Goal: Task Accomplishment & Management: Use online tool/utility

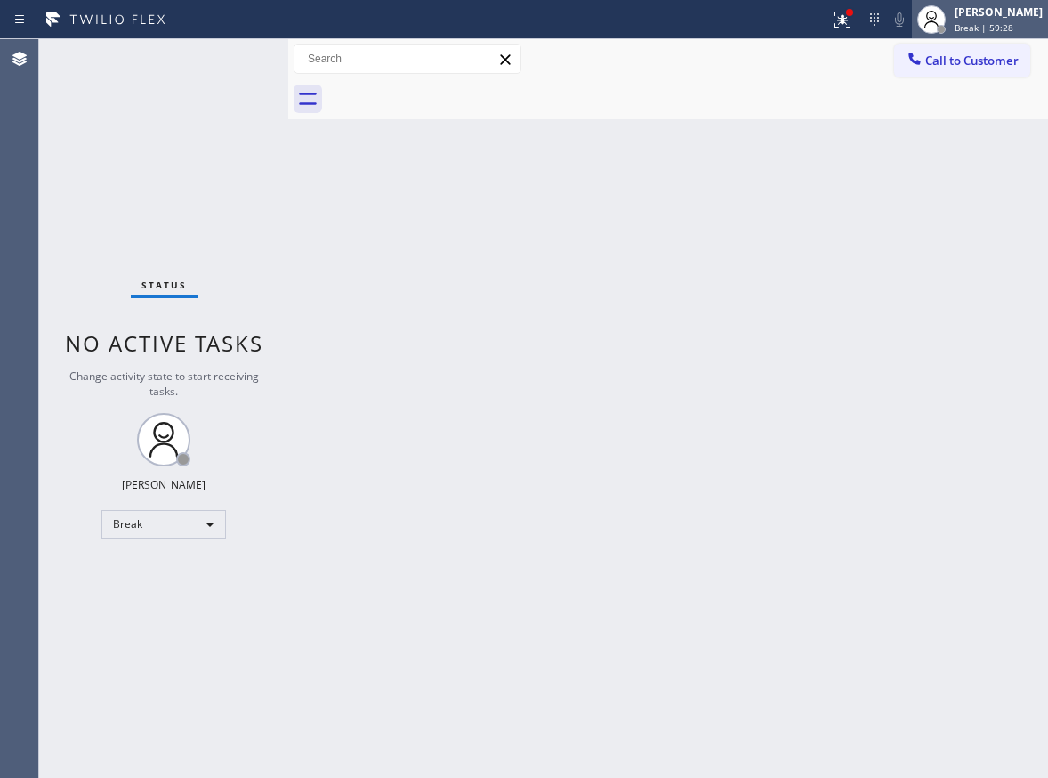
click at [1013, 29] on span "Break | 59:28" at bounding box center [984, 27] width 59 height 12
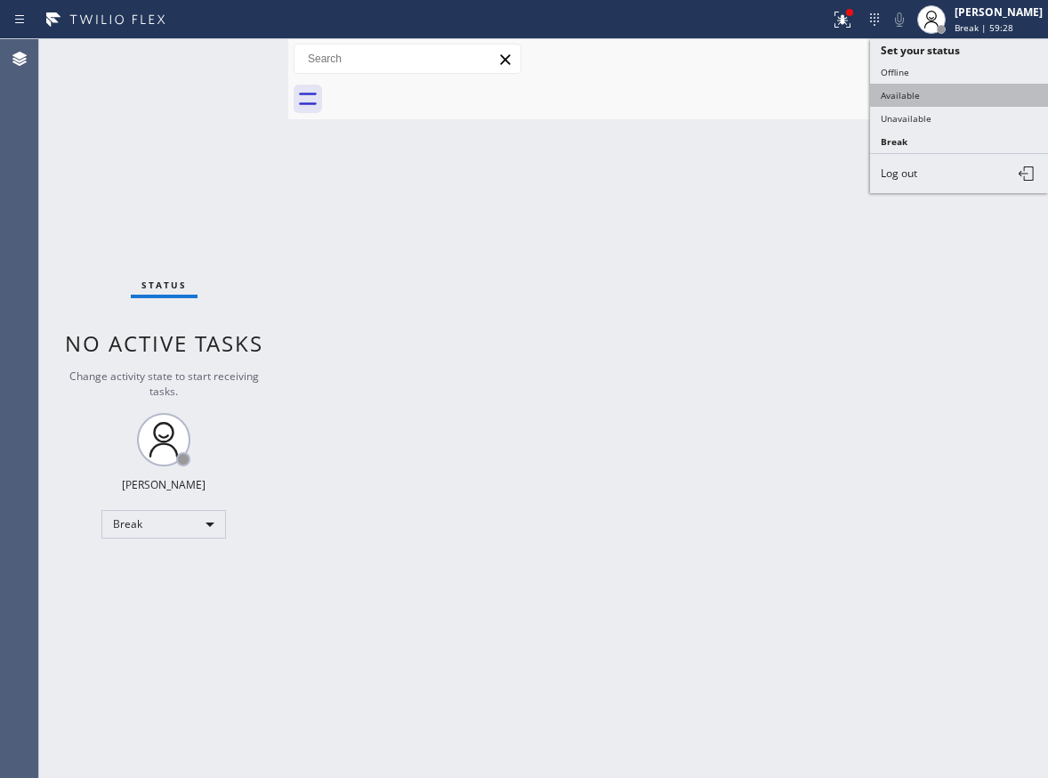
click at [958, 94] on button "Available" at bounding box center [959, 95] width 178 height 23
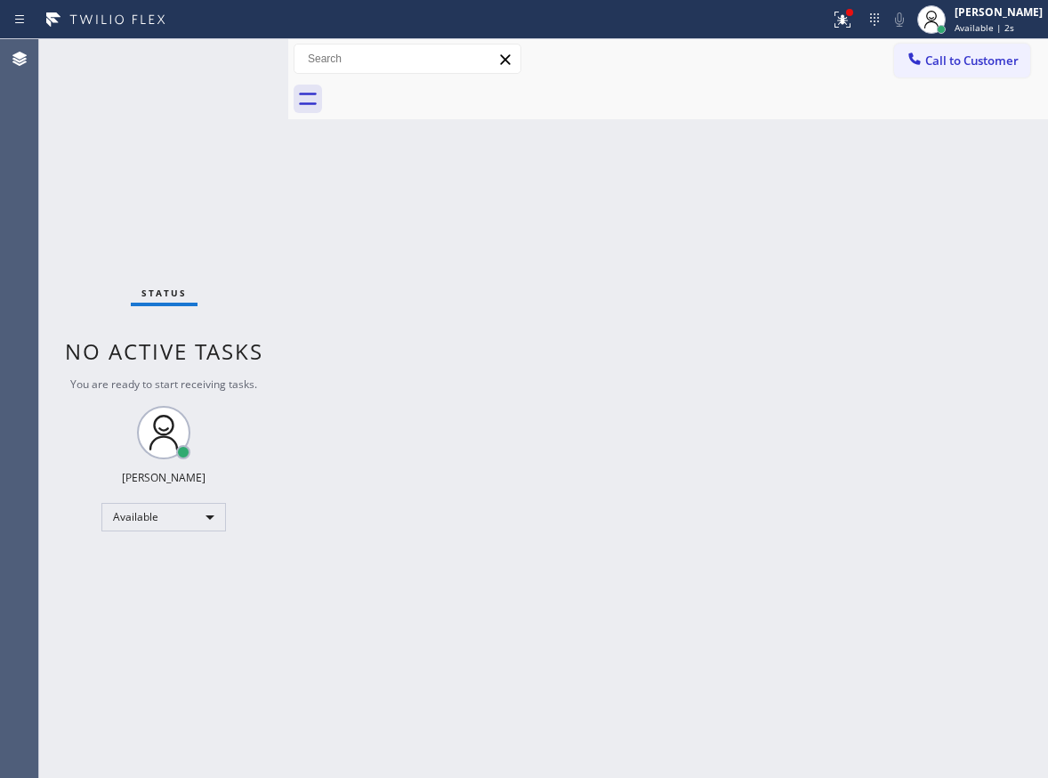
click at [958, 280] on div "Back to Dashboard Change Sender ID Customers Technicians Select a contact Outbo…" at bounding box center [668, 408] width 760 height 738
click at [949, 469] on div "Back to Dashboard Change Sender ID Customers Technicians Select a contact Outbo…" at bounding box center [668, 408] width 760 height 738
click at [853, 26] on icon at bounding box center [842, 19] width 21 height 21
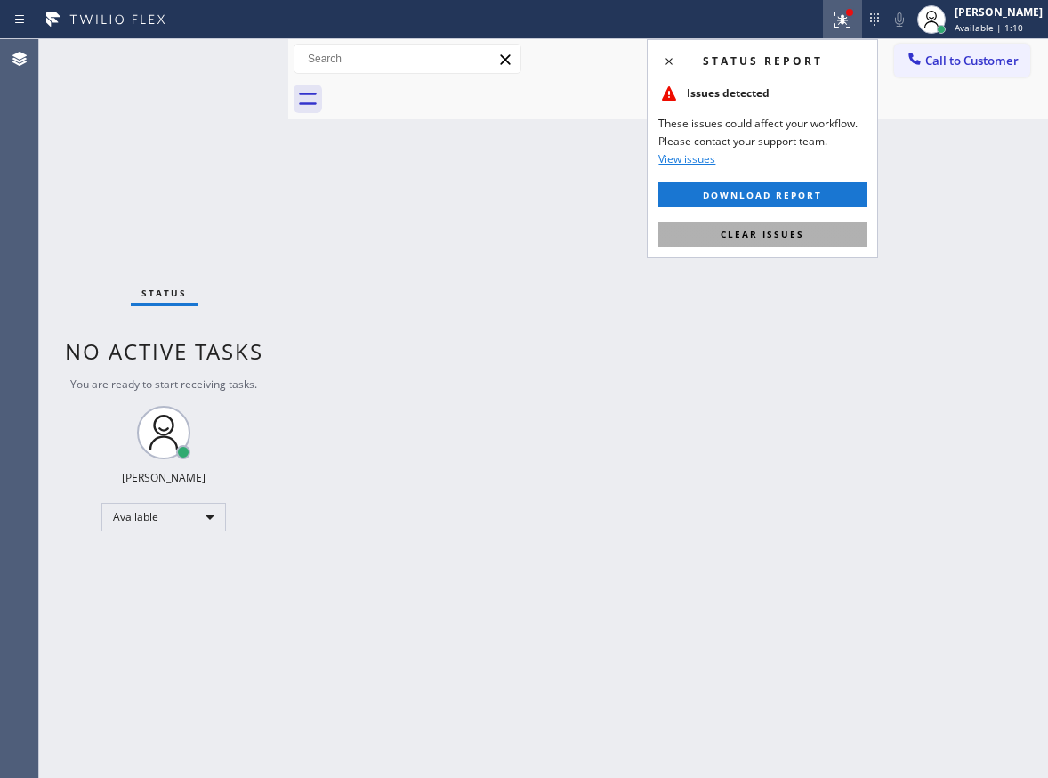
click at [836, 224] on button "Clear issues" at bounding box center [762, 234] width 208 height 25
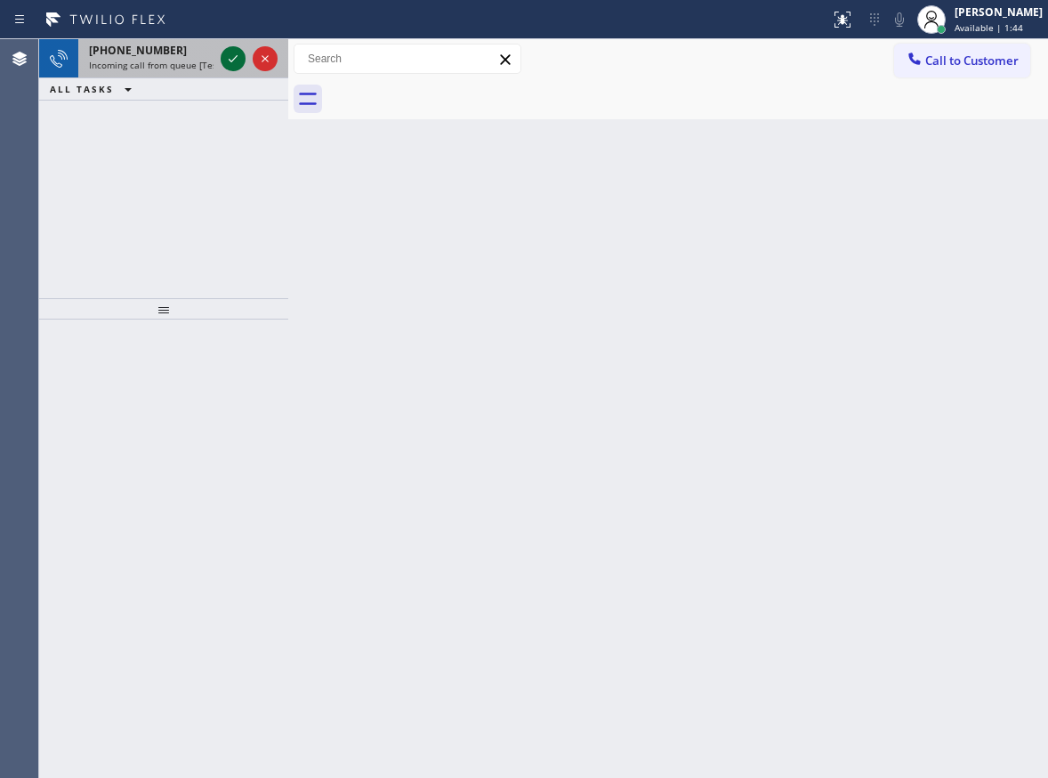
click at [231, 64] on icon at bounding box center [232, 58] width 21 height 21
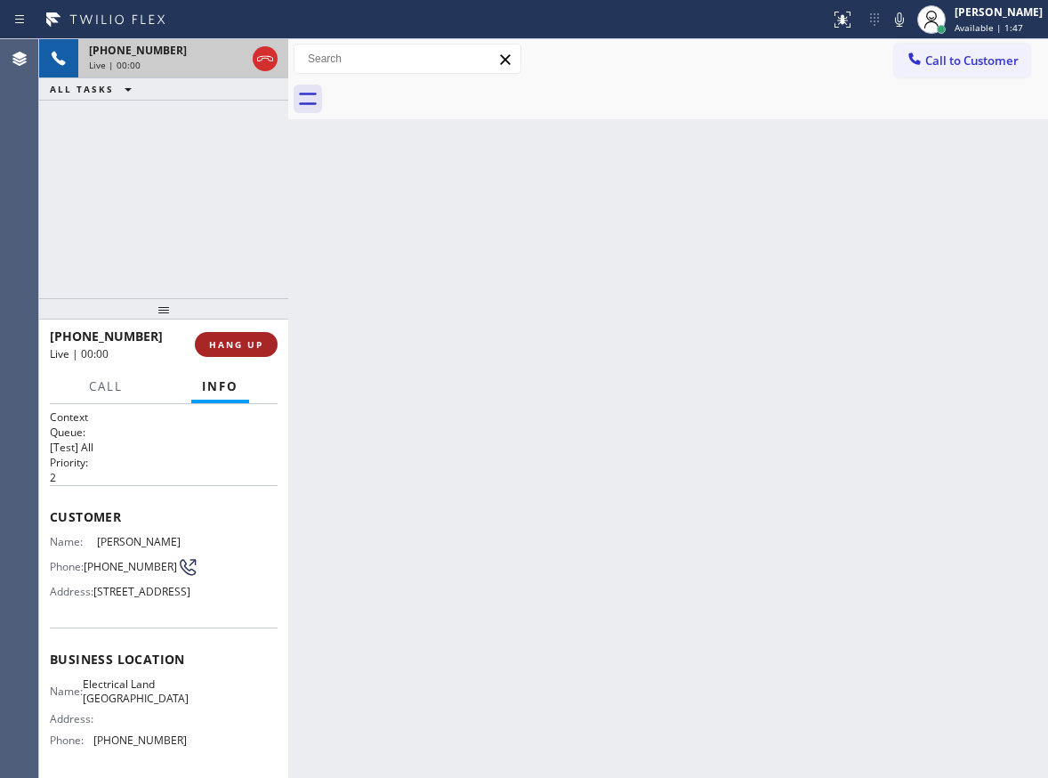
click at [229, 349] on span "HANG UP" at bounding box center [236, 344] width 54 height 12
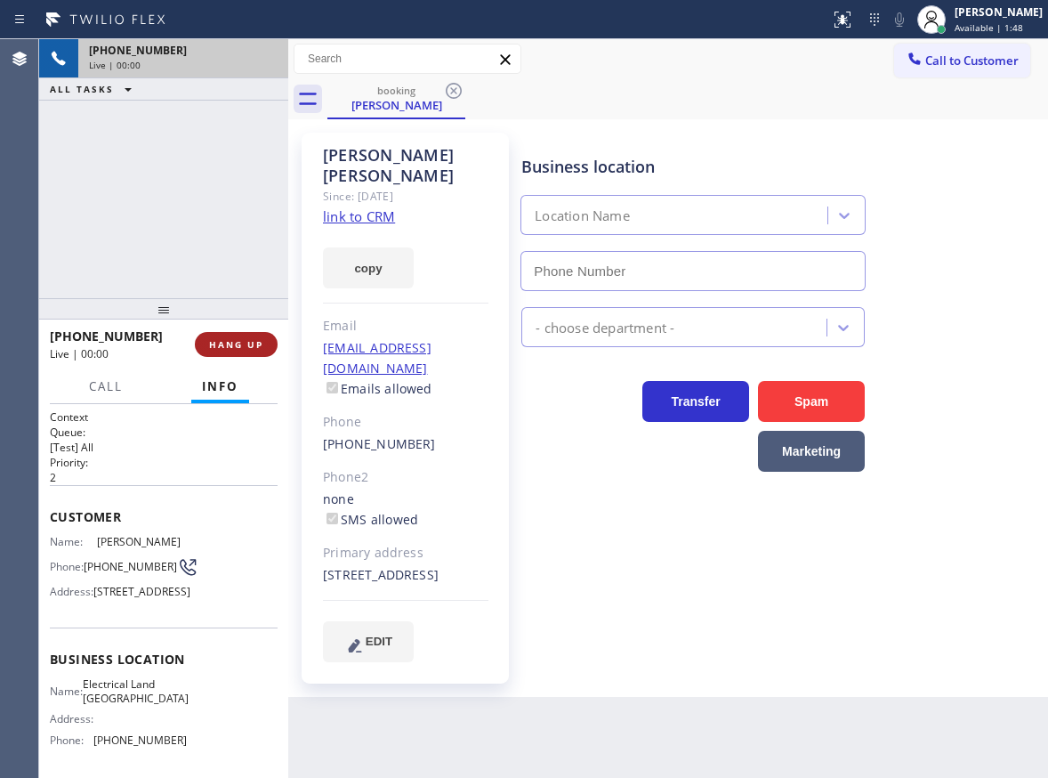
type input "[PHONE_NUMBER]"
click at [230, 347] on span "HANG UP" at bounding box center [236, 344] width 54 height 12
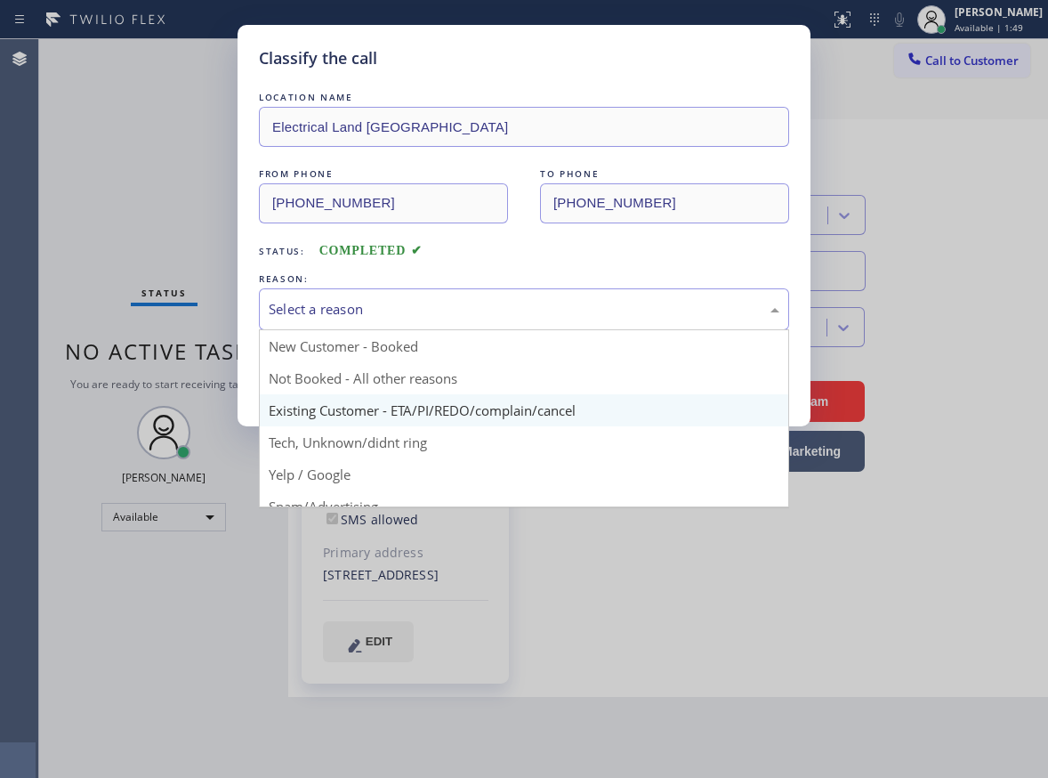
drag, startPoint x: 389, startPoint y: 305, endPoint x: 348, endPoint y: 424, distance: 126.1
click at [389, 315] on div "Select a reason" at bounding box center [524, 309] width 511 height 20
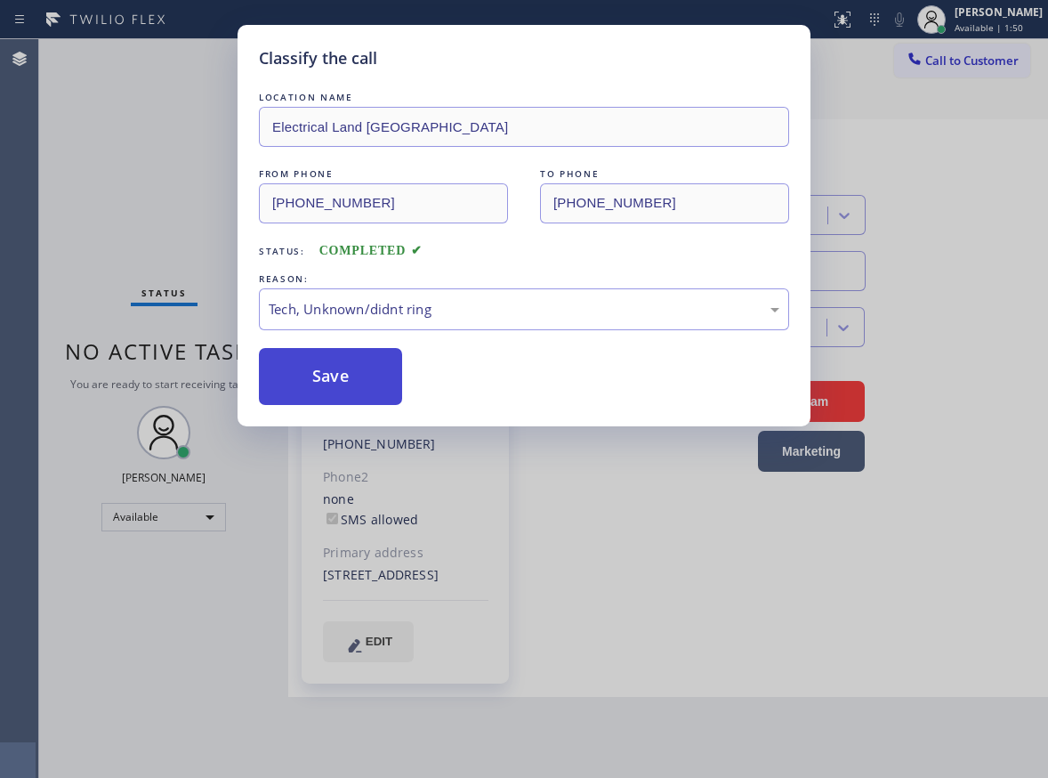
click at [345, 372] on button "Save" at bounding box center [330, 376] width 143 height 57
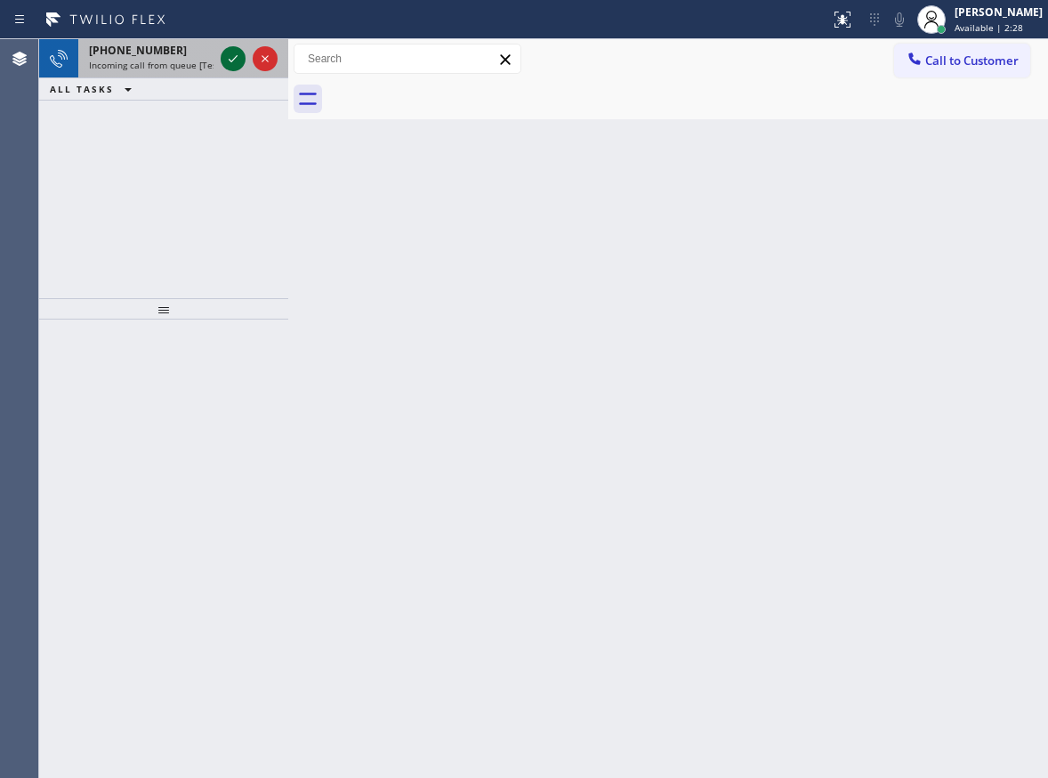
click at [222, 65] on icon at bounding box center [232, 58] width 21 height 21
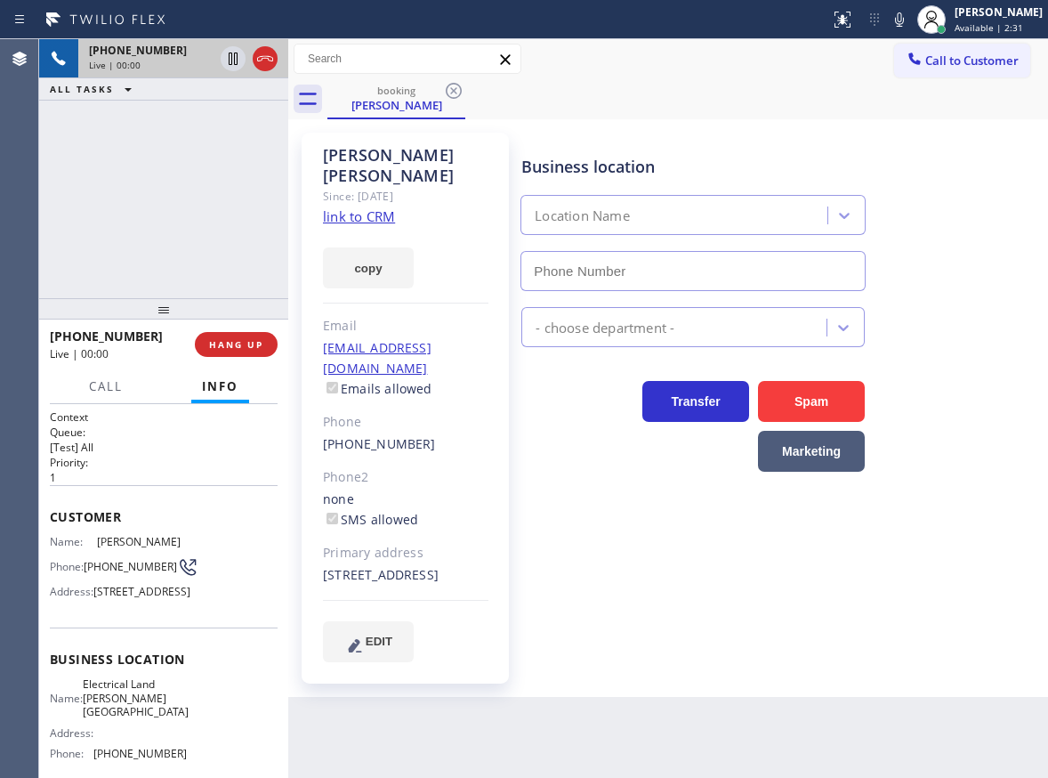
type input "[PHONE_NUMBER]"
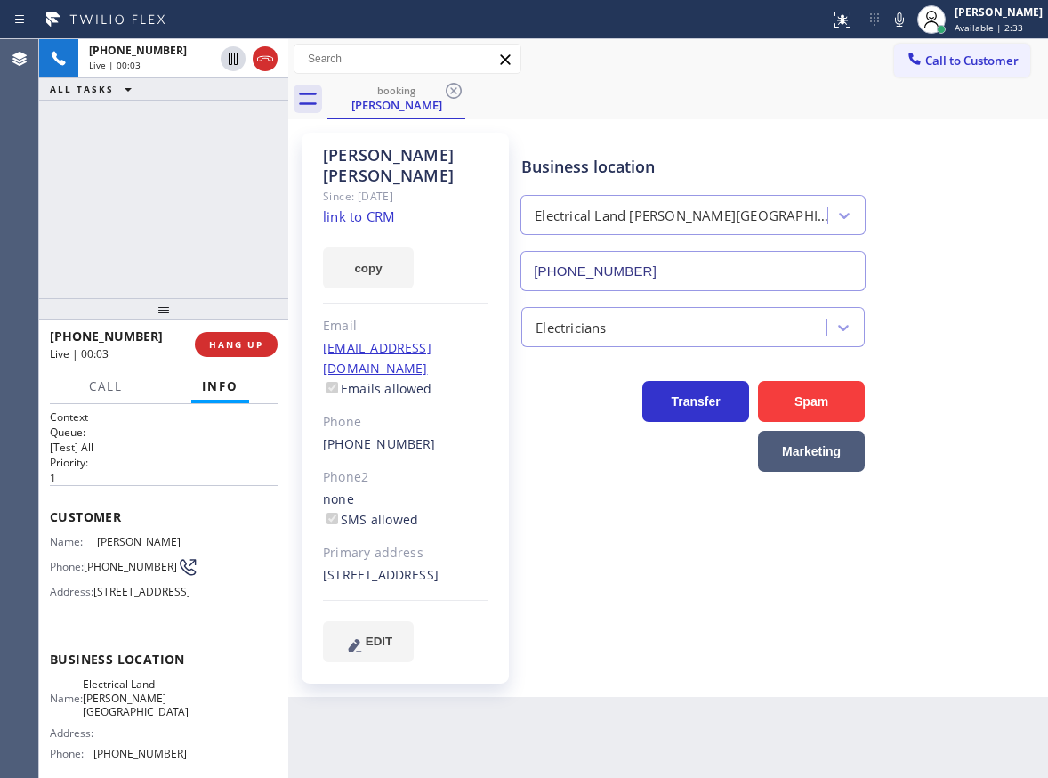
click at [149, 718] on span "Electrical Land [PERSON_NAME][GEOGRAPHIC_DATA]" at bounding box center [136, 697] width 106 height 41
copy span "Electrical Land [PERSON_NAME][GEOGRAPHIC_DATA]"
click at [644, 272] on input "[PHONE_NUMBER]" at bounding box center [692, 271] width 345 height 40
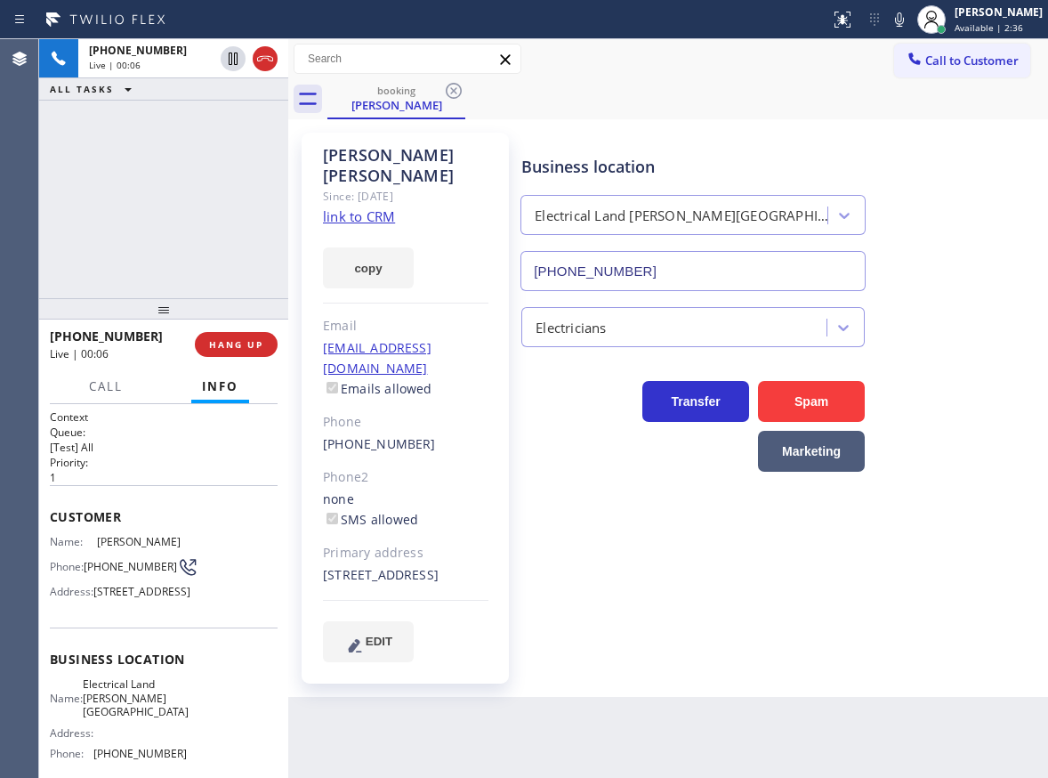
click at [644, 272] on input "[PHONE_NUMBER]" at bounding box center [692, 271] width 345 height 40
click at [367, 207] on link "link to CRM" at bounding box center [359, 216] width 72 height 18
click at [114, 567] on span "[PHONE_NUMBER]" at bounding box center [130, 566] width 93 height 13
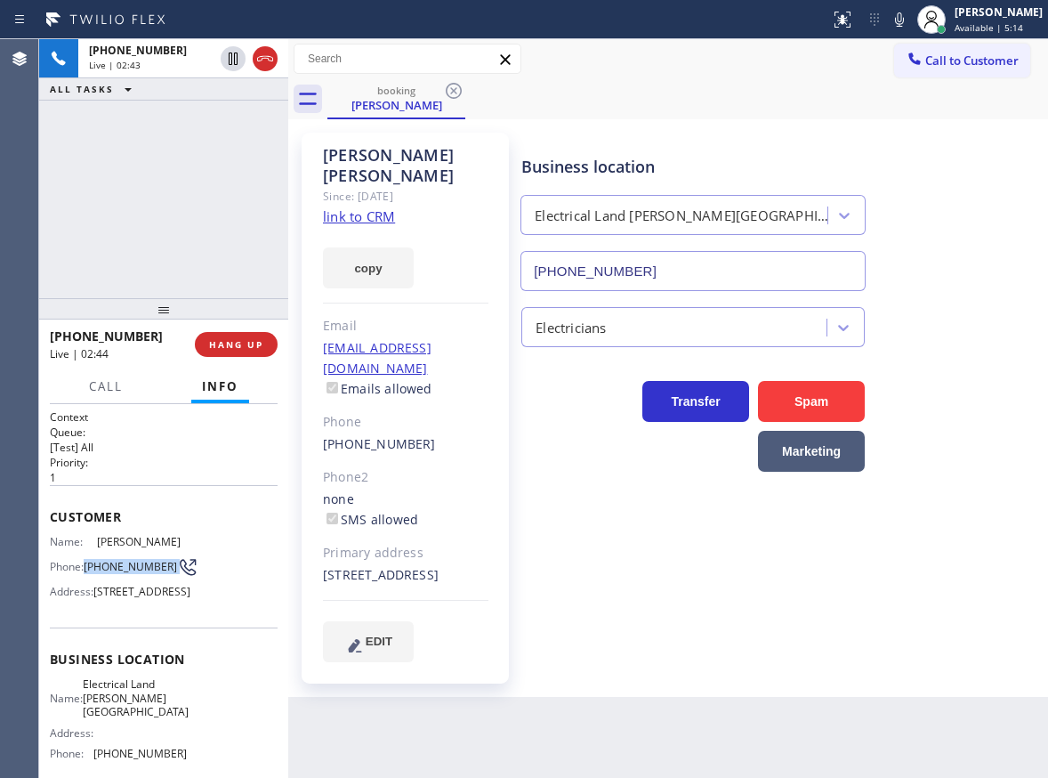
click at [114, 567] on span "[PHONE_NUMBER]" at bounding box center [130, 566] width 93 height 13
copy div "[PHONE_NUMBER]"
drag, startPoint x: 914, startPoint y: 13, endPoint x: 692, endPoint y: 36, distance: 222.7
click at [910, 13] on icon at bounding box center [899, 19] width 21 height 21
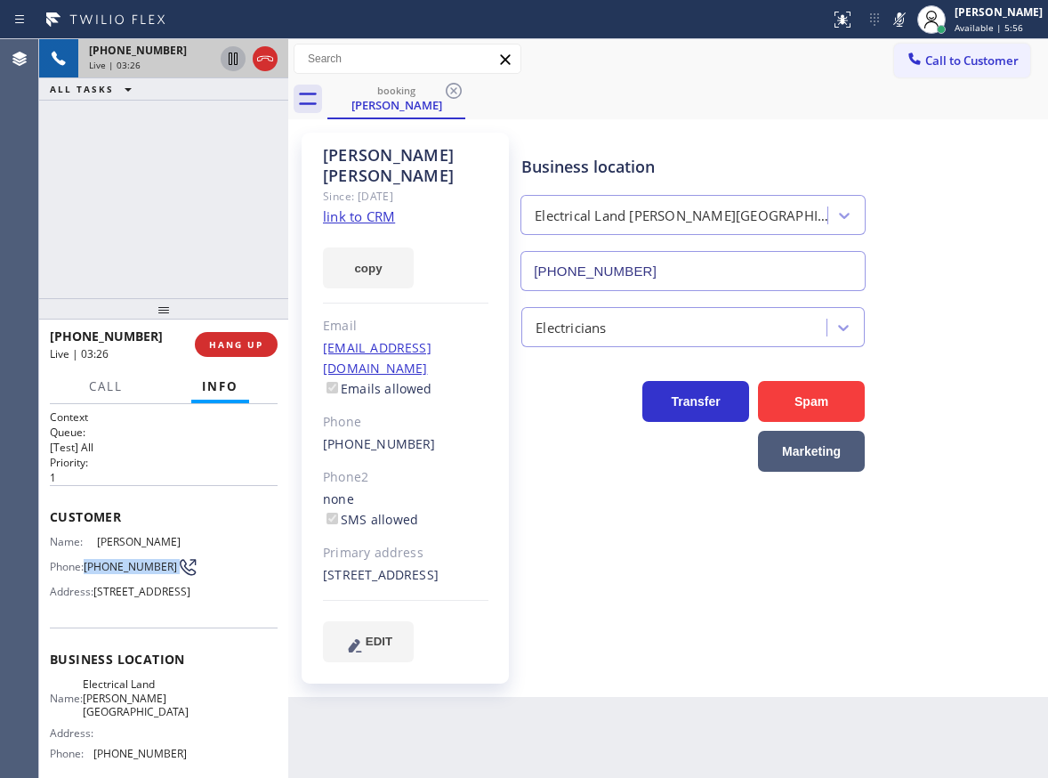
click at [228, 55] on icon at bounding box center [232, 58] width 21 height 21
click at [985, 454] on div "Transfer Spam Marketing" at bounding box center [781, 418] width 526 height 107
click at [226, 62] on icon at bounding box center [232, 58] width 21 height 21
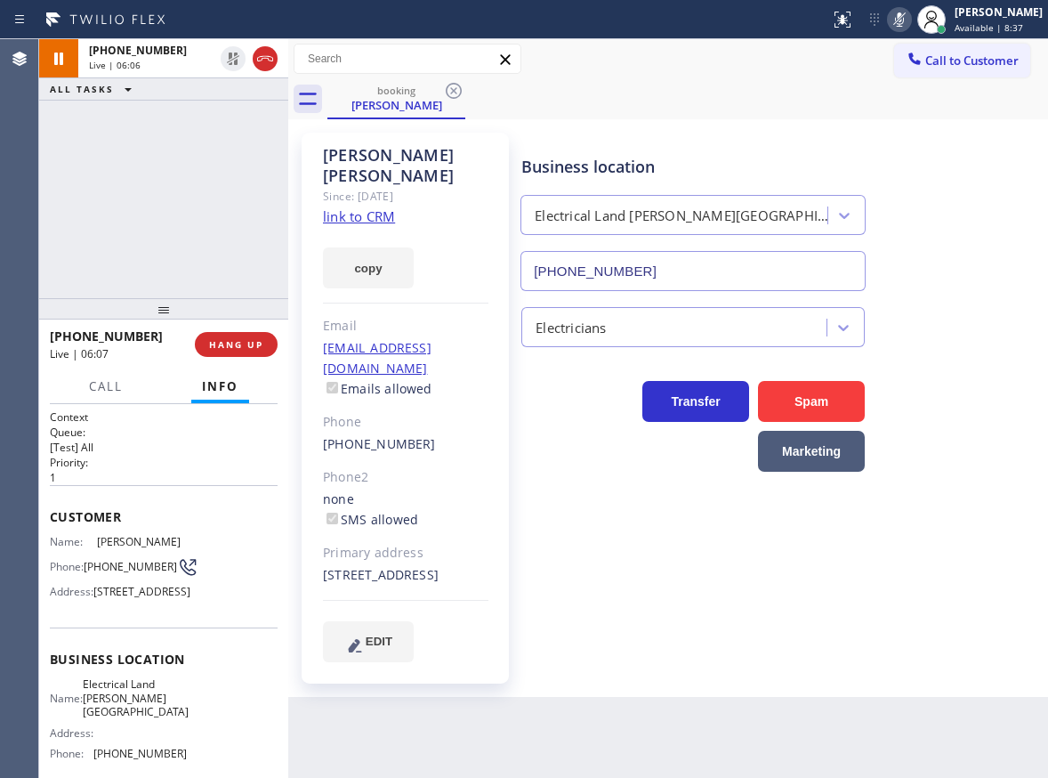
click at [910, 16] on icon at bounding box center [899, 19] width 21 height 21
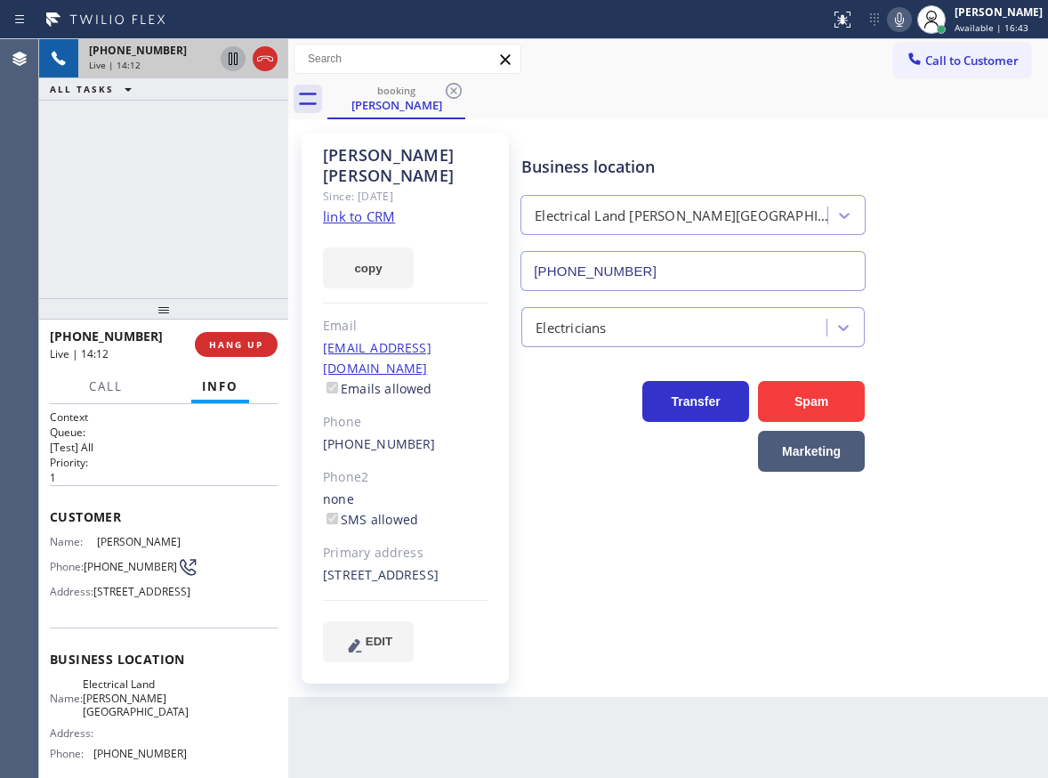
click at [239, 57] on icon at bounding box center [232, 58] width 21 height 21
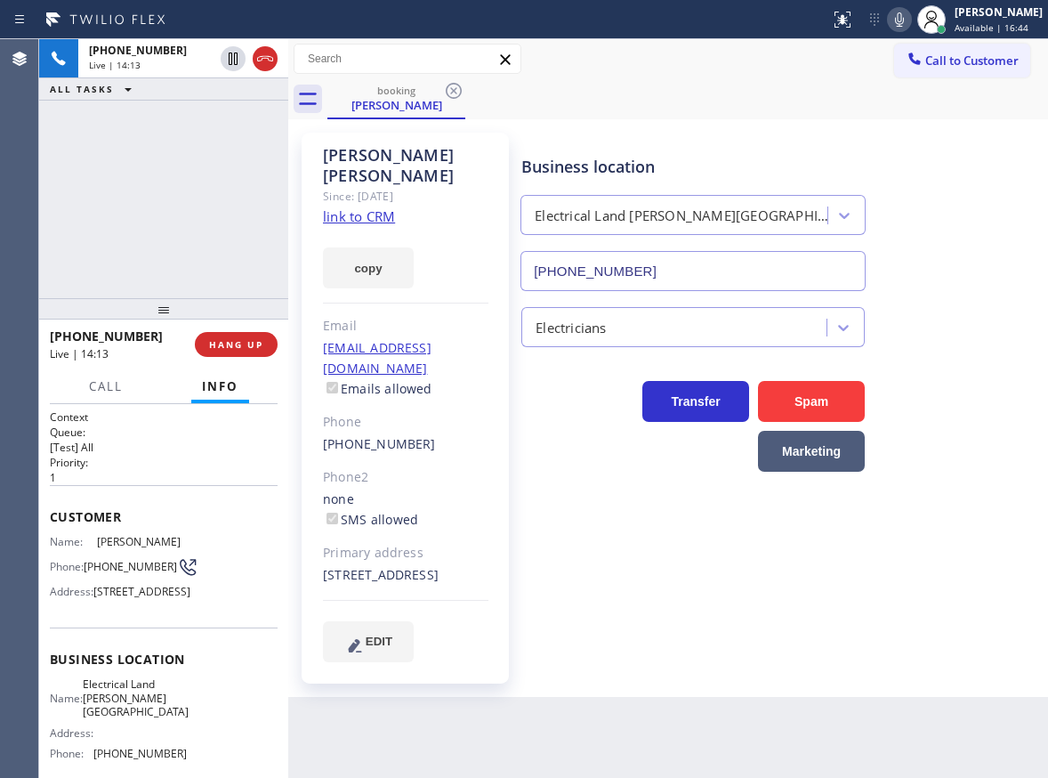
click at [910, 18] on icon at bounding box center [899, 19] width 21 height 21
click at [910, 20] on icon at bounding box center [899, 19] width 21 height 21
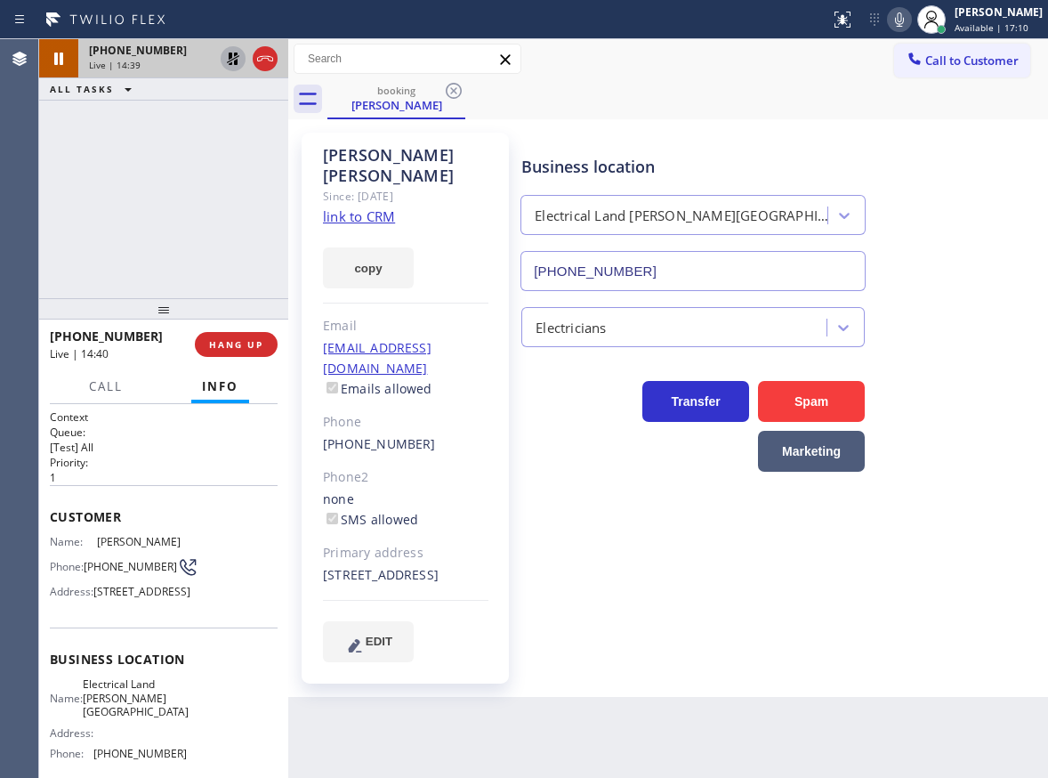
click at [228, 51] on icon at bounding box center [232, 58] width 21 height 21
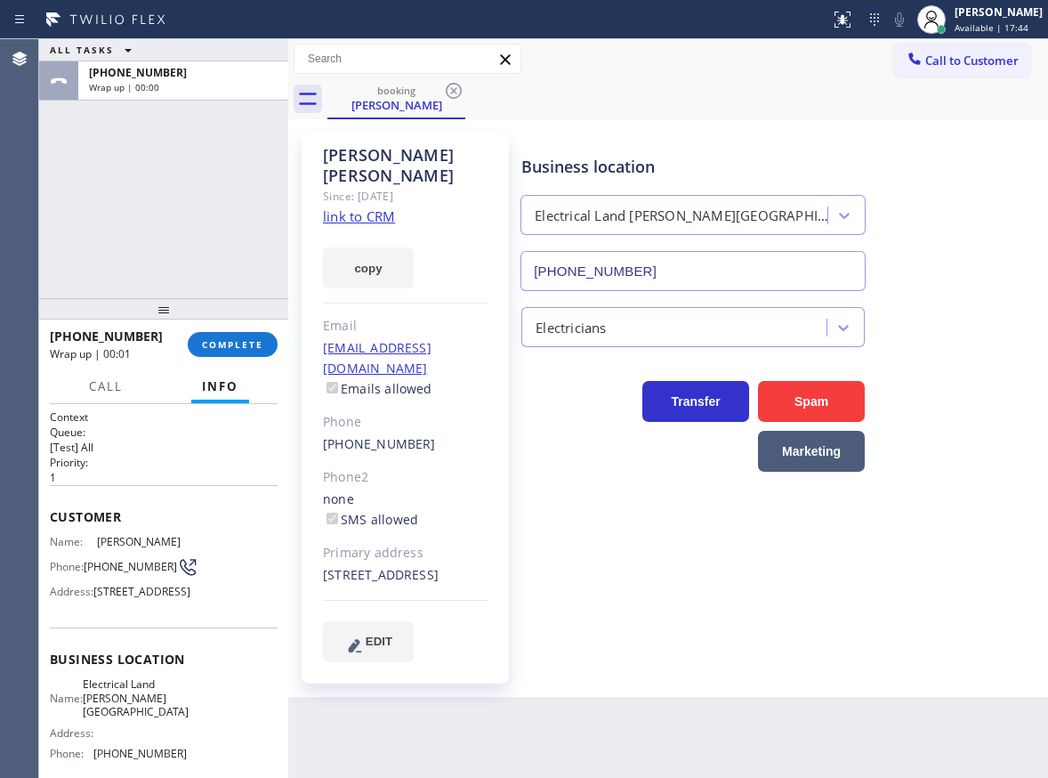
click at [970, 311] on div "Electricians" at bounding box center [781, 323] width 526 height 47
drag, startPoint x: 1002, startPoint y: 4, endPoint x: 940, endPoint y: 71, distance: 91.3
click at [673, 78] on div "Call to Customer Outbound call Location Search location Your caller id phone nu…" at bounding box center [668, 79] width 760 height 80
click at [986, 23] on span "Available | 17:46" at bounding box center [992, 27] width 74 height 12
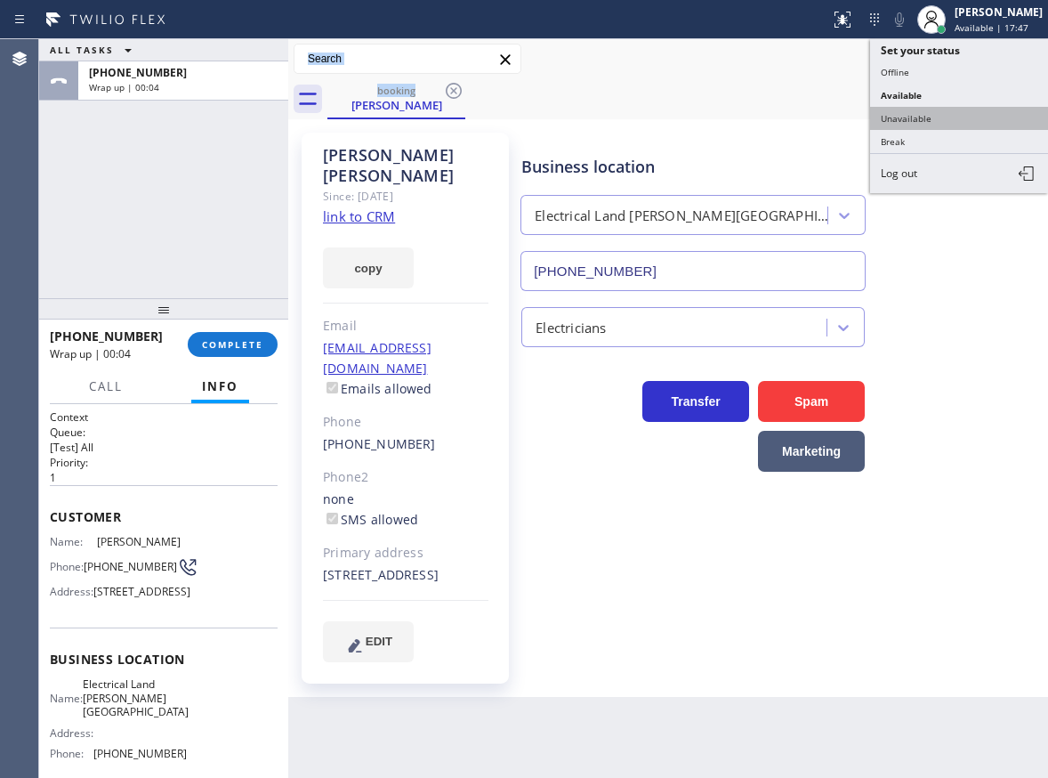
click at [937, 117] on button "Unavailable" at bounding box center [959, 118] width 178 height 23
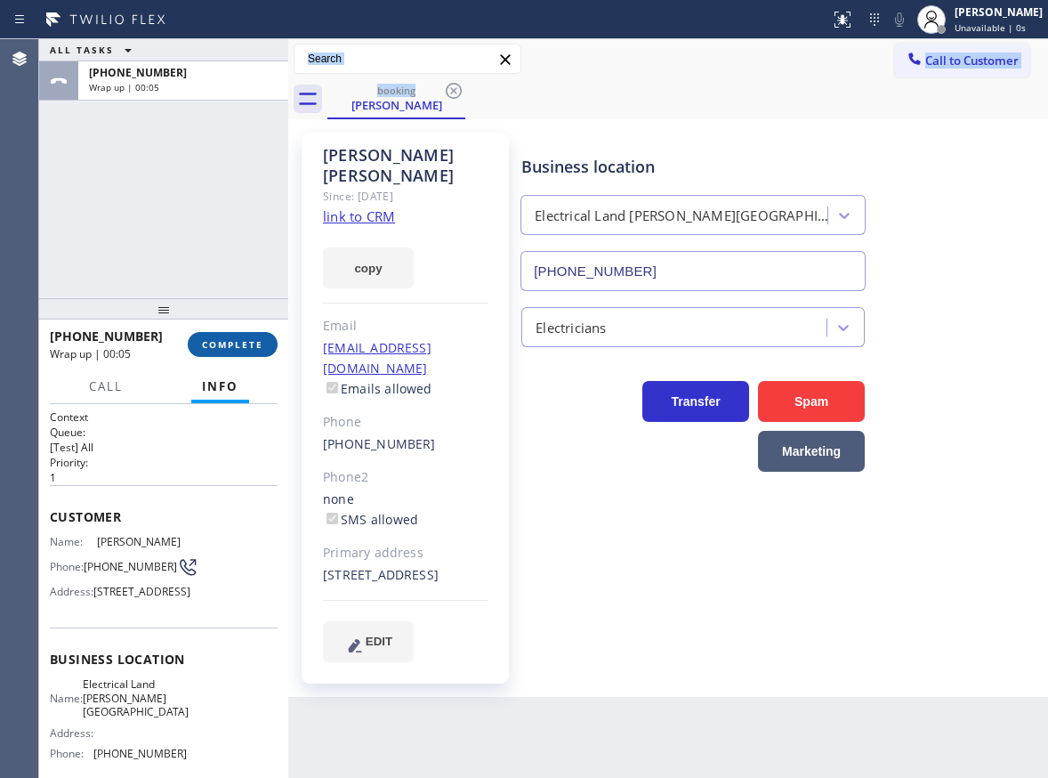
click at [221, 346] on span "COMPLETE" at bounding box center [232, 344] width 61 height 12
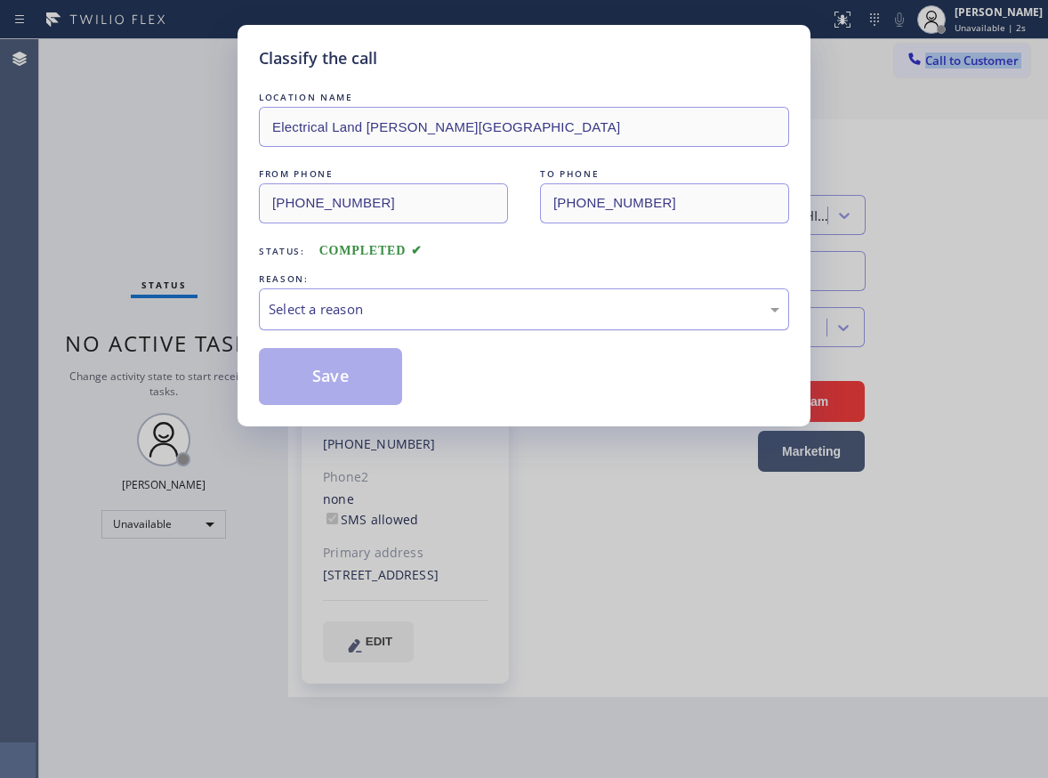
click at [372, 317] on div "Select a reason" at bounding box center [524, 309] width 511 height 20
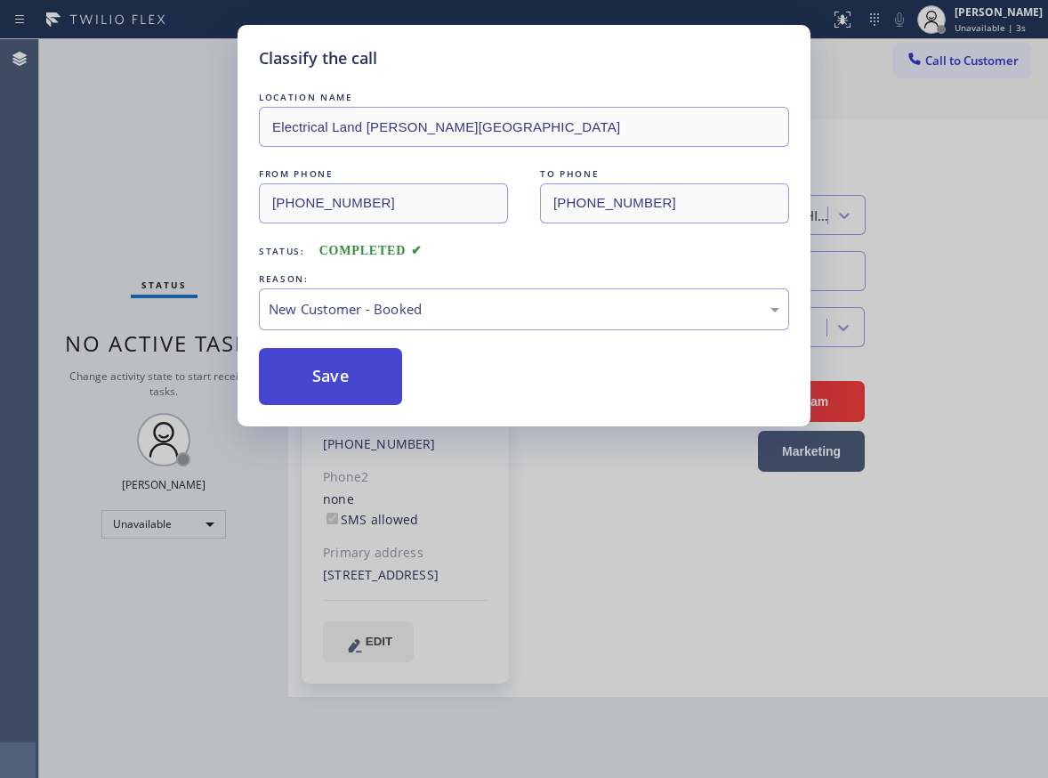
drag, startPoint x: 367, startPoint y: 354, endPoint x: 348, endPoint y: 364, distance: 21.1
click at [342, 367] on button "Save" at bounding box center [330, 376] width 143 height 57
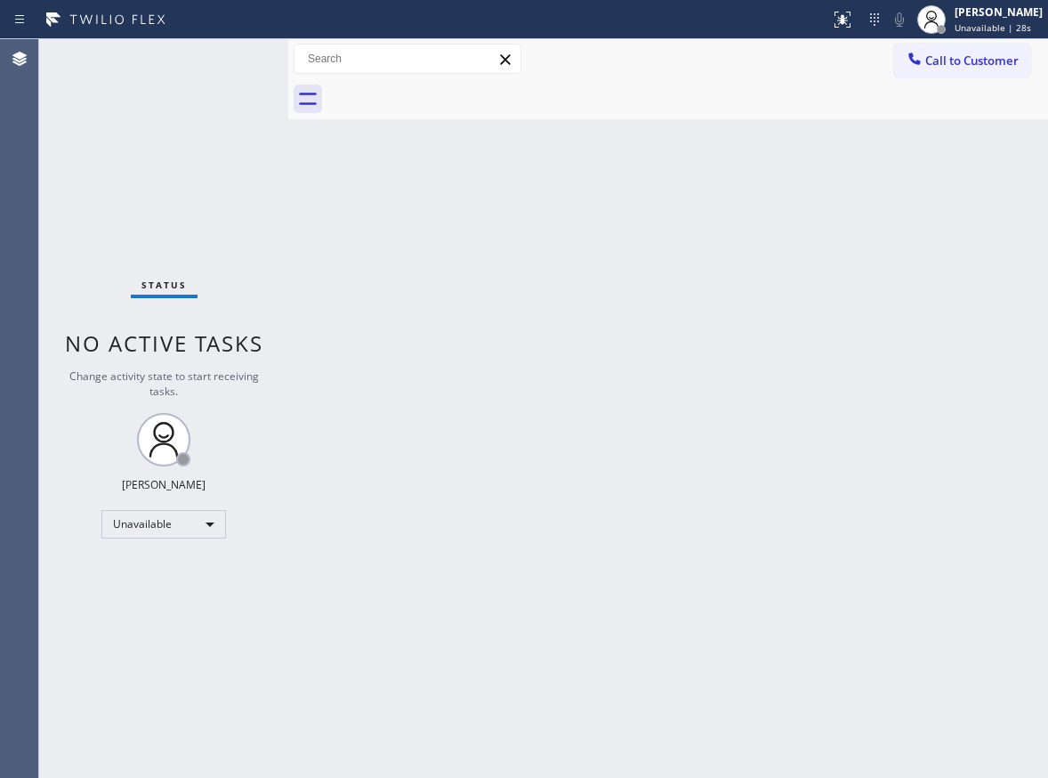
drag, startPoint x: 968, startPoint y: 294, endPoint x: 878, endPoint y: 27, distance: 281.6
click at [968, 290] on div "Back to Dashboard Change Sender ID Customers Technicians Select a contact Outbo…" at bounding box center [668, 408] width 760 height 738
click at [985, 66] on span "Call to Customer" at bounding box center [971, 60] width 93 height 16
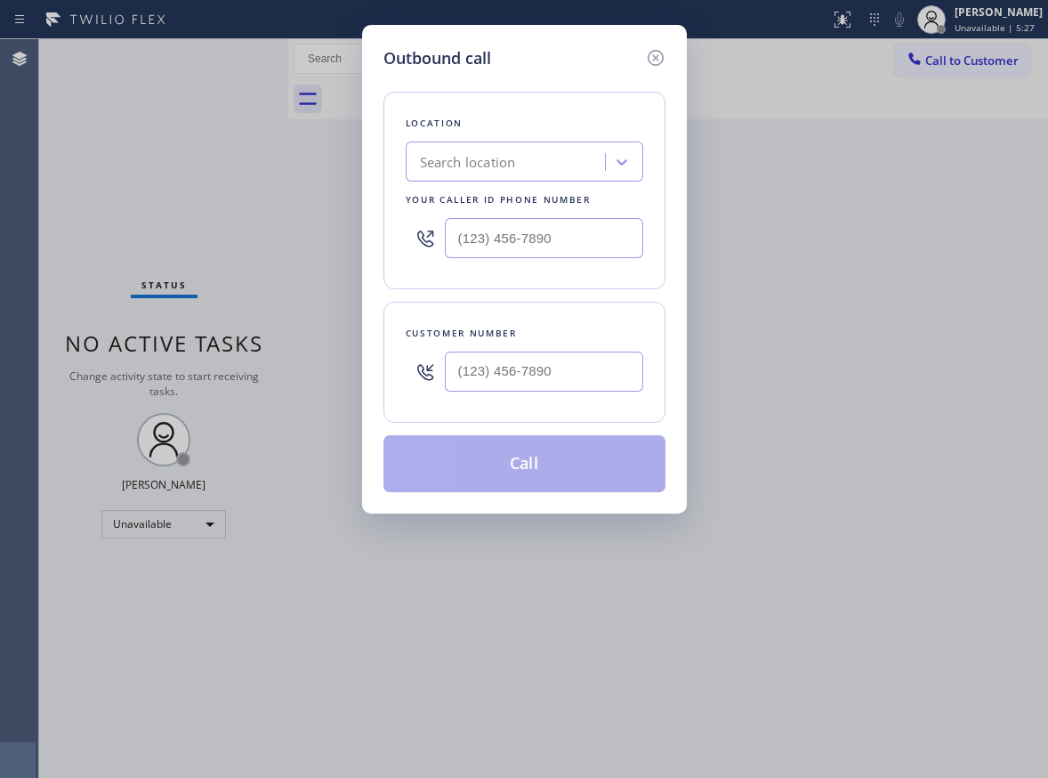
click at [593, 246] on input "text" at bounding box center [544, 238] width 198 height 40
type input "(___) ___-____"
click at [540, 374] on input "(___) ___-____" at bounding box center [544, 371] width 198 height 40
paste input "310) 497-2108"
type input "[PHONE_NUMBER]"
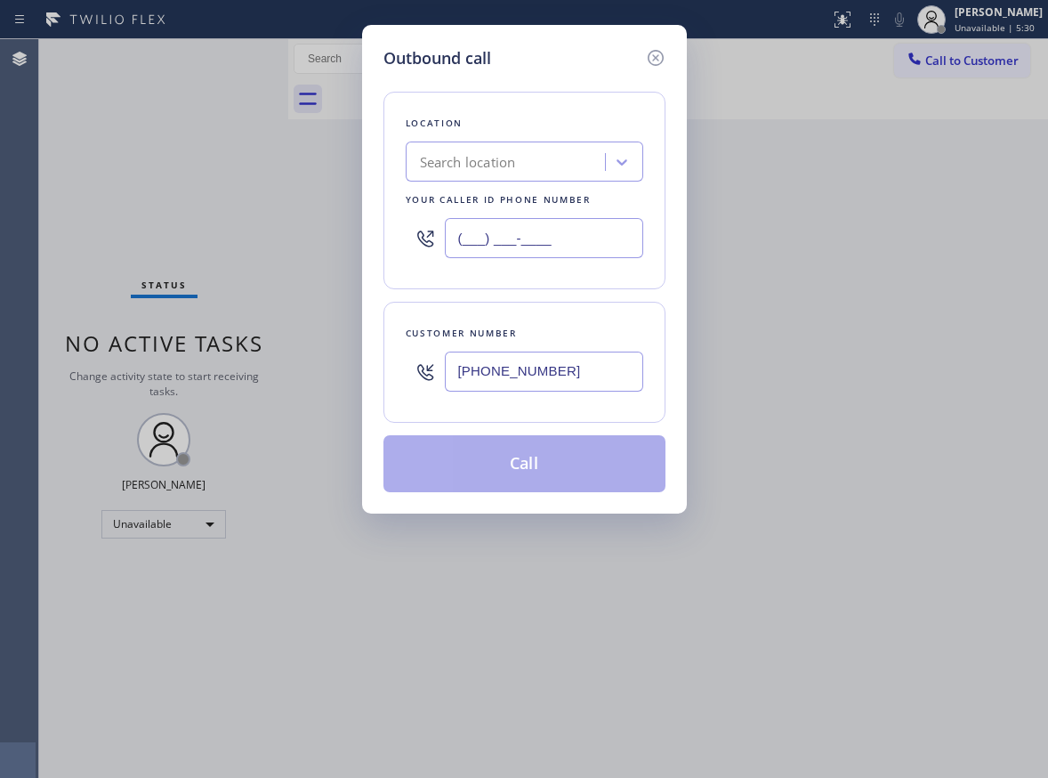
click at [579, 254] on input "(___) ___-____" at bounding box center [544, 238] width 198 height 40
paste input "818) 423-4024"
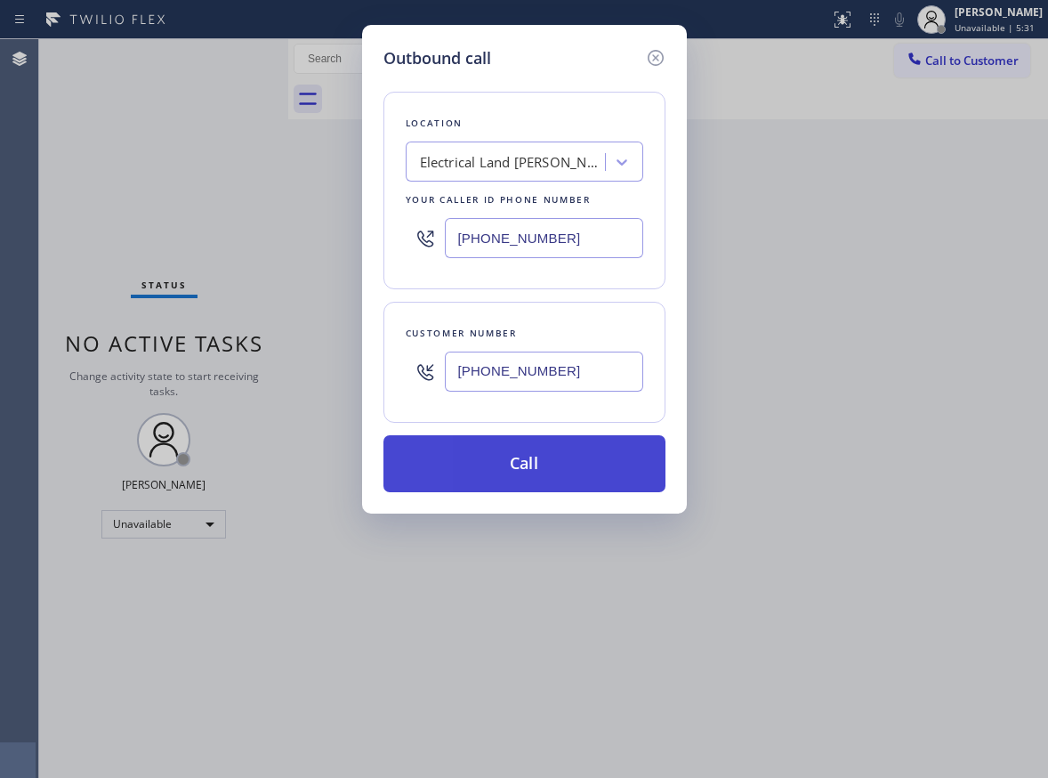
type input "[PHONE_NUMBER]"
click at [518, 458] on button "Call" at bounding box center [524, 463] width 282 height 57
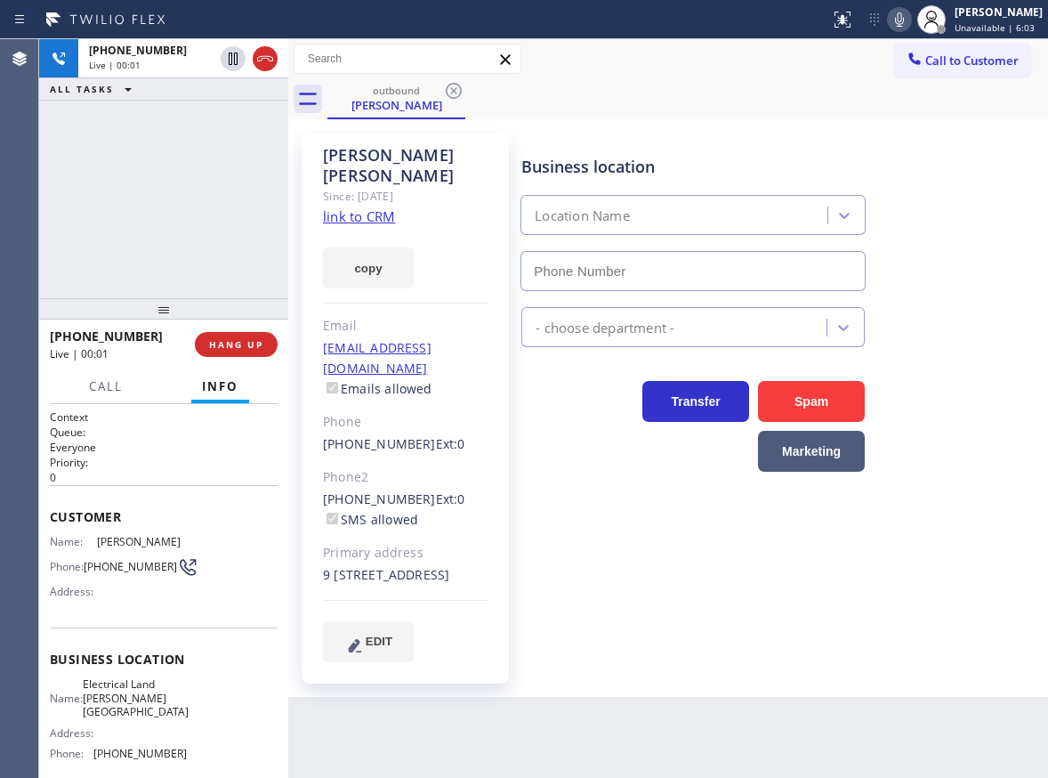
type input "[PHONE_NUMBER]"
click at [231, 345] on span "HANG UP" at bounding box center [236, 344] width 54 height 12
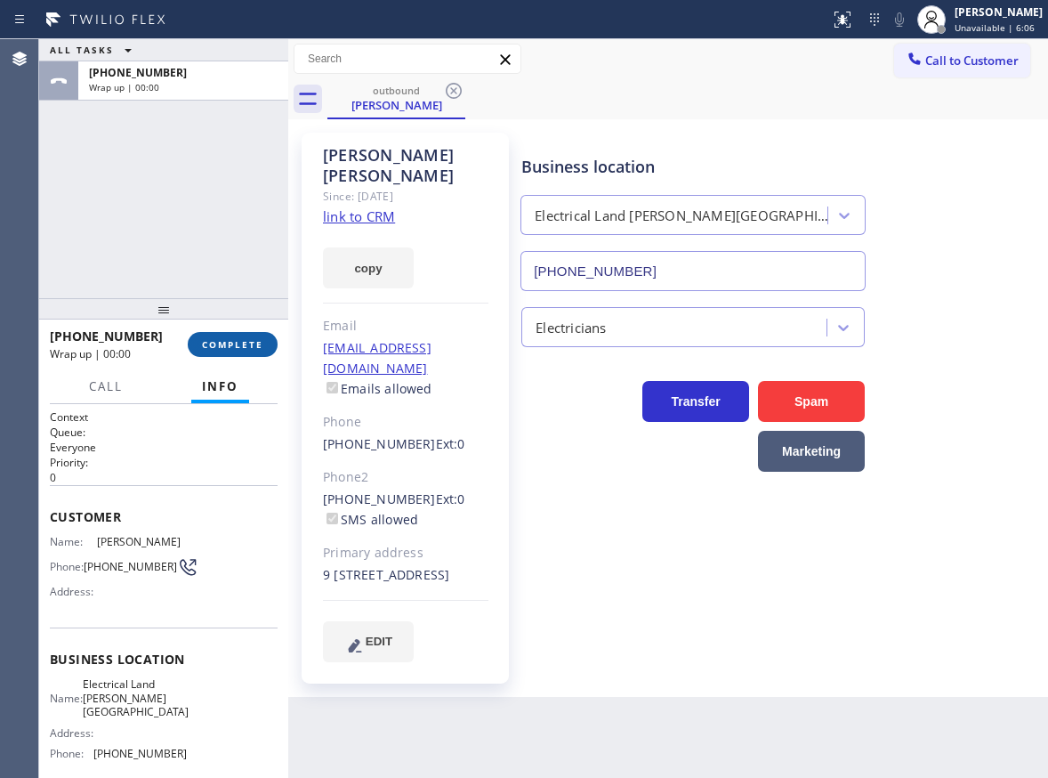
click at [231, 345] on span "COMPLETE" at bounding box center [232, 344] width 61 height 12
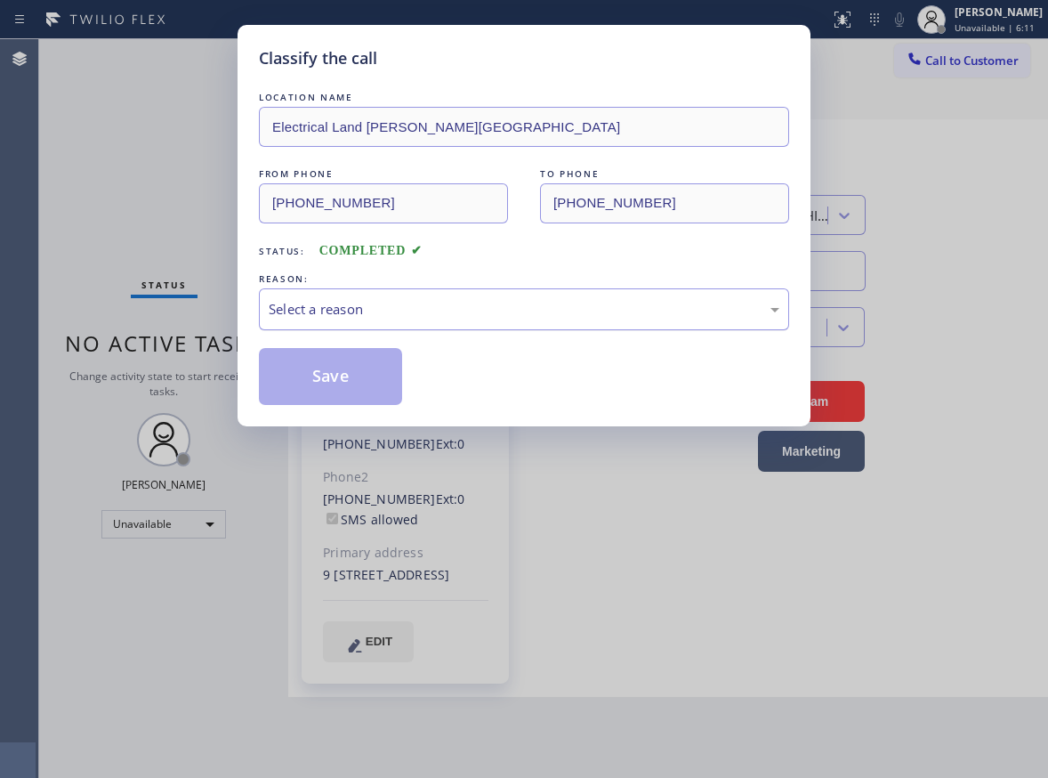
click at [557, 318] on div "Select a reason" at bounding box center [524, 309] width 511 height 20
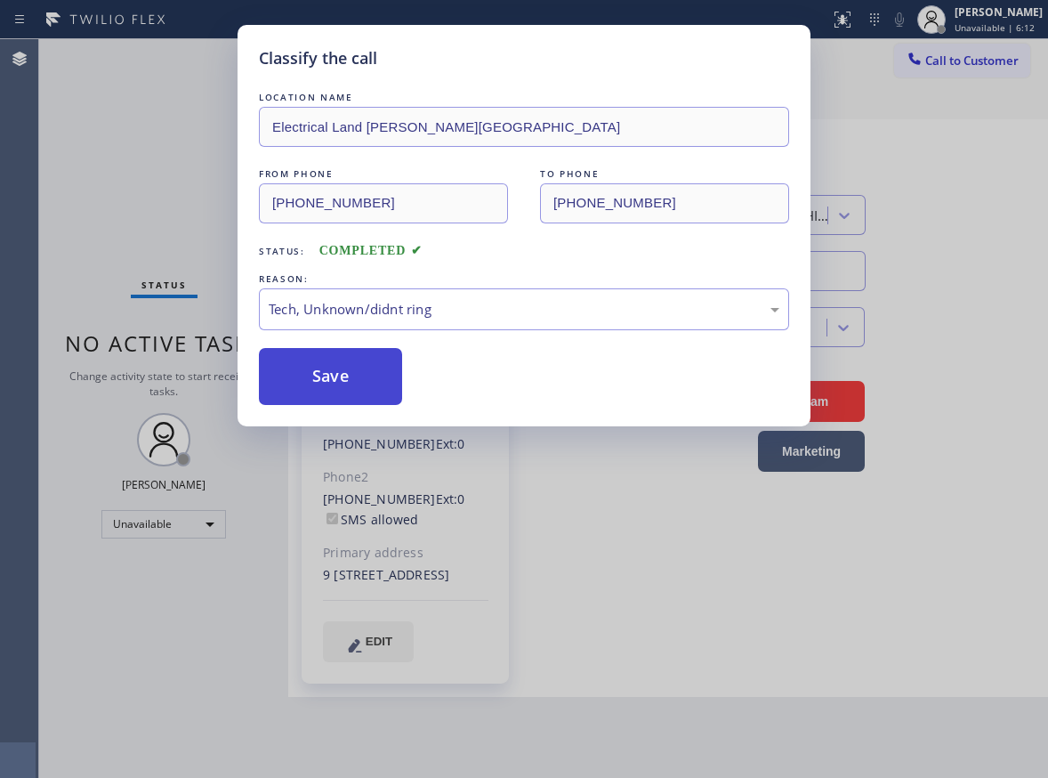
click at [329, 384] on button "Save" at bounding box center [330, 376] width 143 height 57
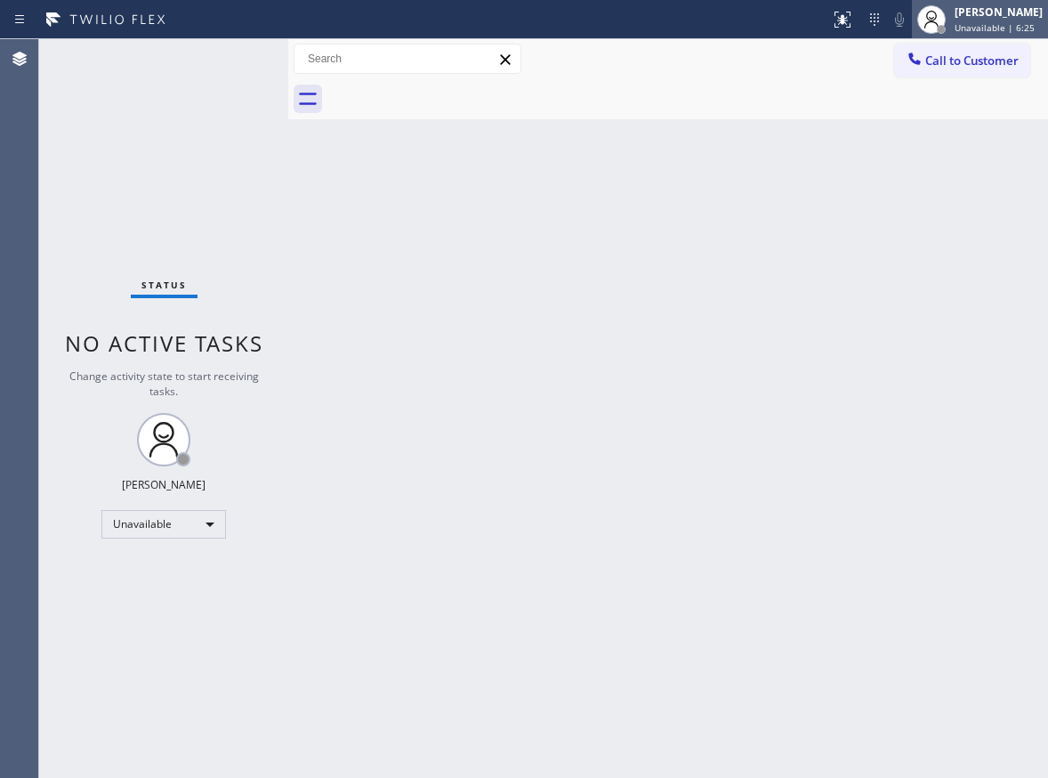
click at [994, 28] on span "Unavailable | 6:25" at bounding box center [995, 27] width 80 height 12
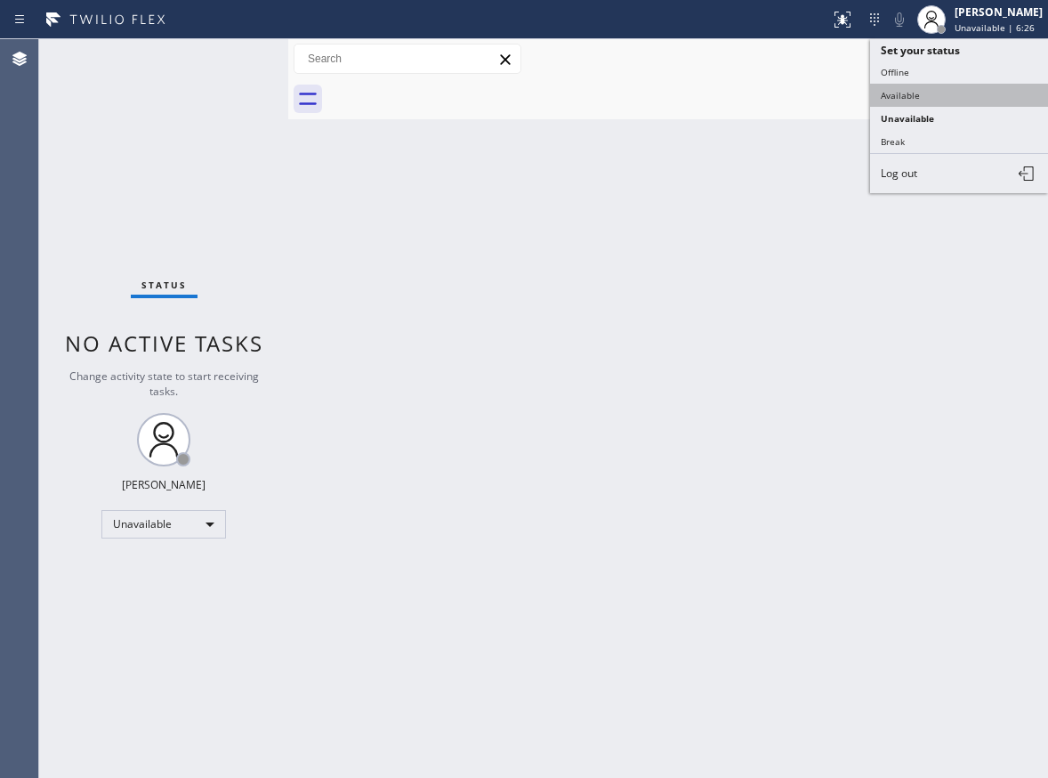
click at [985, 89] on button "Available" at bounding box center [959, 95] width 178 height 23
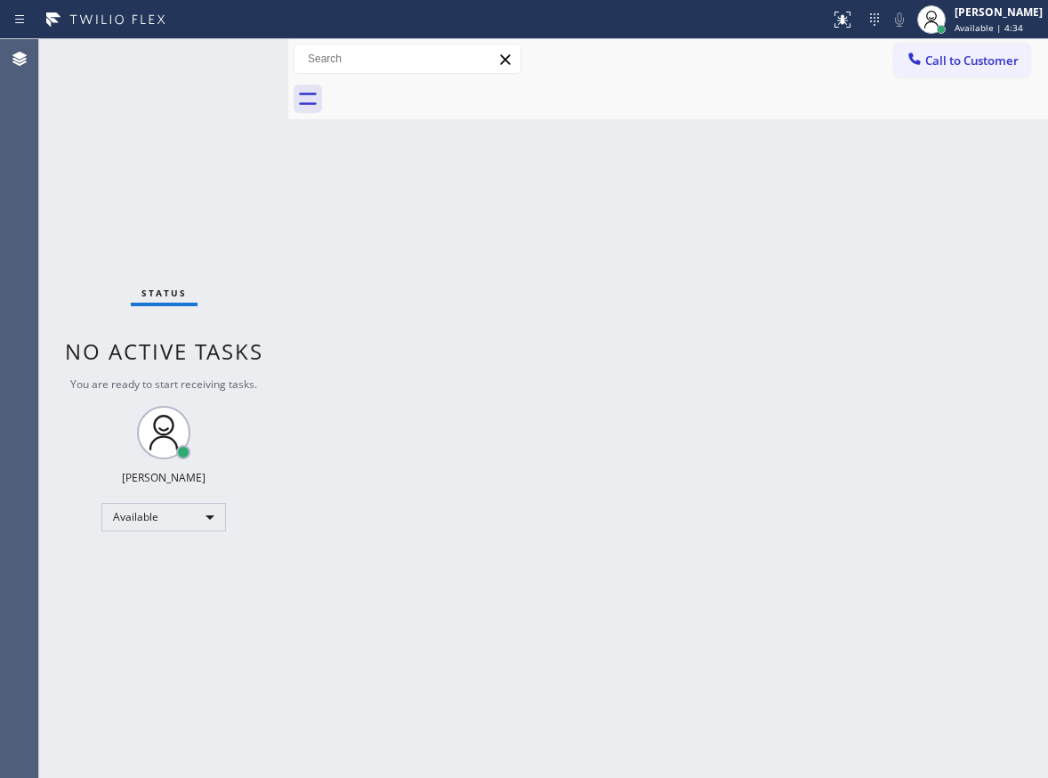
click at [222, 59] on div "Status No active tasks You are ready to start receiving tasks. [PERSON_NAME] Av…" at bounding box center [163, 408] width 249 height 738
click at [522, 375] on div "Back to Dashboard Change Sender ID Customers Technicians Select a contact Outbo…" at bounding box center [668, 408] width 760 height 738
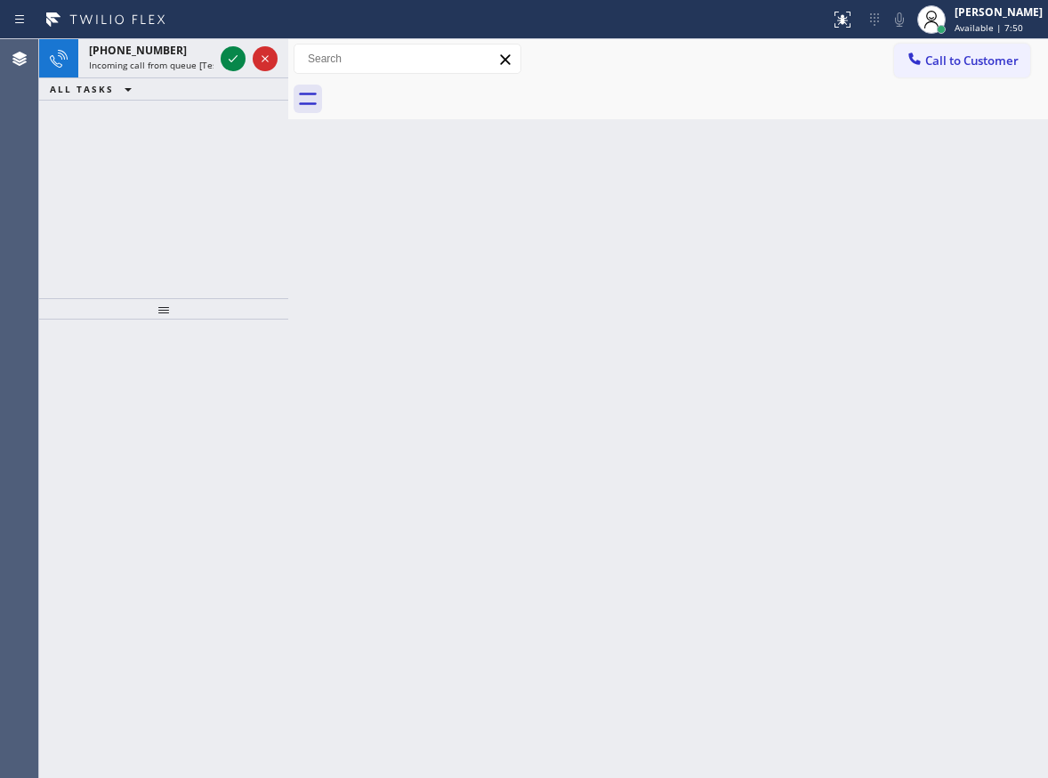
drag, startPoint x: 992, startPoint y: 217, endPoint x: 778, endPoint y: 198, distance: 214.4
click at [992, 217] on div "Back to Dashboard Change Sender ID Customers Technicians Select a contact Outbo…" at bounding box center [668, 408] width 760 height 738
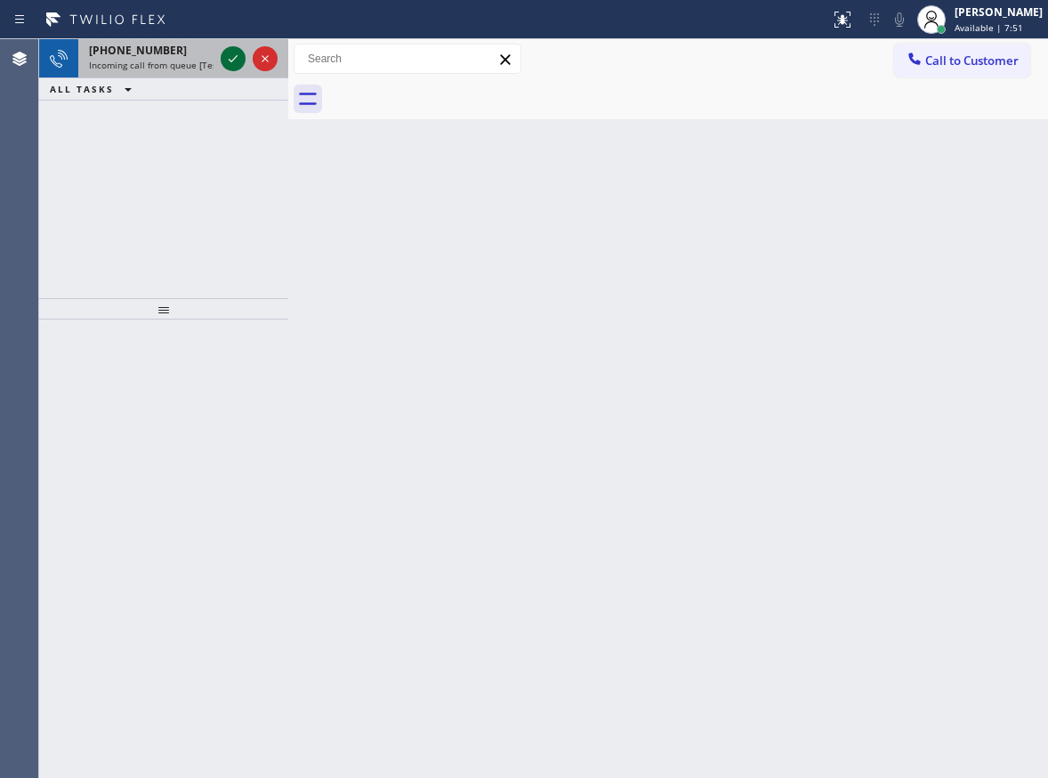
click at [233, 60] on icon at bounding box center [233, 58] width 9 height 7
click at [229, 60] on icon at bounding box center [232, 58] width 21 height 21
click at [229, 67] on icon at bounding box center [232, 58] width 21 height 21
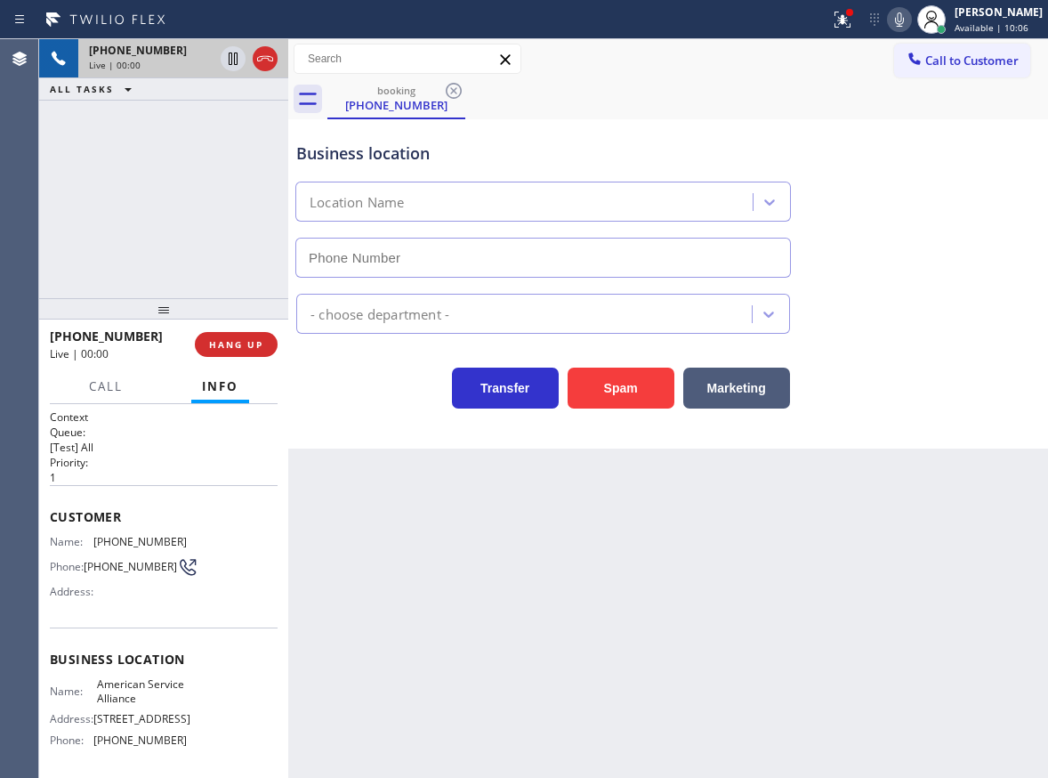
type input "[PHONE_NUMBER]"
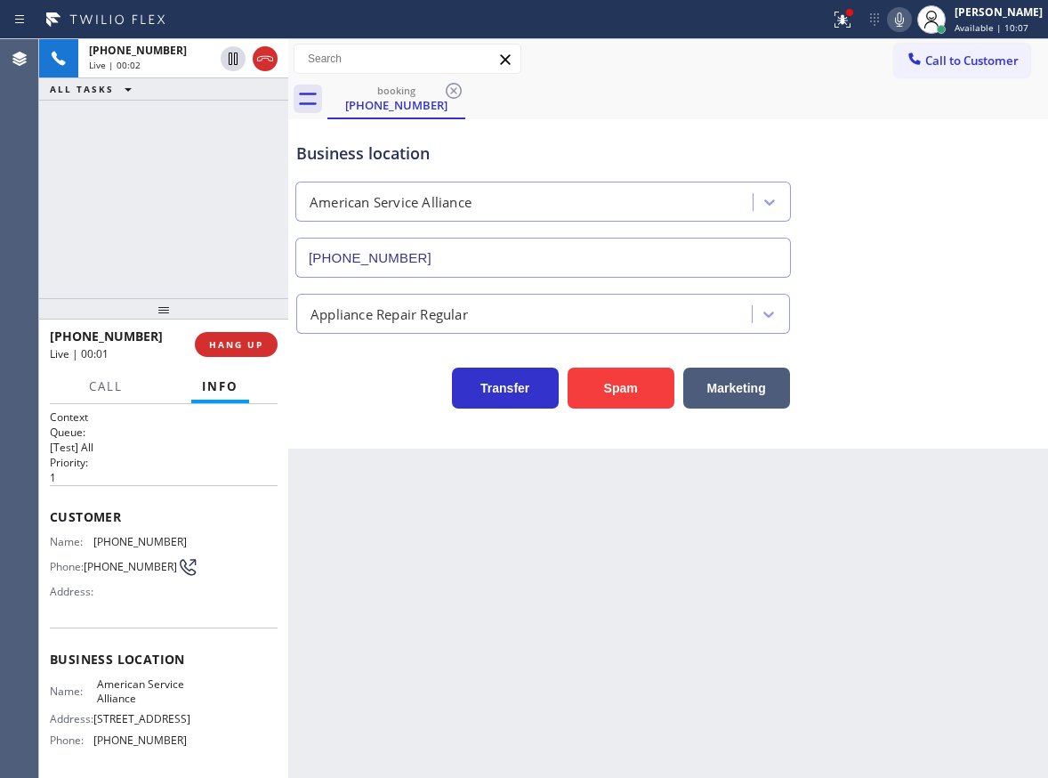
click at [123, 687] on span "American Service Alliance" at bounding box center [141, 691] width 89 height 28
copy span "American Service Alliance"
click at [450, 262] on input "[PHONE_NUMBER]" at bounding box center [543, 258] width 496 height 40
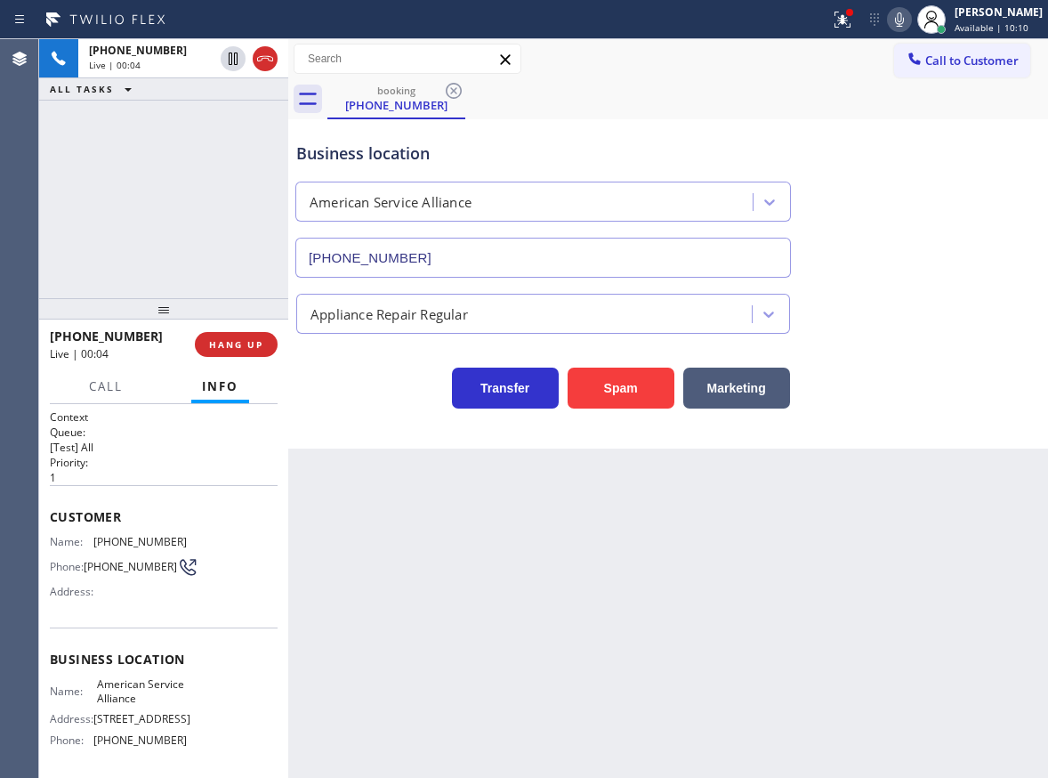
click at [450, 262] on input "[PHONE_NUMBER]" at bounding box center [543, 258] width 496 height 40
click at [99, 383] on span "Call" at bounding box center [106, 386] width 34 height 16
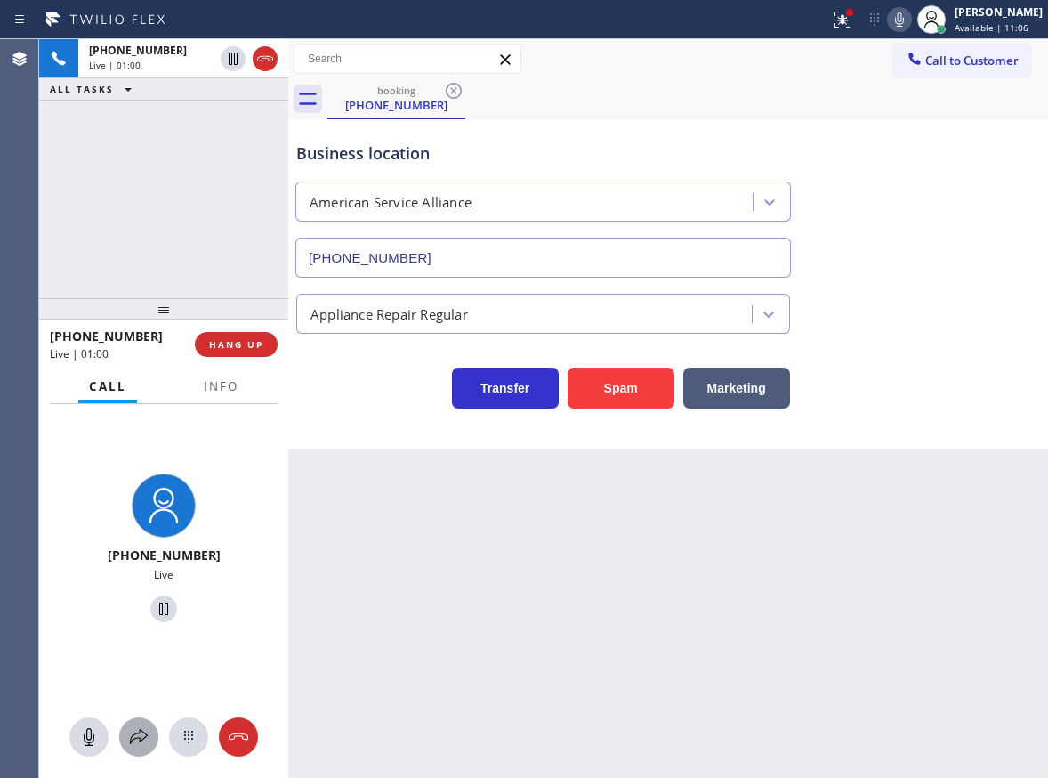
click at [140, 727] on icon at bounding box center [138, 736] width 21 height 21
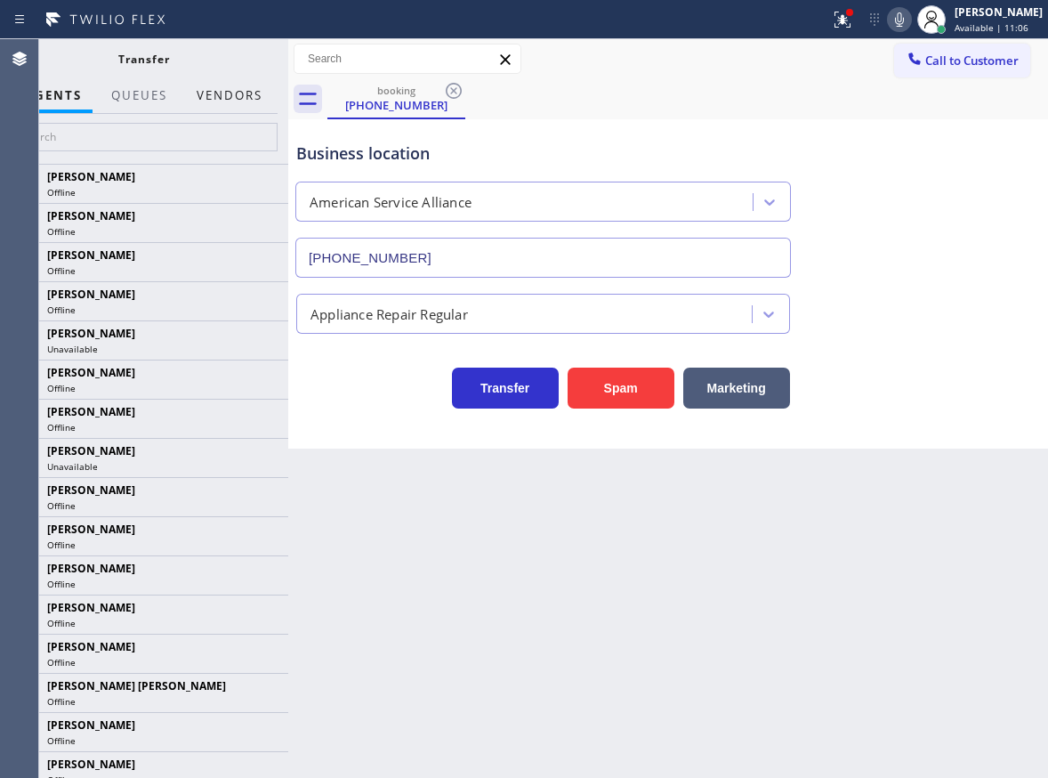
click at [233, 92] on button "Vendors" at bounding box center [229, 95] width 87 height 35
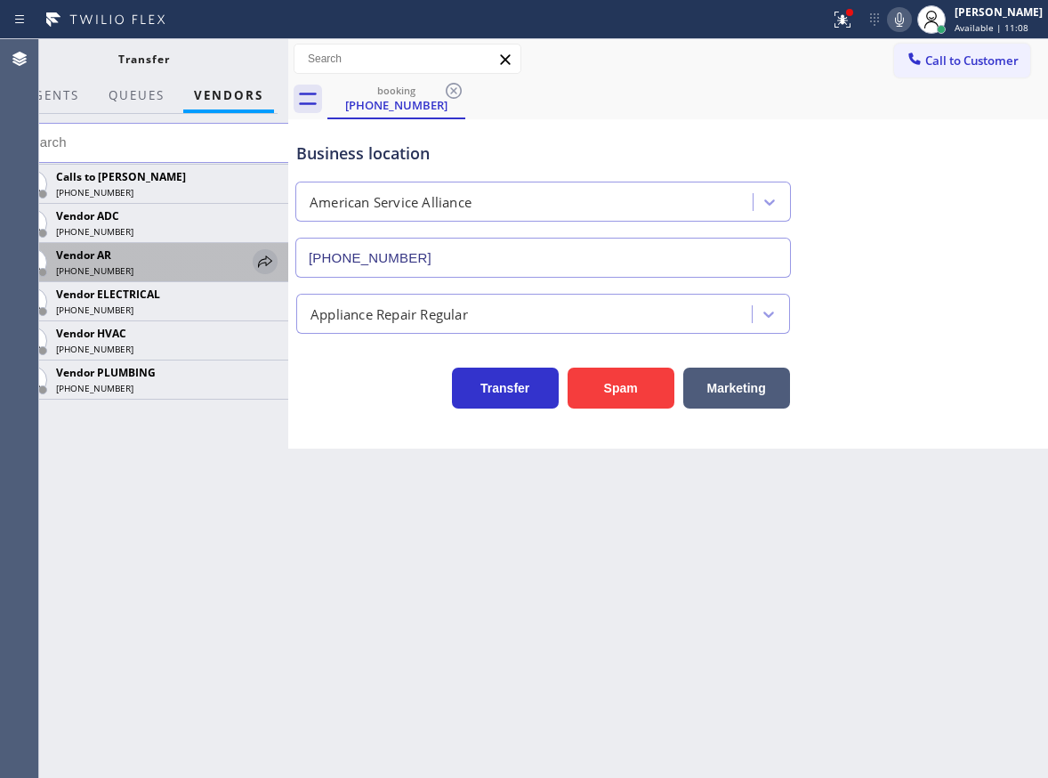
click at [254, 262] on icon at bounding box center [264, 261] width 21 height 21
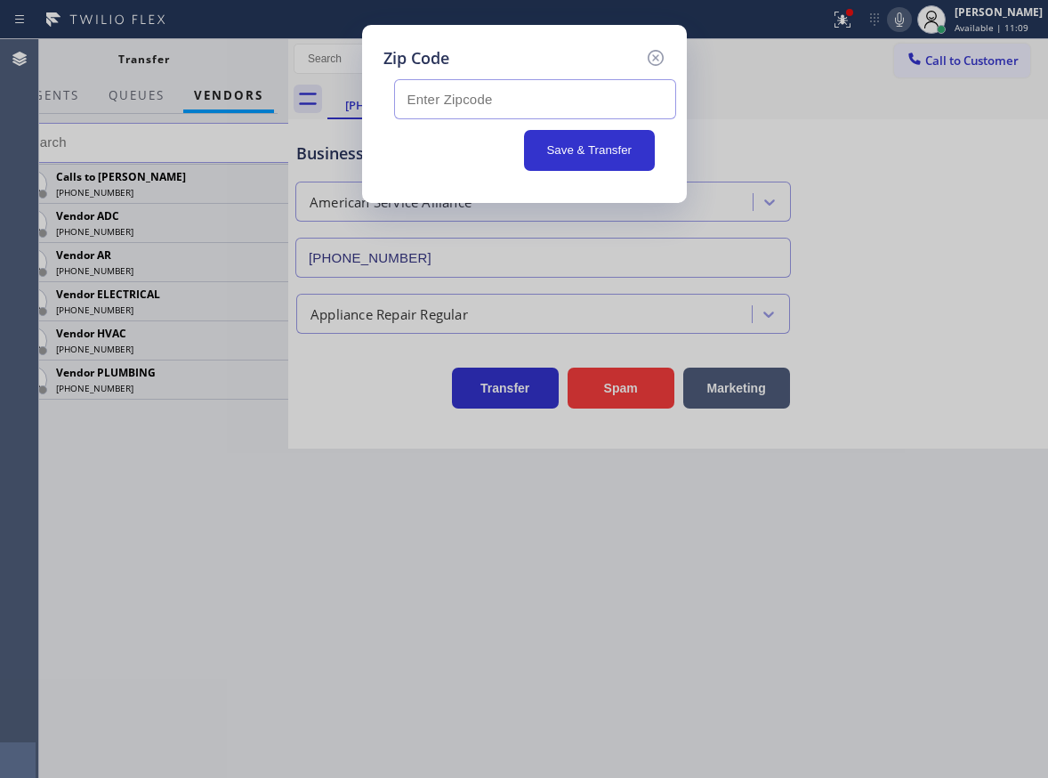
click at [472, 104] on input "text" at bounding box center [535, 99] width 282 height 40
type input "93030"
click at [568, 159] on button "Save & Transfer" at bounding box center [589, 150] width 131 height 41
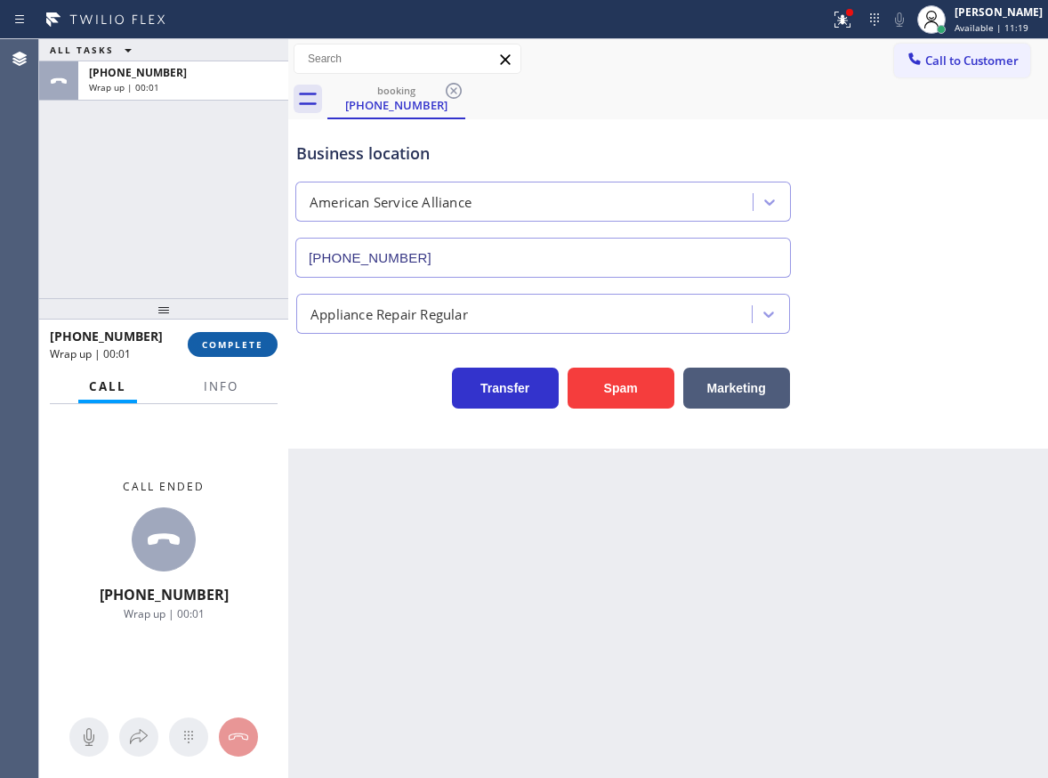
click at [254, 346] on span "COMPLETE" at bounding box center [232, 344] width 61 height 12
click at [242, 347] on span "COMPLETE" at bounding box center [232, 344] width 61 height 12
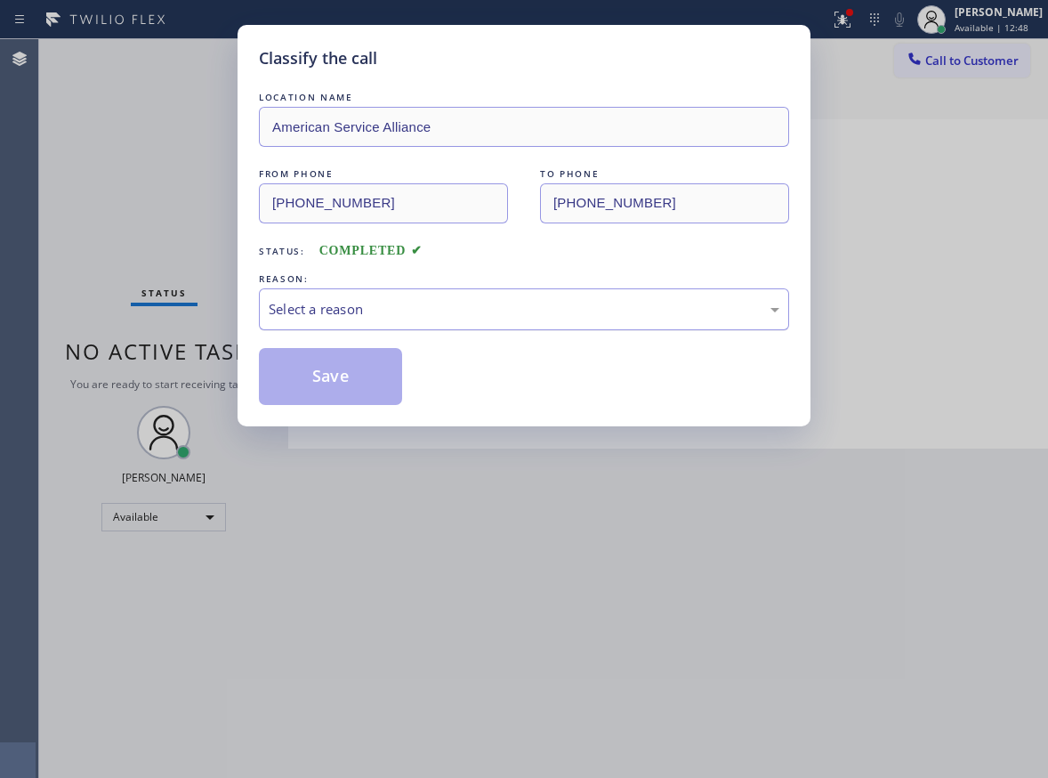
click at [455, 311] on div "Select a reason" at bounding box center [524, 309] width 511 height 20
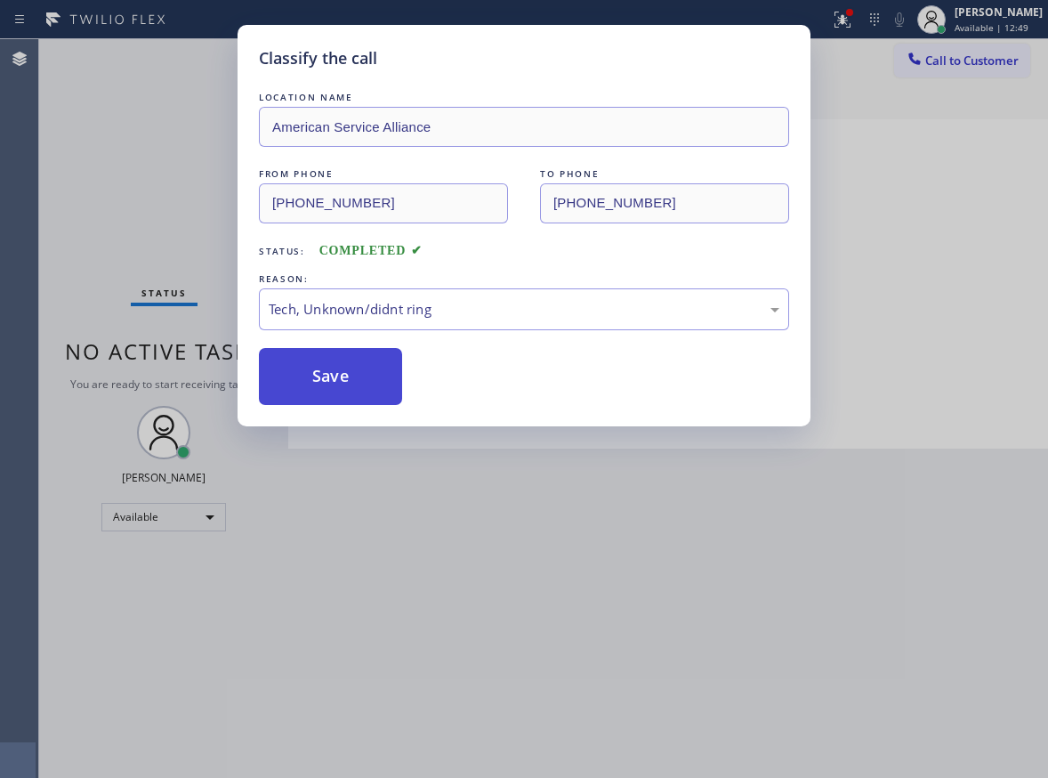
click at [360, 392] on button "Save" at bounding box center [330, 376] width 143 height 57
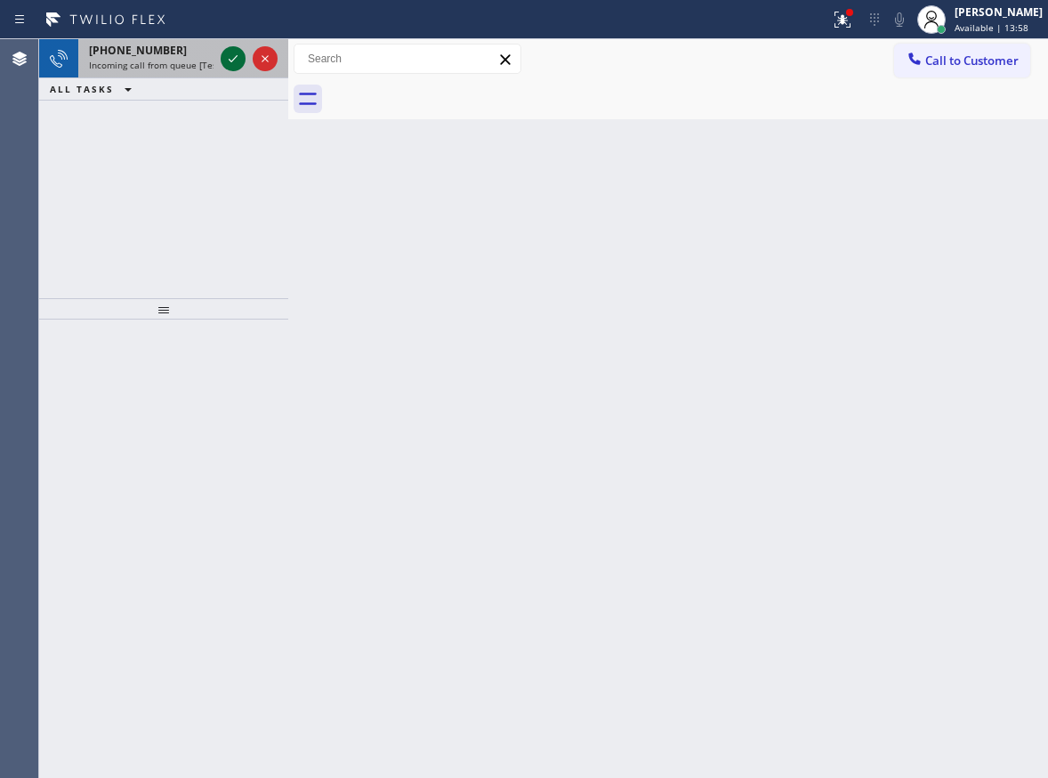
click at [230, 61] on icon at bounding box center [232, 58] width 21 height 21
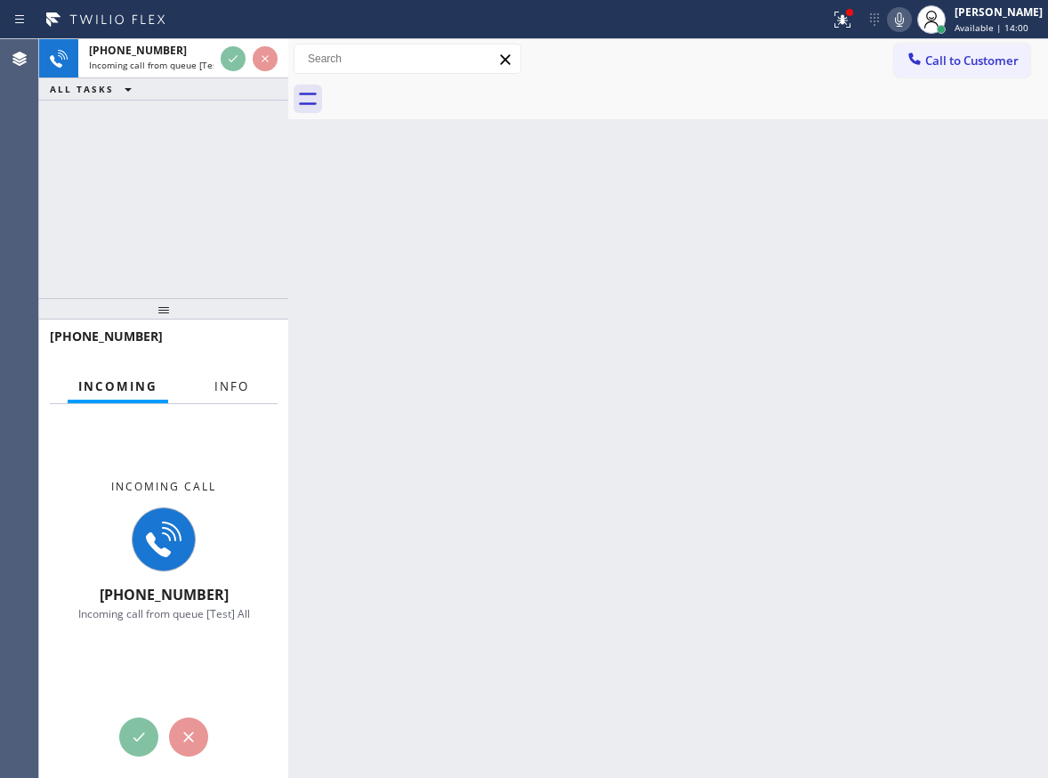
click at [243, 389] on span "Info" at bounding box center [231, 386] width 35 height 16
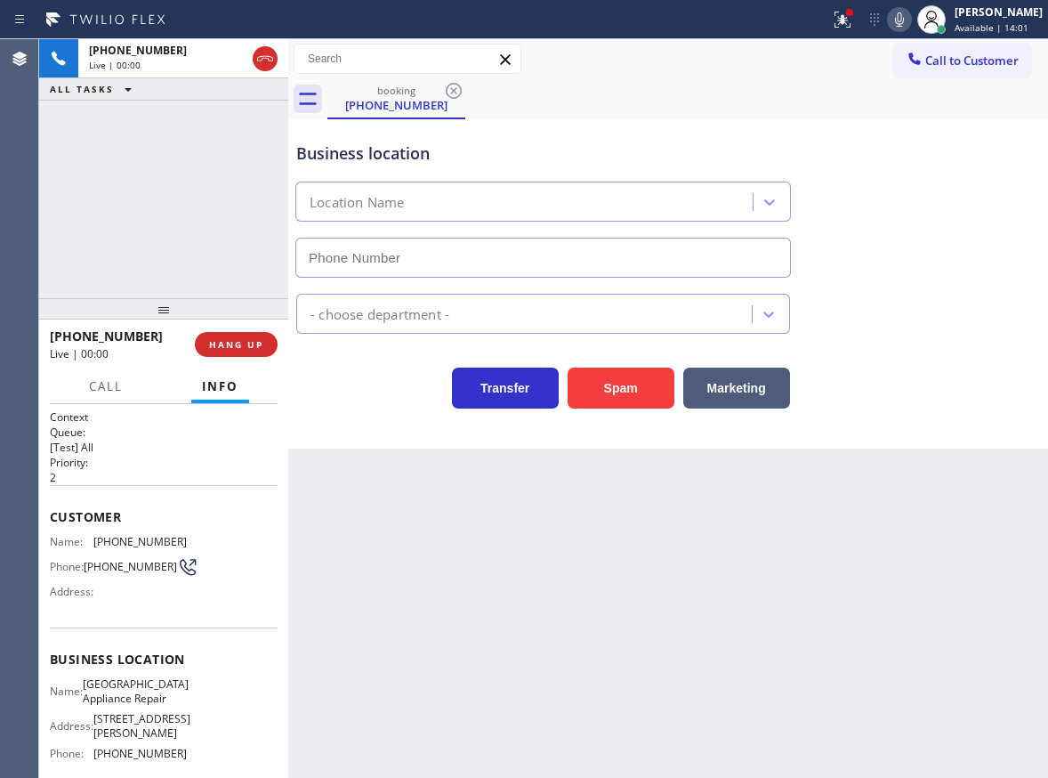
type input "[PHONE_NUMBER]"
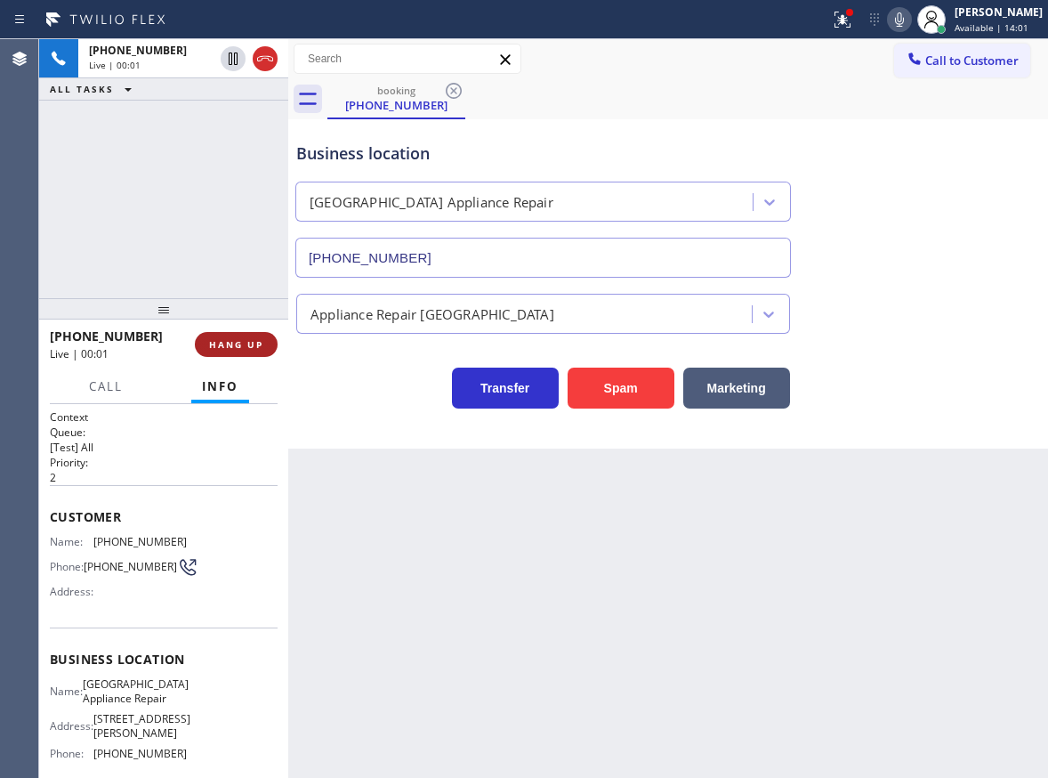
click at [245, 344] on span "HANG UP" at bounding box center [236, 344] width 54 height 12
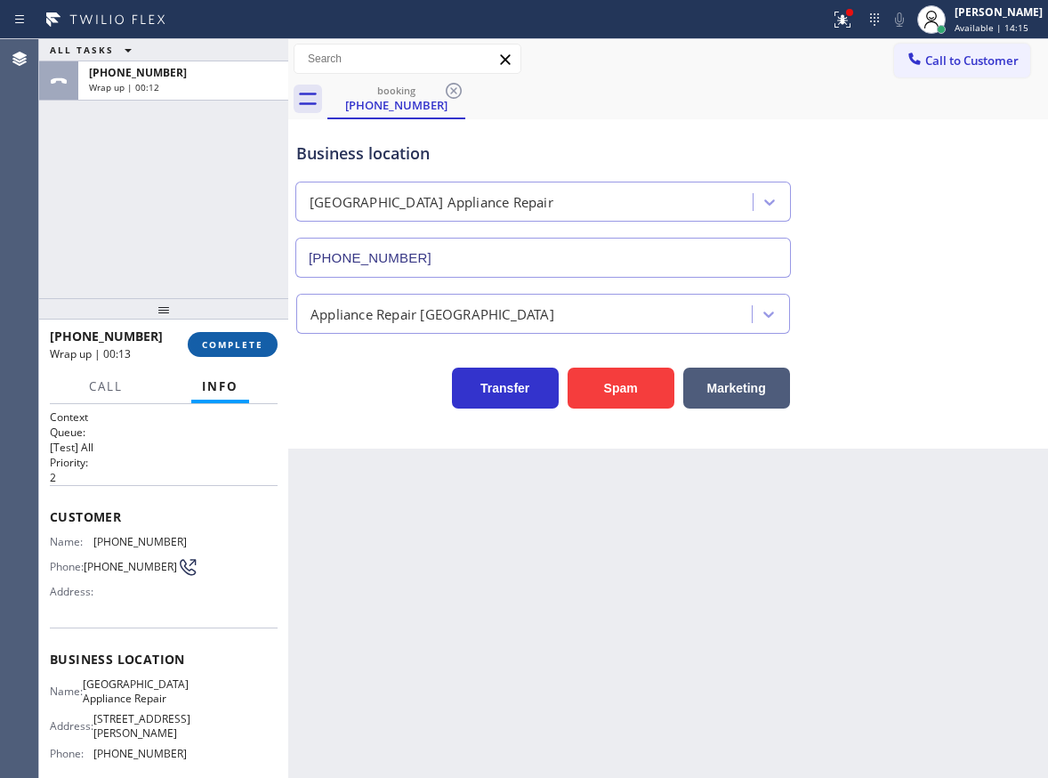
click at [231, 343] on span "COMPLETE" at bounding box center [232, 344] width 61 height 12
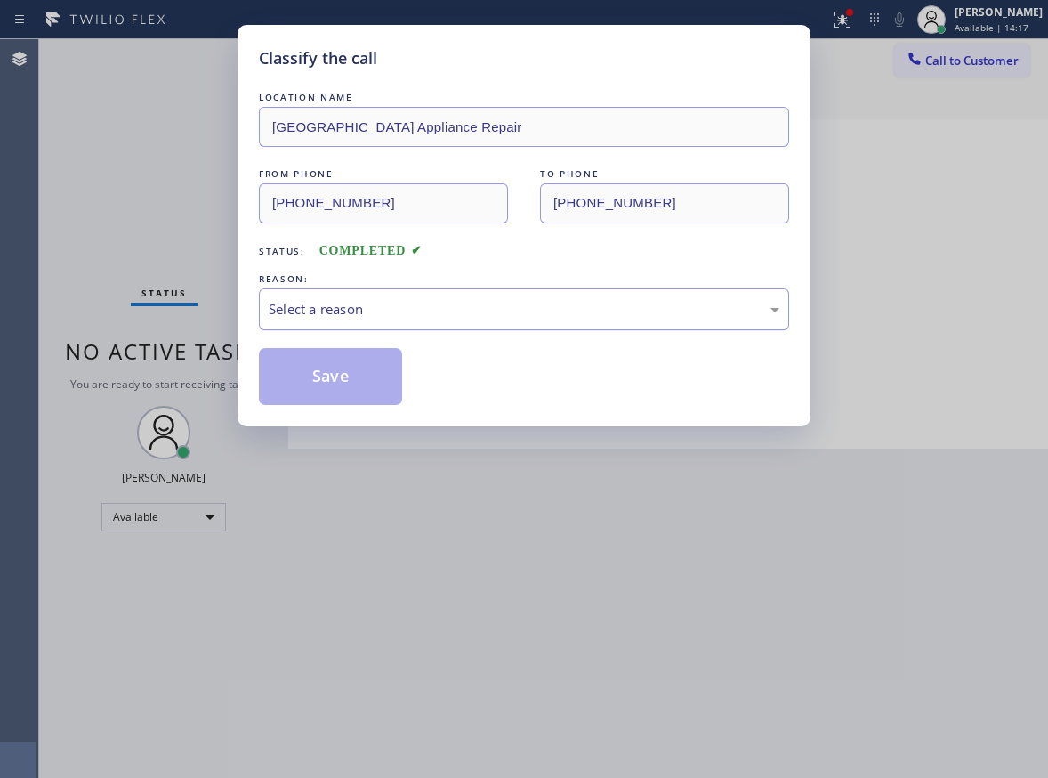
click at [424, 313] on div "Select a reason" at bounding box center [524, 309] width 511 height 20
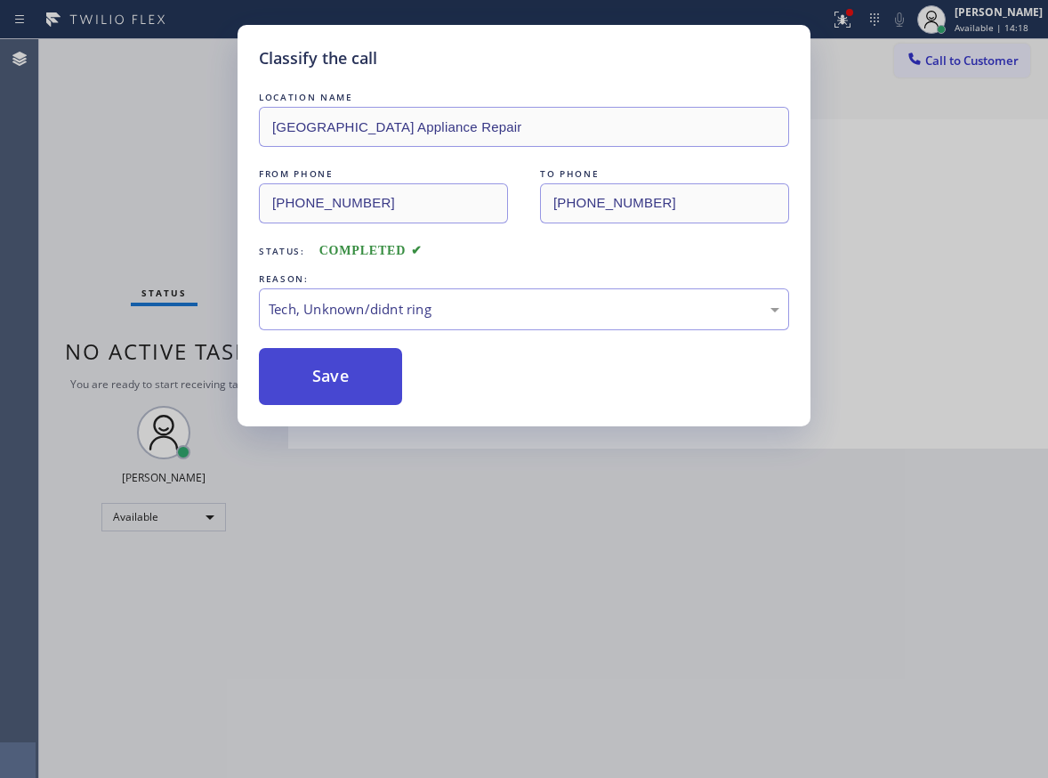
click at [353, 391] on button "Save" at bounding box center [330, 376] width 143 height 57
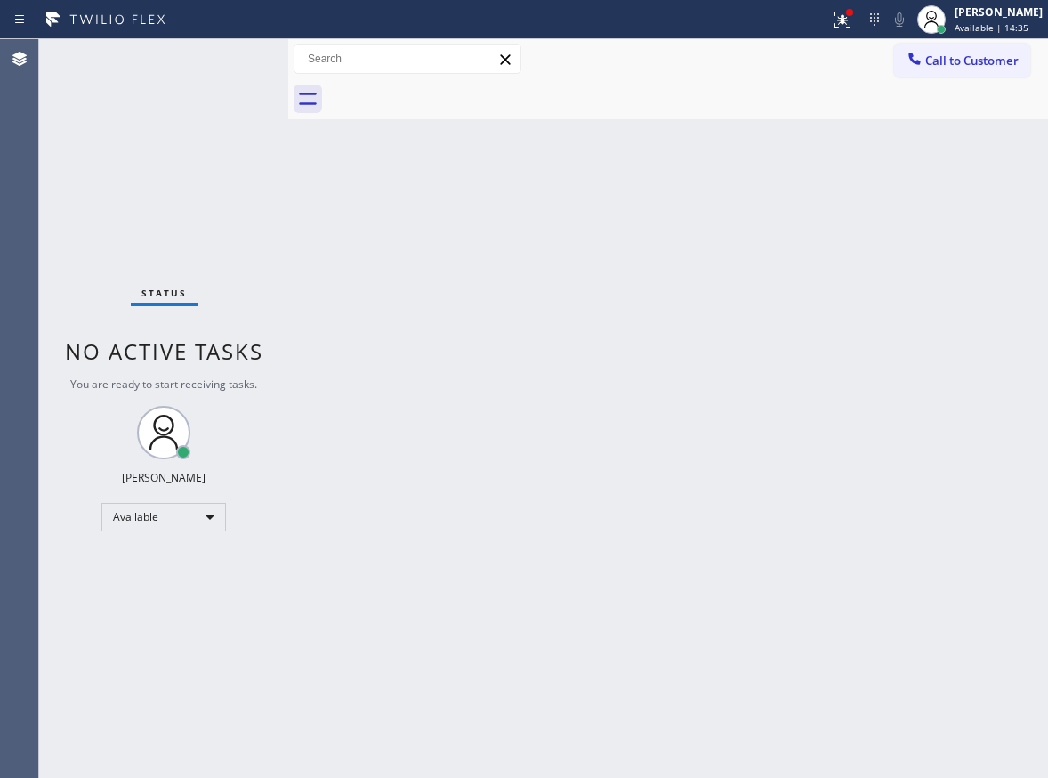
click at [736, 529] on div "Back to Dashboard Change Sender ID Customers Technicians Select a contact Outbo…" at bounding box center [668, 408] width 760 height 738
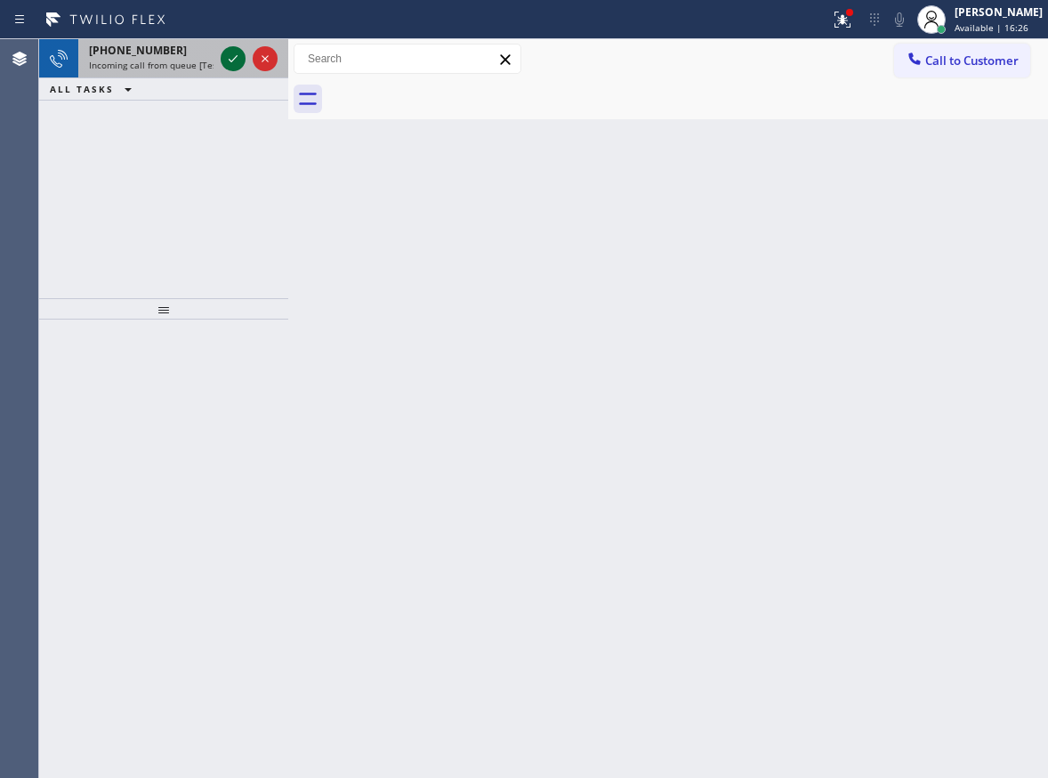
click at [234, 56] on icon at bounding box center [232, 58] width 21 height 21
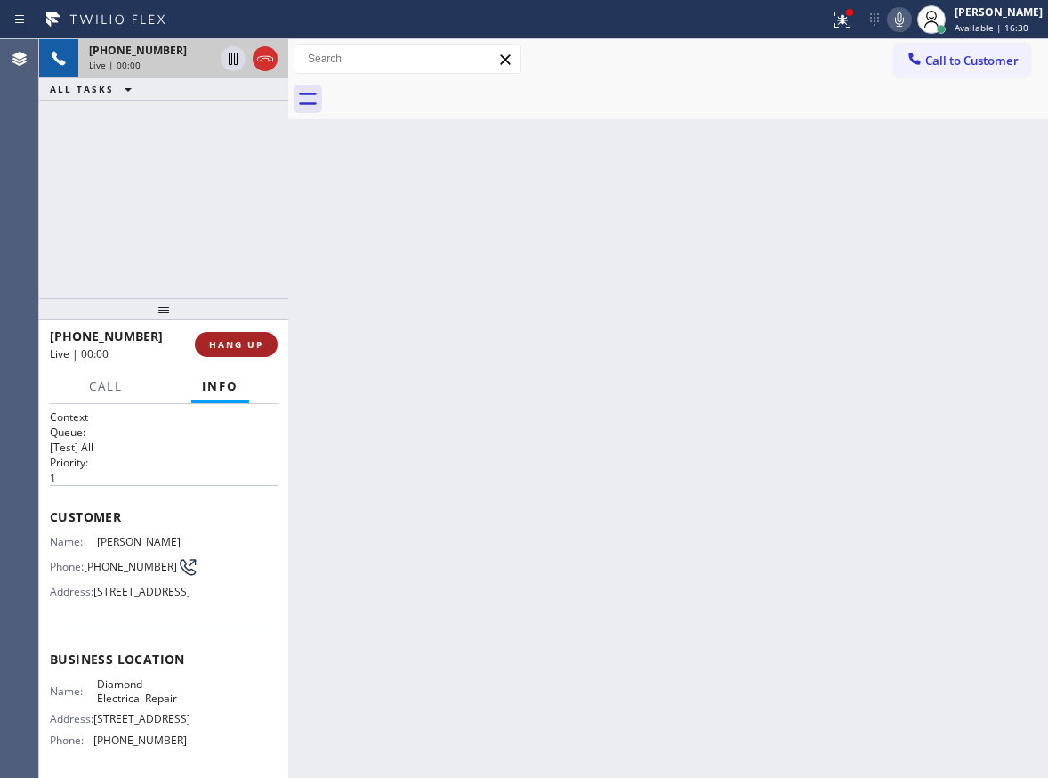
click at [258, 336] on button "HANG UP" at bounding box center [236, 344] width 83 height 25
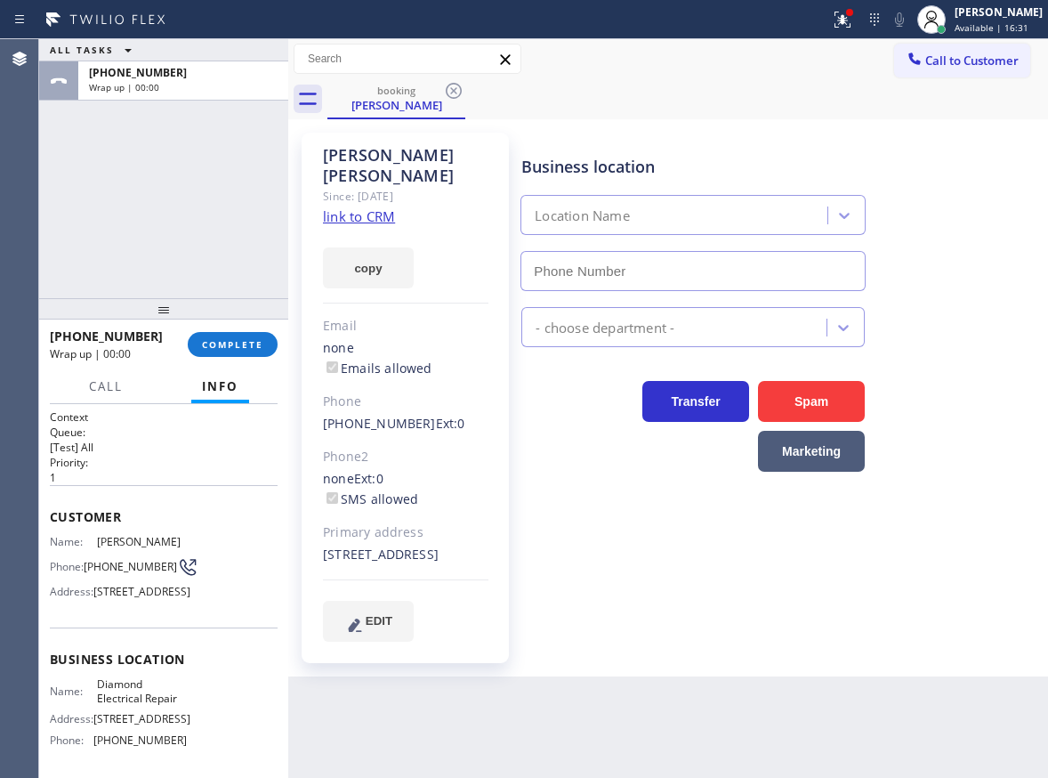
type input "[PHONE_NUMBER]"
click at [237, 344] on span "COMPLETE" at bounding box center [232, 344] width 61 height 12
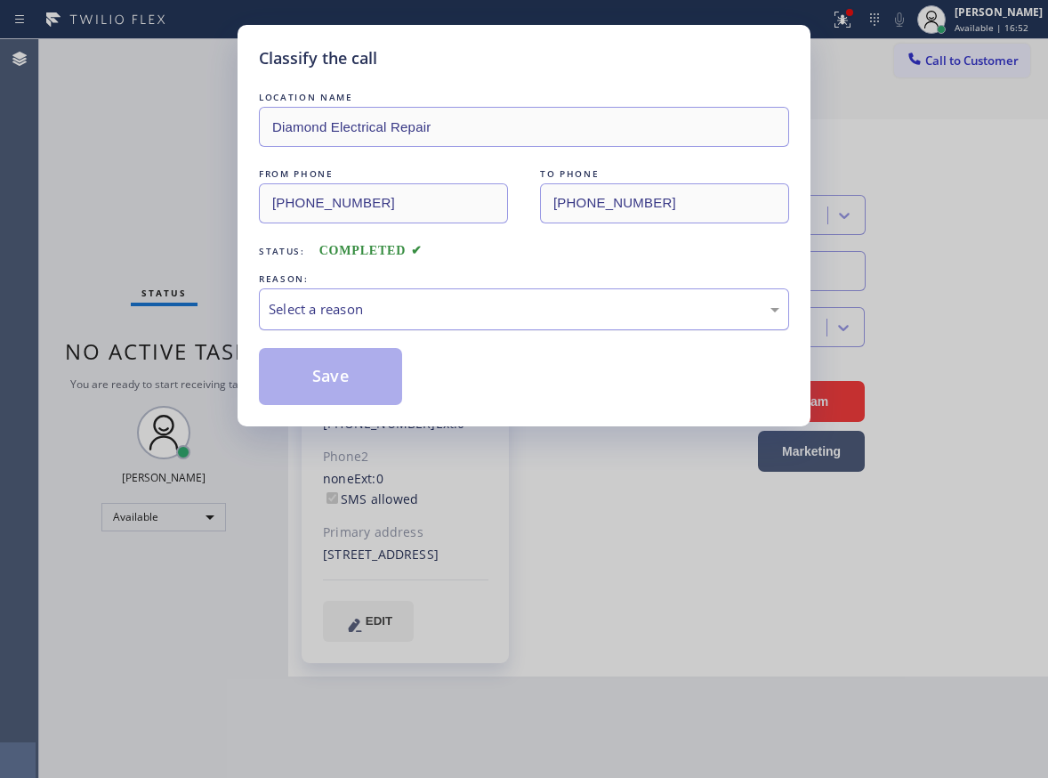
click at [519, 305] on div "Select a reason" at bounding box center [524, 309] width 511 height 20
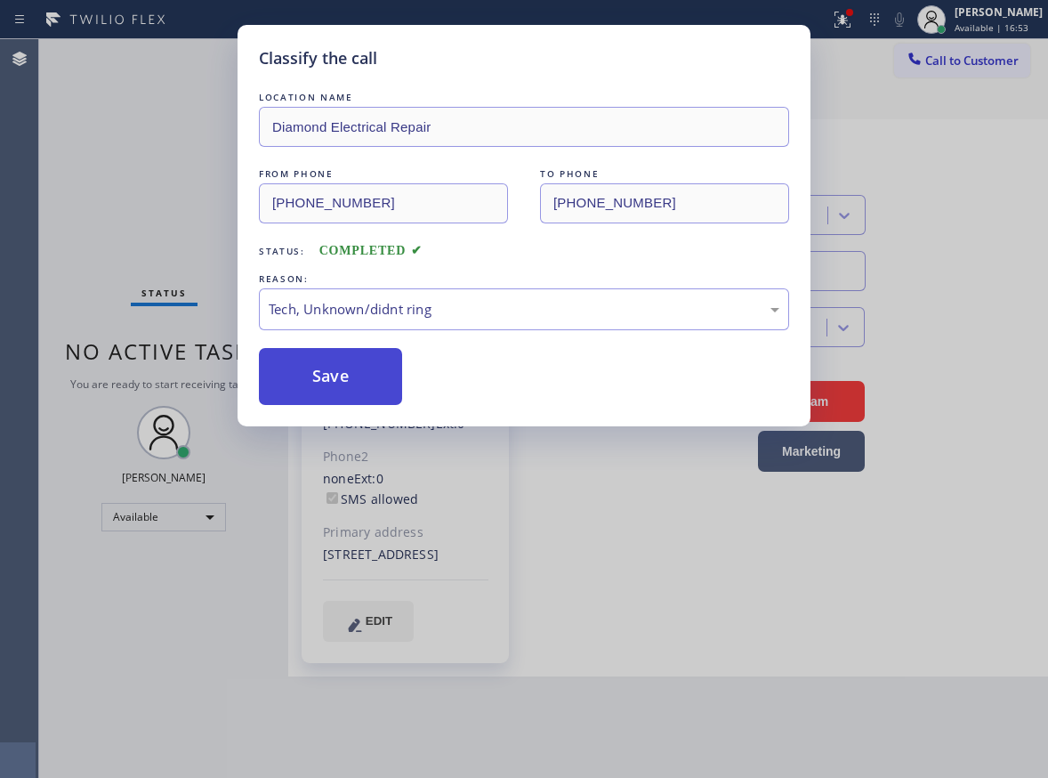
click at [296, 364] on button "Save" at bounding box center [330, 376] width 143 height 57
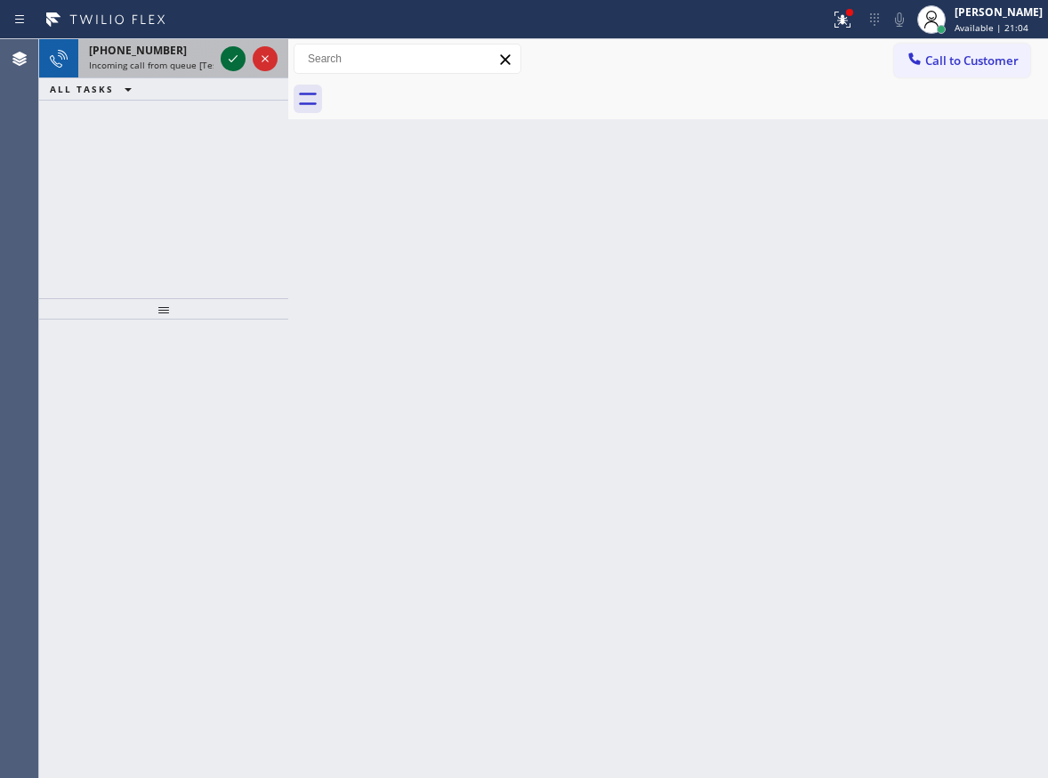
click at [230, 54] on icon at bounding box center [232, 58] width 21 height 21
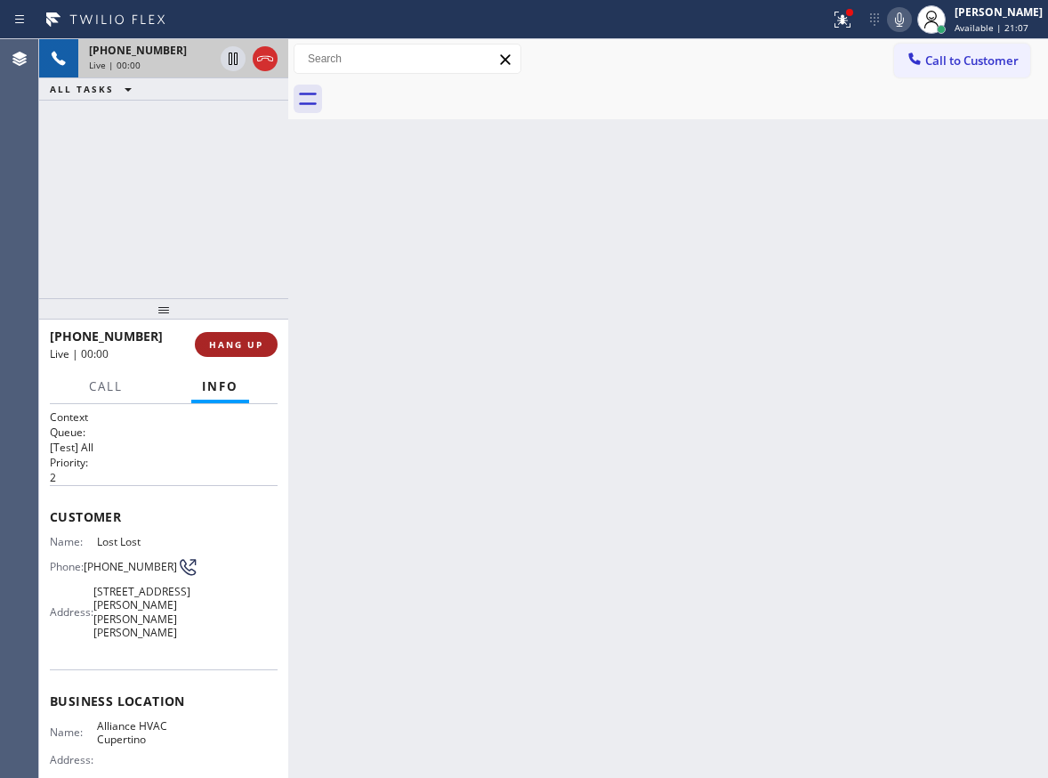
click at [238, 355] on button "HANG UP" at bounding box center [236, 344] width 83 height 25
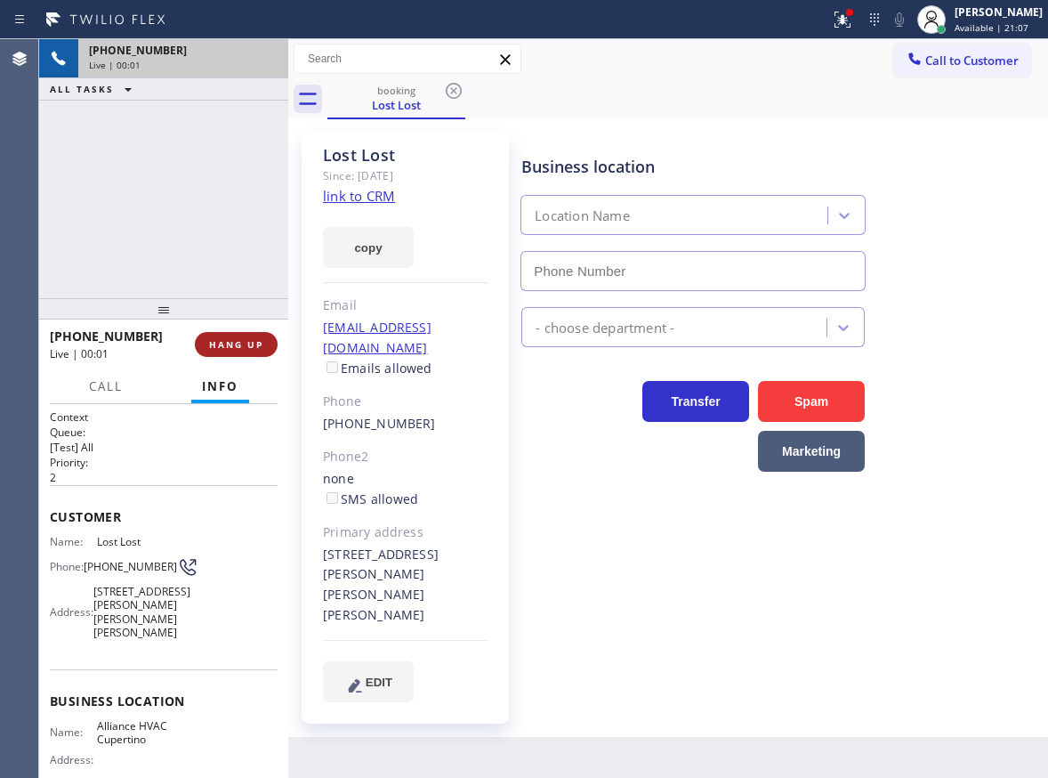
type input "[PHONE_NUMBER]"
click at [243, 349] on span "HANG UP" at bounding box center [236, 344] width 54 height 12
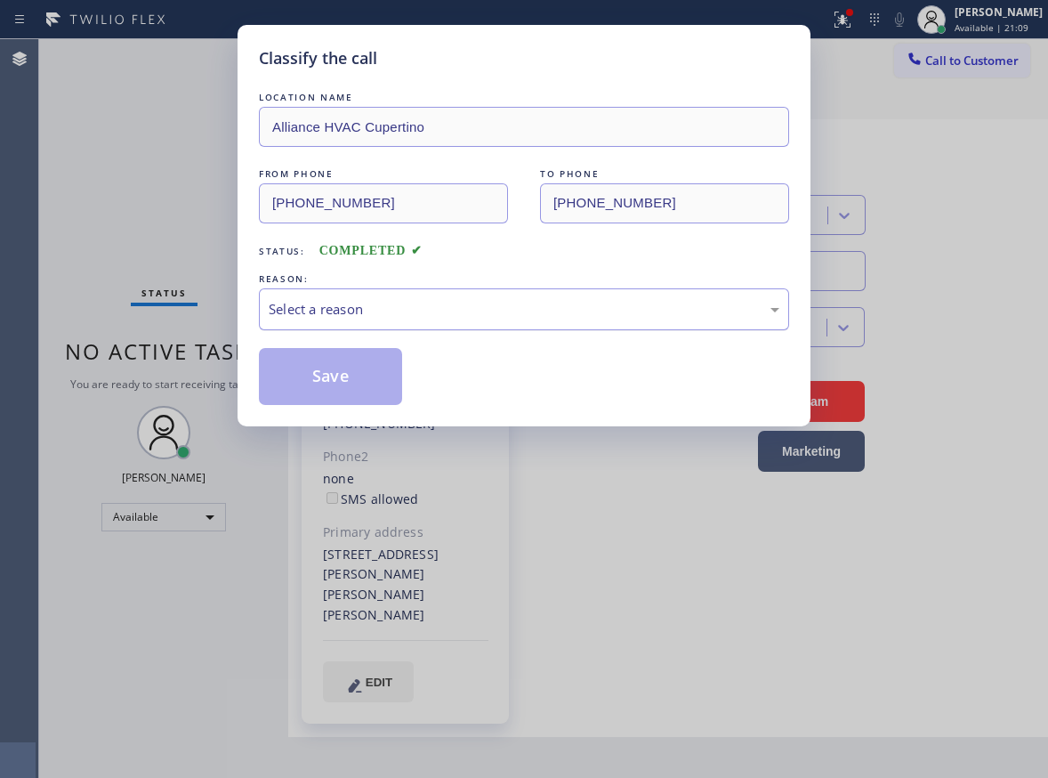
click at [463, 324] on div "Select a reason" at bounding box center [524, 309] width 530 height 42
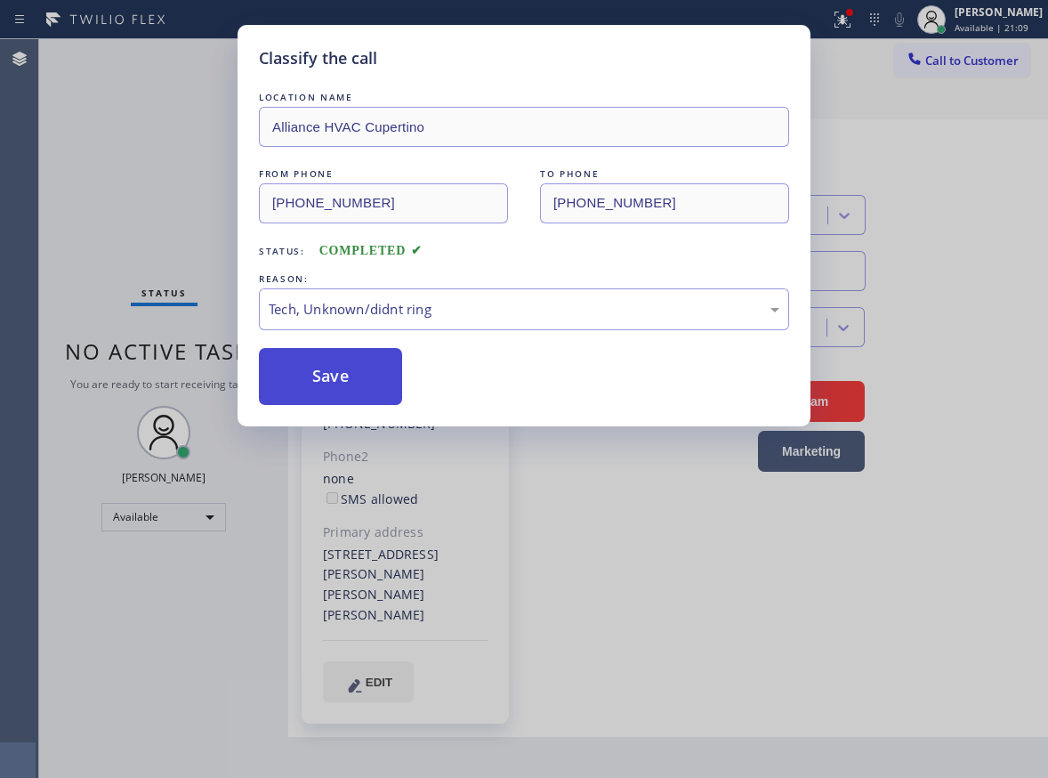
click at [347, 382] on button "Save" at bounding box center [330, 376] width 143 height 57
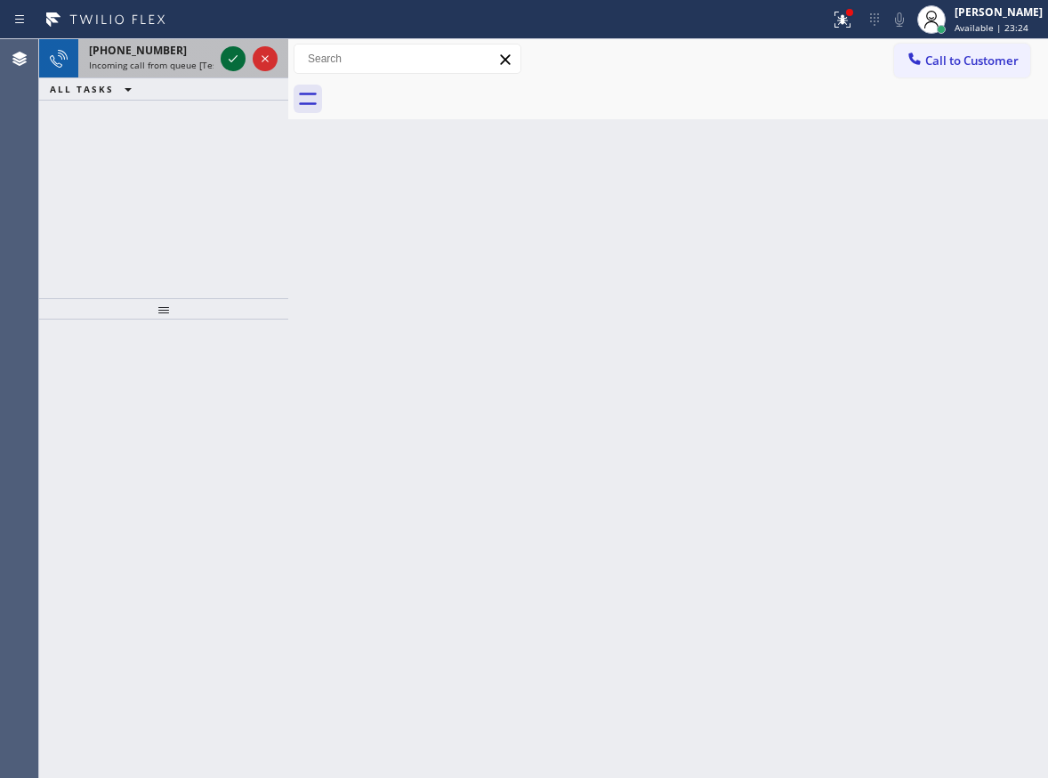
click at [230, 56] on icon at bounding box center [232, 58] width 21 height 21
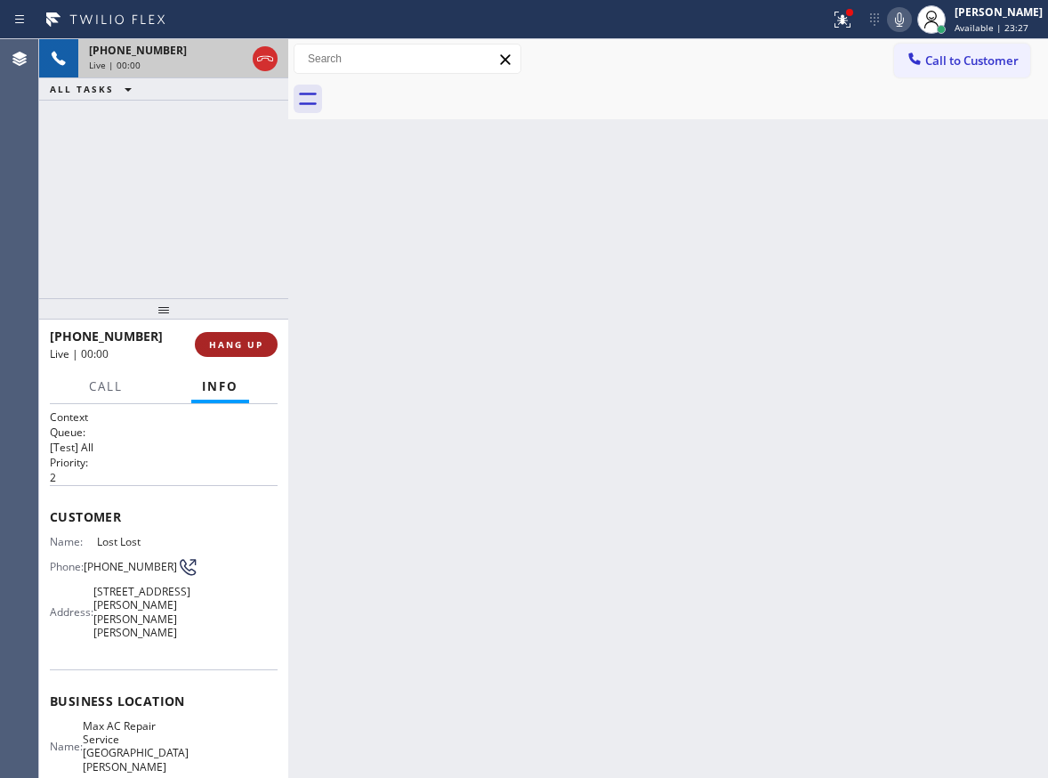
click at [238, 333] on button "HANG UP" at bounding box center [236, 344] width 83 height 25
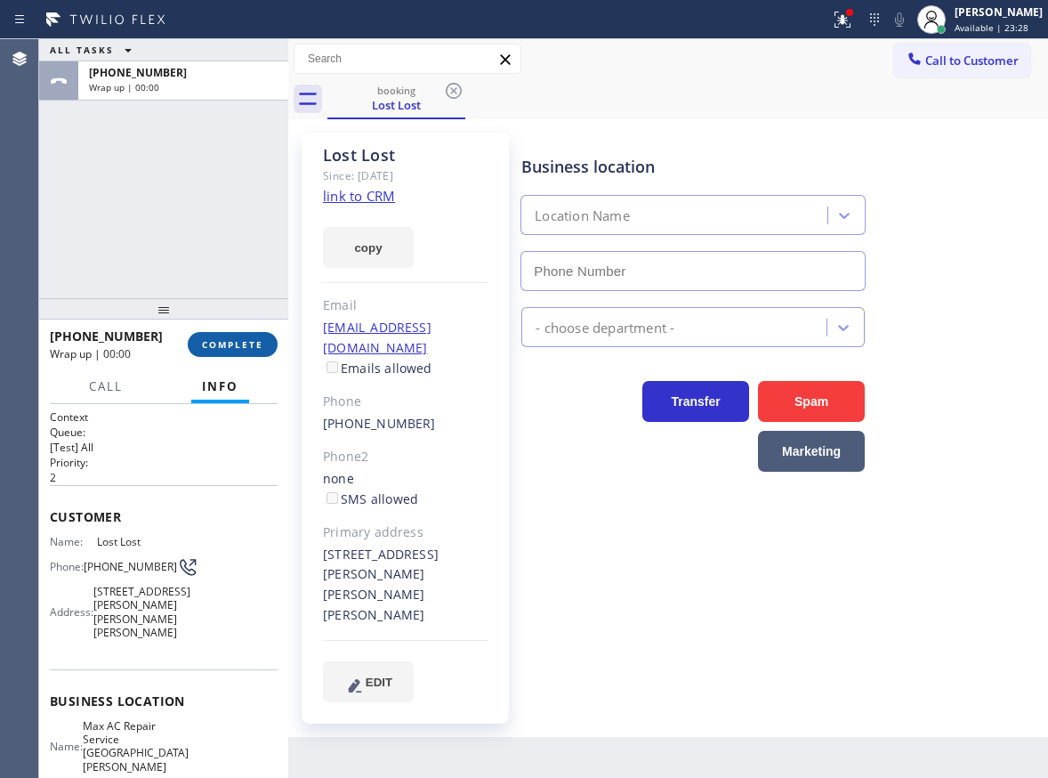
click at [238, 335] on button "COMPLETE" at bounding box center [233, 344] width 90 height 25
type input "[PHONE_NUMBER]"
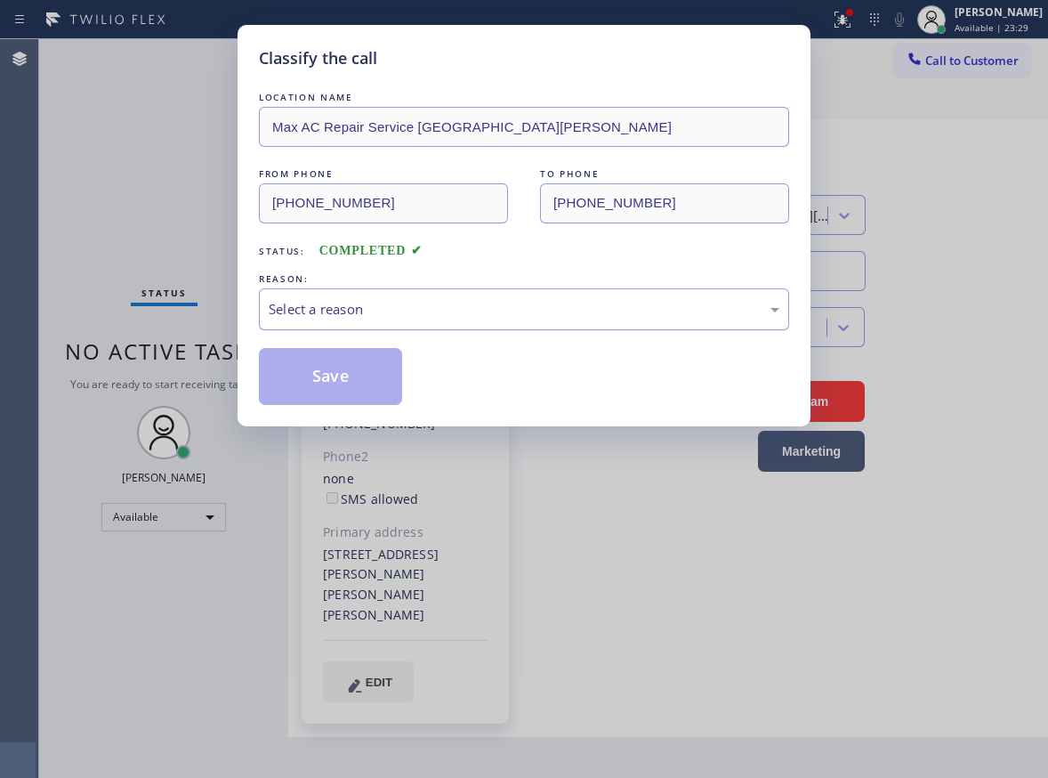
click at [376, 316] on div "Select a reason" at bounding box center [524, 309] width 511 height 20
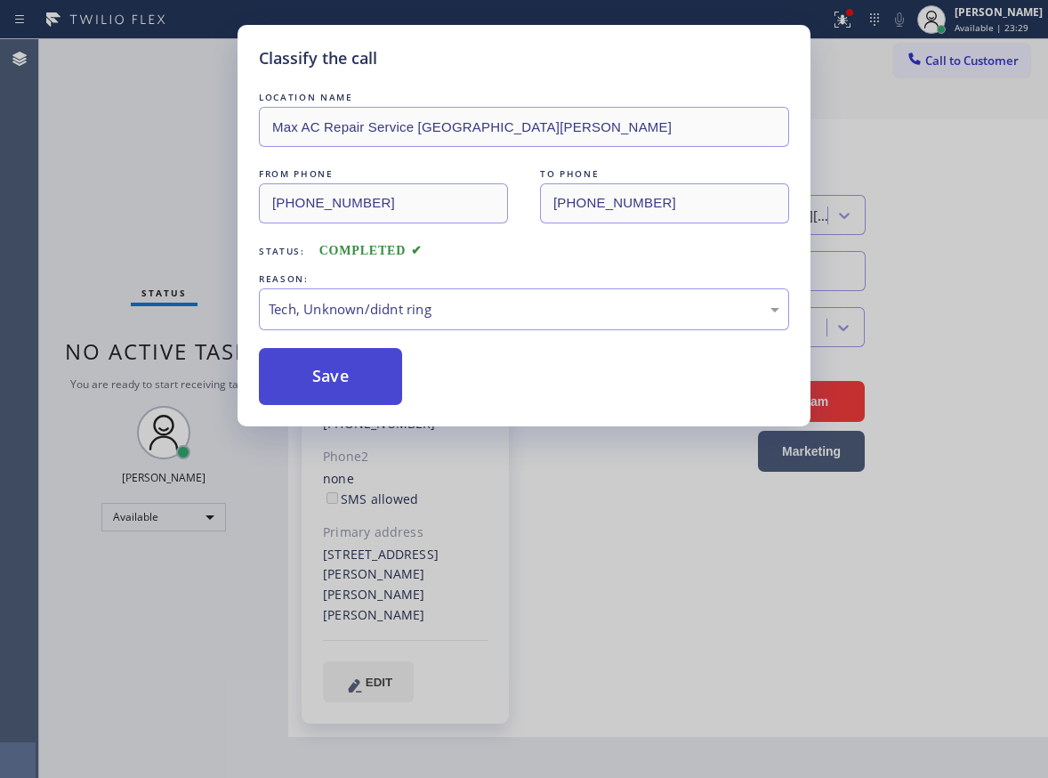
click at [359, 390] on button "Save" at bounding box center [330, 376] width 143 height 57
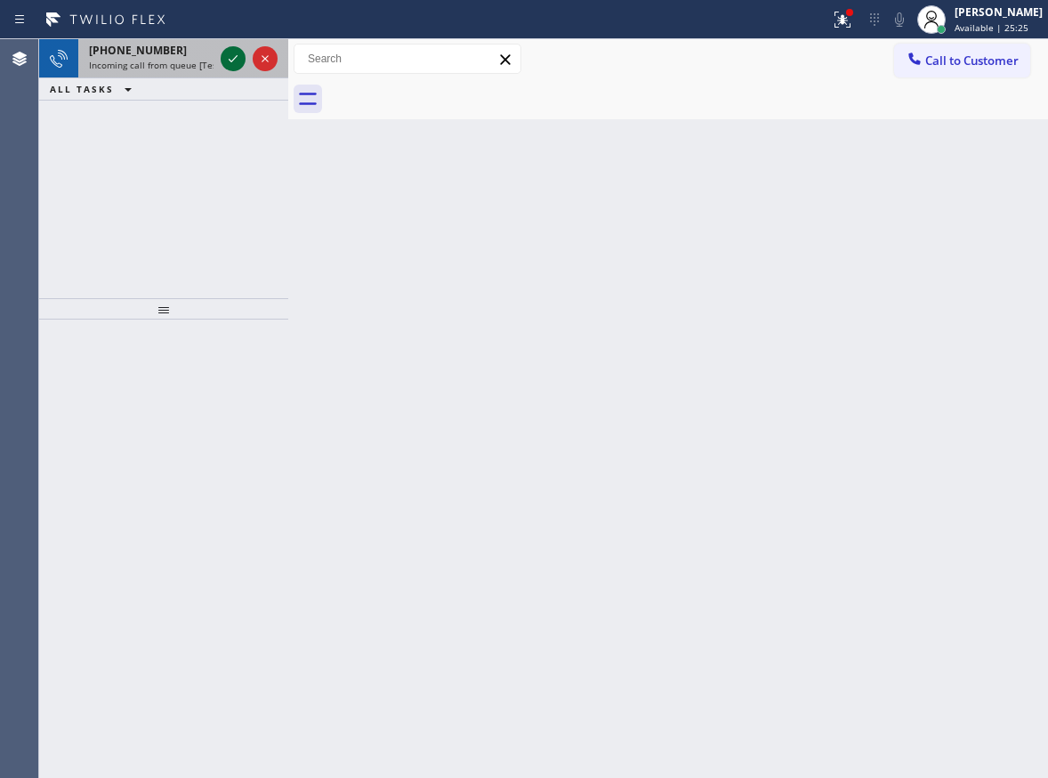
click at [231, 51] on icon at bounding box center [232, 58] width 21 height 21
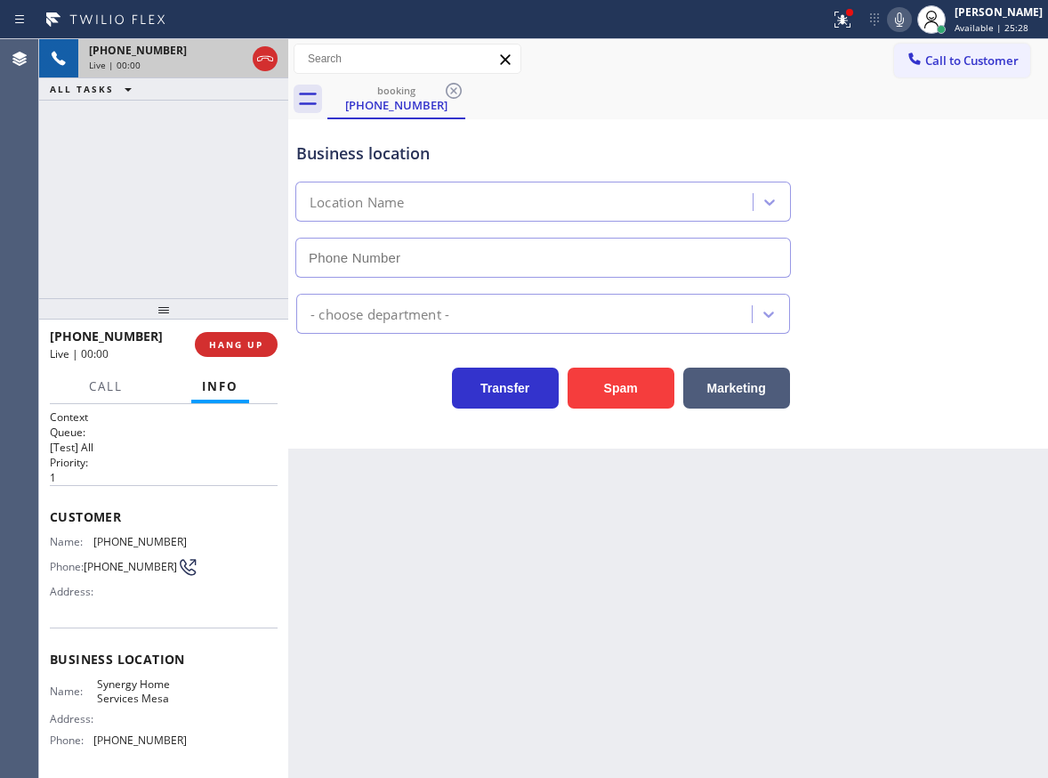
type input "[PHONE_NUMBER]"
click at [964, 304] on div "HVAC" at bounding box center [668, 309] width 751 height 47
click at [133, 705] on span "Synergy Home Services Mesa" at bounding box center [141, 691] width 89 height 28
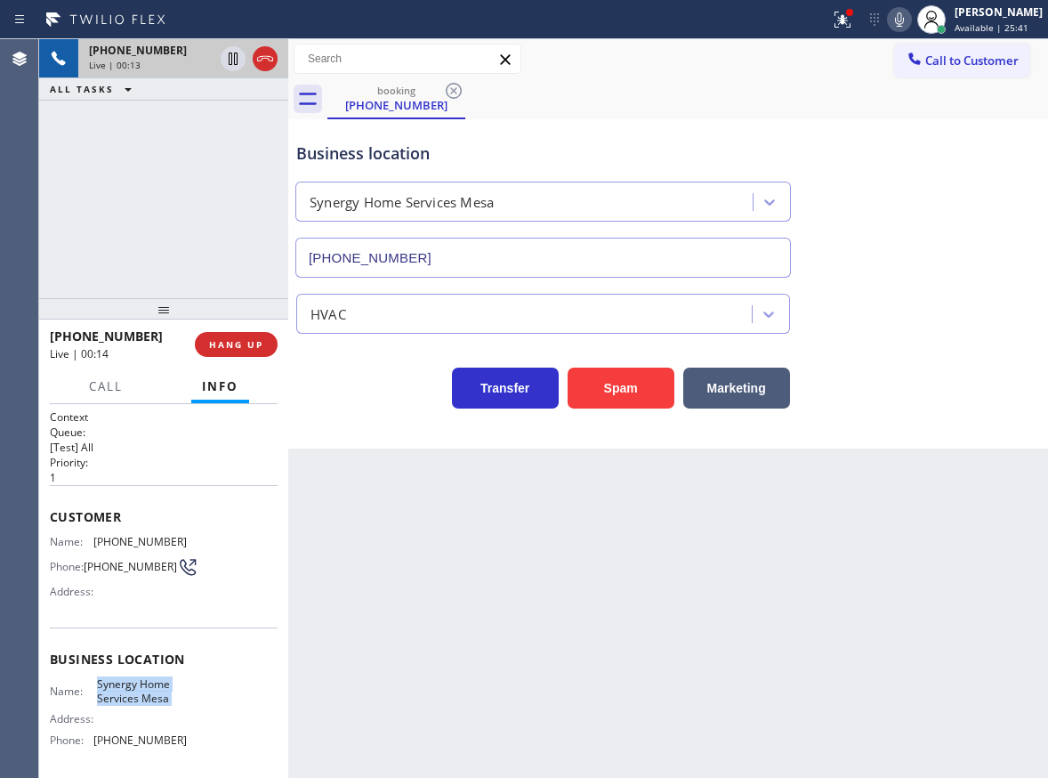
copy span "Synergy Home Services Mesa"
click at [514, 252] on input "[PHONE_NUMBER]" at bounding box center [543, 258] width 496 height 40
click at [987, 378] on div "Transfer Spam Marketing" at bounding box center [668, 379] width 751 height 57
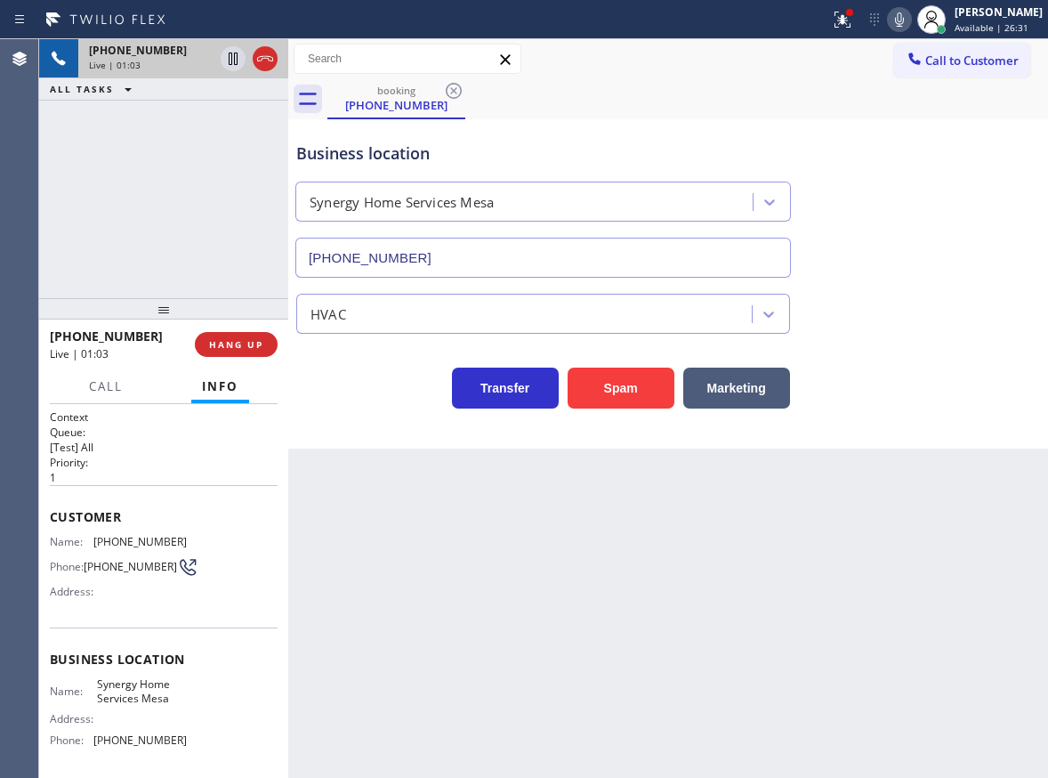
click at [117, 537] on span "[PHONE_NUMBER]" at bounding box center [139, 541] width 93 height 13
copy span "[PHONE_NUMBER]"
click at [227, 61] on icon at bounding box center [232, 58] width 21 height 21
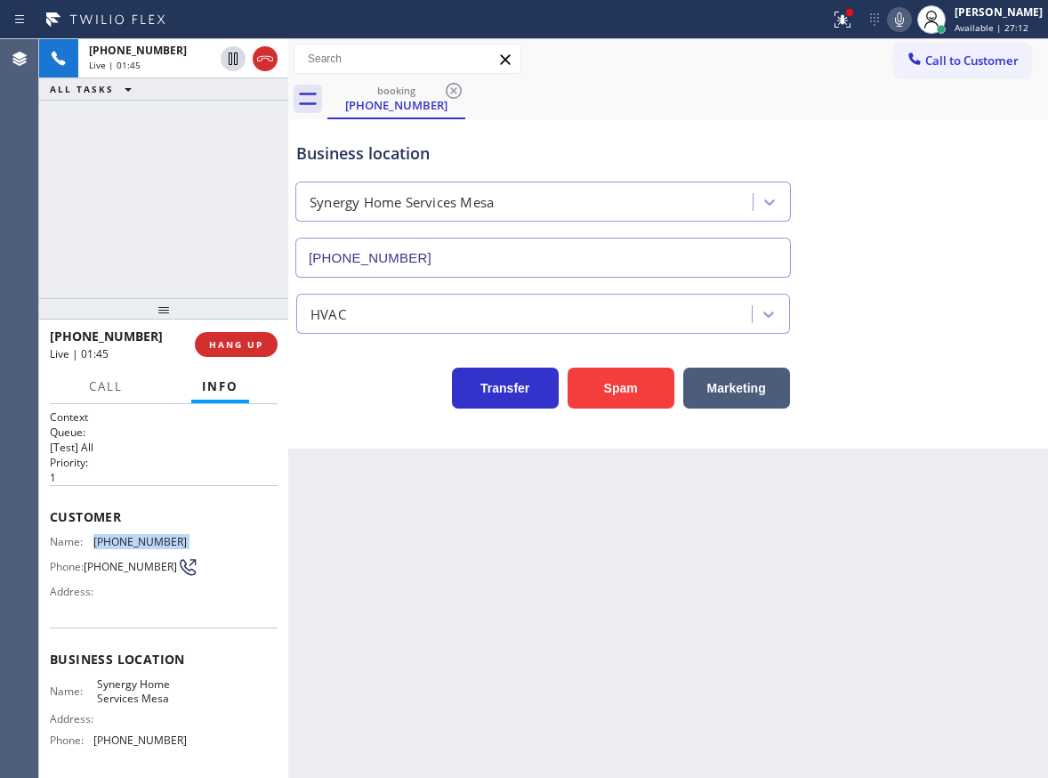
click at [910, 25] on icon at bounding box center [899, 19] width 21 height 21
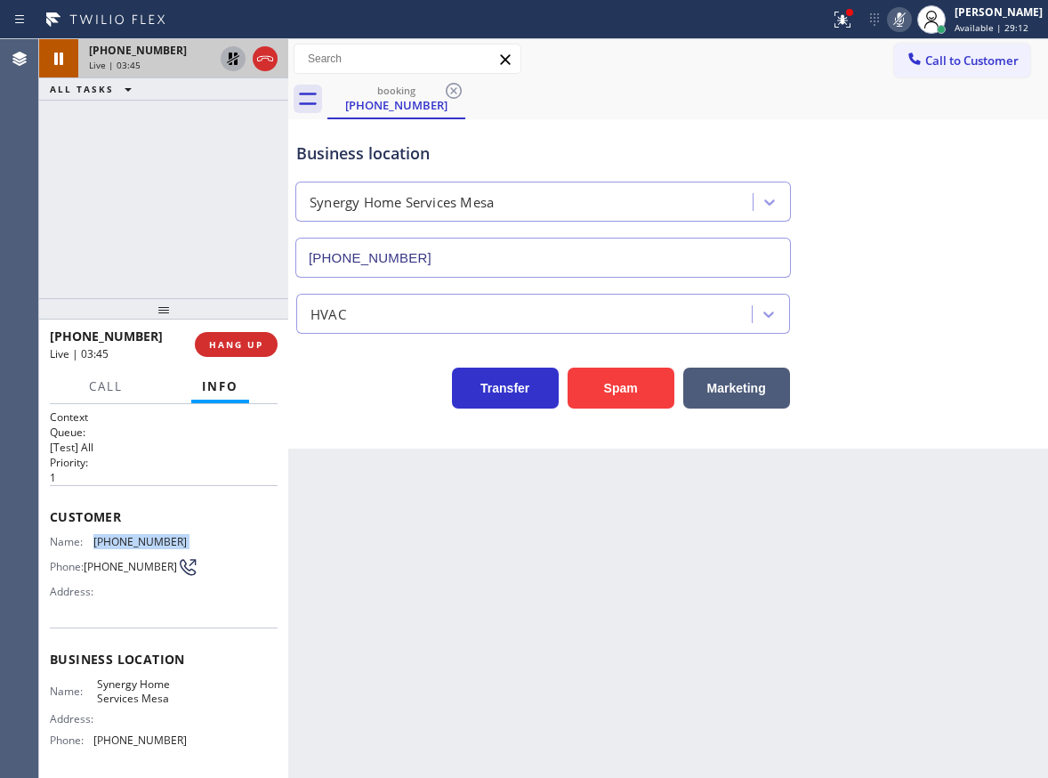
click at [227, 52] on icon at bounding box center [232, 58] width 21 height 21
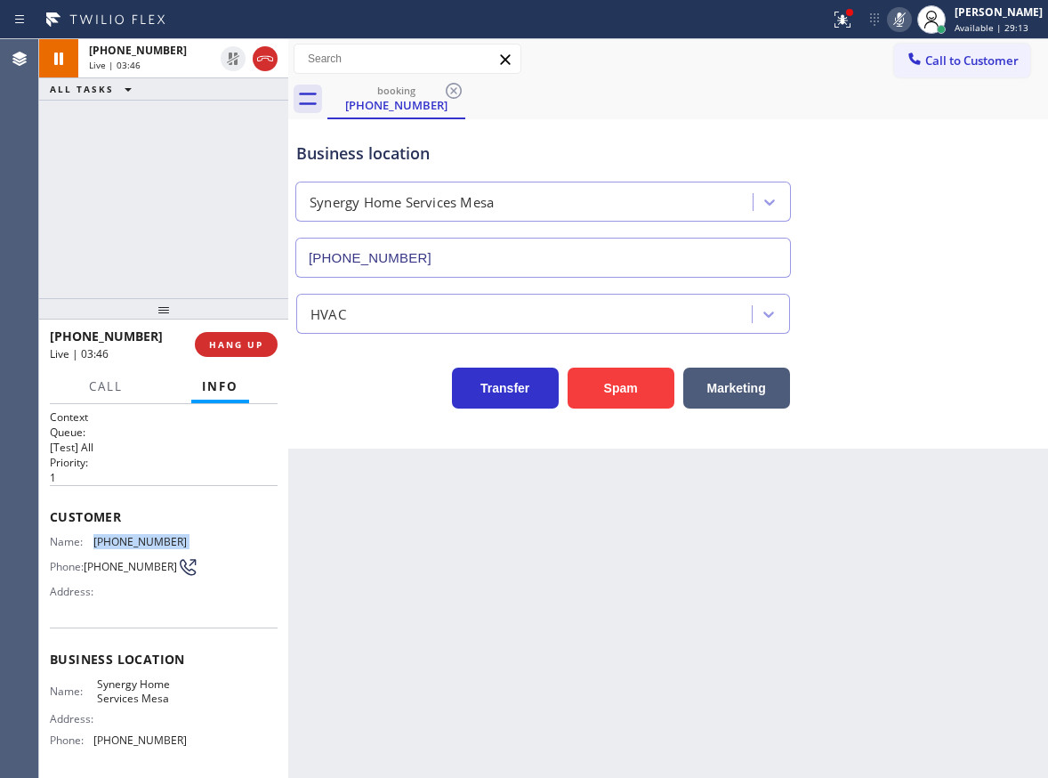
click at [910, 20] on icon at bounding box center [899, 19] width 21 height 21
click at [968, 260] on div "Business location Synergy Home Services [GEOGRAPHIC_DATA] [PHONE_NUMBER]" at bounding box center [668, 197] width 751 height 161
click at [253, 346] on span "HANG UP" at bounding box center [236, 344] width 54 height 12
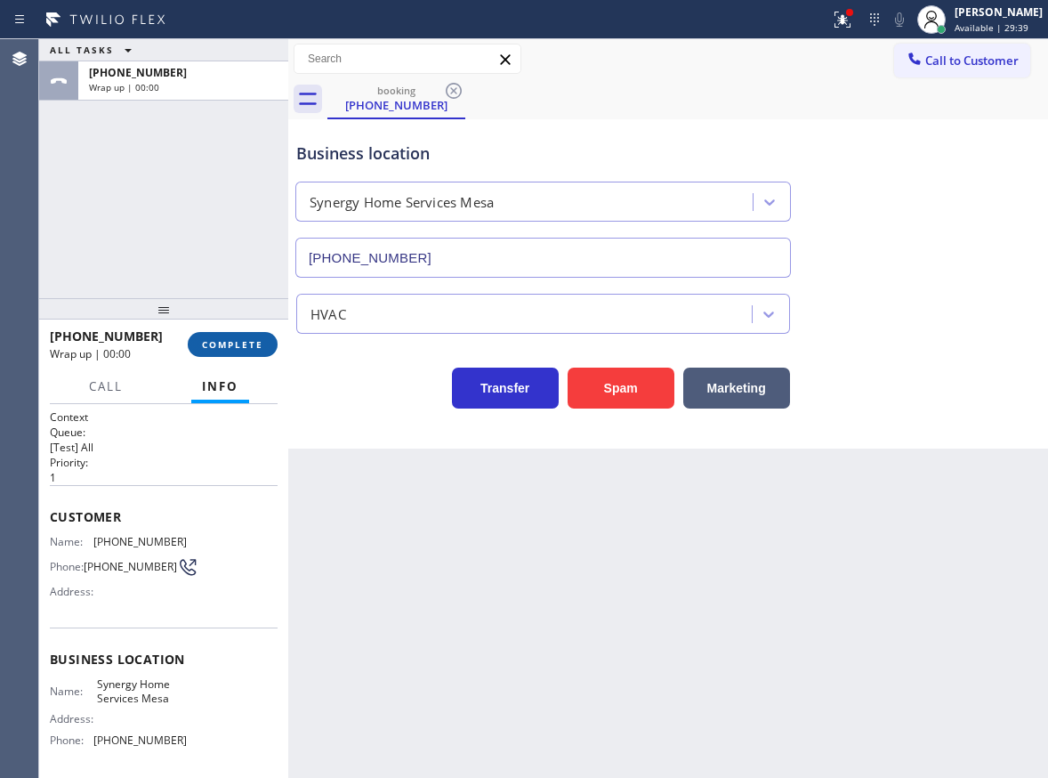
click at [253, 346] on span "COMPLETE" at bounding box center [232, 344] width 61 height 12
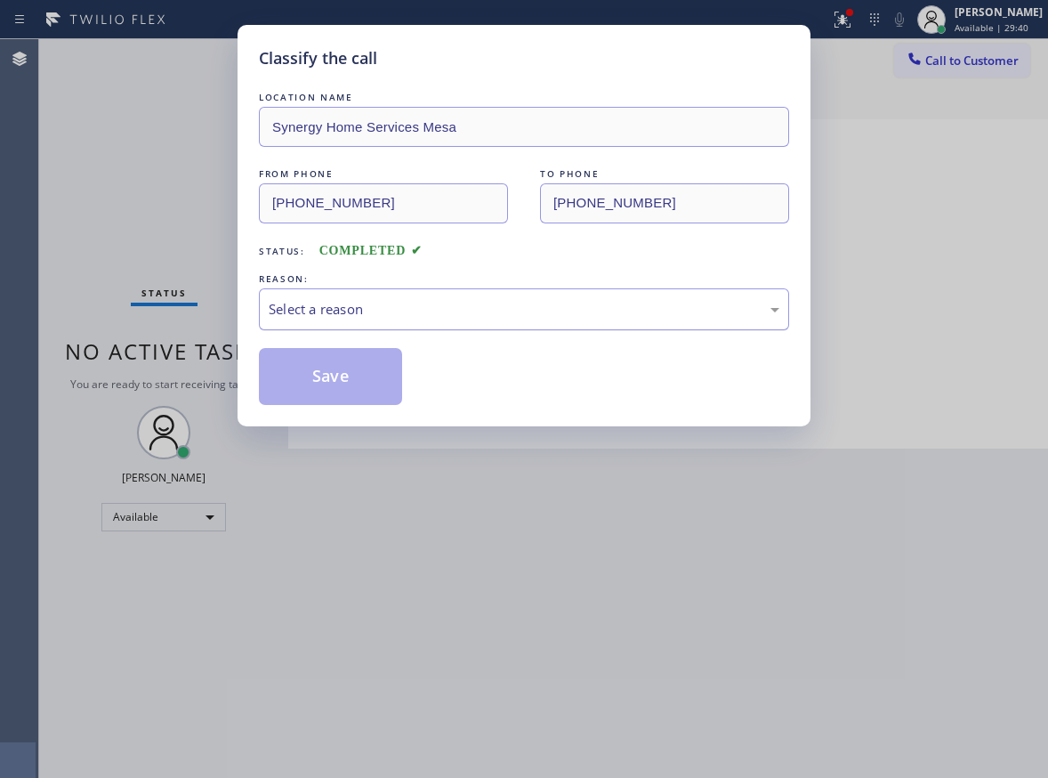
click at [402, 303] on div "Select a reason" at bounding box center [524, 309] width 511 height 20
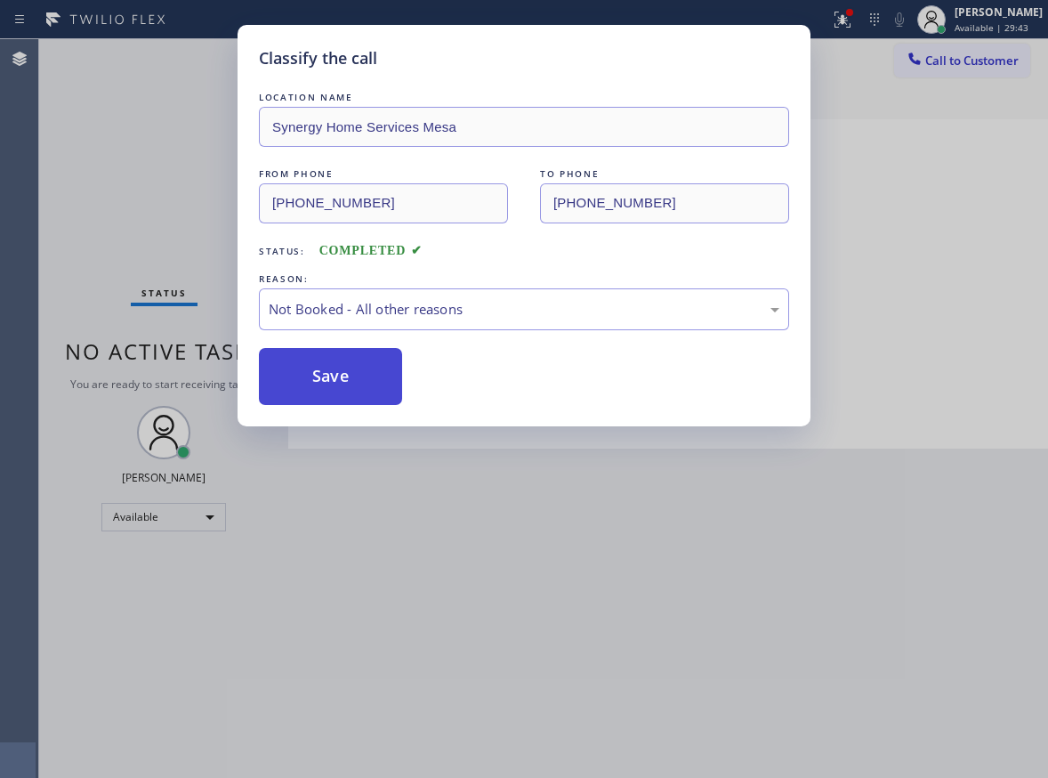
click at [342, 369] on button "Save" at bounding box center [330, 376] width 143 height 57
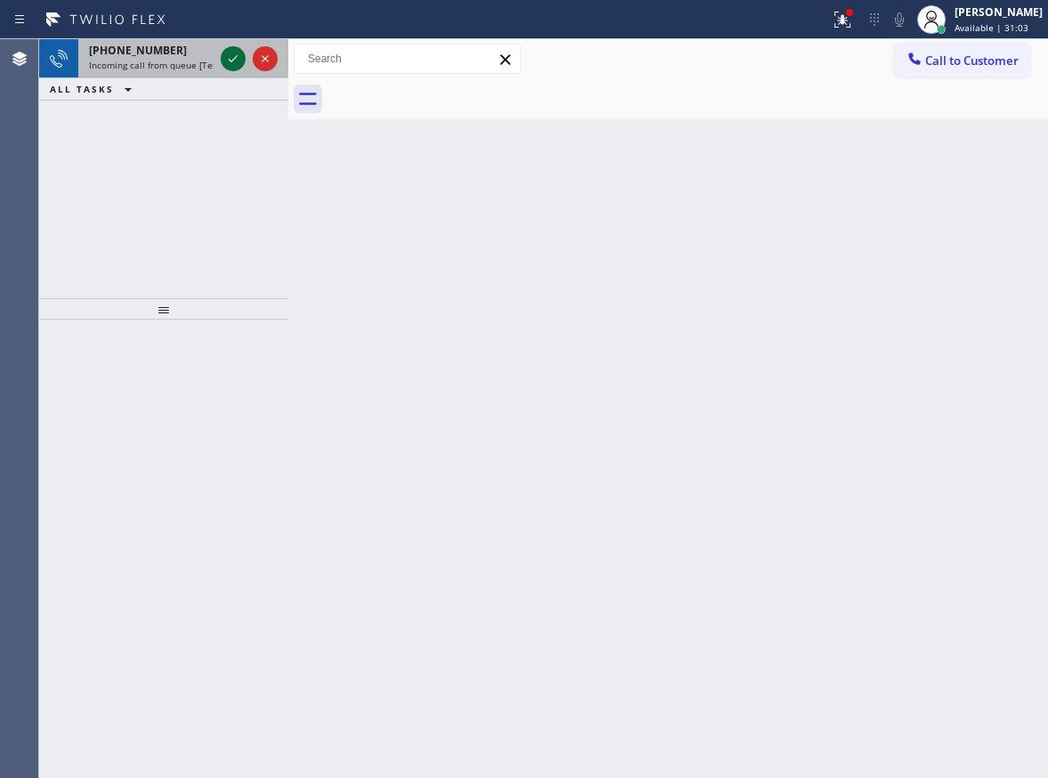
click at [229, 54] on icon at bounding box center [232, 58] width 21 height 21
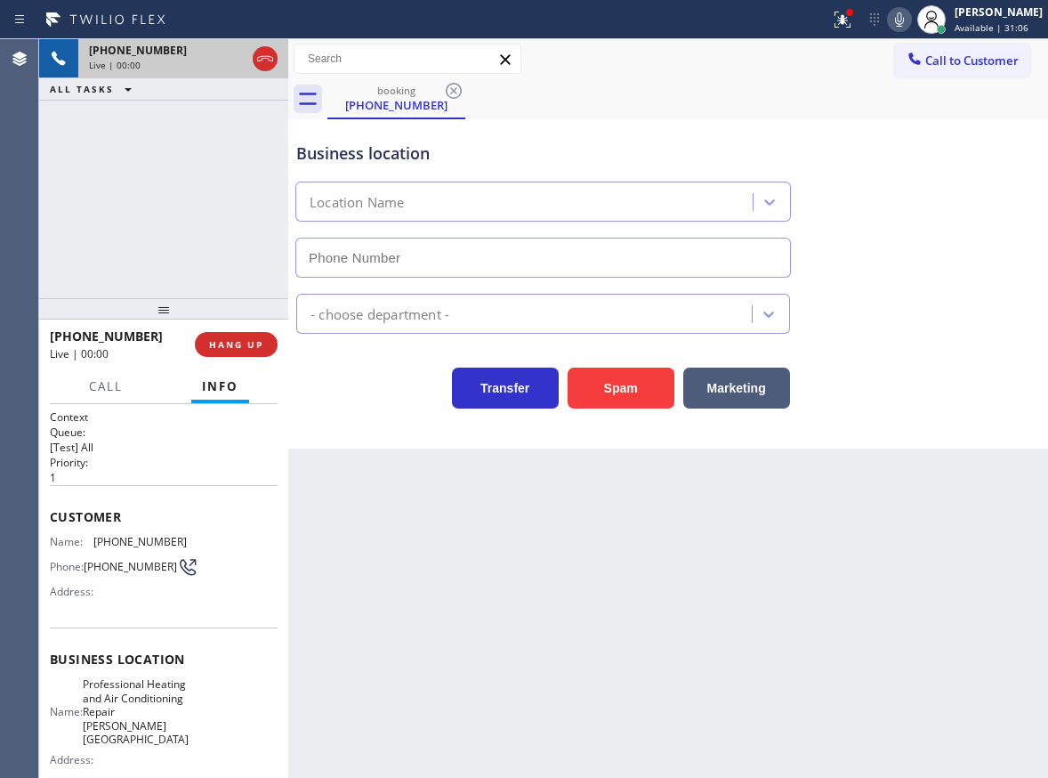
type input "[PHONE_NUMBER]"
click at [253, 349] on span "HANG UP" at bounding box center [236, 344] width 54 height 12
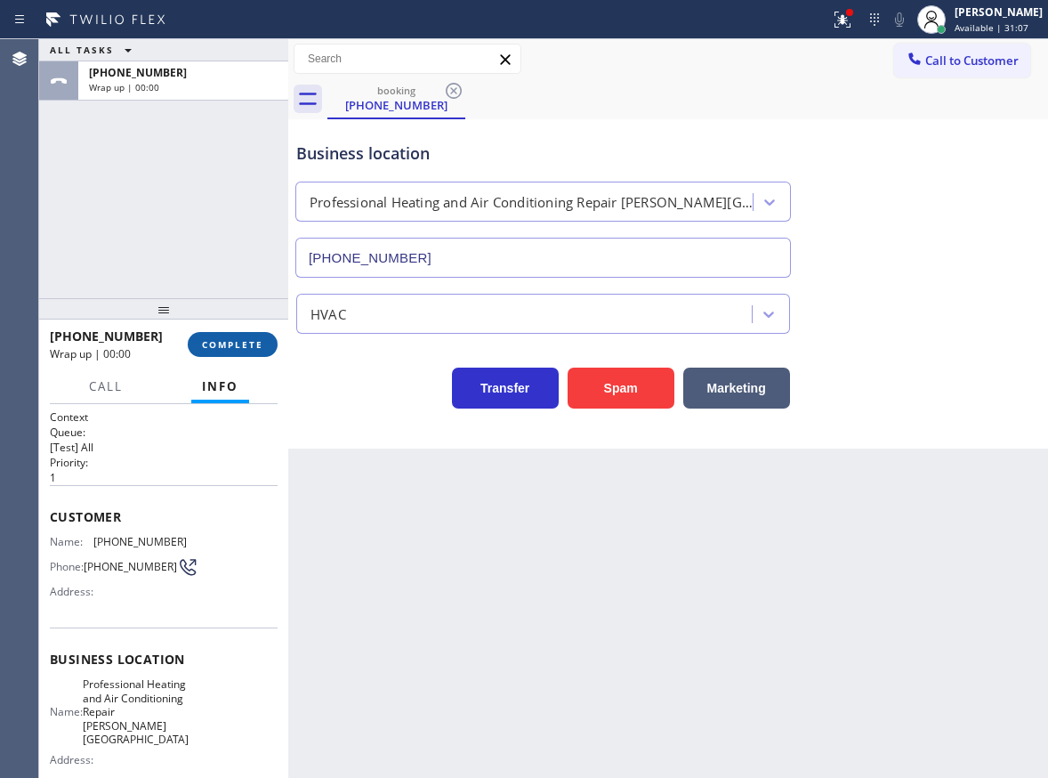
click at [253, 349] on span "COMPLETE" at bounding box center [232, 344] width 61 height 12
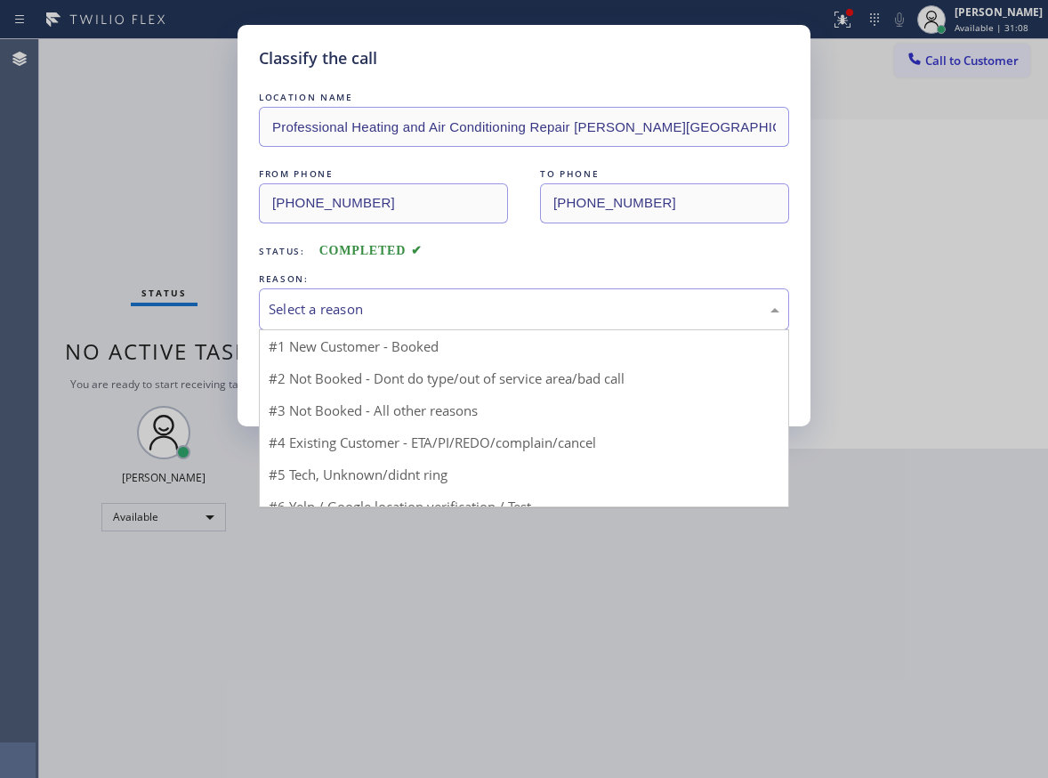
click at [373, 310] on div "Select a reason" at bounding box center [524, 309] width 511 height 20
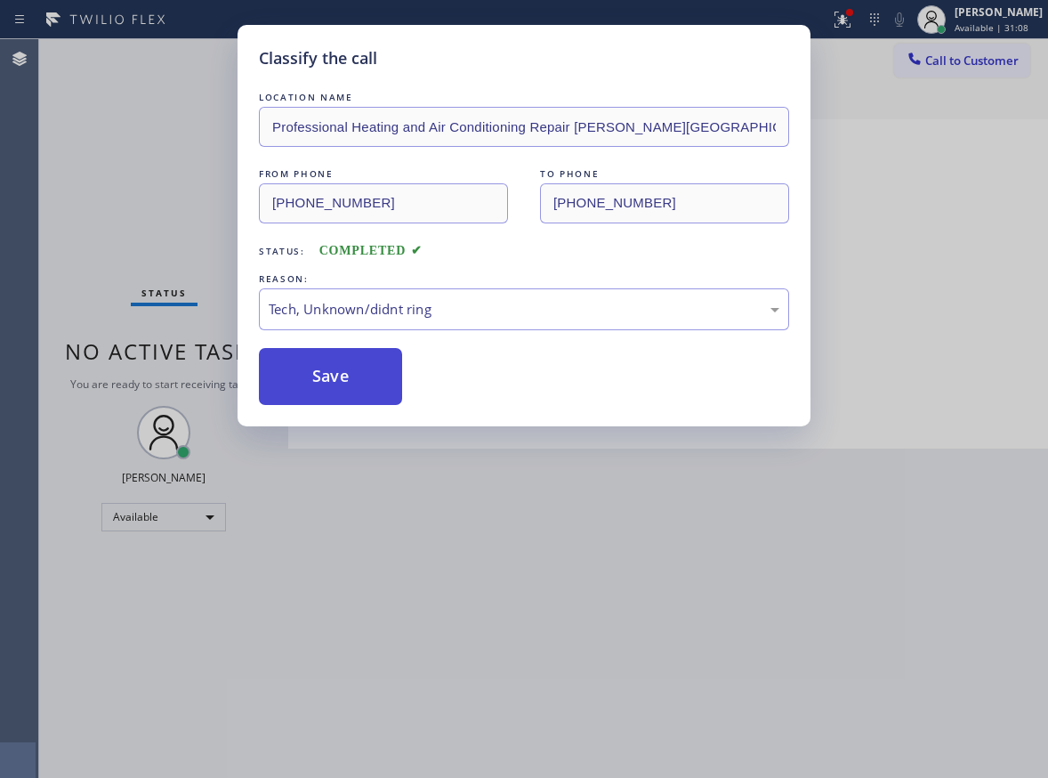
click at [333, 382] on button "Save" at bounding box center [330, 376] width 143 height 57
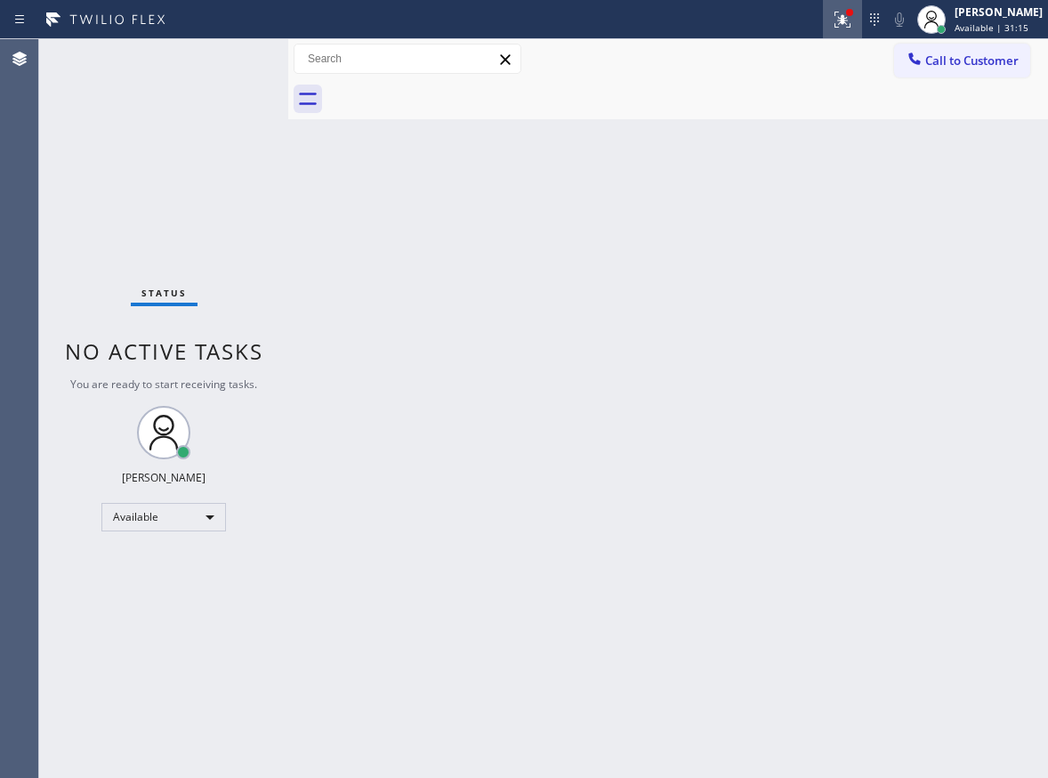
click at [845, 25] on div at bounding box center [842, 19] width 39 height 21
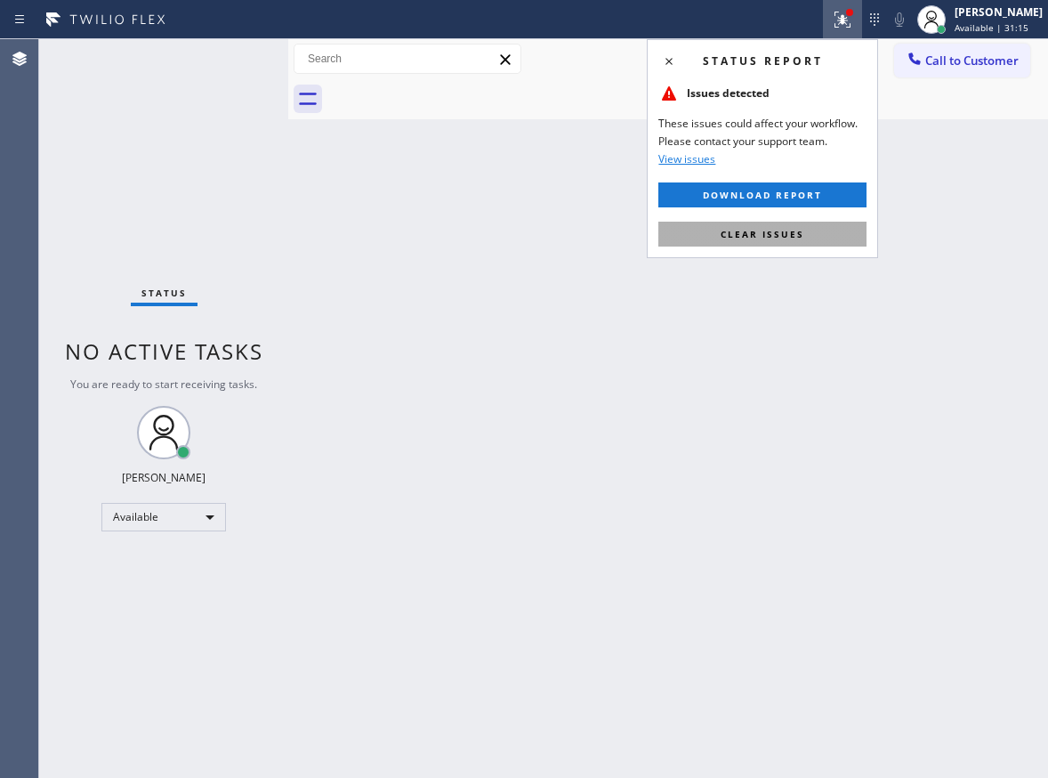
click at [819, 239] on button "Clear issues" at bounding box center [762, 234] width 208 height 25
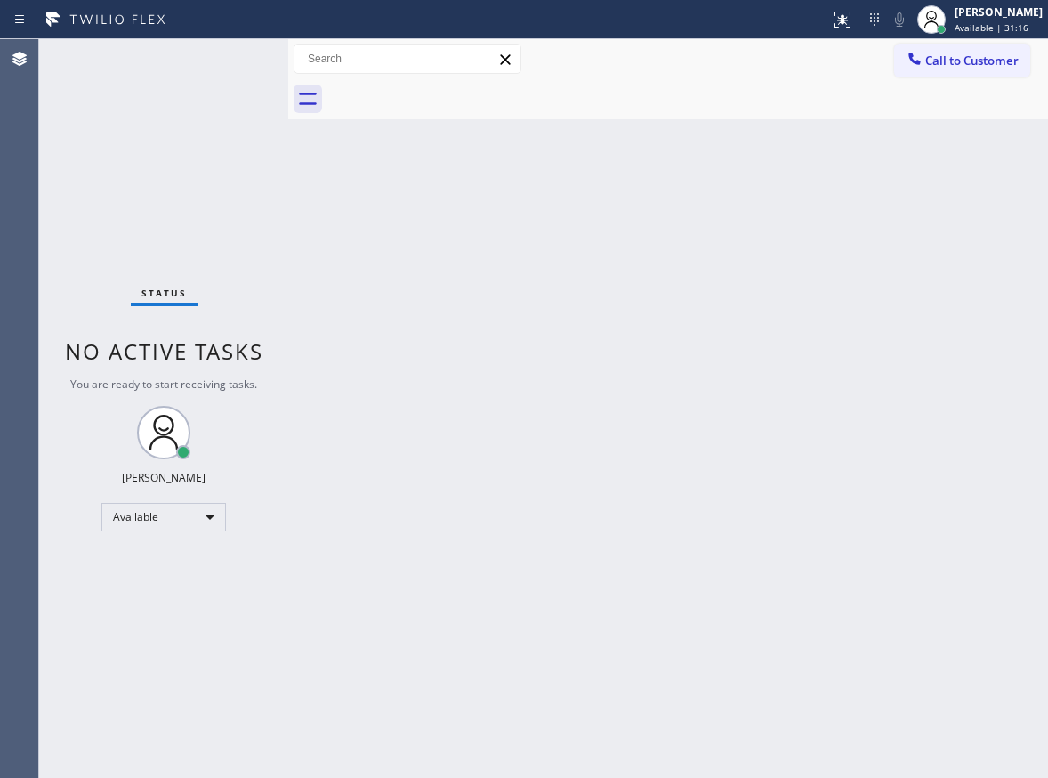
click at [576, 196] on div "Back to Dashboard Change Sender ID Customers Technicians Select a contact Outbo…" at bounding box center [668, 408] width 760 height 738
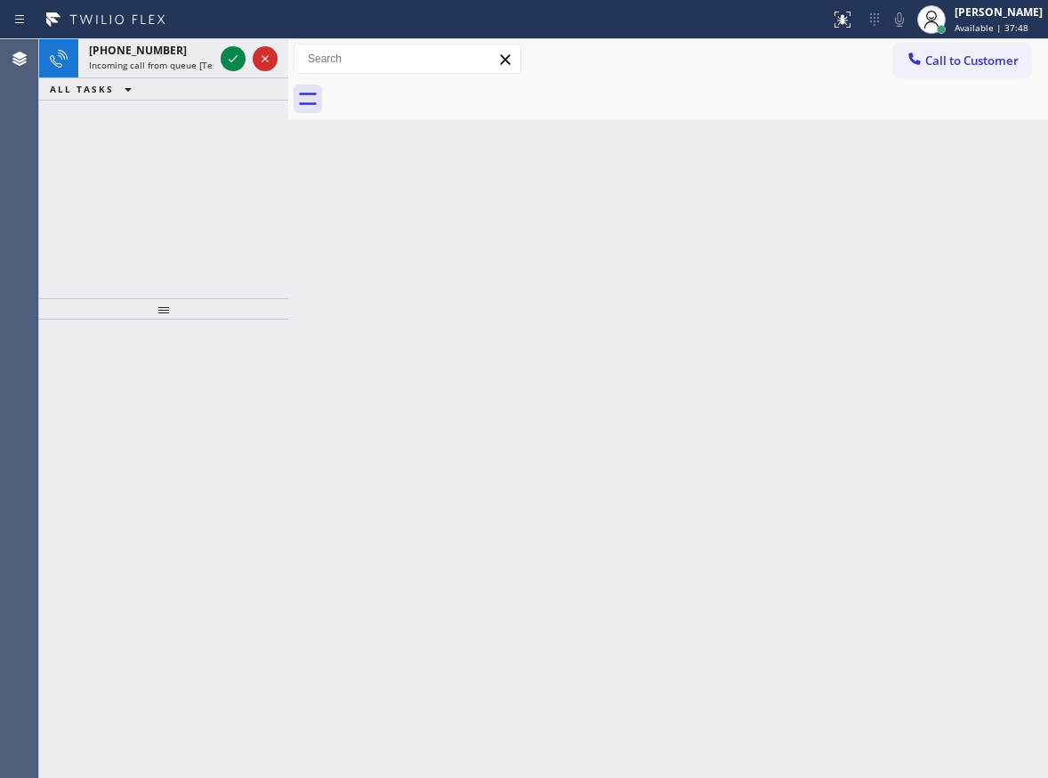
drag, startPoint x: 965, startPoint y: 403, endPoint x: 638, endPoint y: 278, distance: 350.3
click at [965, 403] on div "Back to Dashboard Change Sender ID Customers Technicians Select a contact Outbo…" at bounding box center [668, 408] width 760 height 738
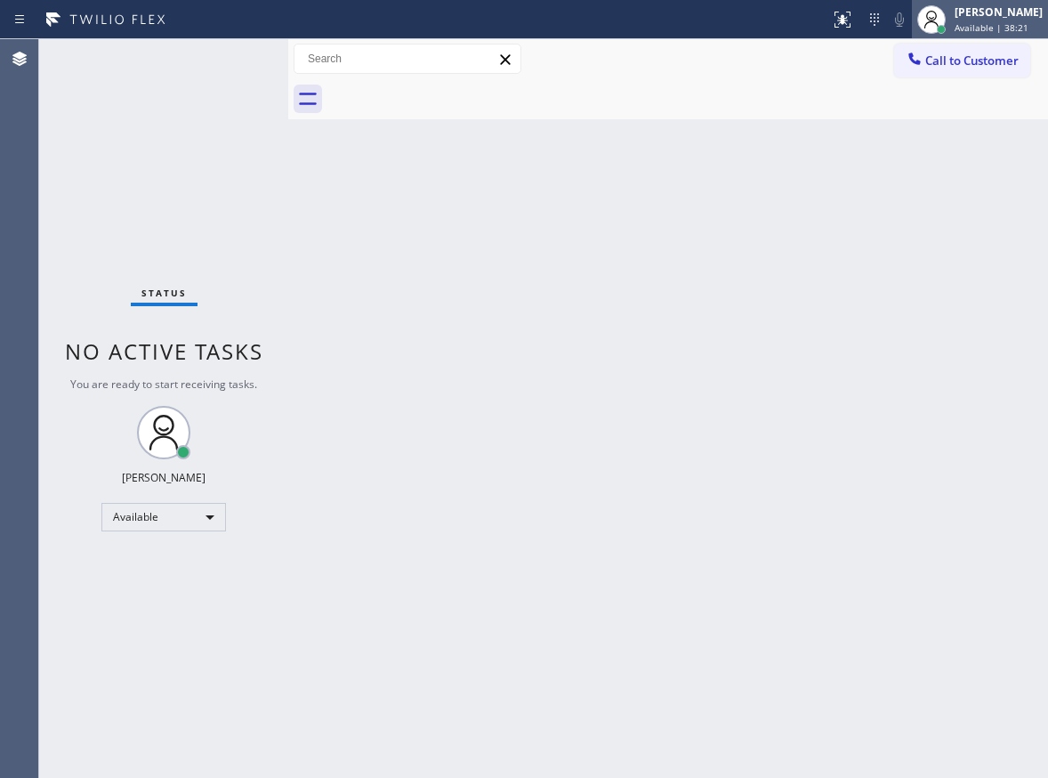
click at [992, 17] on div "[PERSON_NAME]" at bounding box center [999, 11] width 88 height 15
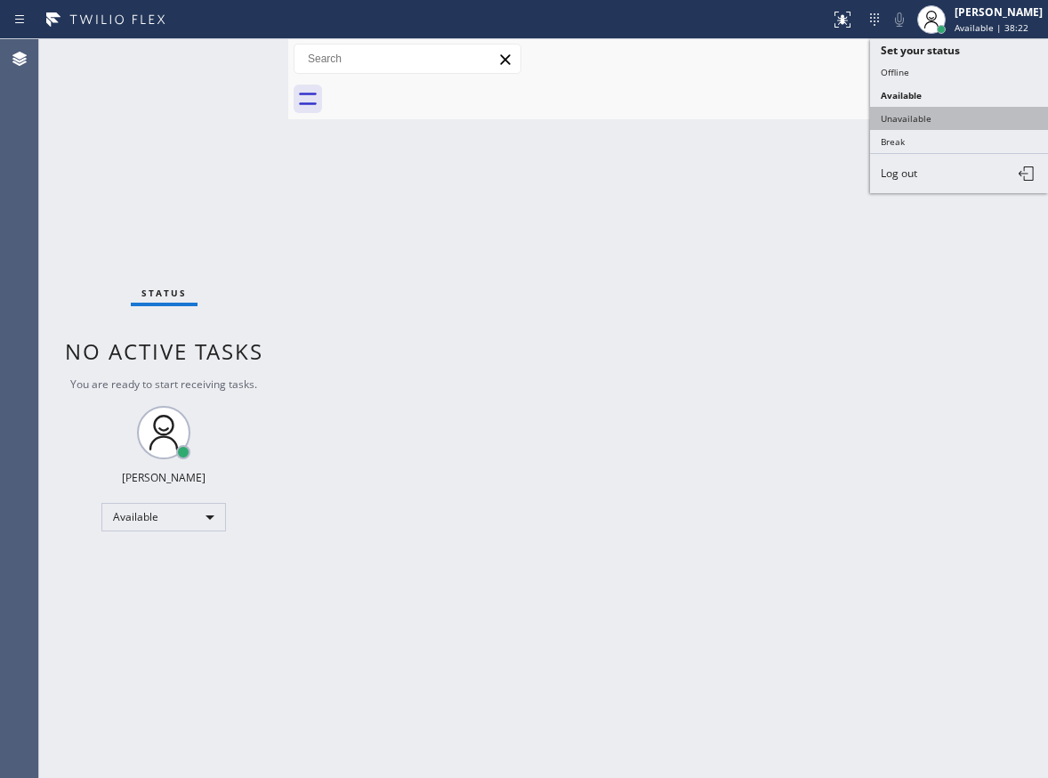
click at [946, 116] on button "Unavailable" at bounding box center [959, 118] width 178 height 23
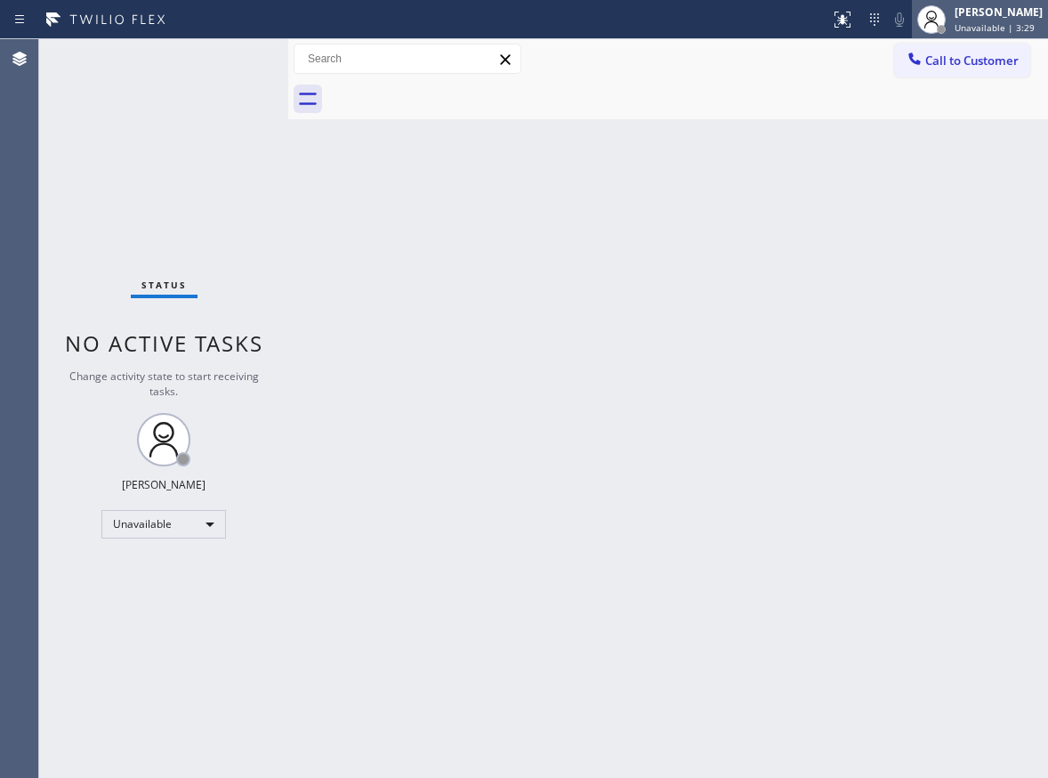
drag, startPoint x: 976, startPoint y: 13, endPoint x: 973, endPoint y: 29, distance: 16.2
click at [976, 13] on div "[PERSON_NAME]" at bounding box center [999, 11] width 88 height 15
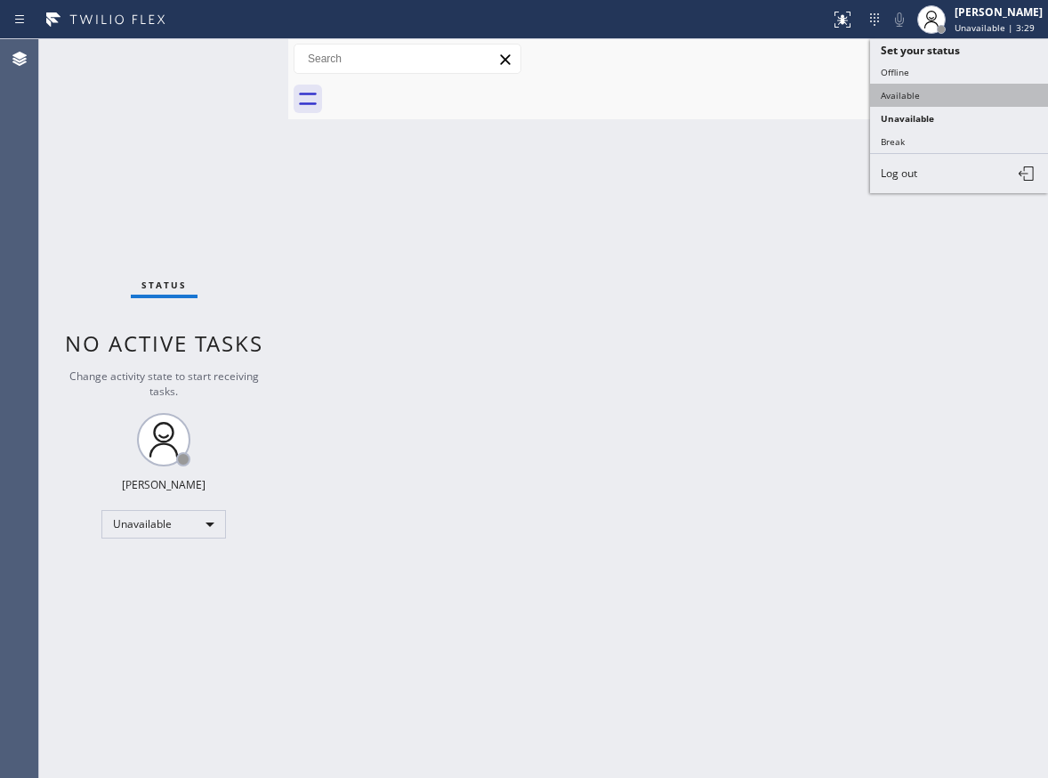
click at [962, 85] on button "Available" at bounding box center [959, 95] width 178 height 23
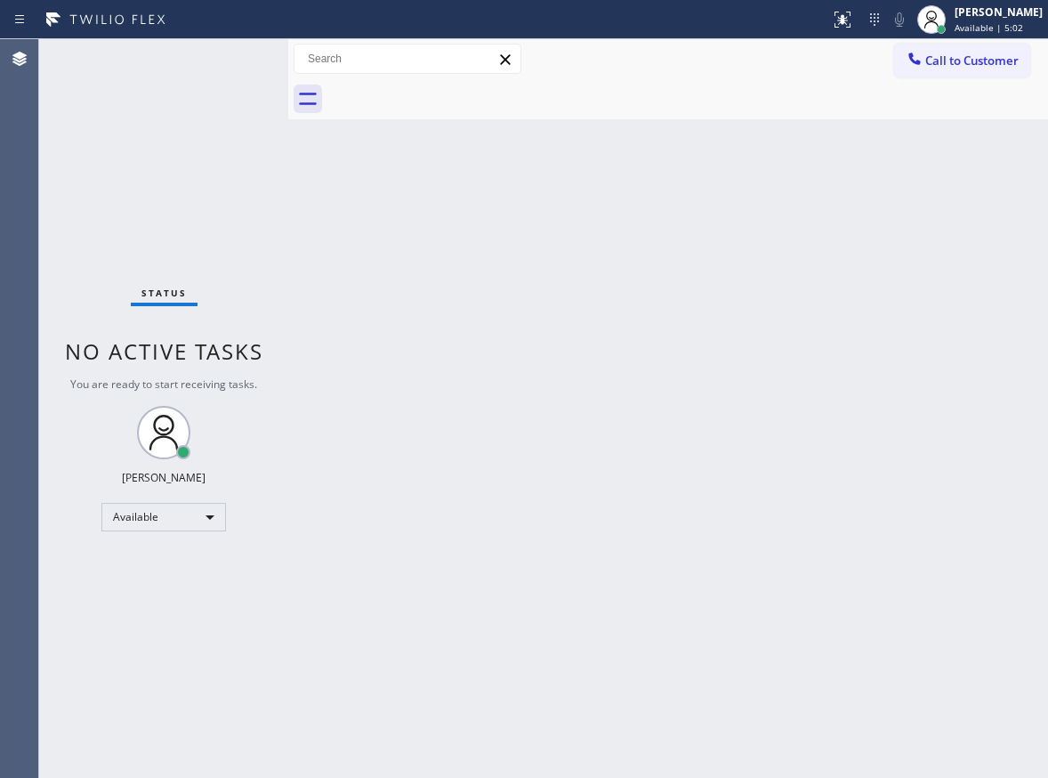
click at [432, 478] on div "Back to Dashboard Change Sender ID Customers Technicians Select a contact Outbo…" at bounding box center [668, 408] width 760 height 738
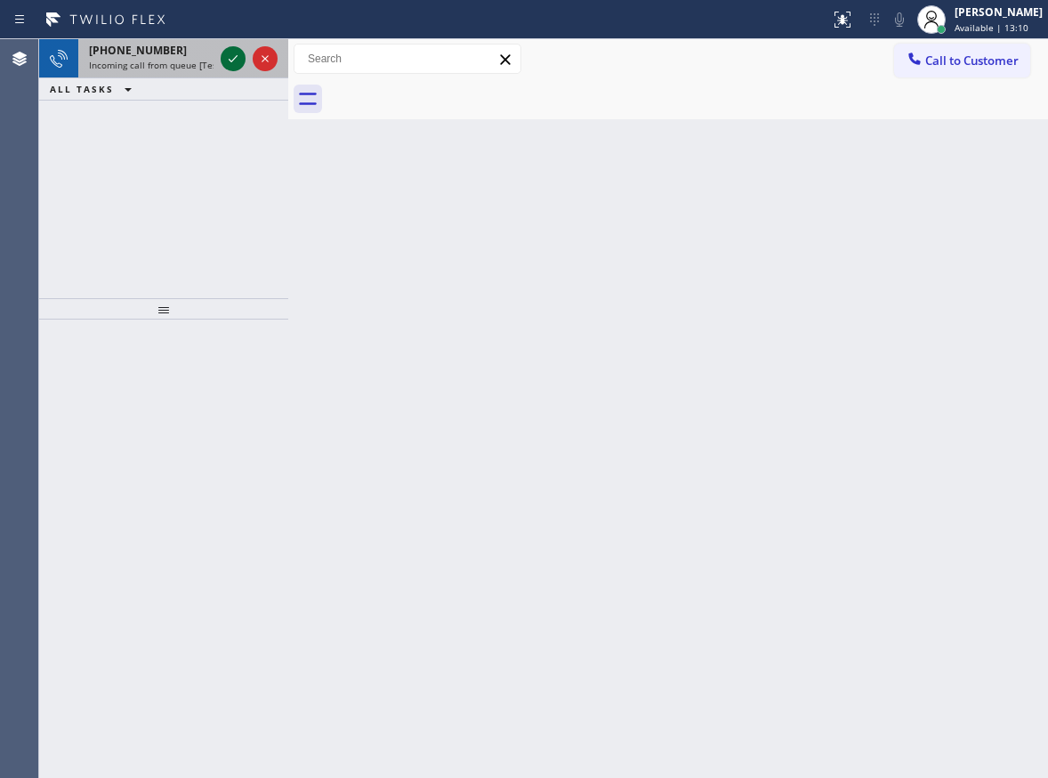
click at [230, 57] on icon at bounding box center [232, 58] width 21 height 21
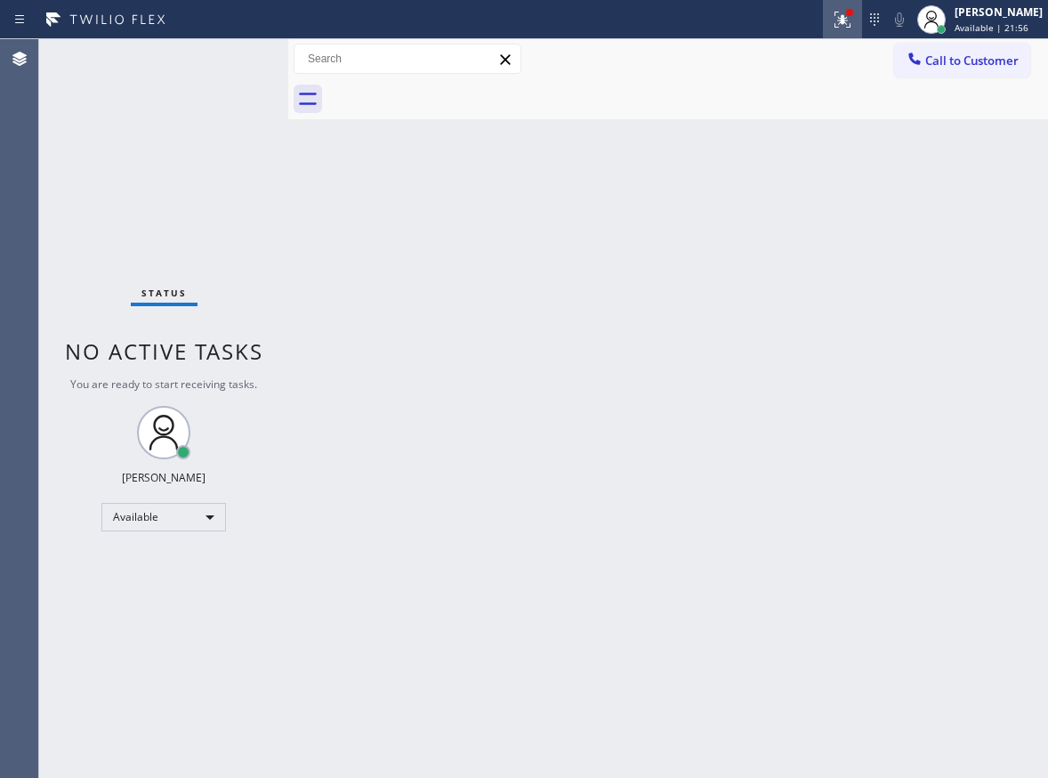
click at [851, 16] on icon at bounding box center [842, 19] width 21 height 21
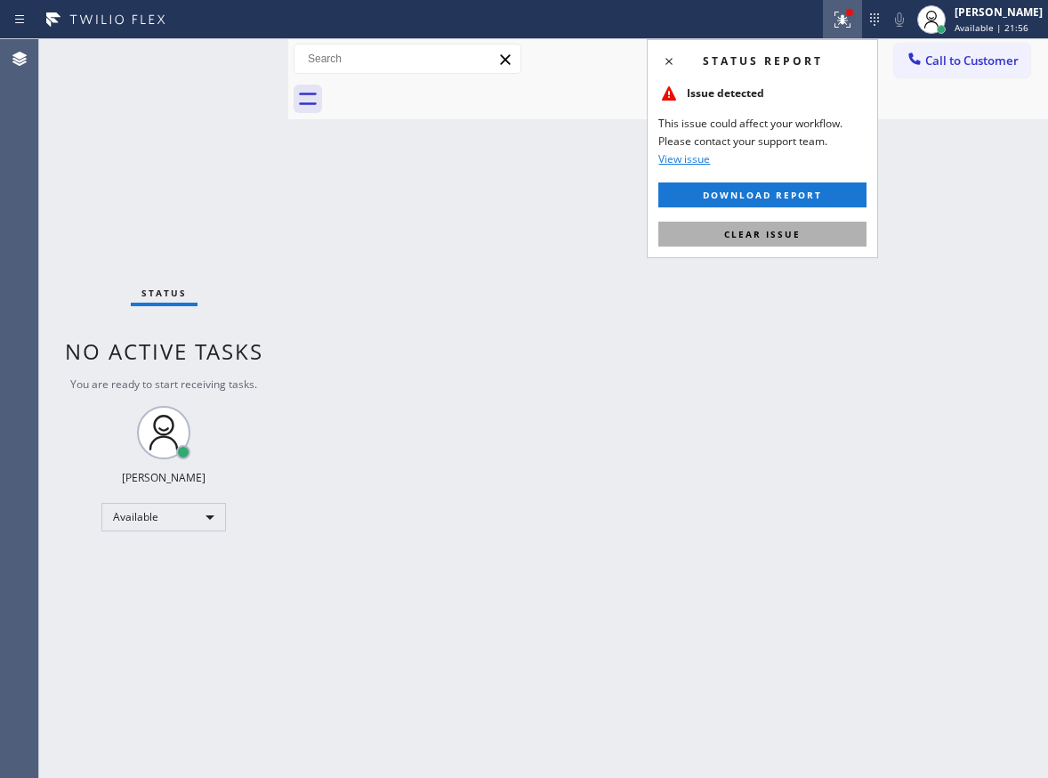
click at [797, 238] on span "Clear issue" at bounding box center [762, 234] width 77 height 12
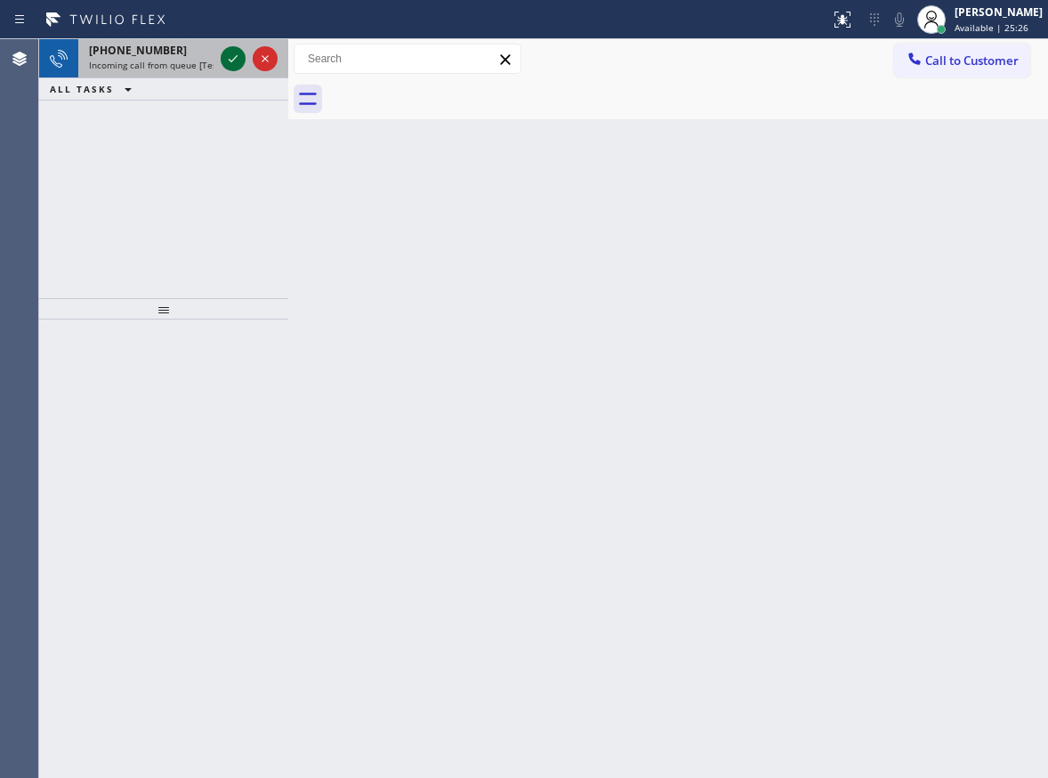
click at [230, 55] on icon at bounding box center [232, 58] width 21 height 21
click at [230, 59] on icon at bounding box center [232, 58] width 21 height 21
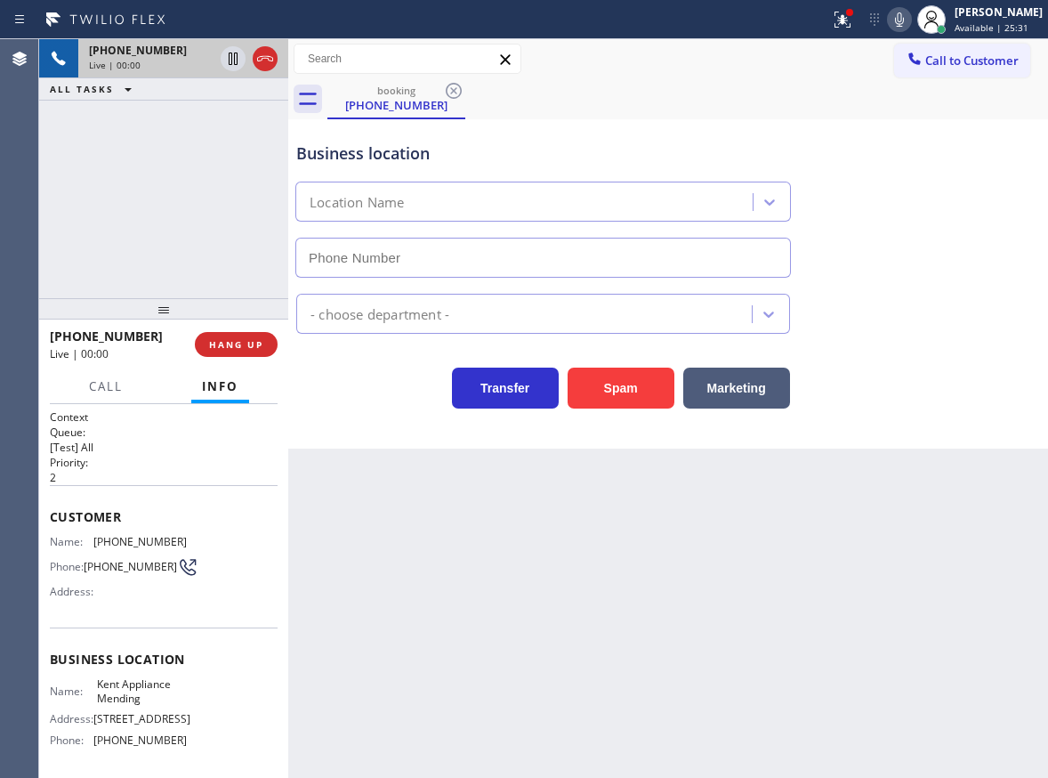
type input "[PHONE_NUMBER]"
click at [146, 693] on span "Kent Appliance Mending" at bounding box center [141, 691] width 89 height 28
copy span "Kent Appliance Mending"
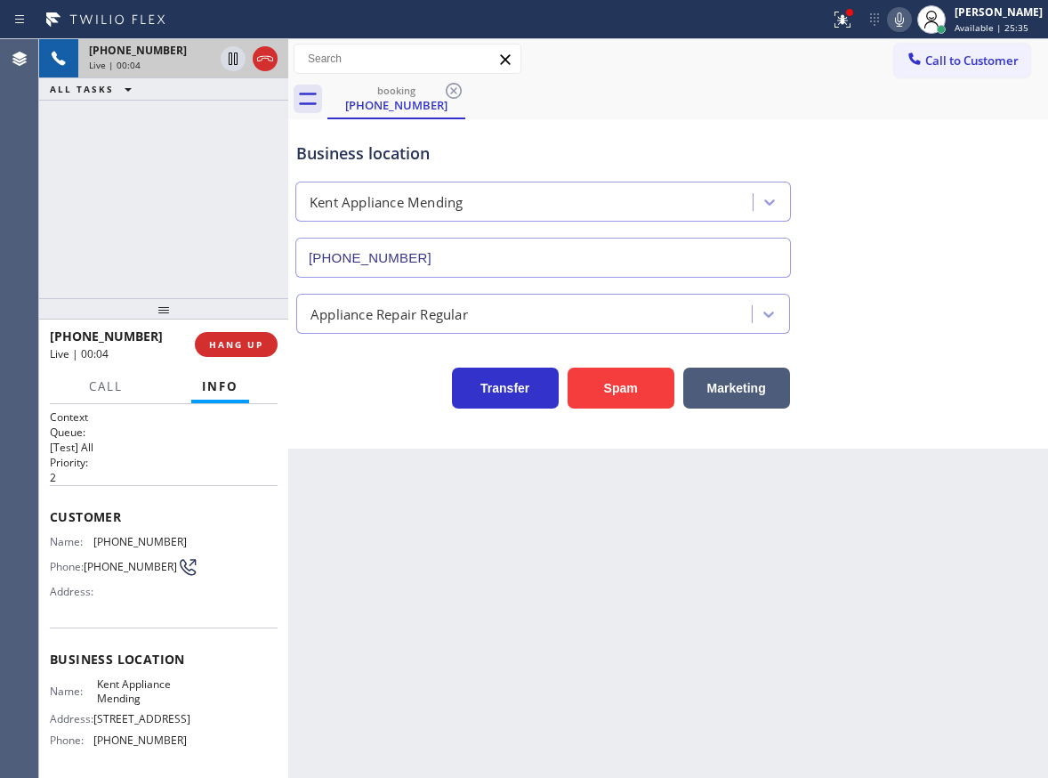
click at [456, 245] on input "[PHONE_NUMBER]" at bounding box center [543, 258] width 496 height 40
click at [910, 17] on icon at bounding box center [899, 19] width 21 height 21
click at [904, 26] on icon at bounding box center [899, 19] width 9 height 14
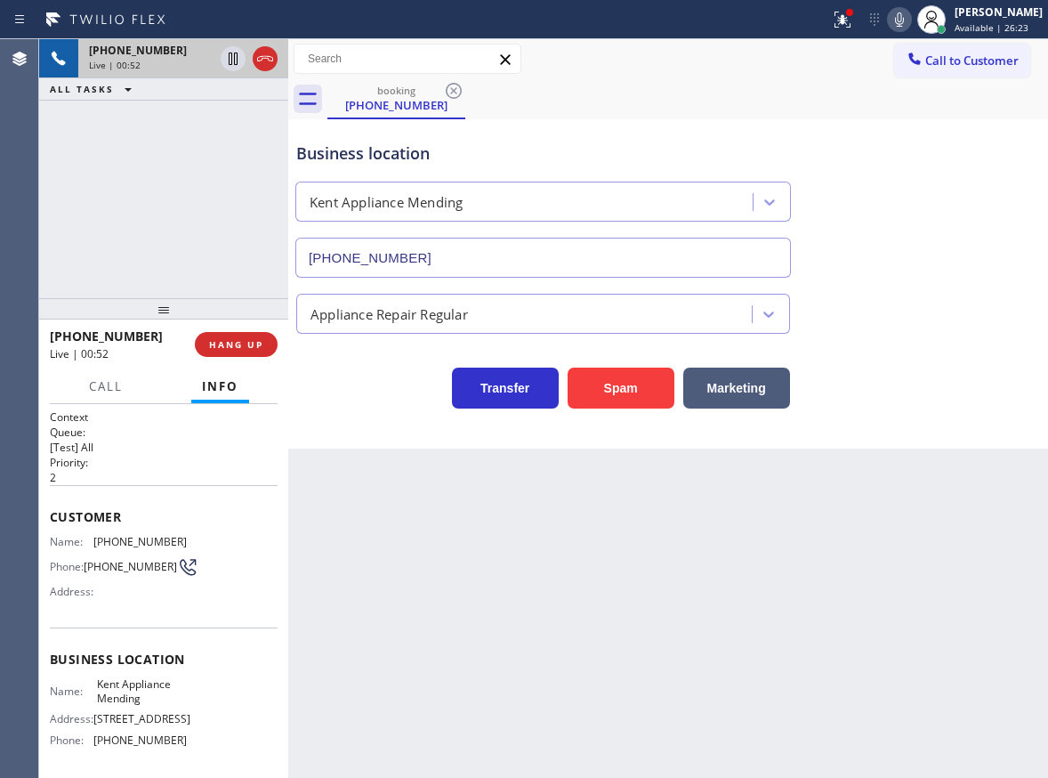
click at [121, 540] on span "[PHONE_NUMBER]" at bounding box center [139, 541] width 93 height 13
copy span "[PHONE_NUMBER]"
click at [853, 28] on icon at bounding box center [842, 19] width 21 height 21
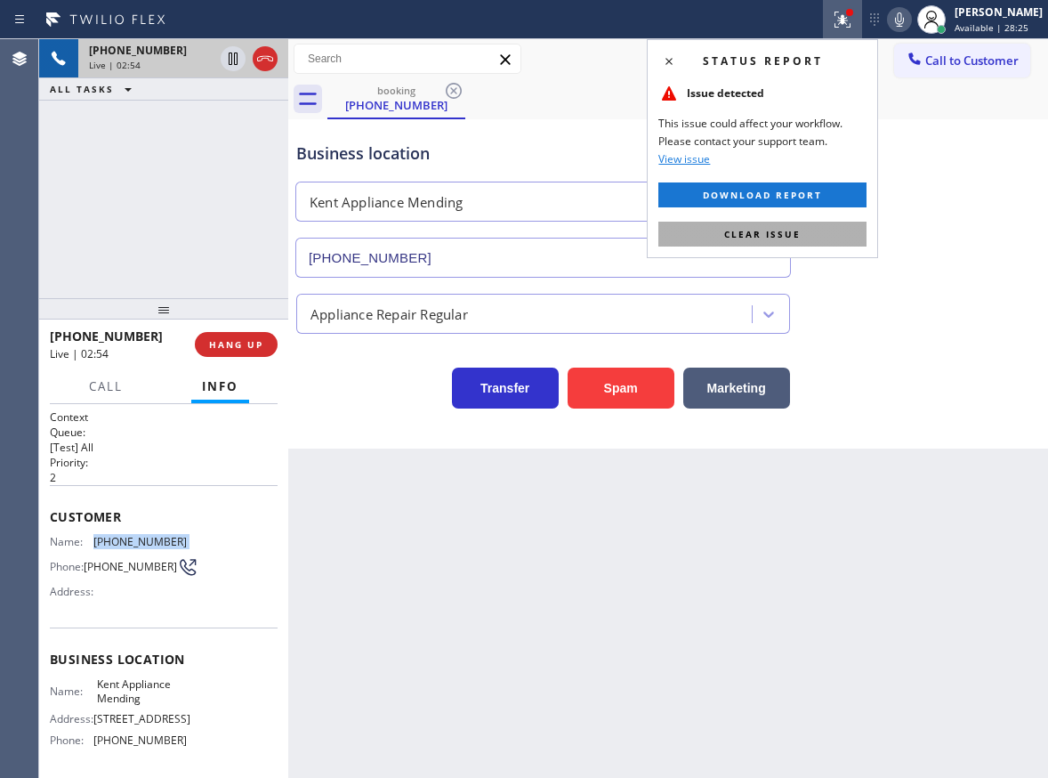
click at [814, 230] on button "Clear issue" at bounding box center [762, 234] width 208 height 25
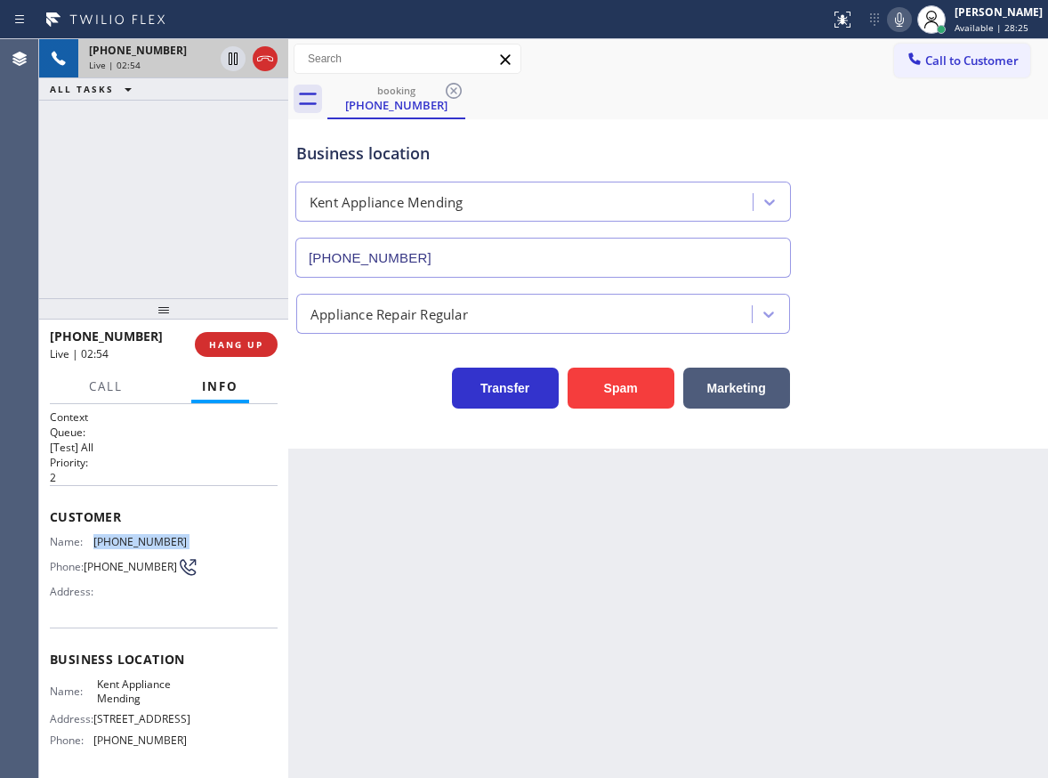
click at [904, 26] on icon at bounding box center [899, 19] width 9 height 14
click at [248, 341] on span "HANG UP" at bounding box center [236, 344] width 54 height 12
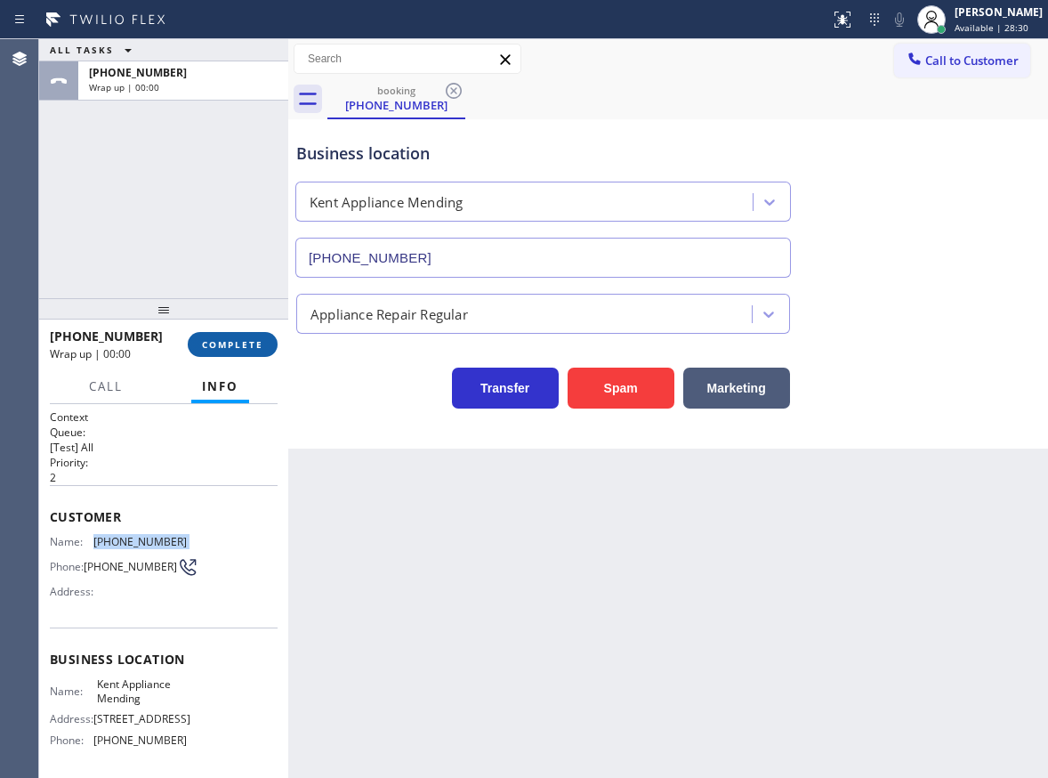
click at [261, 338] on span "COMPLETE" at bounding box center [232, 344] width 61 height 12
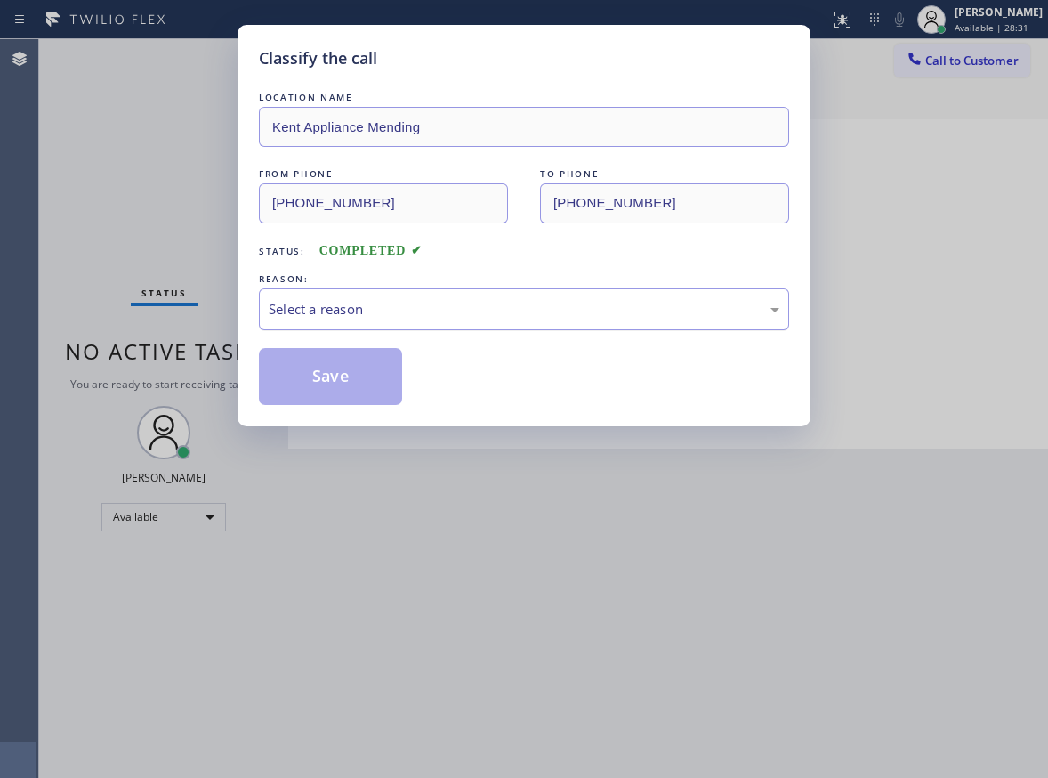
click at [394, 293] on div "Select a reason" at bounding box center [524, 309] width 530 height 42
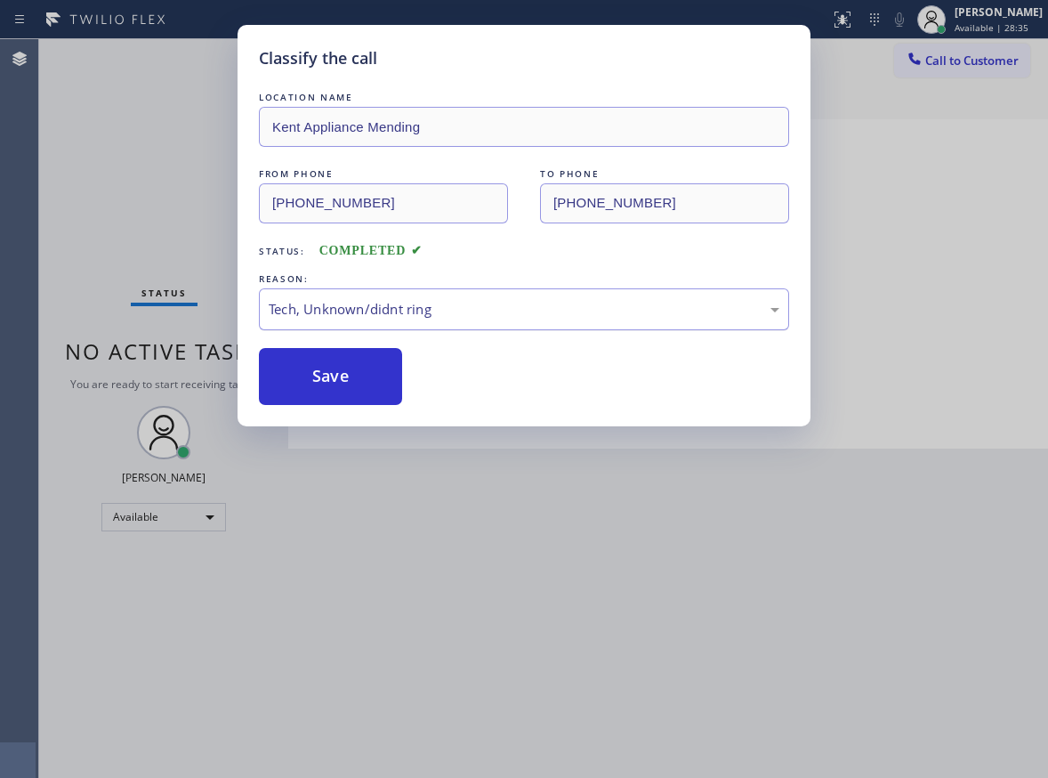
click at [383, 308] on div "Tech, Unknown/didnt ring" at bounding box center [524, 309] width 511 height 20
click at [342, 375] on button "Save" at bounding box center [330, 376] width 143 height 57
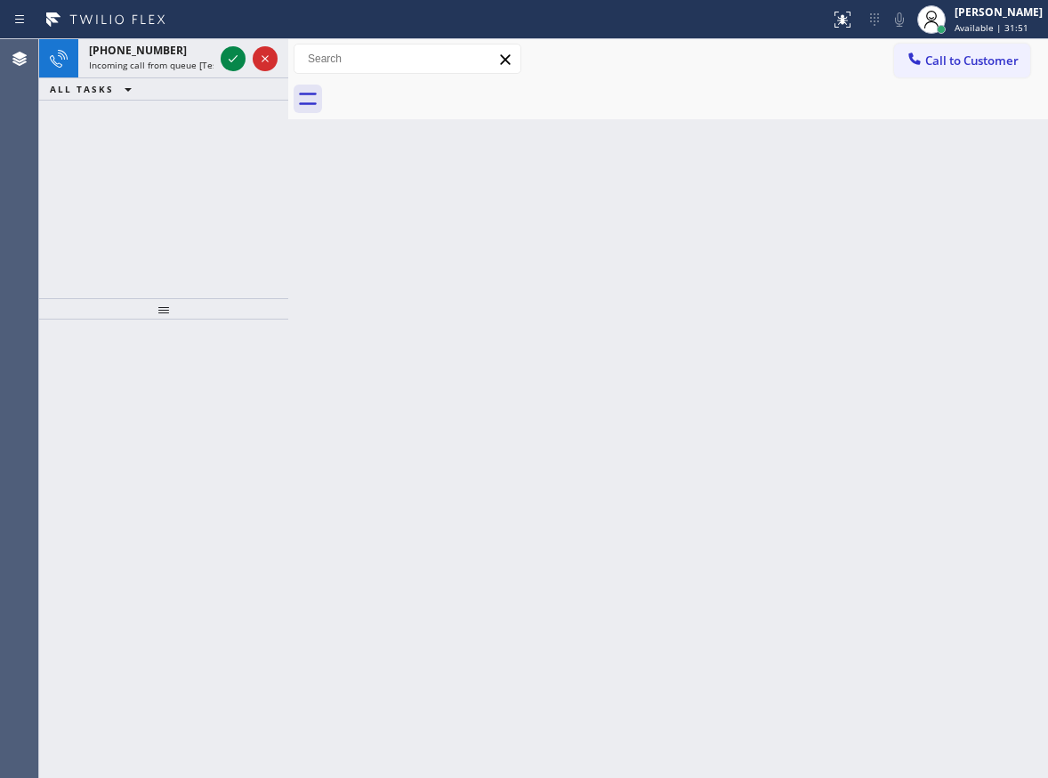
click at [987, 230] on div "Back to Dashboard Change Sender ID Customers Technicians Select a contact Outbo…" at bounding box center [668, 408] width 760 height 738
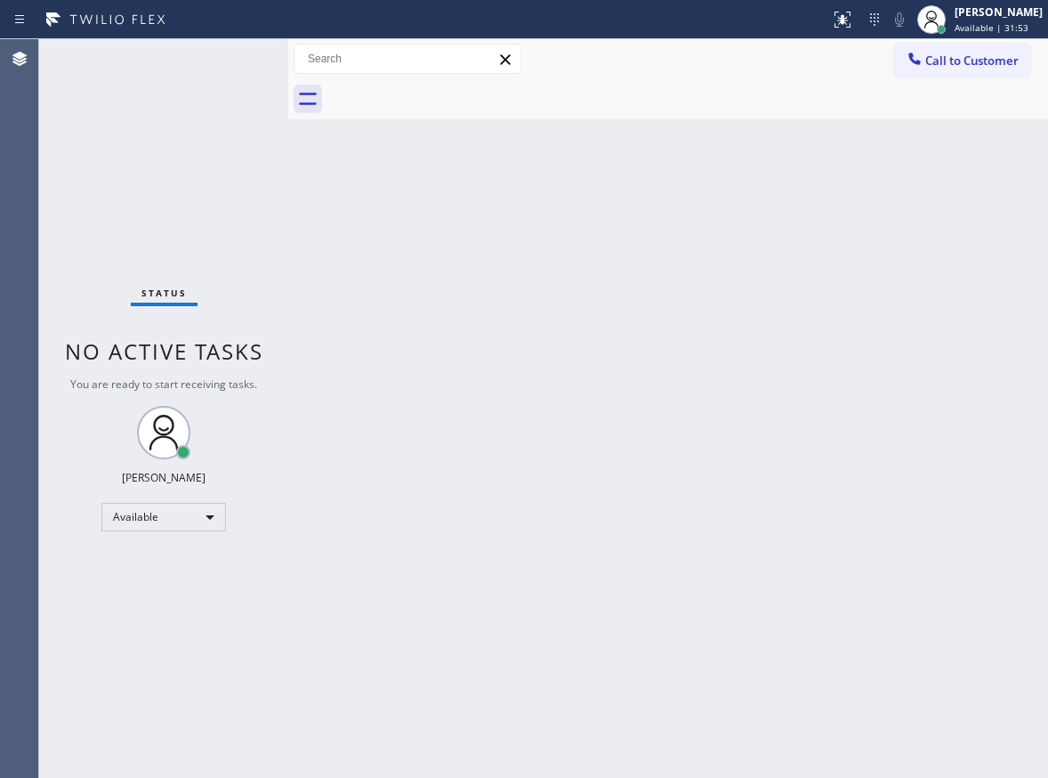
click at [232, 58] on div "Status No active tasks You are ready to start receiving tasks. [PERSON_NAME] Av…" at bounding box center [163, 408] width 249 height 738
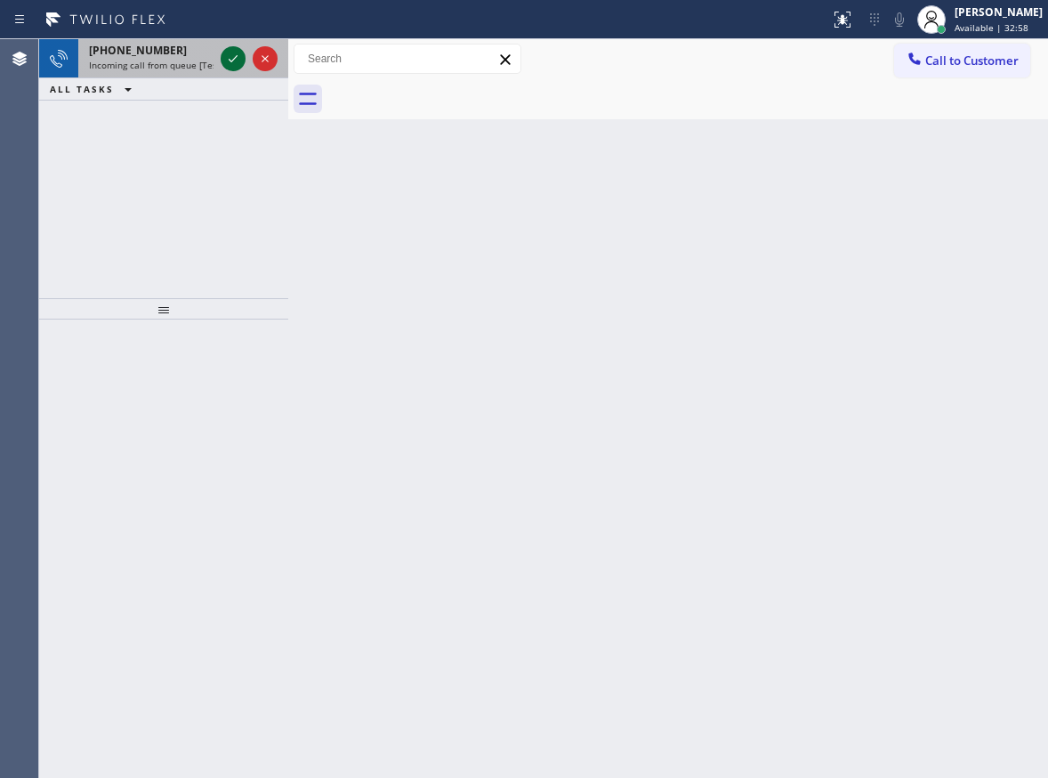
click at [232, 57] on icon at bounding box center [232, 58] width 21 height 21
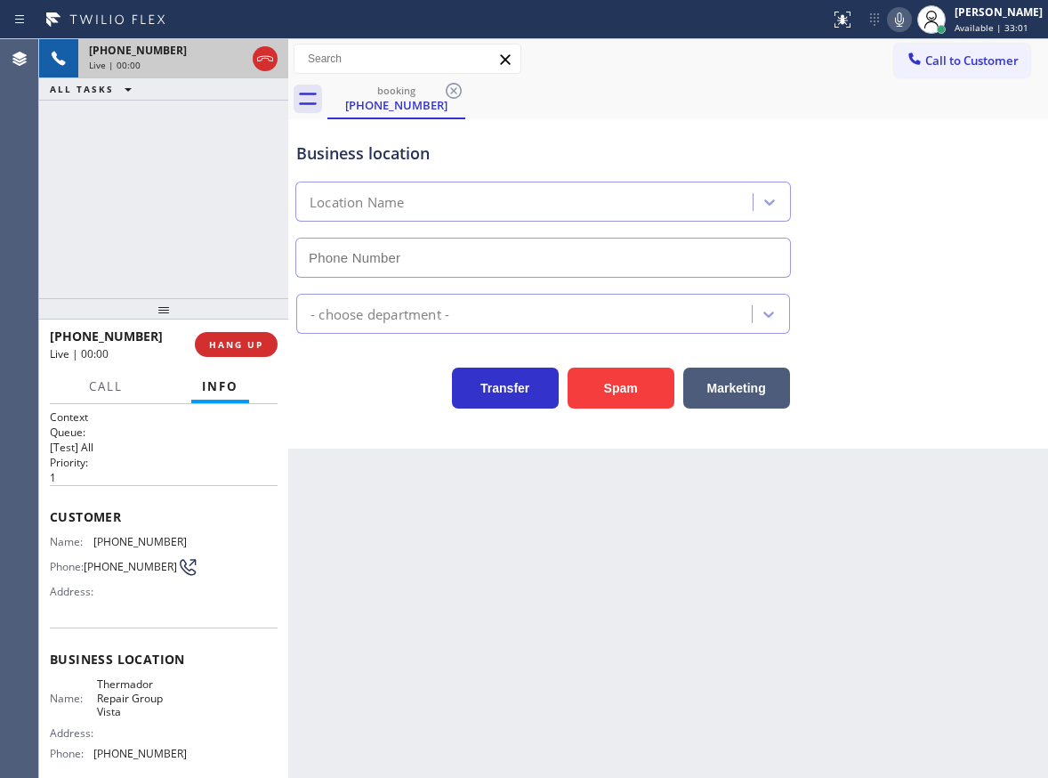
type input "[PHONE_NUMBER]"
click at [141, 714] on span "Thermador Repair Group Vista" at bounding box center [141, 697] width 89 height 41
click at [140, 706] on span "Thermador Repair Group Vista" at bounding box center [141, 697] width 89 height 41
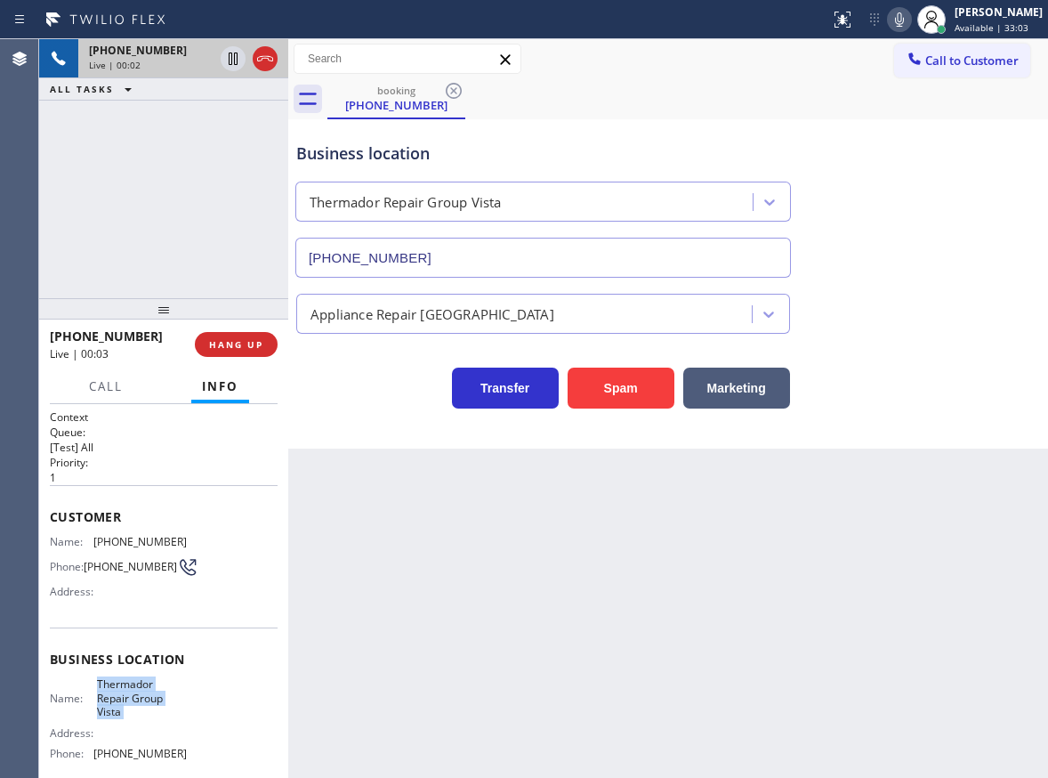
click at [140, 706] on span "Thermador Repair Group Vista" at bounding box center [141, 697] width 89 height 41
copy span "Thermador Repair Group Vista"
click at [471, 262] on input "[PHONE_NUMBER]" at bounding box center [543, 258] width 496 height 40
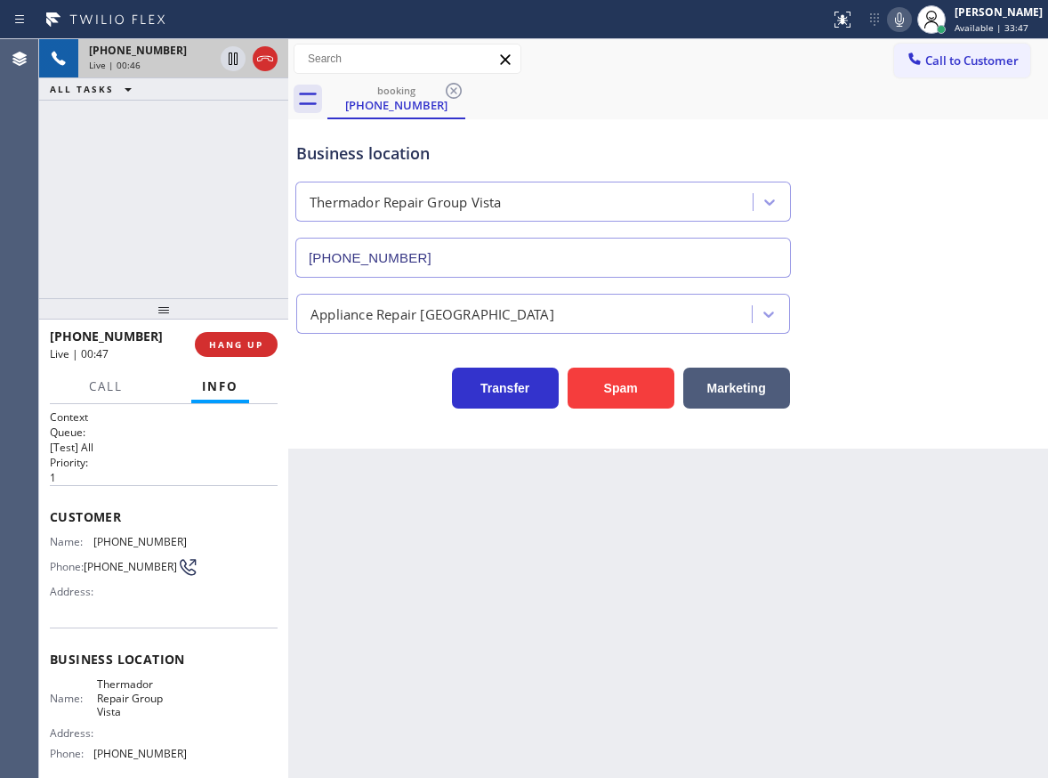
click at [119, 544] on span "[PHONE_NUMBER]" at bounding box center [139, 541] width 93 height 13
copy span "[PHONE_NUMBER]"
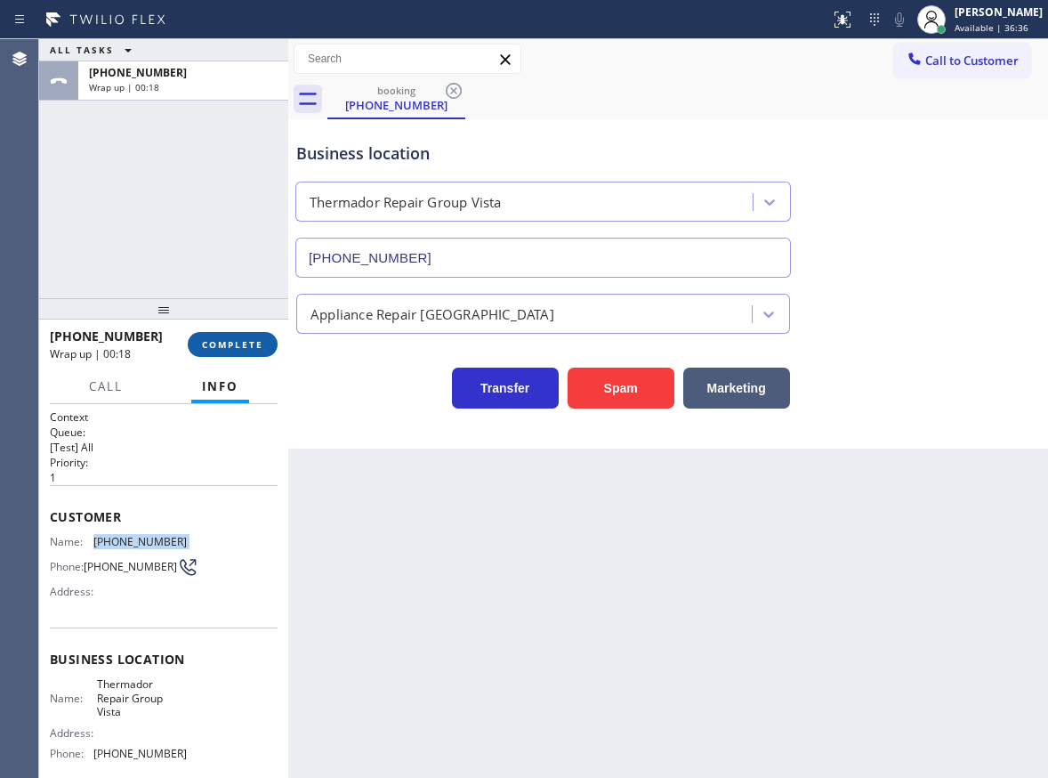
drag, startPoint x: 205, startPoint y: 343, endPoint x: 273, endPoint y: 317, distance: 73.5
click at [206, 343] on span "COMPLETE" at bounding box center [232, 344] width 61 height 12
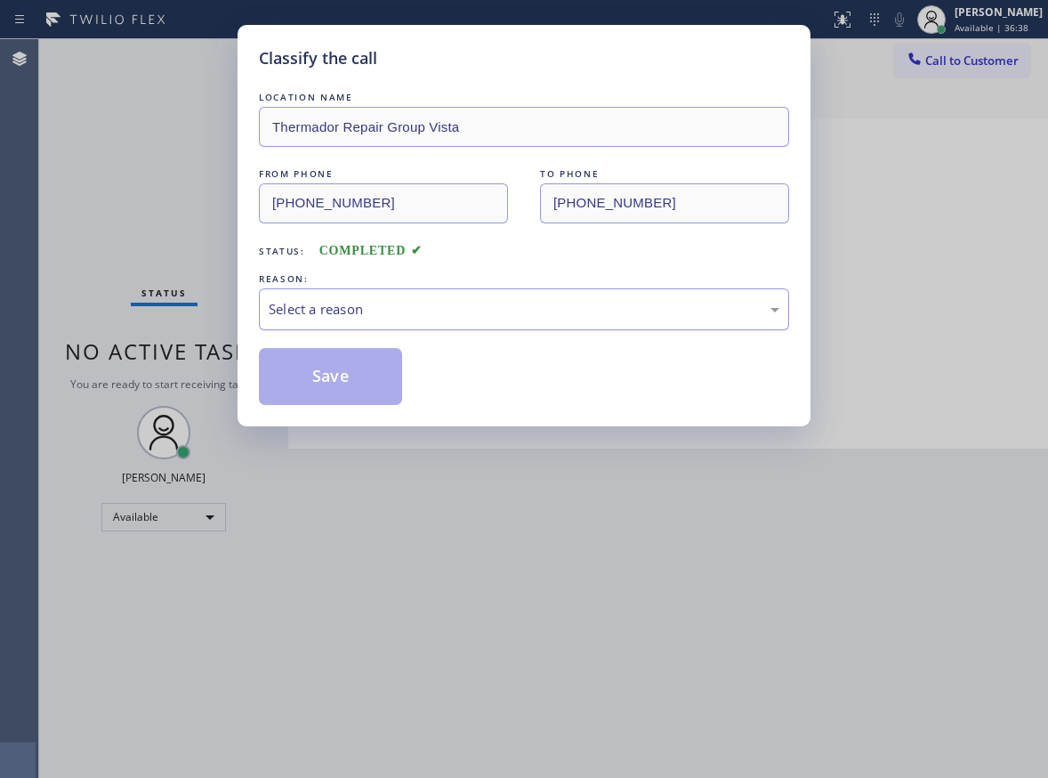
click at [351, 322] on div "Select a reason" at bounding box center [524, 309] width 530 height 42
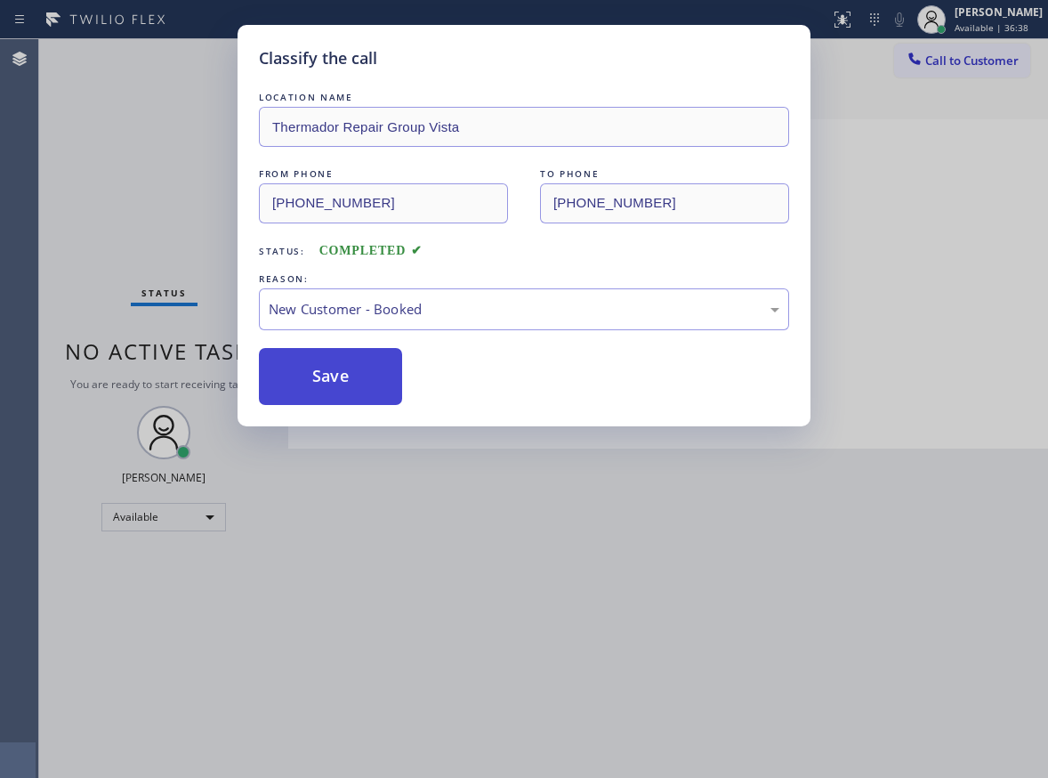
click at [340, 359] on button "Save" at bounding box center [330, 376] width 143 height 57
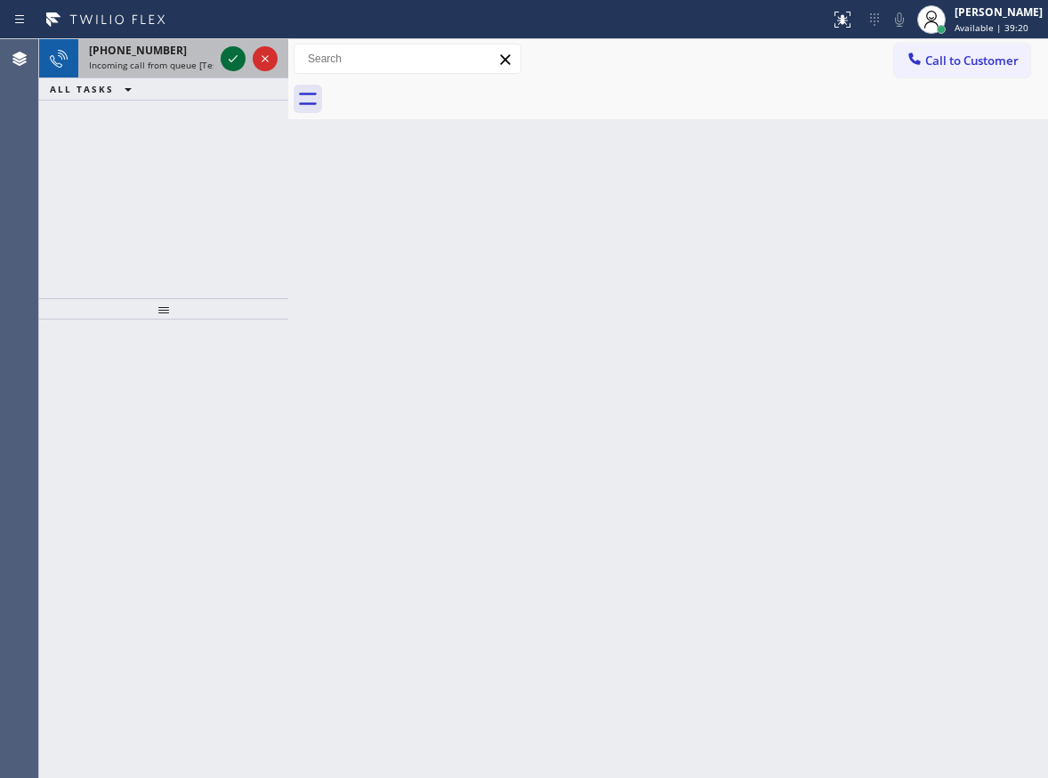
click at [236, 54] on icon at bounding box center [232, 58] width 21 height 21
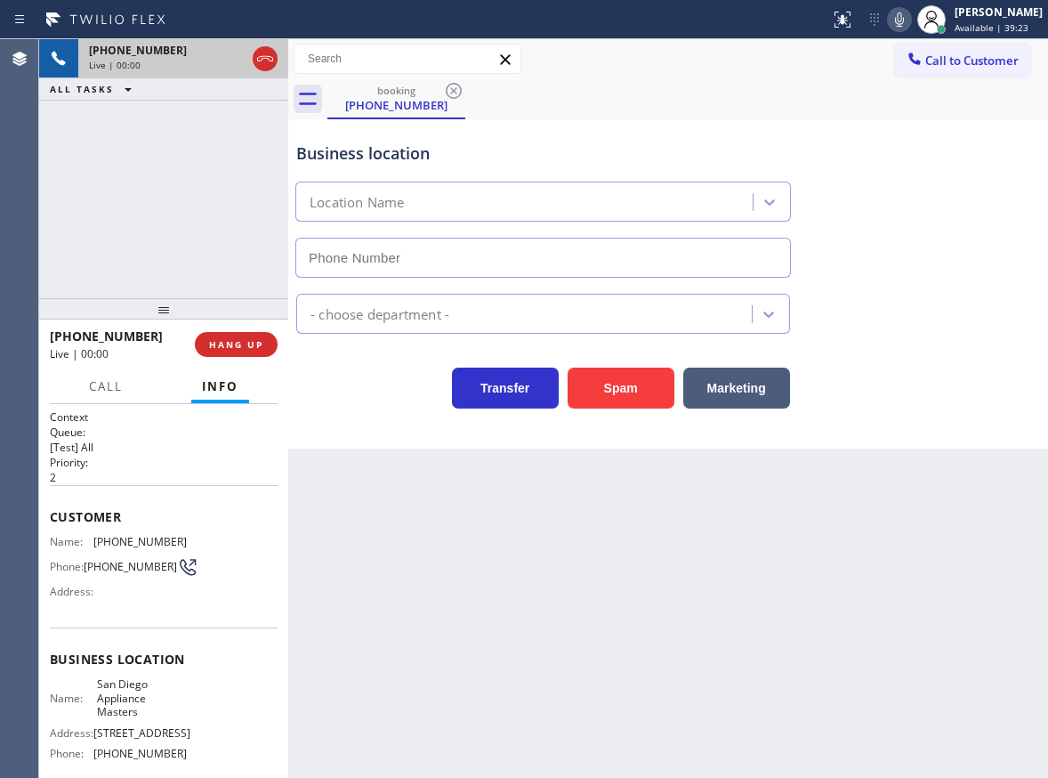
type input "[PHONE_NUMBER]"
click at [144, 677] on div "Business location Name: [GEOGRAPHIC_DATA] Appliance Masters Address: [STREET_AD…" at bounding box center [164, 708] width 228 height 162
click at [143, 684] on span "San Diego Appliance Masters" at bounding box center [141, 697] width 89 height 41
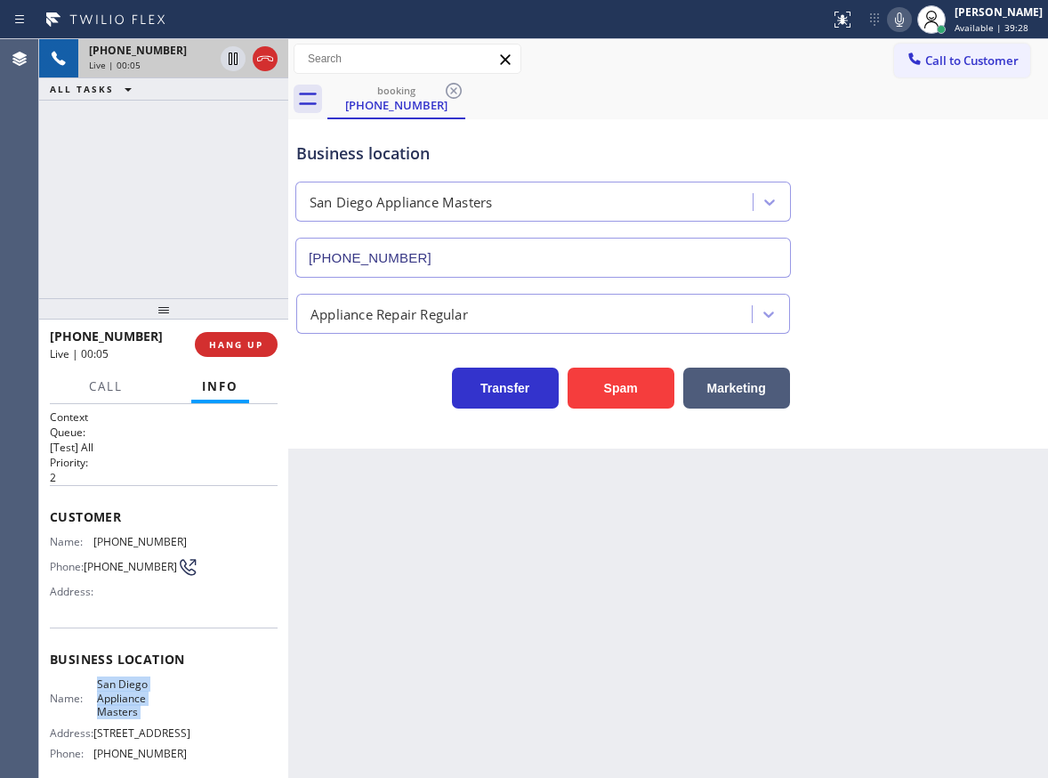
copy span "San Diego Appliance Masters"
drag, startPoint x: 442, startPoint y: 235, endPoint x: 440, endPoint y: 255, distance: 20.5
click at [441, 238] on div "[PHONE_NUMBER]" at bounding box center [543, 253] width 503 height 47
click at [440, 255] on input "[PHONE_NUMBER]" at bounding box center [543, 258] width 496 height 40
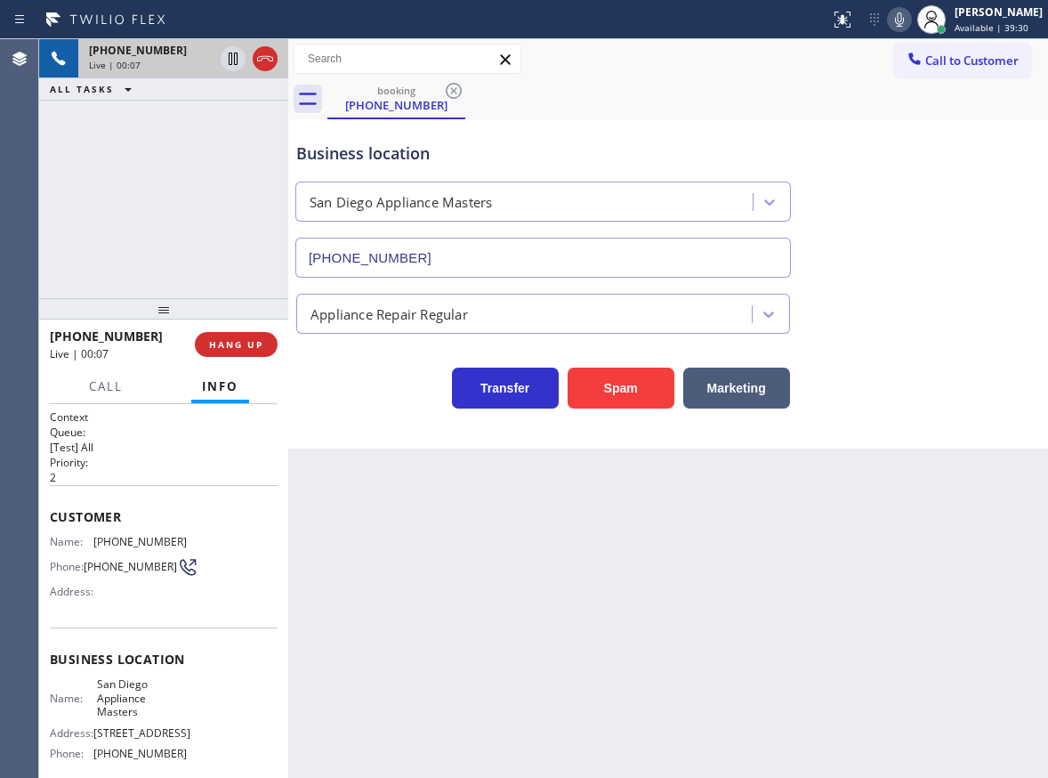
click at [440, 255] on input "[PHONE_NUMBER]" at bounding box center [543, 258] width 496 height 40
click at [631, 254] on input "[PHONE_NUMBER]" at bounding box center [543, 258] width 496 height 40
click at [931, 331] on div "Appliance Repair Regular" at bounding box center [668, 309] width 751 height 47
click at [111, 538] on span "[PHONE_NUMBER]" at bounding box center [139, 541] width 93 height 13
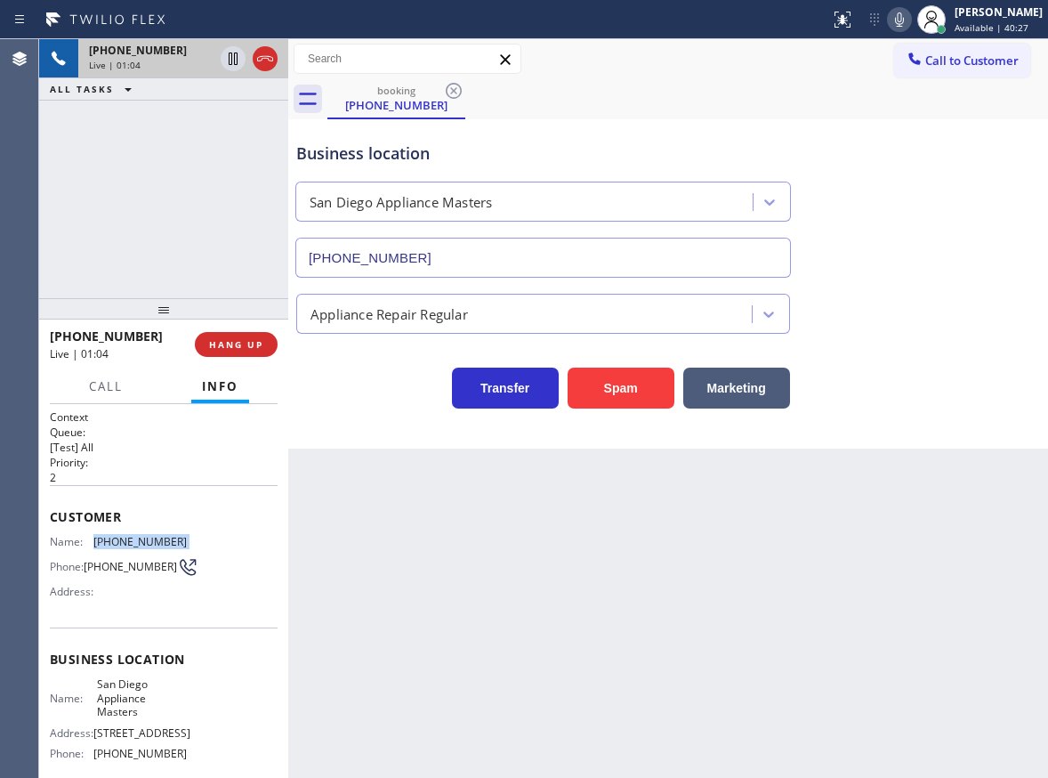
click at [111, 538] on span "[PHONE_NUMBER]" at bounding box center [139, 541] width 93 height 13
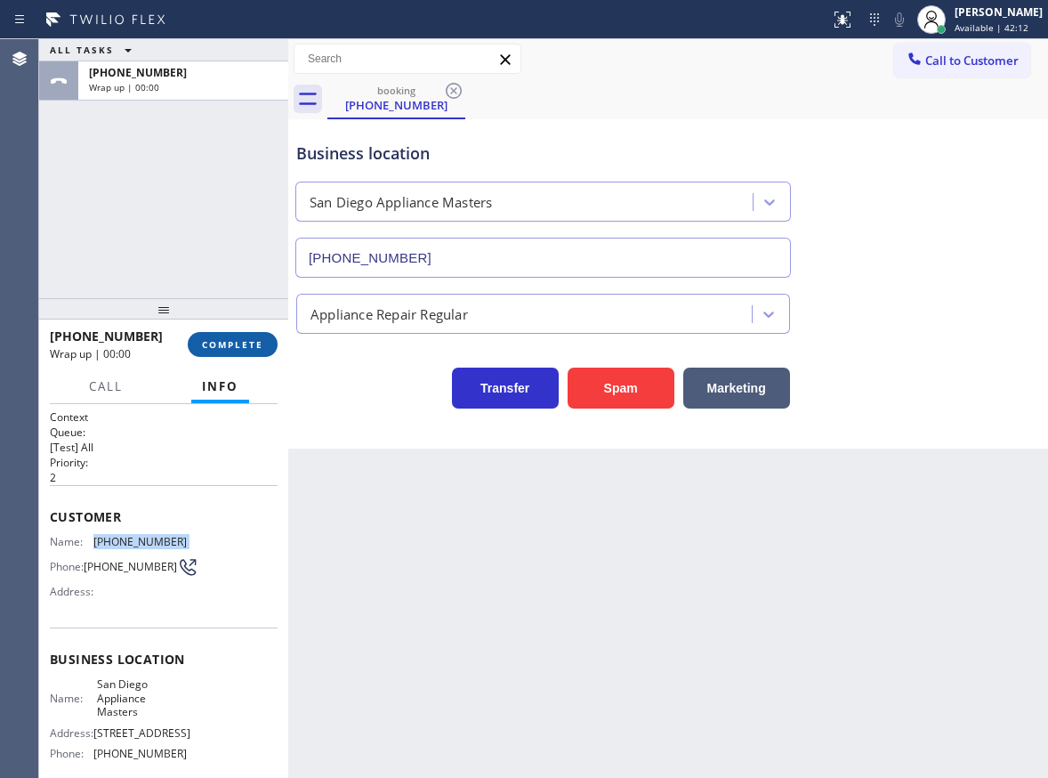
click at [254, 343] on span "COMPLETE" at bounding box center [232, 344] width 61 height 12
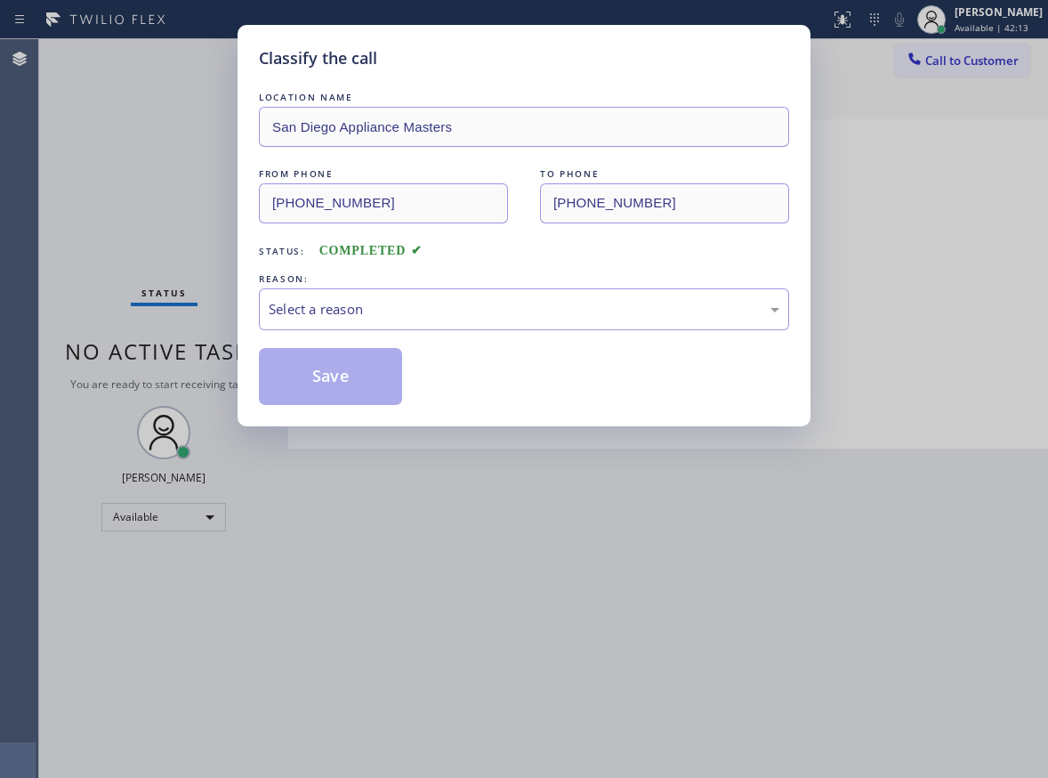
click at [365, 277] on div "REASON:" at bounding box center [524, 279] width 530 height 19
click at [360, 311] on div "Select a reason" at bounding box center [524, 309] width 511 height 20
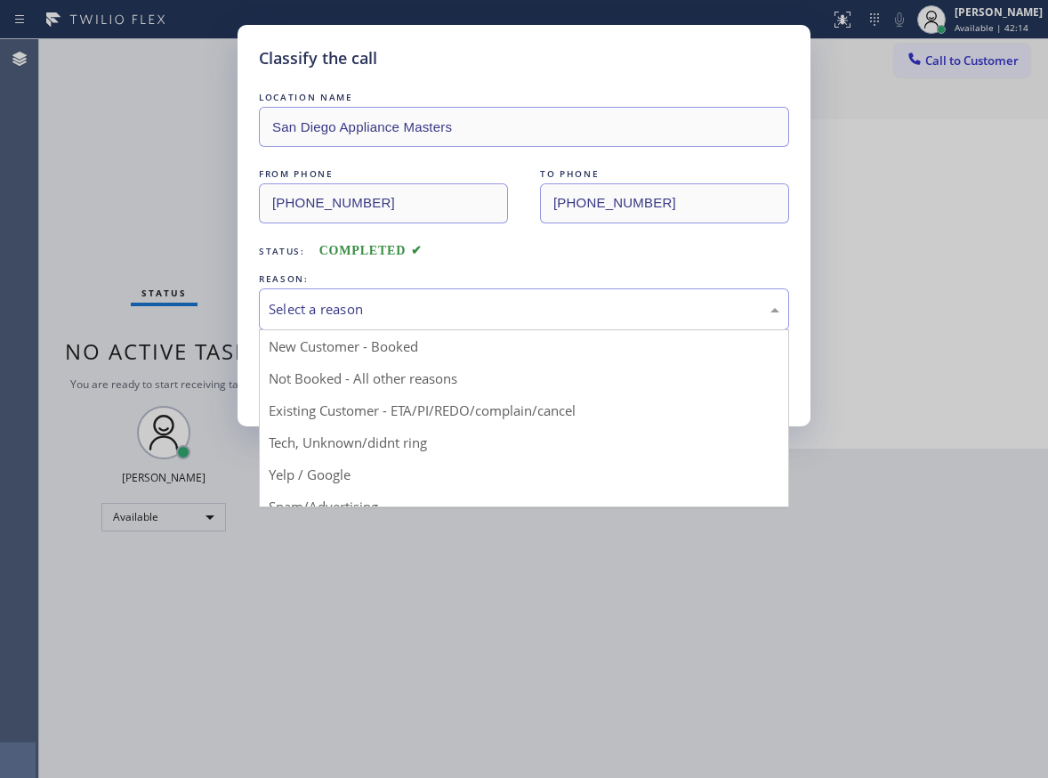
click at [378, 399] on button "Save" at bounding box center [330, 376] width 143 height 57
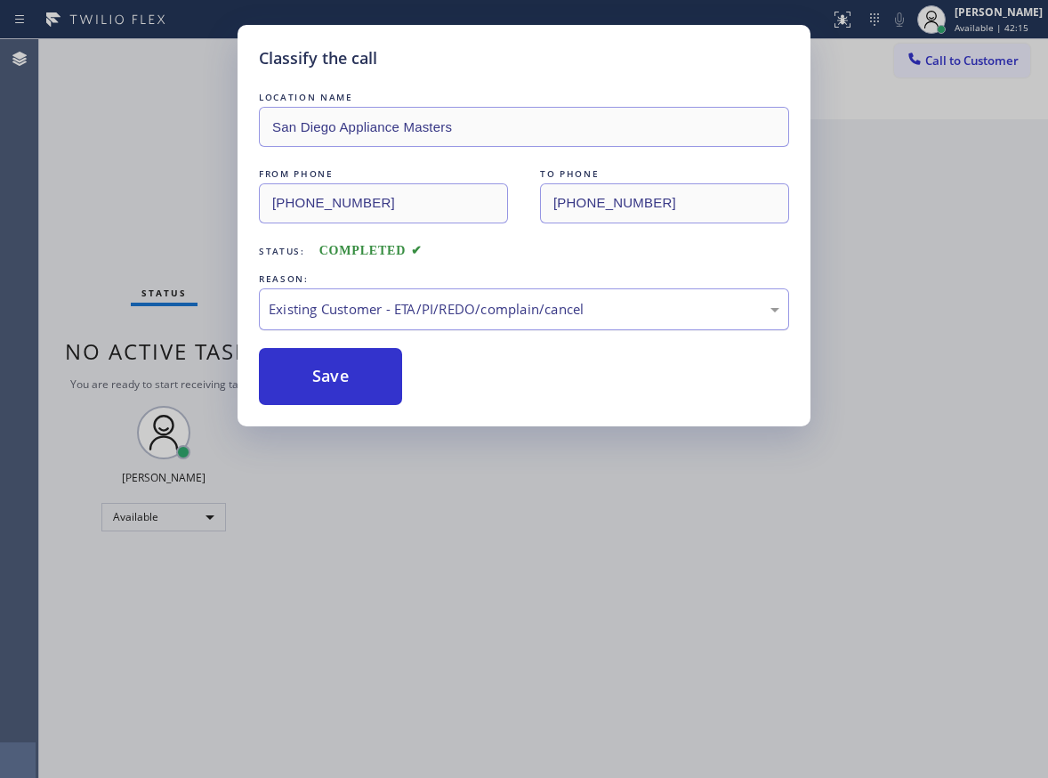
drag, startPoint x: 378, startPoint y: 399, endPoint x: 289, endPoint y: 316, distance: 122.1
click at [289, 315] on div "Existing Customer - ETA/PI/REDO/complain/cancel" at bounding box center [524, 309] width 511 height 20
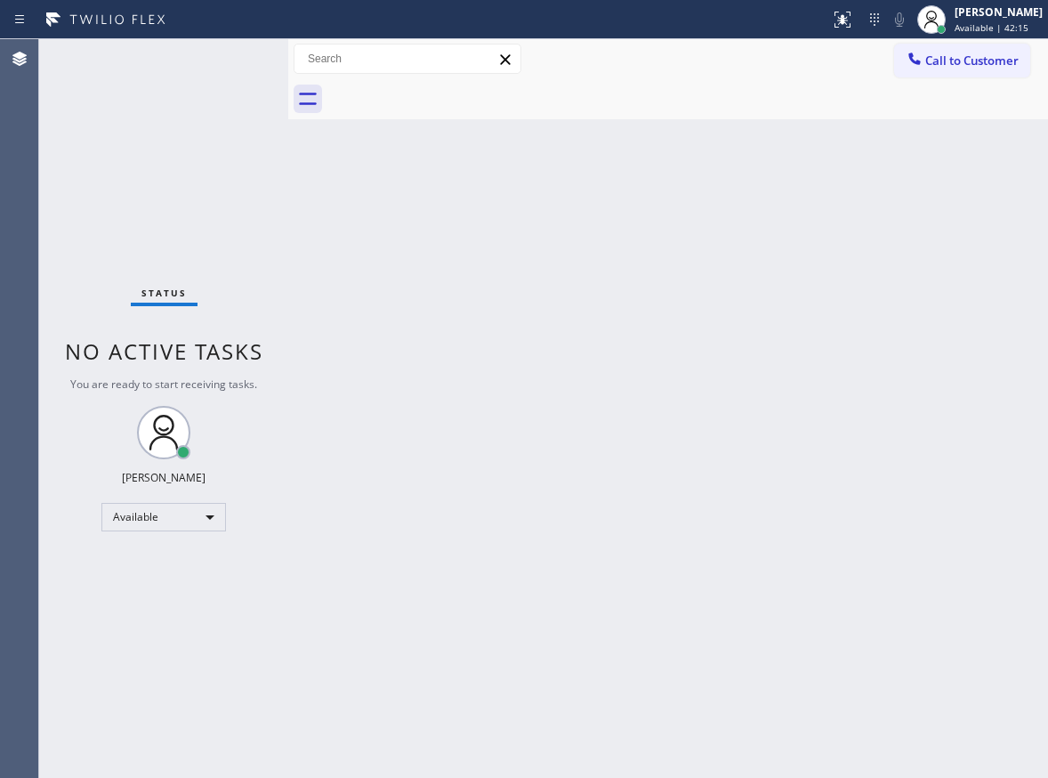
click at [298, 373] on div "Back to Dashboard Change Sender ID Customers Technicians Select a contact Outbo…" at bounding box center [668, 408] width 760 height 738
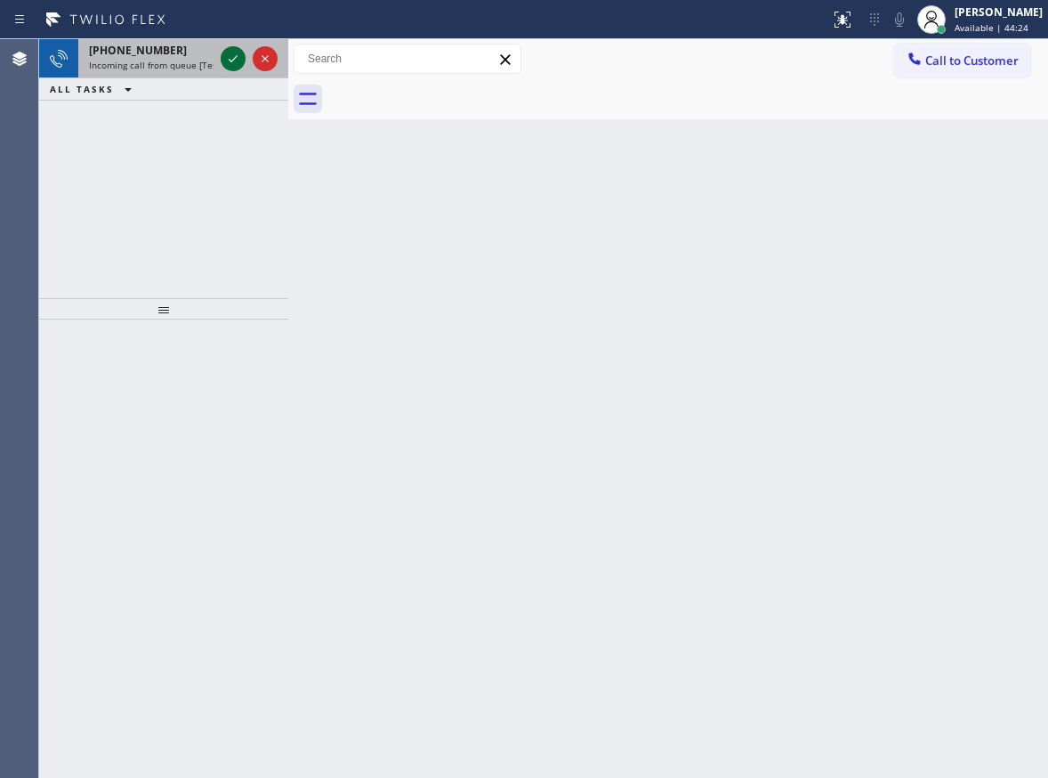
click at [227, 62] on icon at bounding box center [232, 58] width 21 height 21
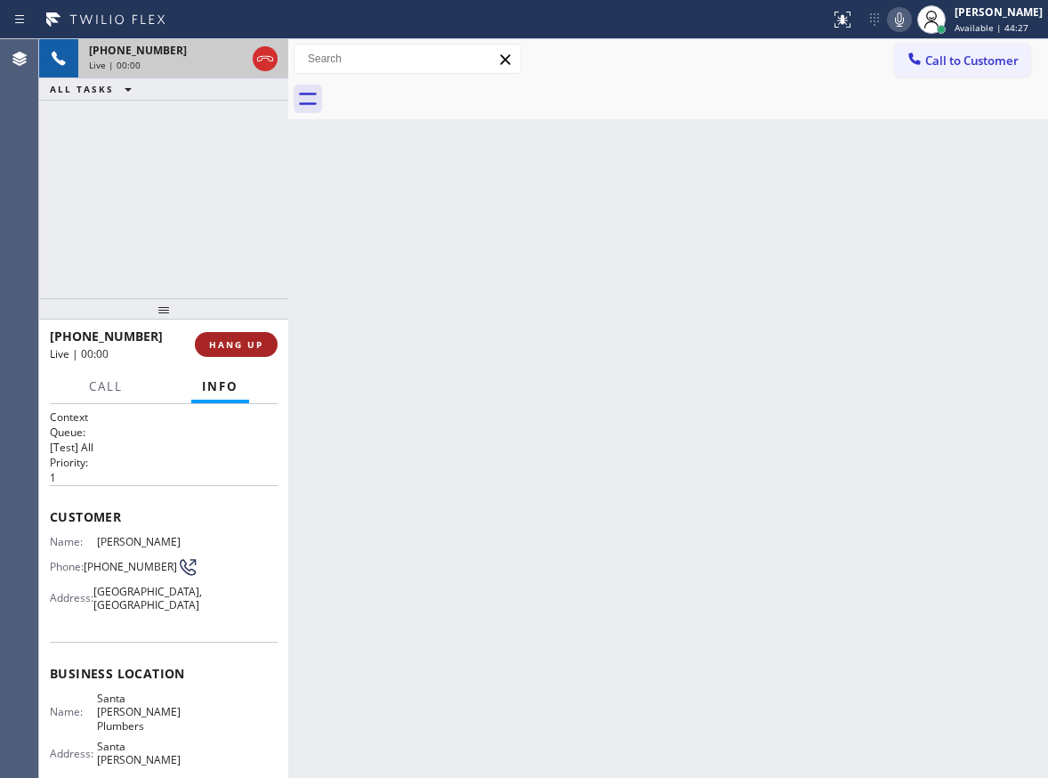
click at [243, 351] on button "HANG UP" at bounding box center [236, 344] width 83 height 25
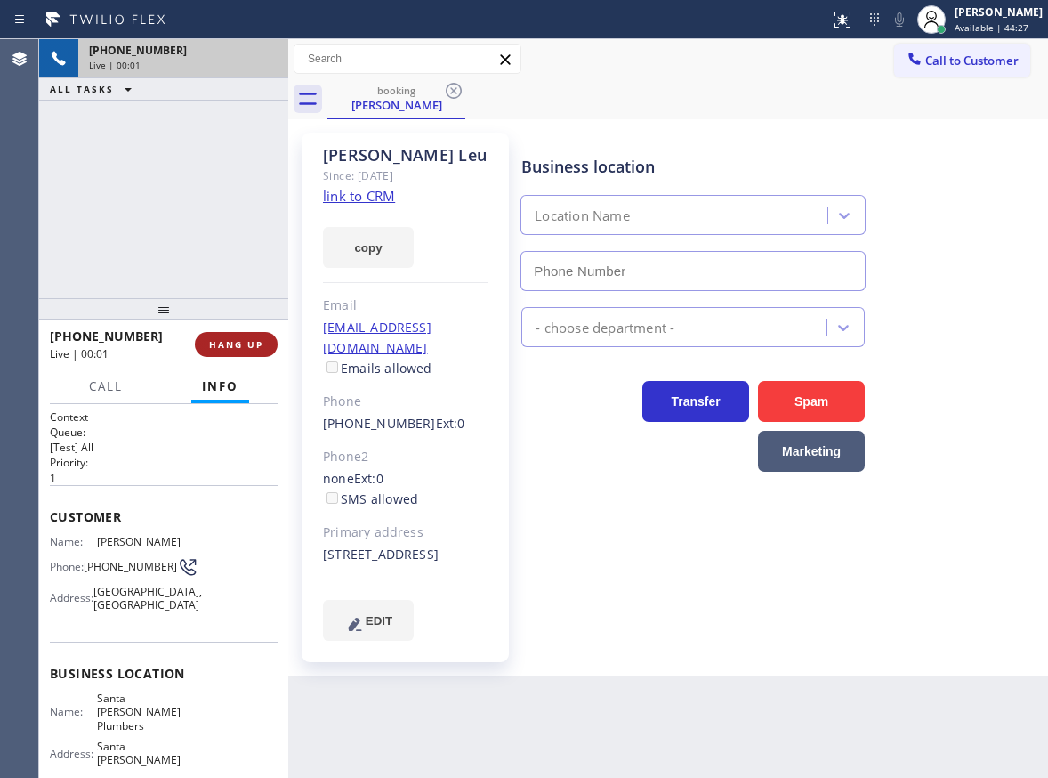
type input "[PHONE_NUMBER]"
click at [246, 344] on span "HANG UP" at bounding box center [236, 344] width 54 height 12
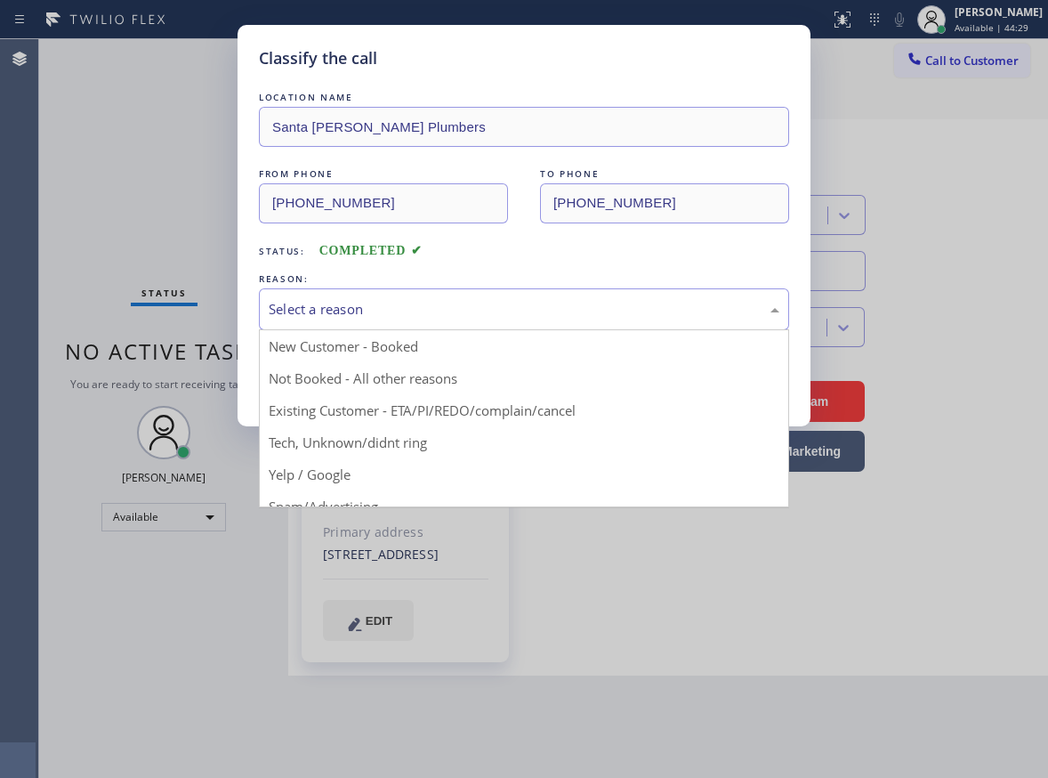
click at [437, 322] on div "Select a reason" at bounding box center [524, 309] width 530 height 42
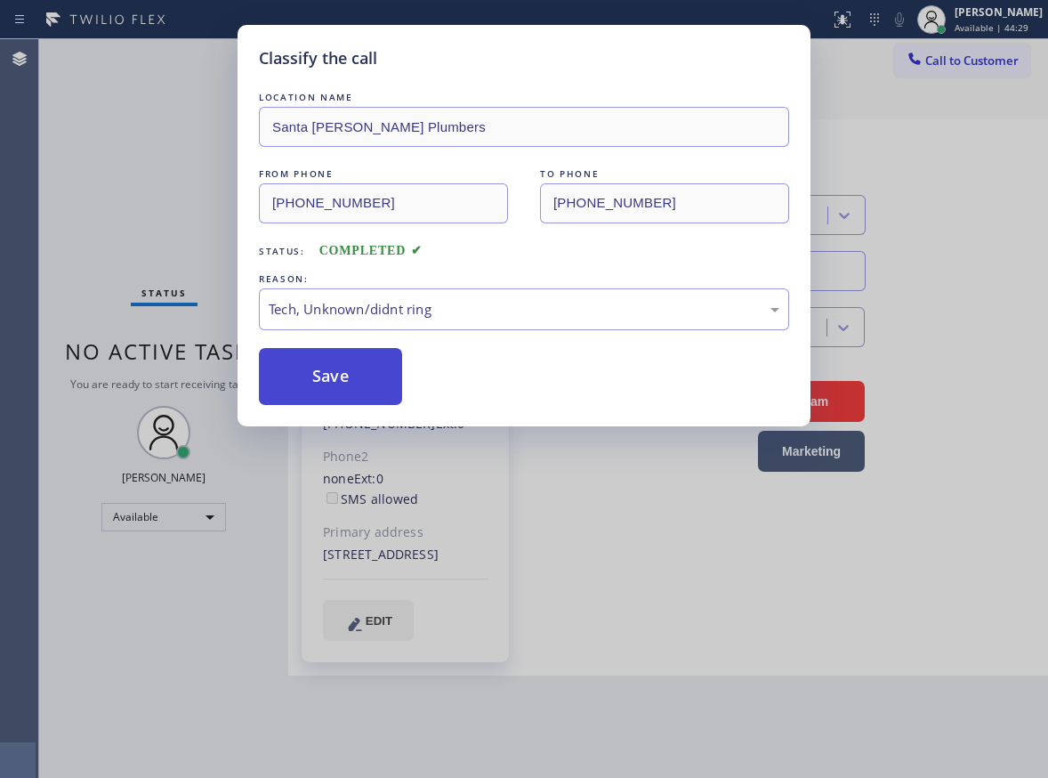
click at [347, 388] on button "Save" at bounding box center [330, 376] width 143 height 57
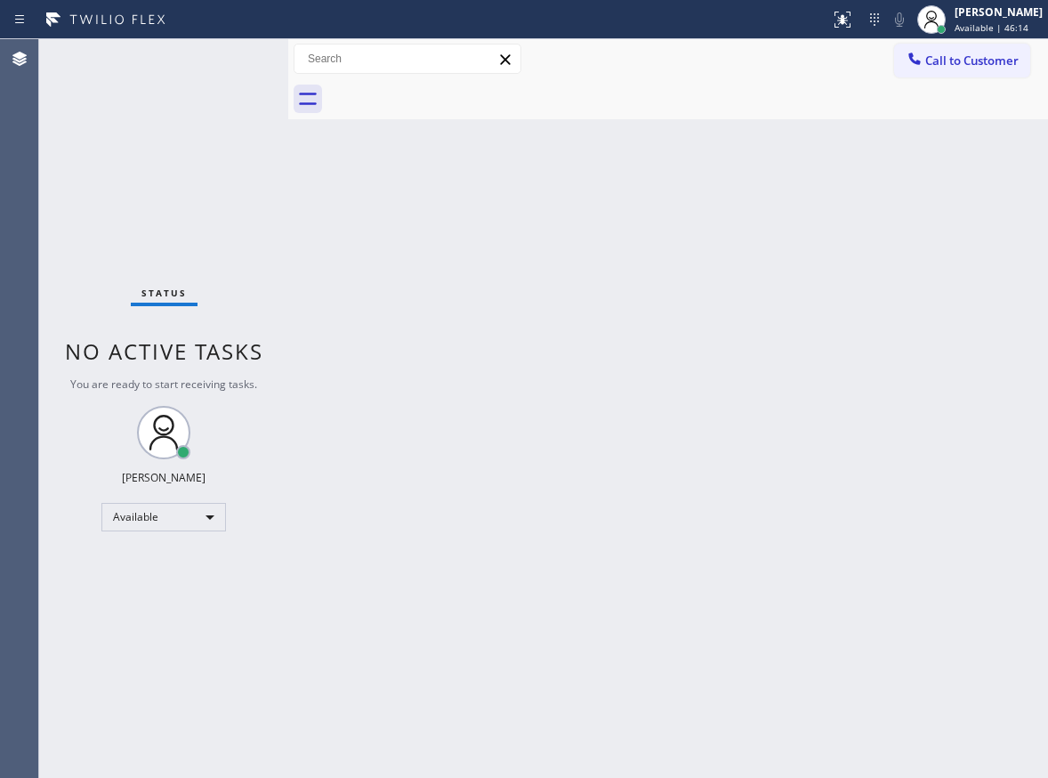
click at [987, 557] on div "Back to Dashboard Change Sender ID Customers Technicians Select a contact Outbo…" at bounding box center [668, 408] width 760 height 738
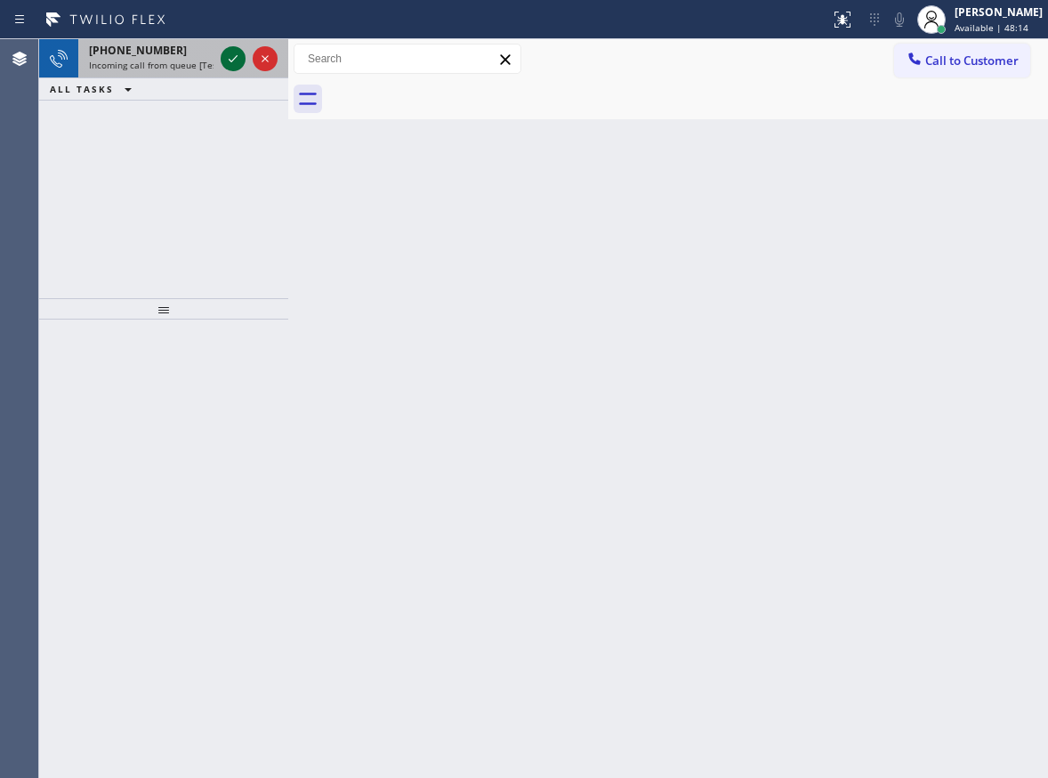
click at [230, 56] on icon at bounding box center [232, 58] width 21 height 21
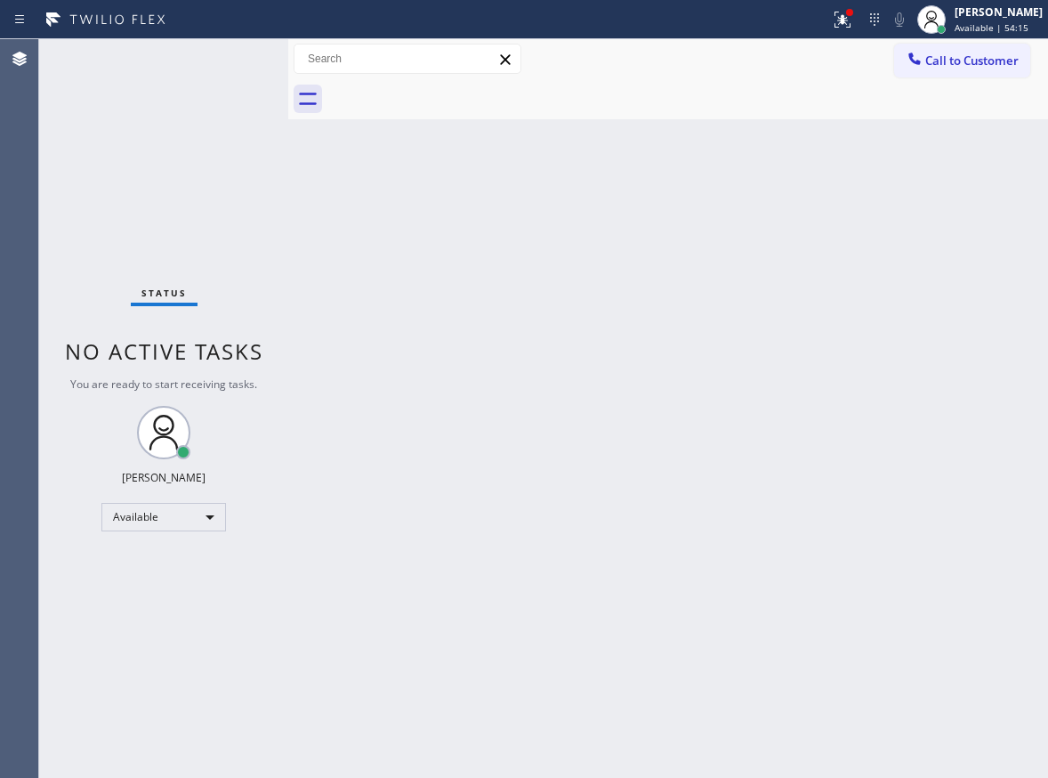
click at [451, 413] on div "Back to Dashboard Change Sender ID Customers Technicians Select a contact Outbo…" at bounding box center [668, 408] width 760 height 738
click at [917, 328] on div "Back to Dashboard Change Sender ID Customers Technicians Select a contact Outbo…" at bounding box center [668, 408] width 760 height 738
click at [942, 20] on icon at bounding box center [931, 19] width 21 height 21
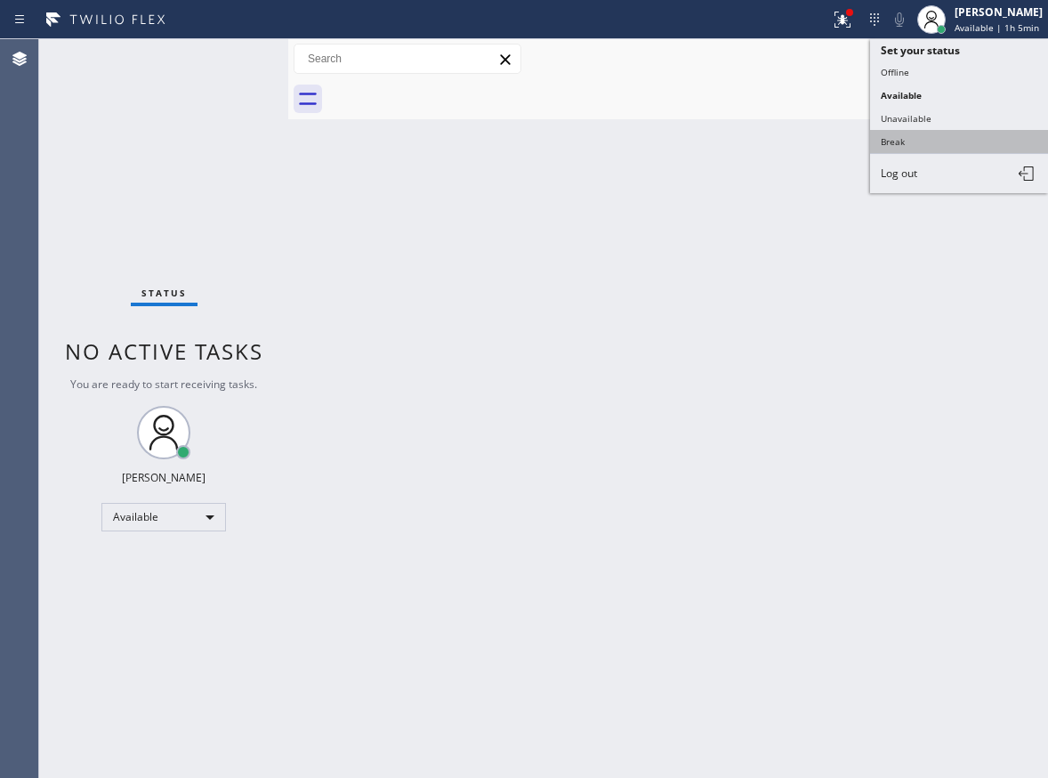
click at [898, 147] on button "Break" at bounding box center [959, 141] width 178 height 23
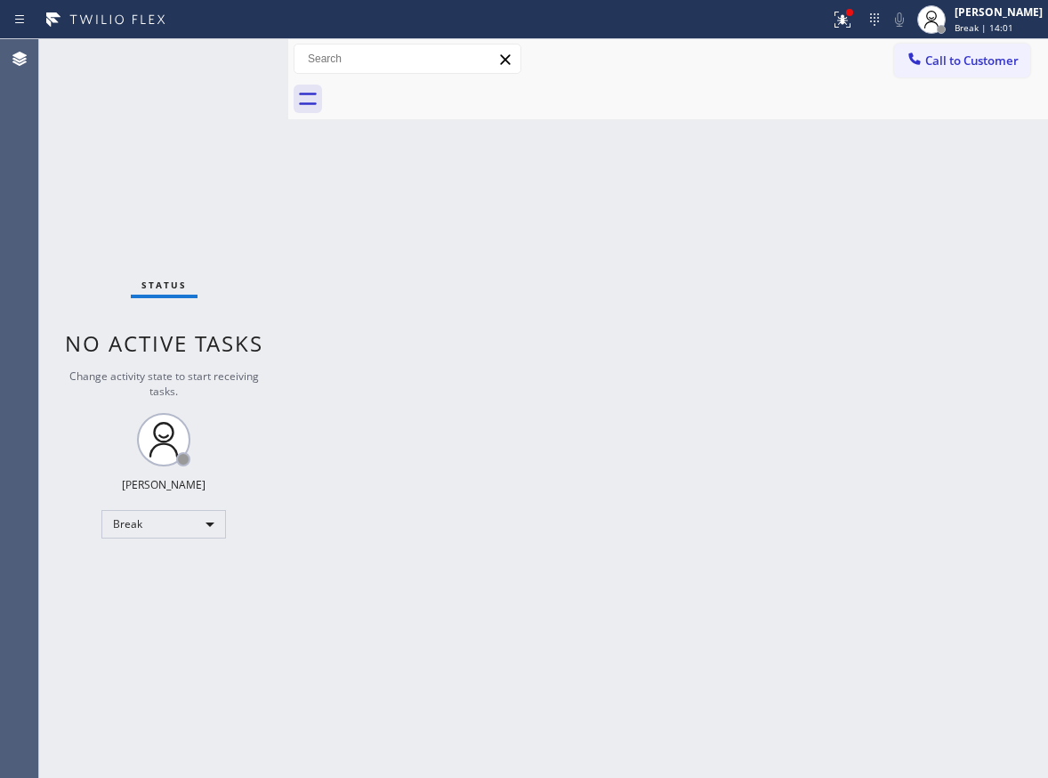
click at [1030, 38] on div "Status report Issue detected This issue could affect your workflow. Please cont…" at bounding box center [524, 19] width 1048 height 39
click at [1006, 28] on span "Break | 14:01" at bounding box center [984, 27] width 59 height 12
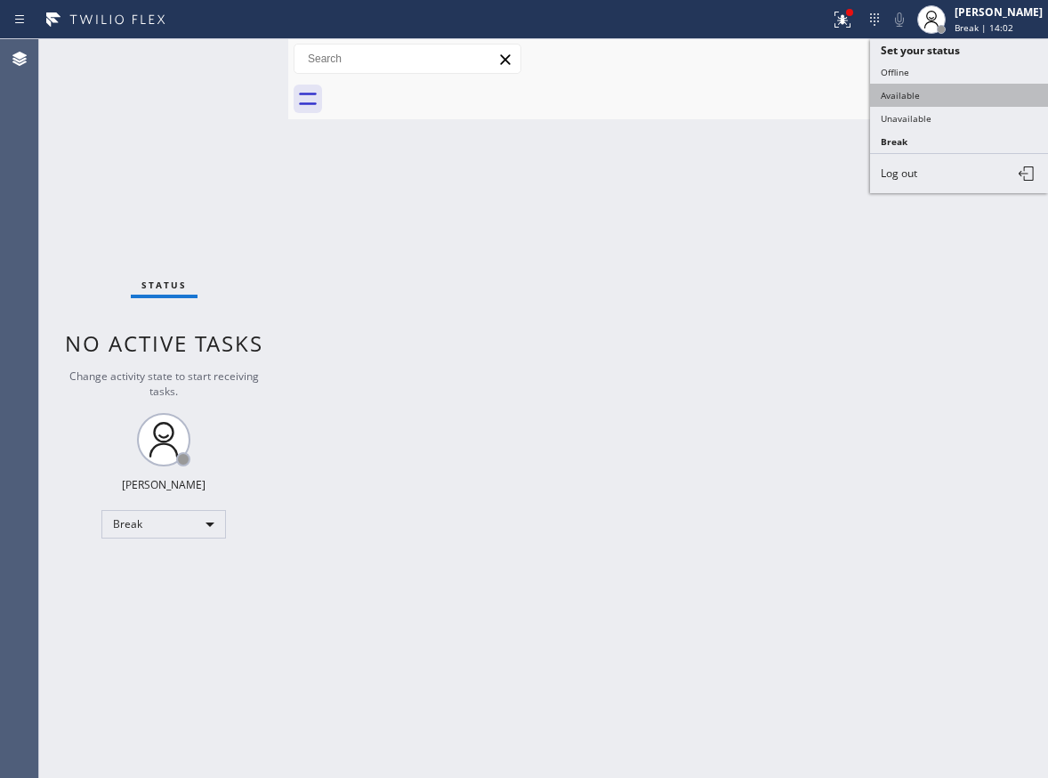
click at [1006, 85] on button "Available" at bounding box center [959, 95] width 178 height 23
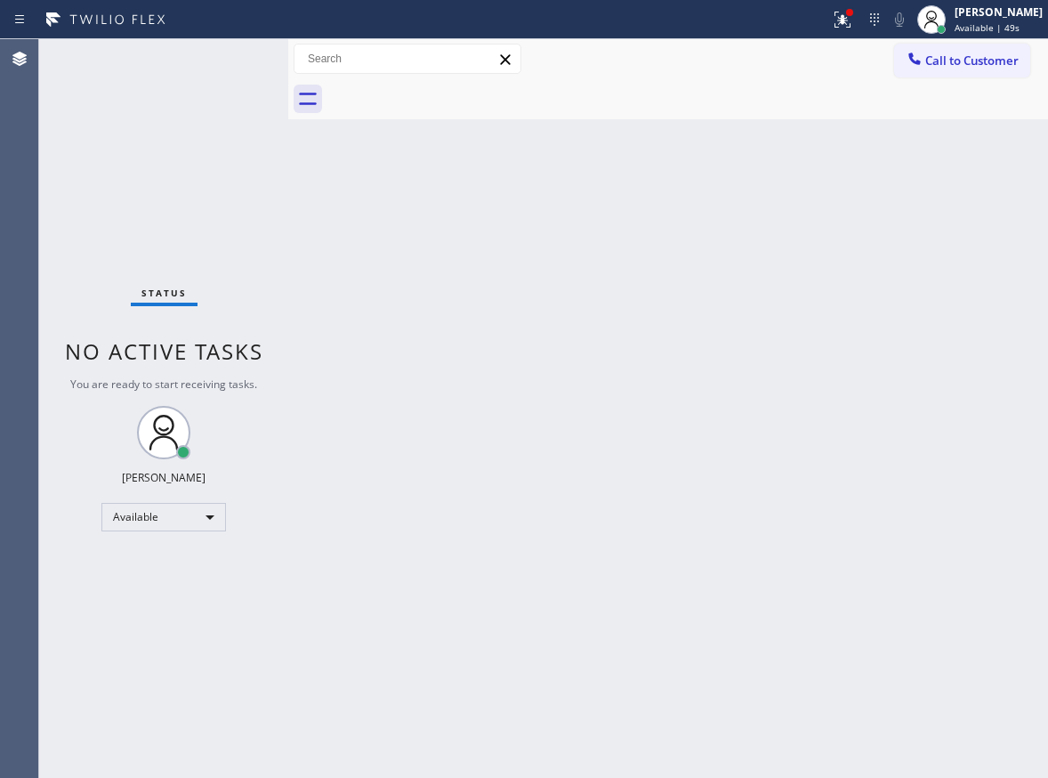
click at [1006, 323] on div "Back to Dashboard Change Sender ID Customers Technicians Select a contact Outbo…" at bounding box center [668, 408] width 760 height 738
click at [232, 68] on div "Status No active tasks You are ready to start receiving tasks. [PERSON_NAME] Av…" at bounding box center [163, 408] width 249 height 738
click at [410, 403] on div "Back to Dashboard Change Sender ID Customers Technicians Select a contact Outbo…" at bounding box center [668, 408] width 760 height 738
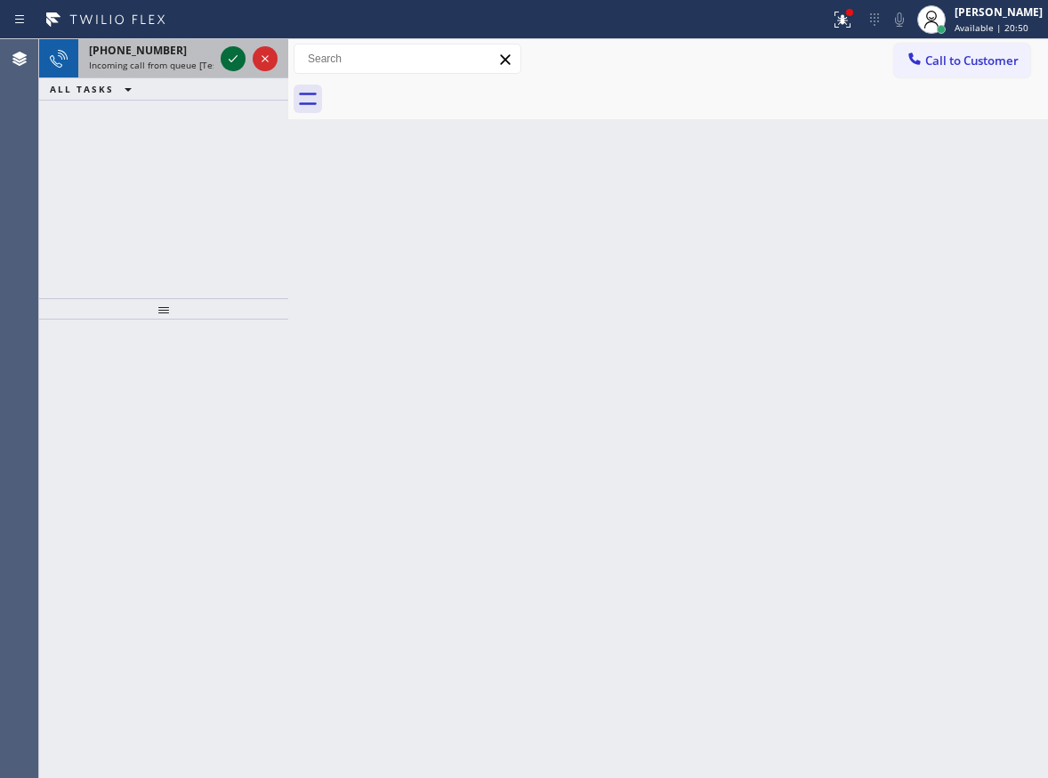
click at [234, 66] on icon at bounding box center [232, 58] width 21 height 21
click at [230, 62] on icon at bounding box center [232, 58] width 21 height 21
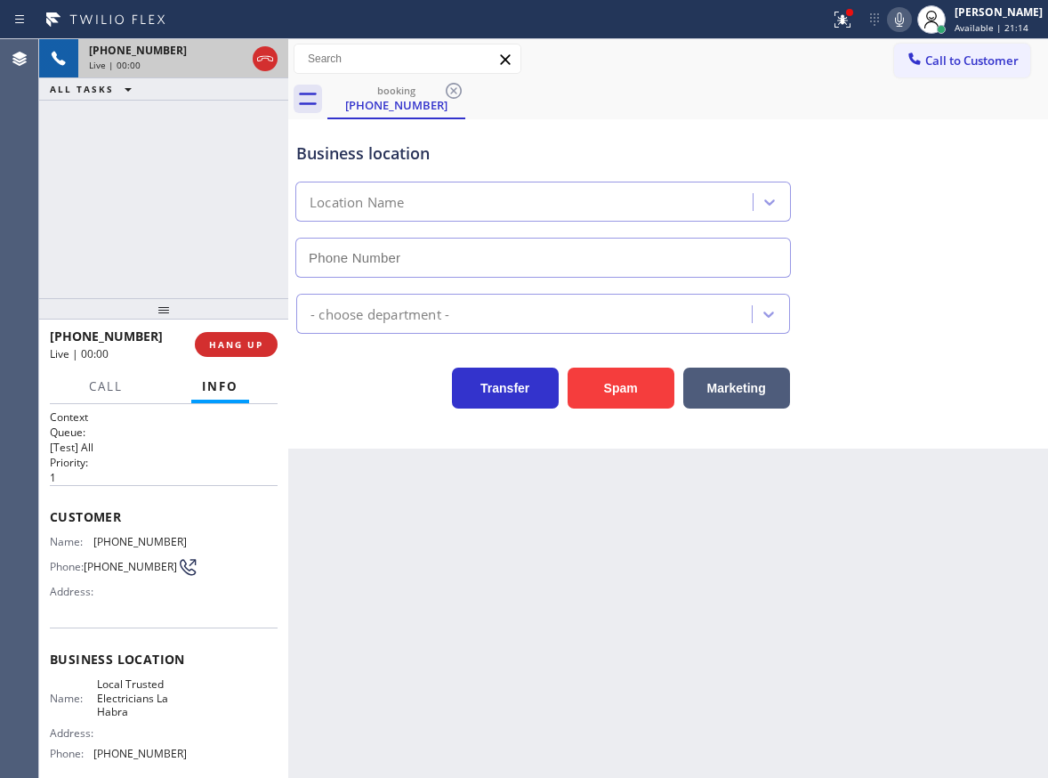
type input "[PHONE_NUMBER]"
click at [230, 349] on span "HANG UP" at bounding box center [236, 344] width 54 height 12
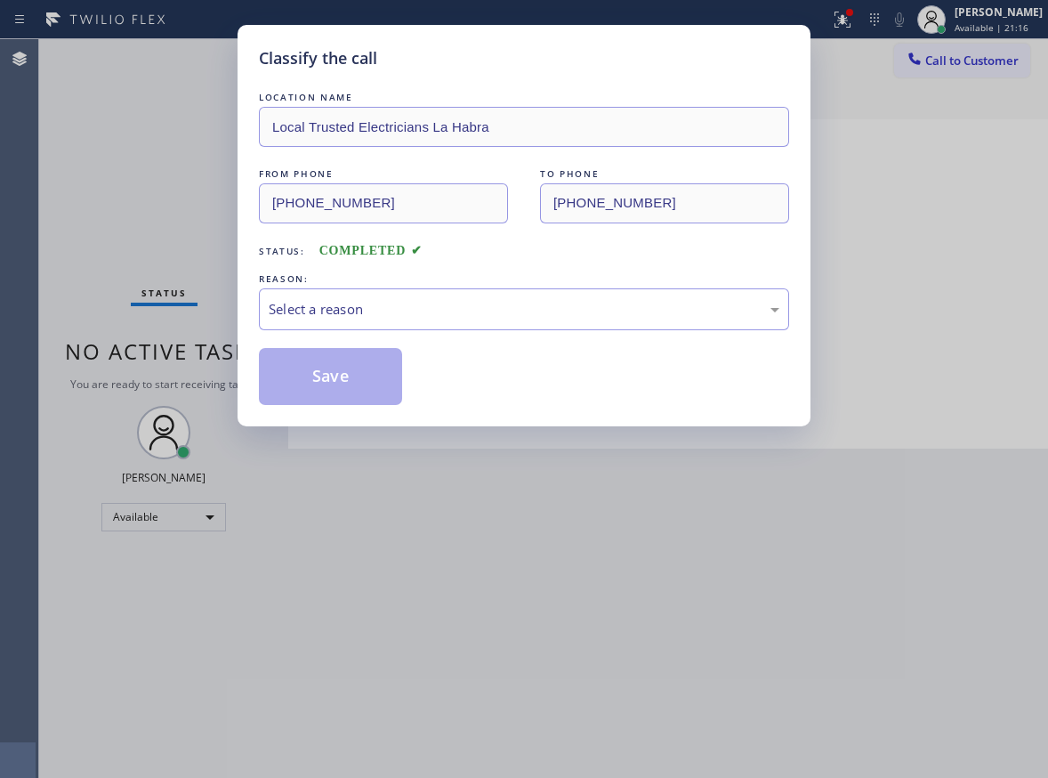
click at [405, 282] on div "REASON:" at bounding box center [524, 279] width 530 height 19
click at [405, 303] on div "Select a reason" at bounding box center [524, 309] width 511 height 20
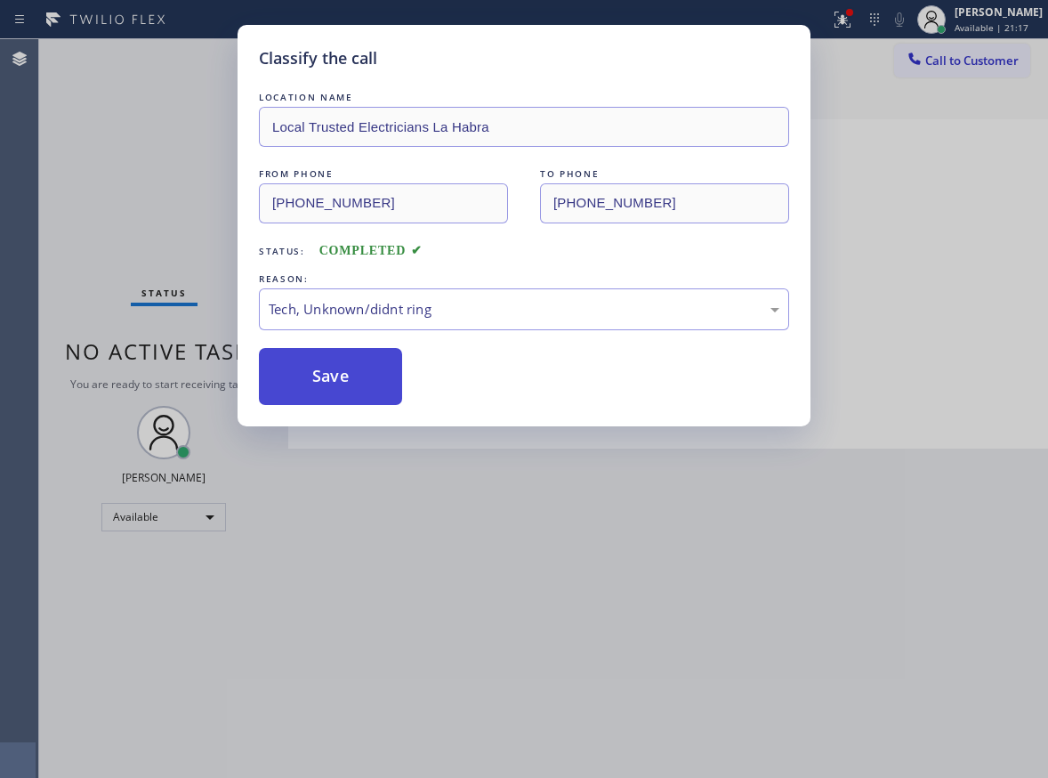
click at [377, 384] on button "Save" at bounding box center [330, 376] width 143 height 57
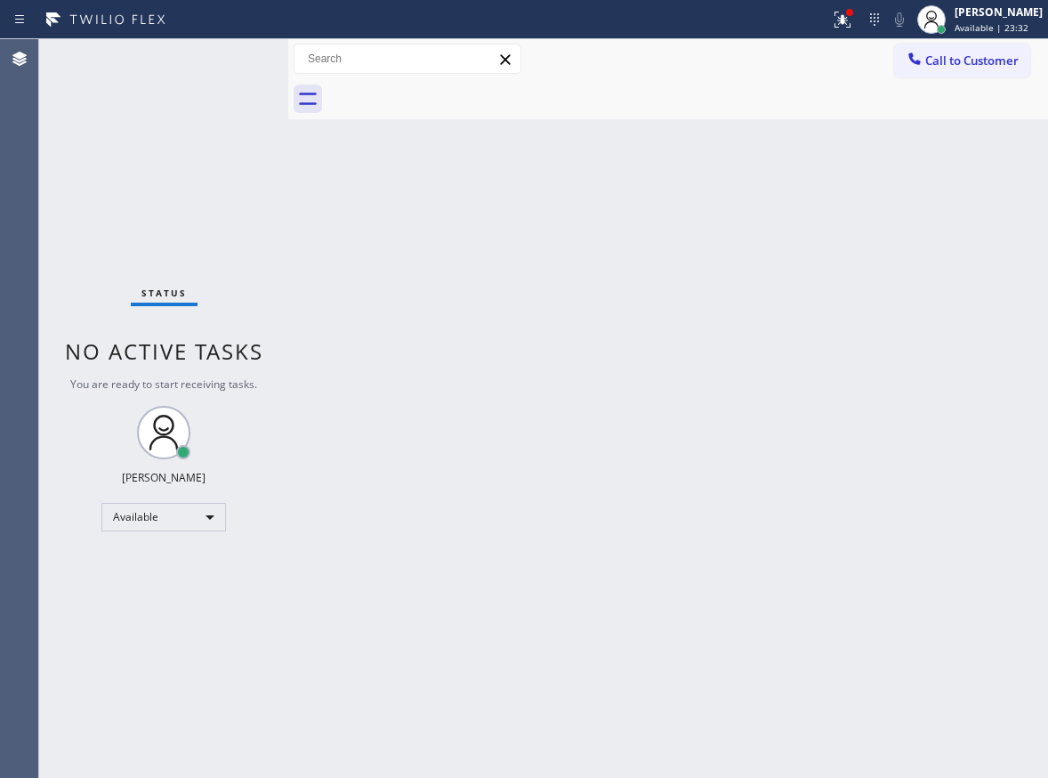
click at [992, 384] on div "Back to Dashboard Change Sender ID Customers Technicians Select a contact Outbo…" at bounding box center [668, 408] width 760 height 738
click at [974, 267] on div "Back to Dashboard Change Sender ID Customers Technicians Select a contact Outbo…" at bounding box center [668, 408] width 760 height 738
click at [440, 472] on div "Back to Dashboard Change Sender ID Customers Technicians Select a contact Outbo…" at bounding box center [668, 408] width 760 height 738
click at [850, 24] on icon at bounding box center [842, 19] width 21 height 21
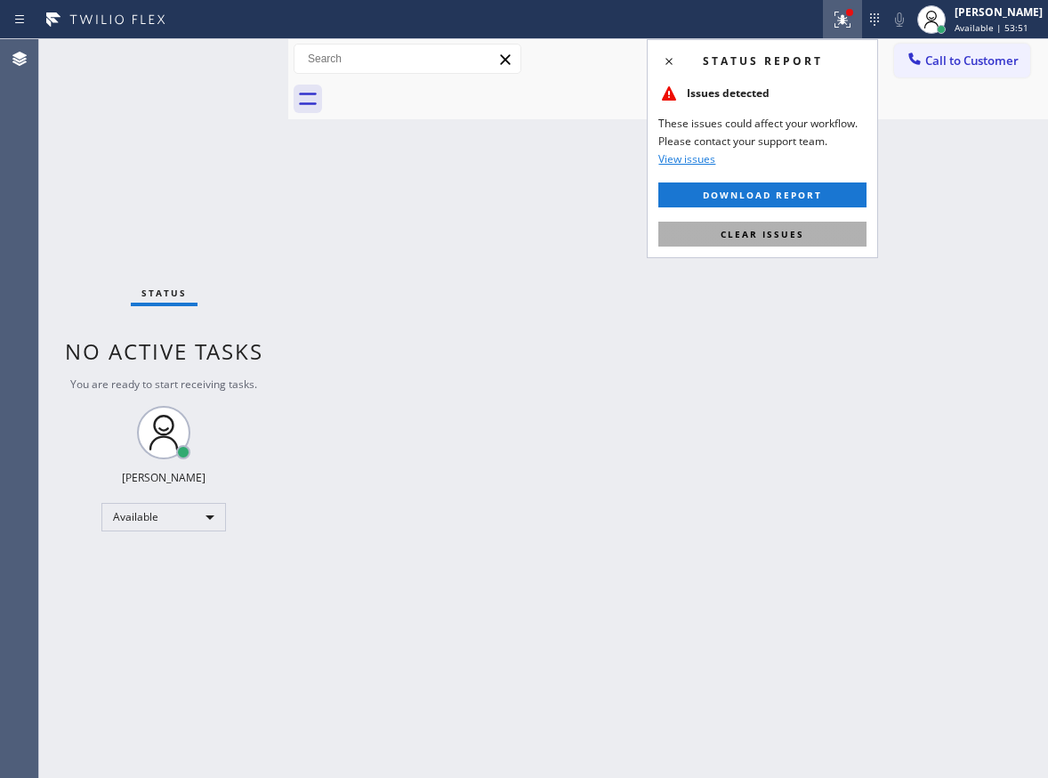
click at [829, 232] on button "Clear issues" at bounding box center [762, 234] width 208 height 25
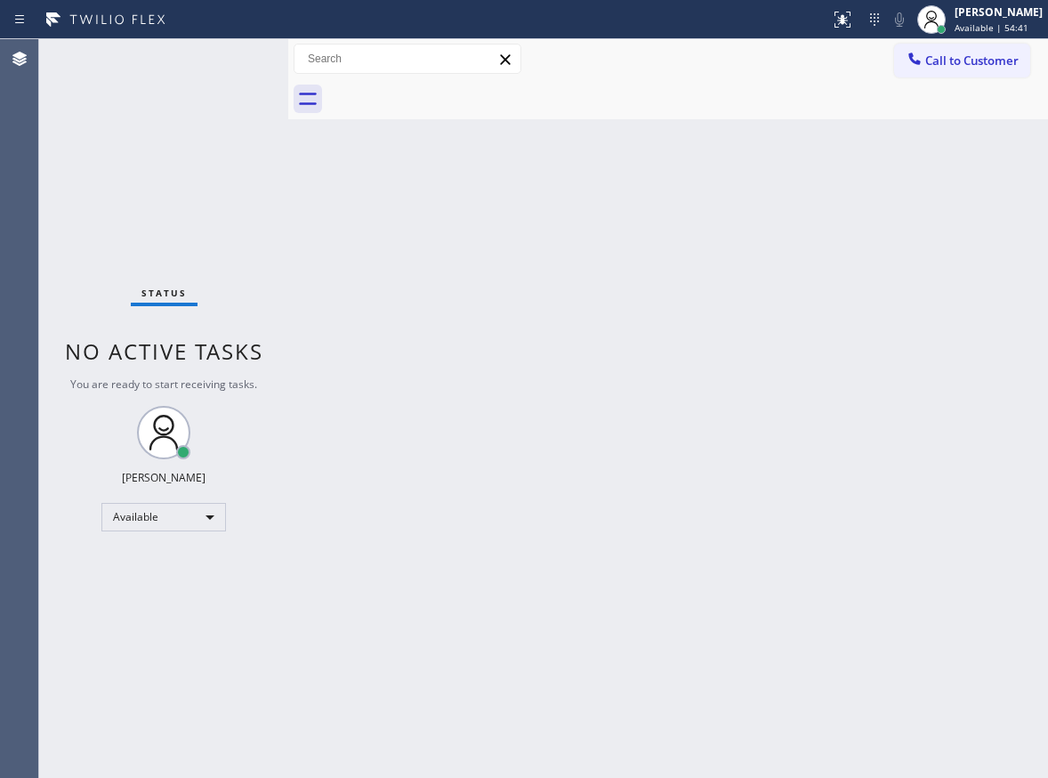
click at [567, 473] on div "Back to Dashboard Change Sender ID Customers Technicians Select a contact Outbo…" at bounding box center [668, 408] width 760 height 738
click at [903, 722] on div "Back to Dashboard Change Sender ID Customers Technicians Select a contact Outbo…" at bounding box center [668, 408] width 760 height 738
click at [970, 280] on div "Back to Dashboard Change Sender ID Customers Technicians Select a contact Outbo…" at bounding box center [668, 408] width 760 height 738
click at [871, 666] on div "Back to Dashboard Change Sender ID Customers Technicians Select a contact Outbo…" at bounding box center [668, 408] width 760 height 738
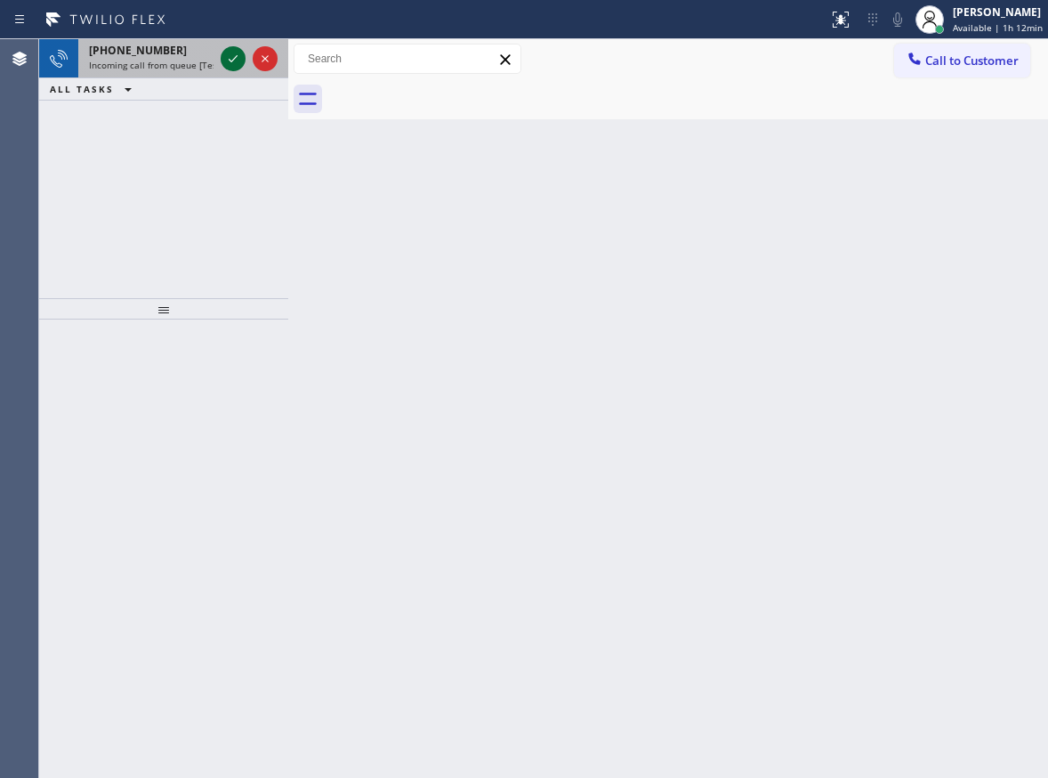
click at [231, 63] on icon at bounding box center [232, 58] width 21 height 21
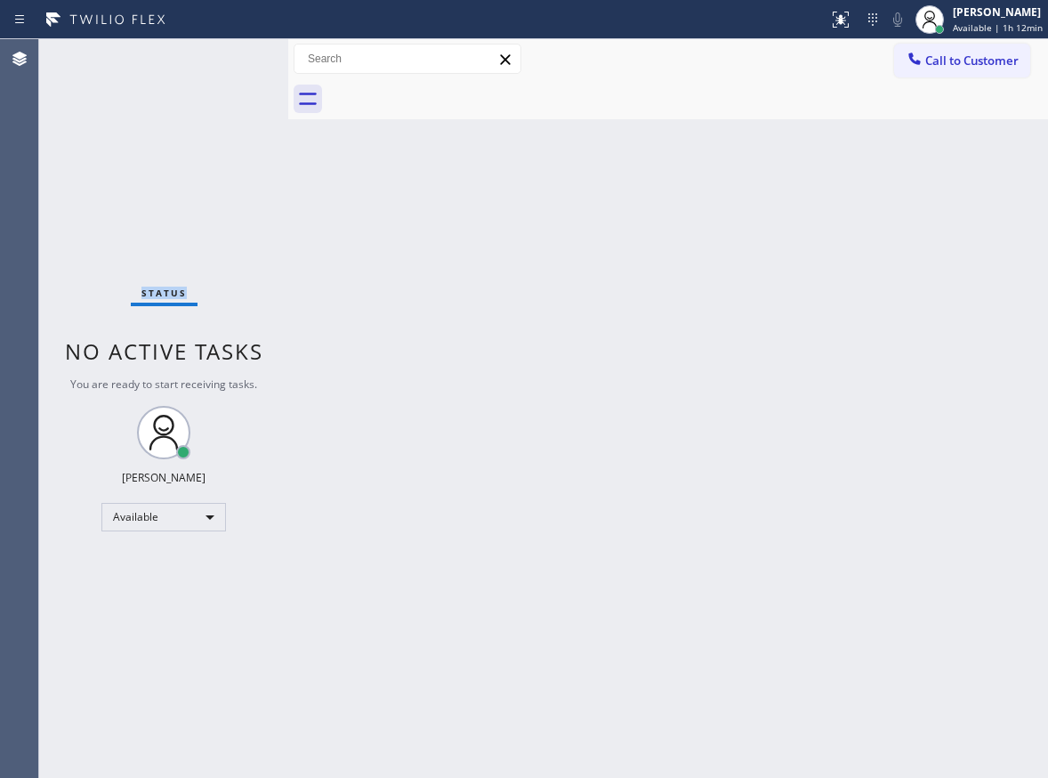
click at [231, 63] on div "Status No active tasks You are ready to start receiving tasks. [PERSON_NAME] Av…" at bounding box center [163, 408] width 249 height 738
click at [235, 57] on div "Status No active tasks You are ready to start receiving tasks. [PERSON_NAME] Av…" at bounding box center [163, 408] width 249 height 738
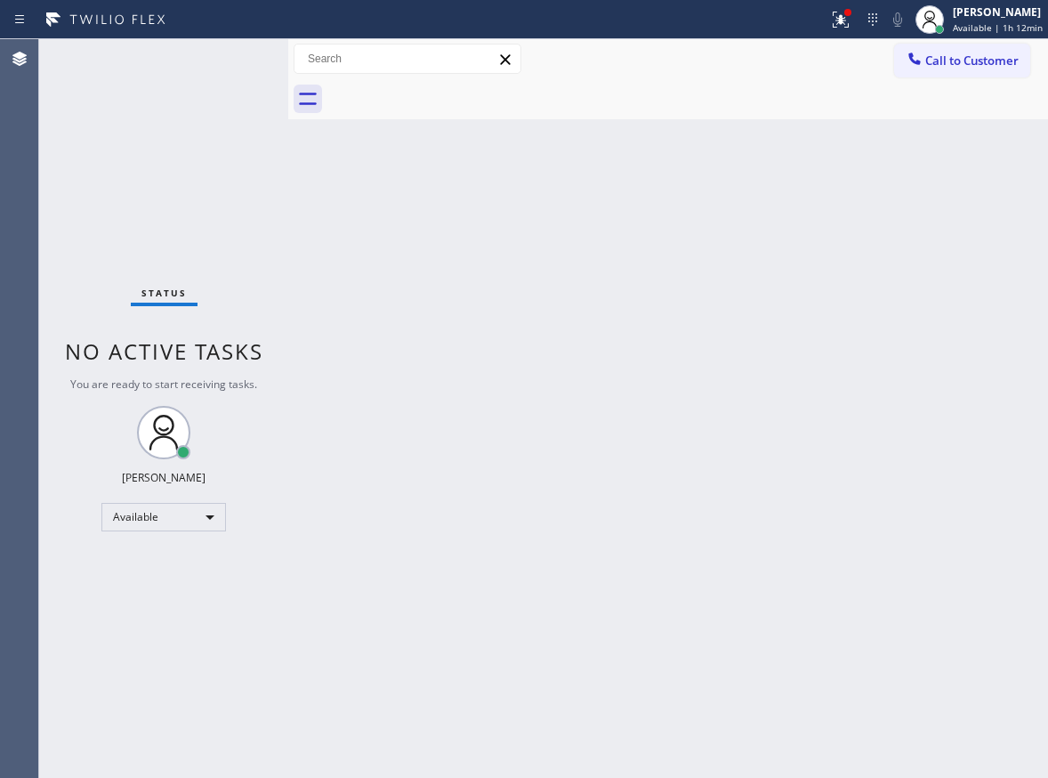
drag, startPoint x: 388, startPoint y: 88, endPoint x: 404, endPoint y: 85, distance: 16.2
click at [404, 85] on div at bounding box center [687, 99] width 721 height 40
click at [439, 97] on div at bounding box center [687, 99] width 721 height 40
click at [255, 48] on div "Status No active tasks You are ready to start receiving tasks. [PERSON_NAME] Av…" at bounding box center [163, 408] width 249 height 738
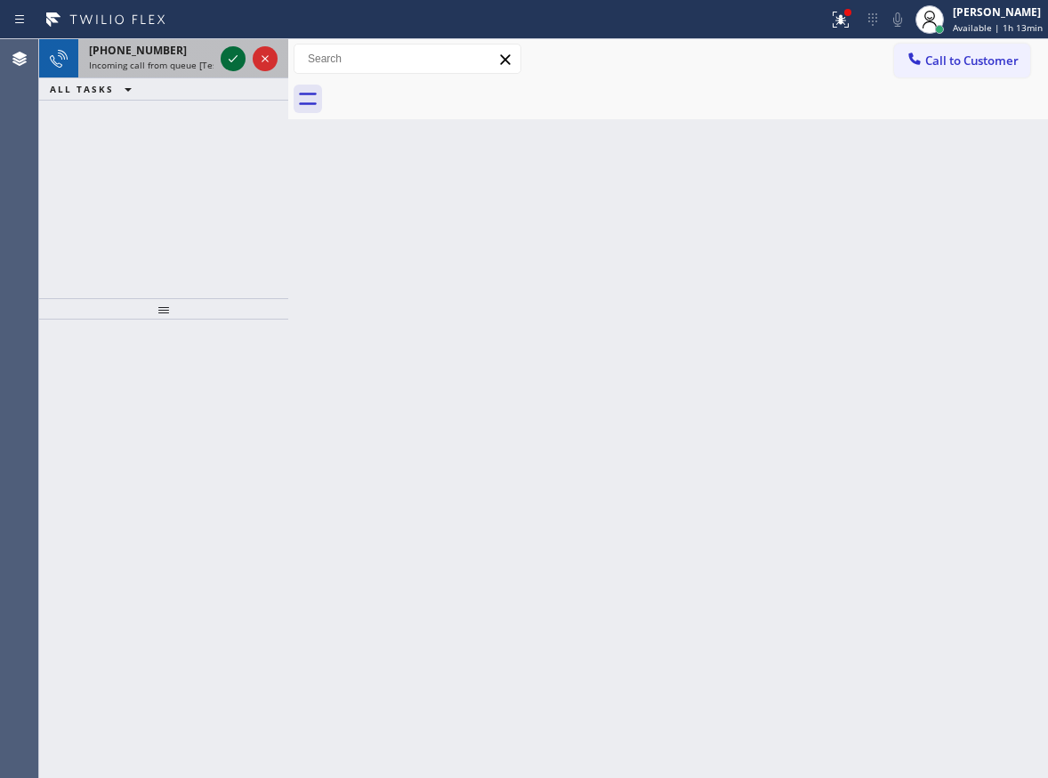
click at [230, 57] on icon at bounding box center [232, 58] width 21 height 21
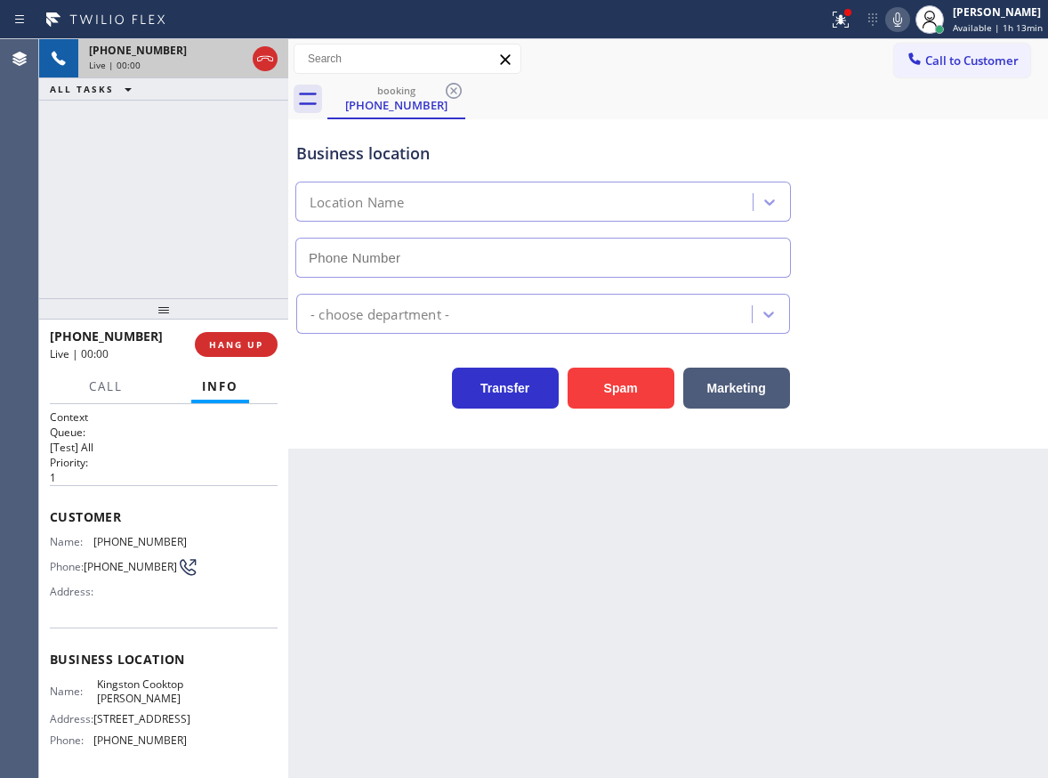
type input "[PHONE_NUMBER]"
click at [229, 340] on span "HANG UP" at bounding box center [236, 344] width 54 height 12
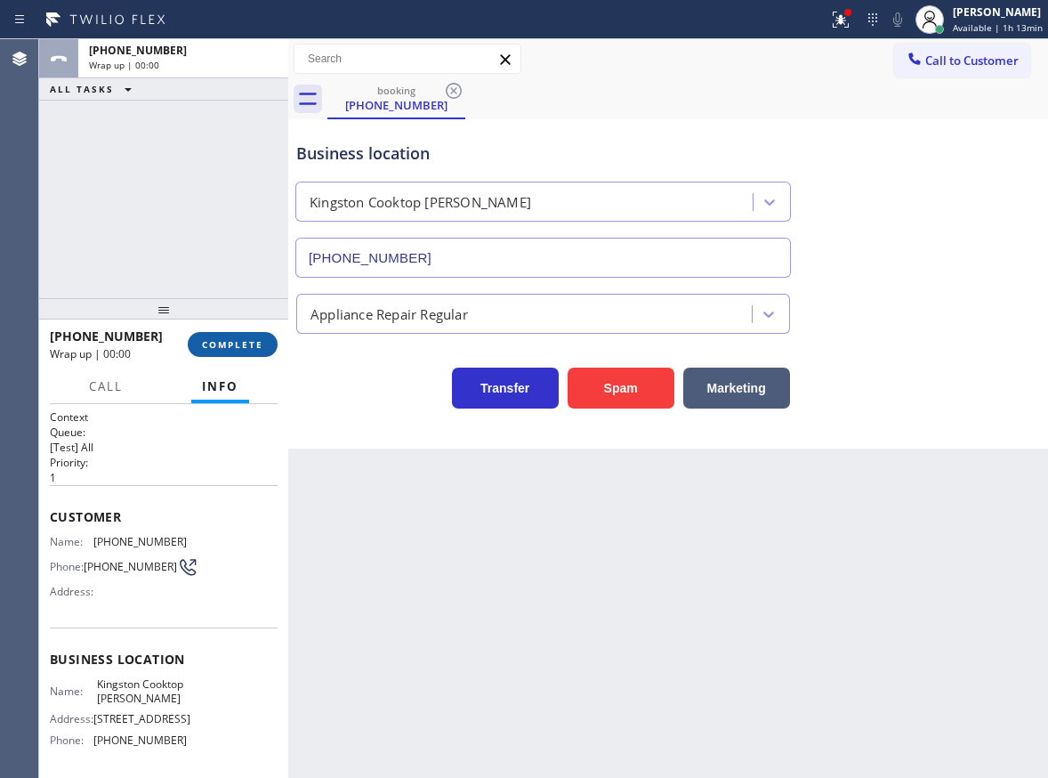
click at [229, 340] on span "COMPLETE" at bounding box center [232, 344] width 61 height 12
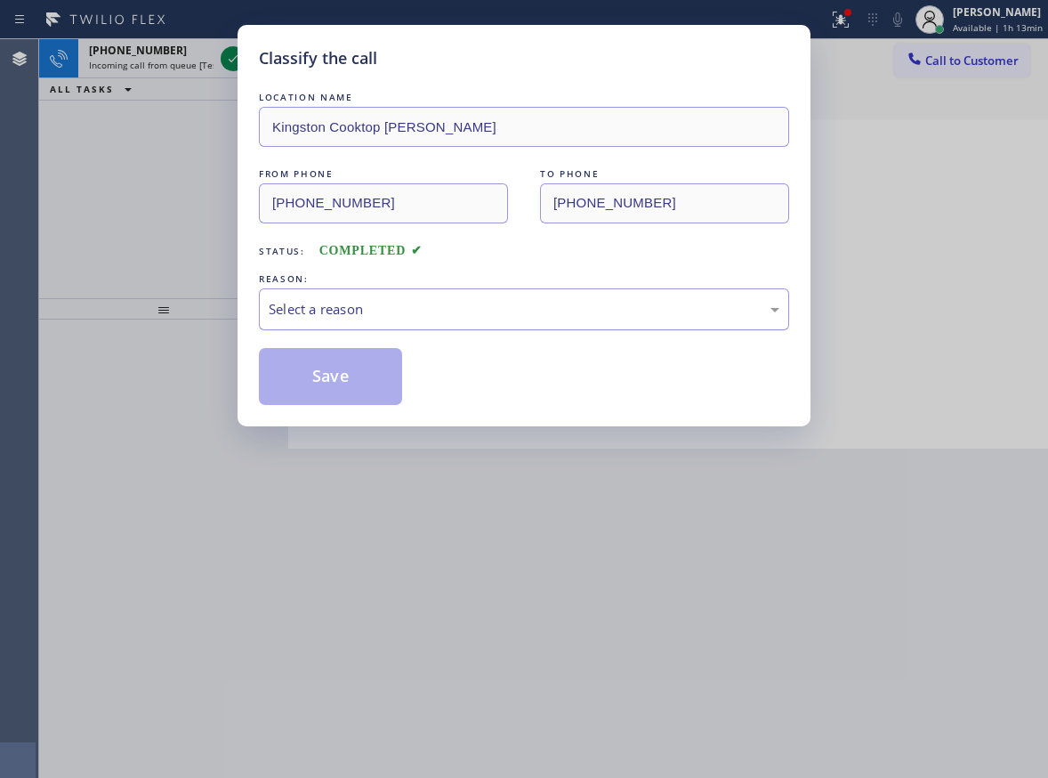
click at [313, 319] on div "Select a reason" at bounding box center [524, 309] width 511 height 20
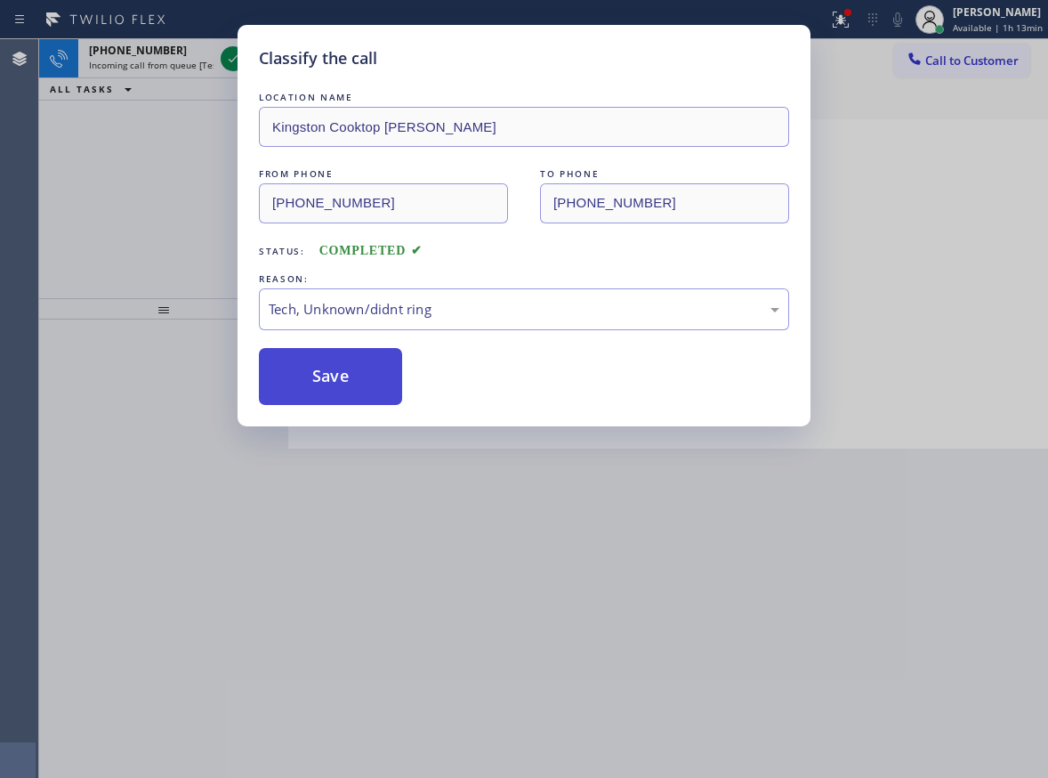
click at [327, 394] on button "Save" at bounding box center [330, 376] width 143 height 57
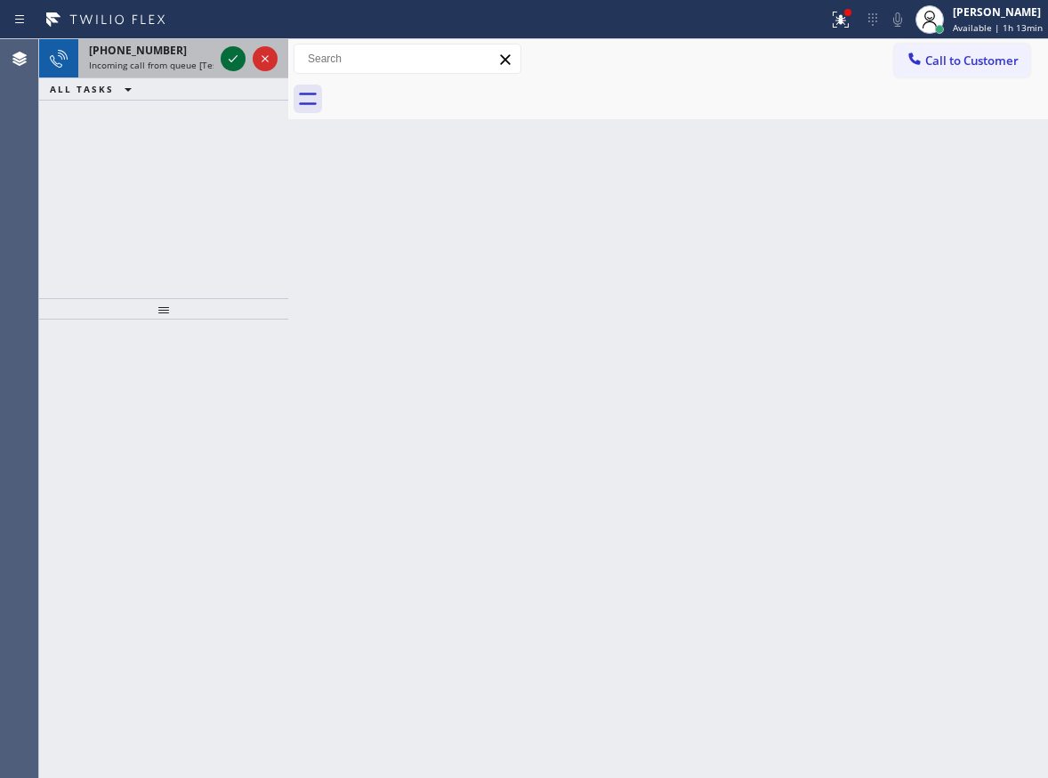
click at [231, 61] on icon at bounding box center [232, 58] width 21 height 21
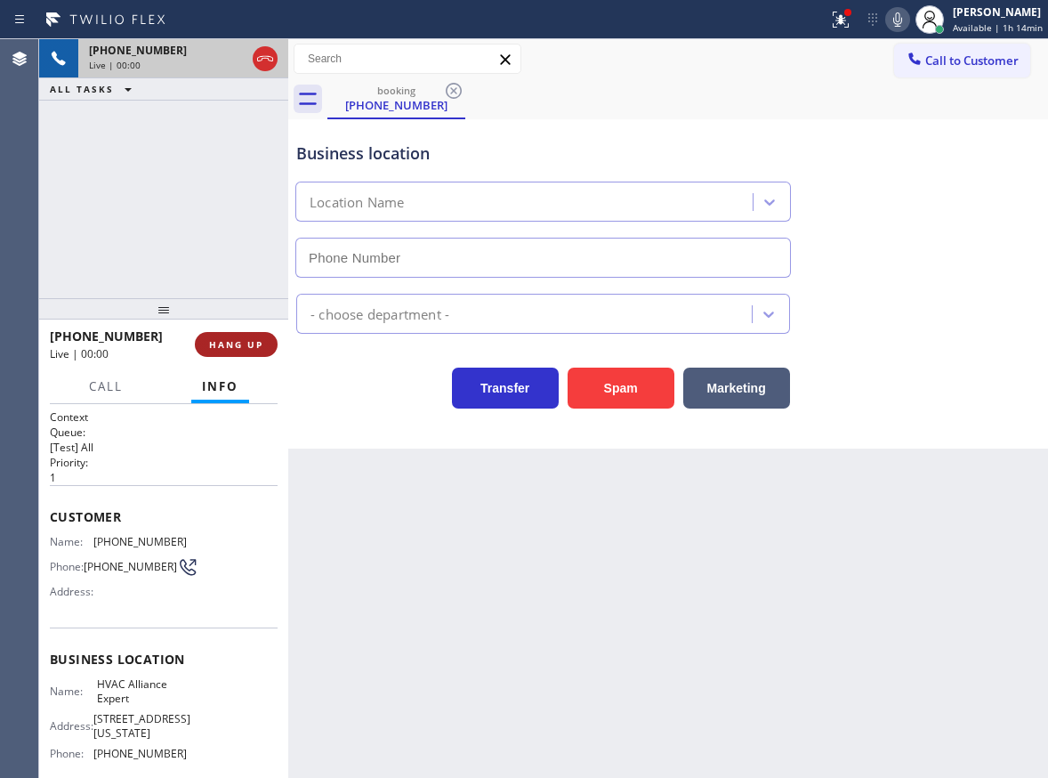
type input "[PHONE_NUMBER]"
click at [242, 341] on span "HANG UP" at bounding box center [236, 344] width 54 height 12
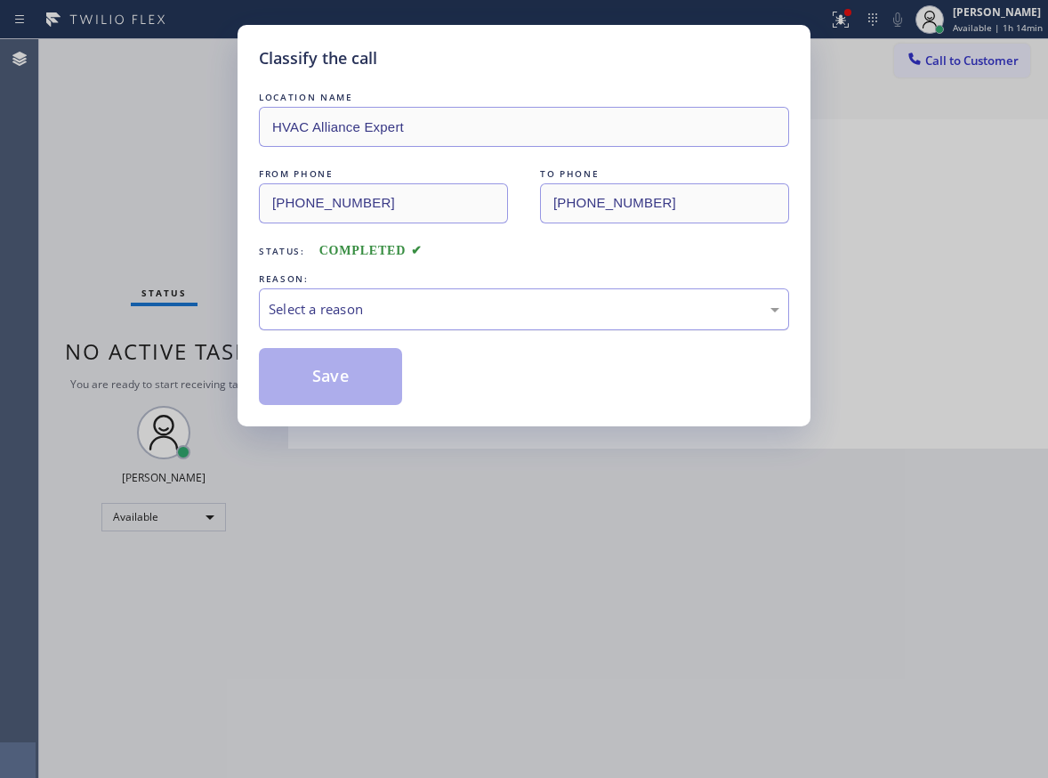
click at [423, 299] on div "Select a reason" at bounding box center [524, 309] width 511 height 20
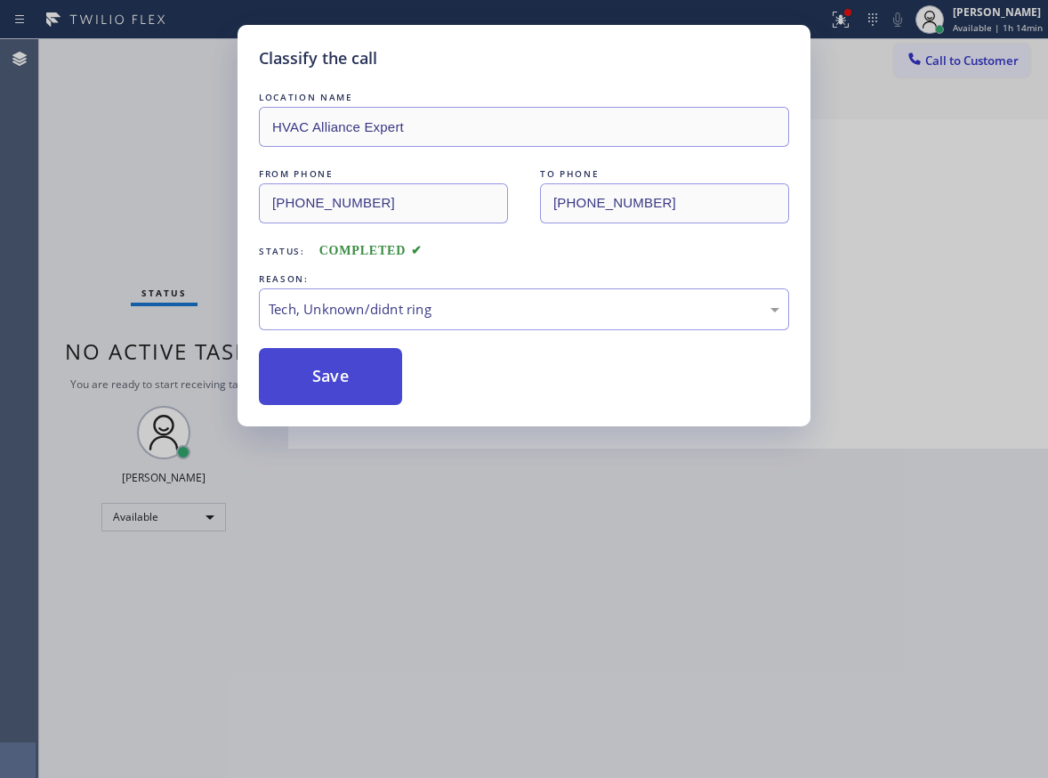
click at [336, 388] on button "Save" at bounding box center [330, 376] width 143 height 57
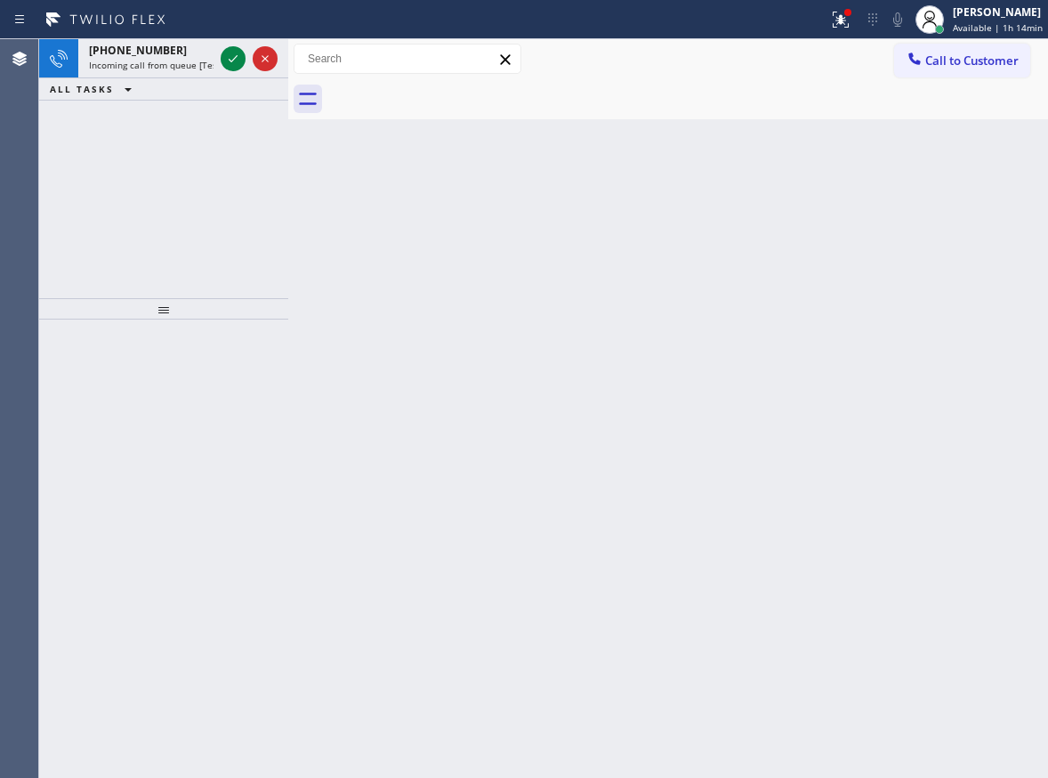
click at [984, 387] on div "Back to Dashboard Change Sender ID Customers Technicians Select a contact Outbo…" at bounding box center [668, 408] width 760 height 738
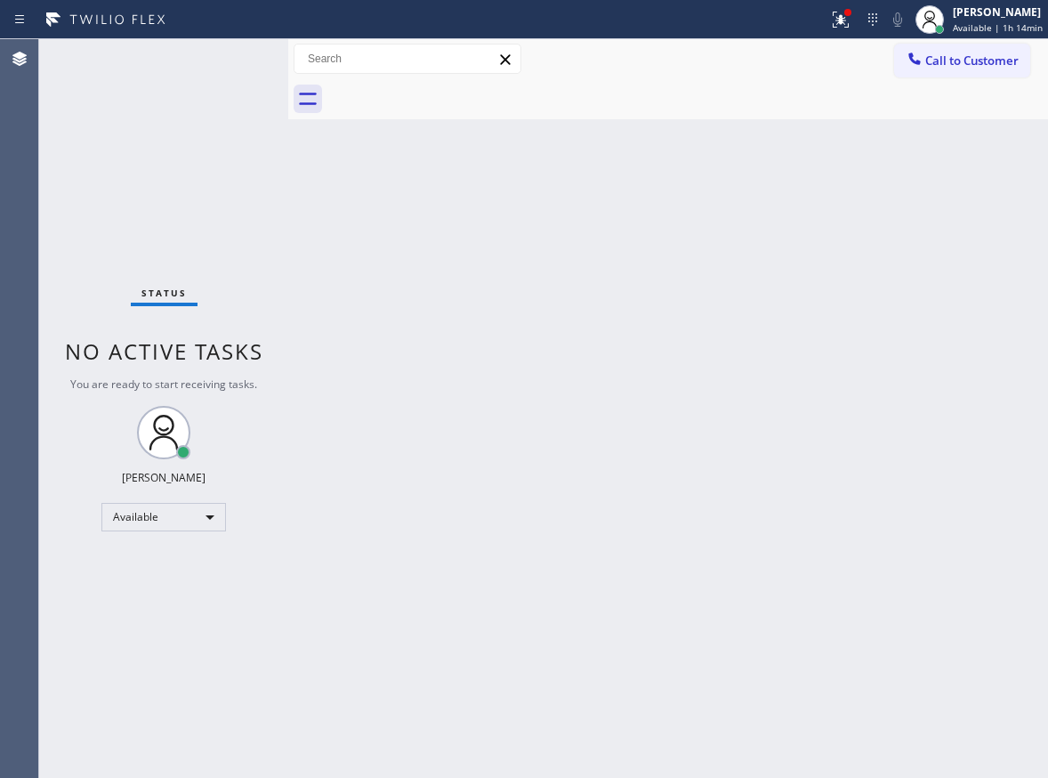
click at [155, 65] on div "Status No active tasks You are ready to start receiving tasks. [PERSON_NAME] Av…" at bounding box center [163, 408] width 249 height 738
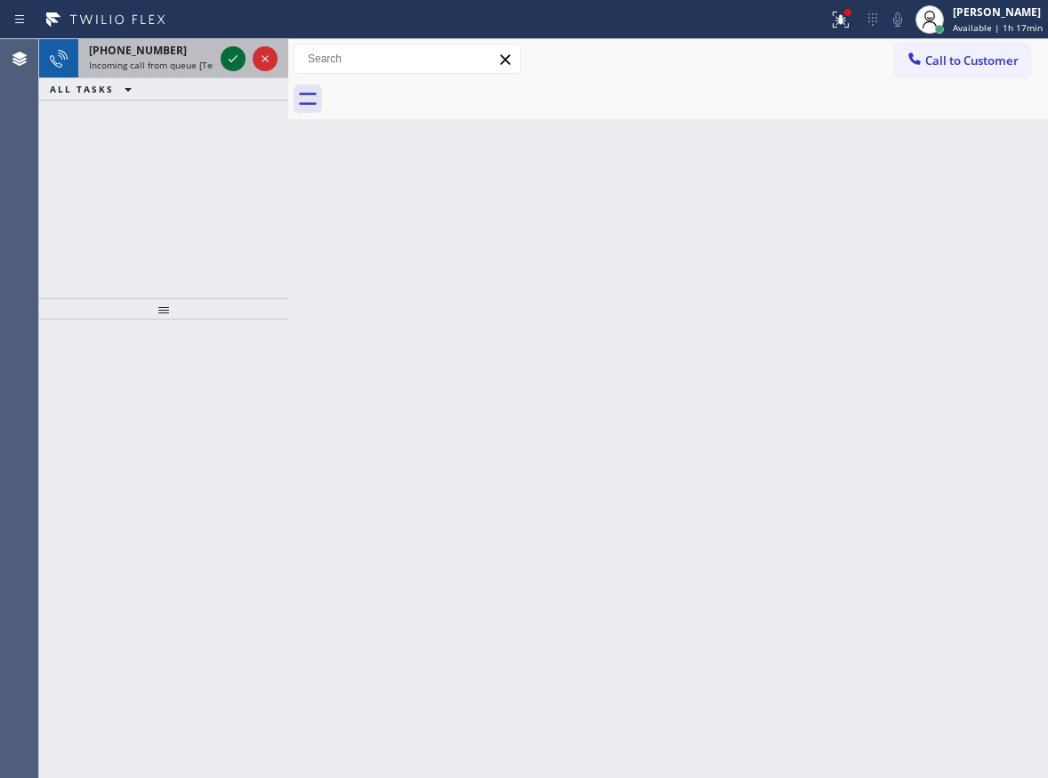
click at [236, 59] on icon at bounding box center [232, 58] width 21 height 21
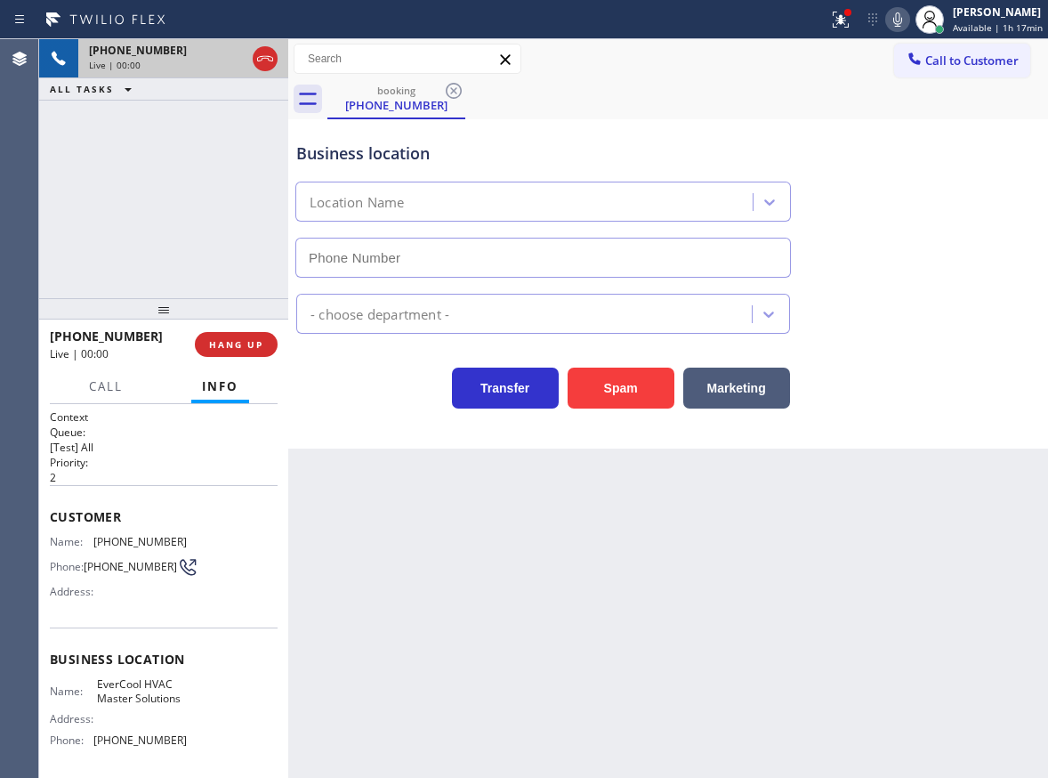
type input "[PHONE_NUMBER]"
click at [235, 339] on span "HANG UP" at bounding box center [236, 344] width 54 height 12
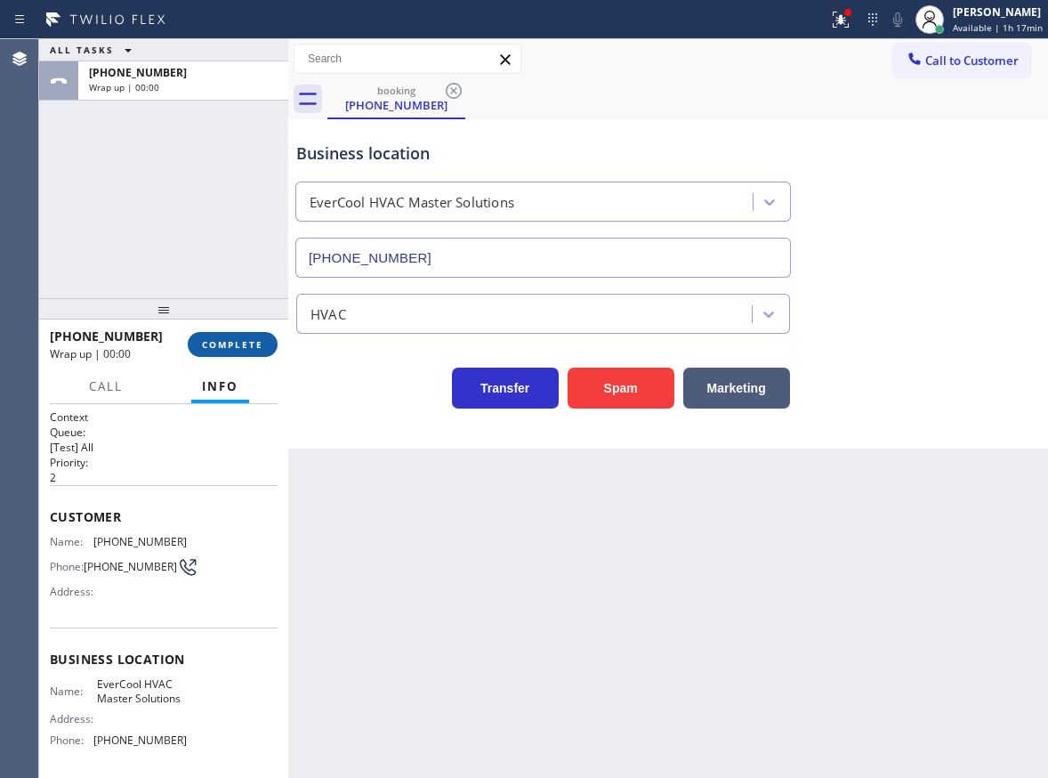
click at [232, 340] on span "COMPLETE" at bounding box center [232, 344] width 61 height 12
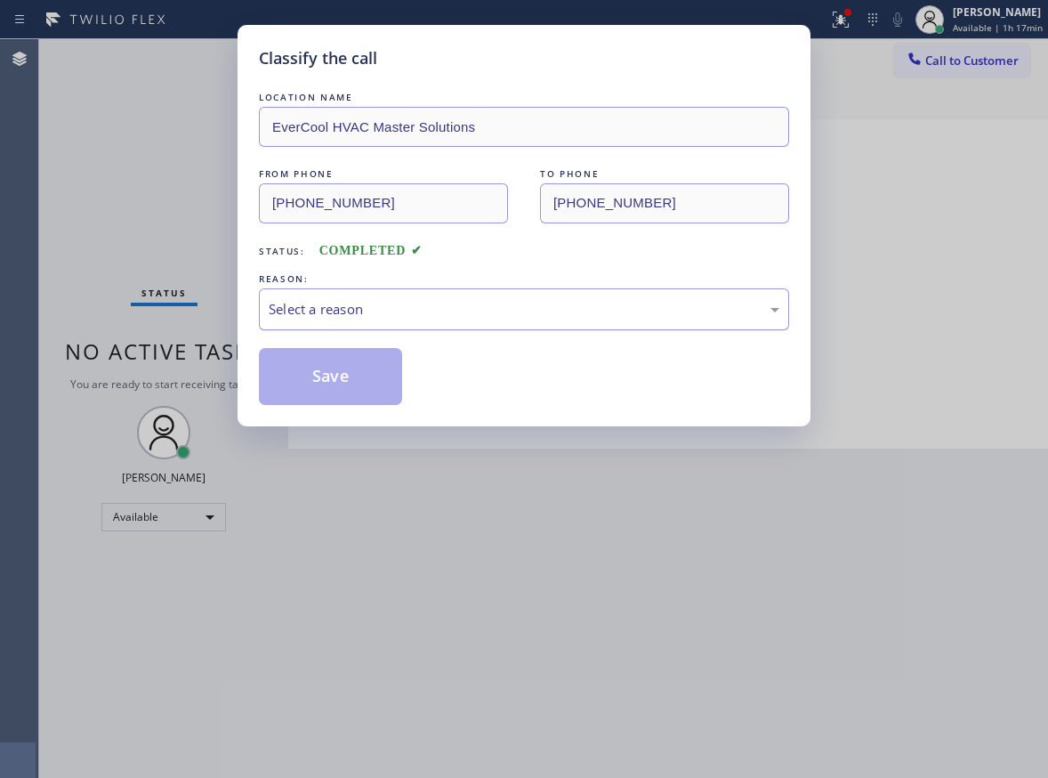
click at [367, 295] on div "Select a reason" at bounding box center [524, 309] width 530 height 42
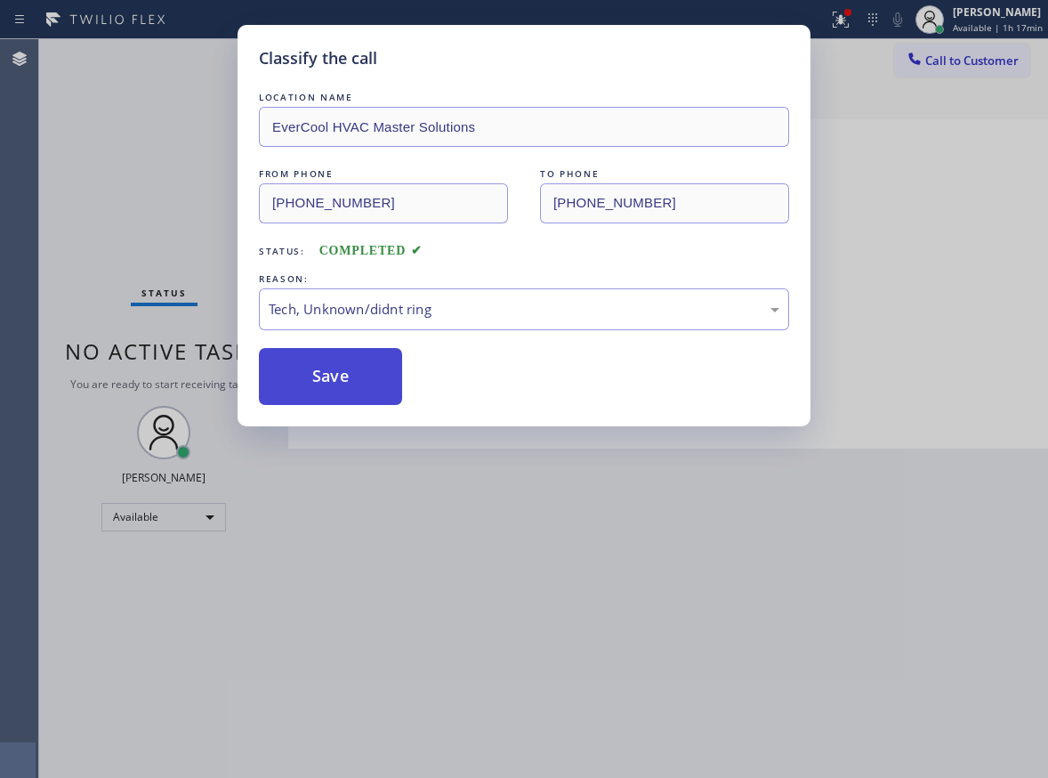
click at [314, 365] on button "Save" at bounding box center [330, 376] width 143 height 57
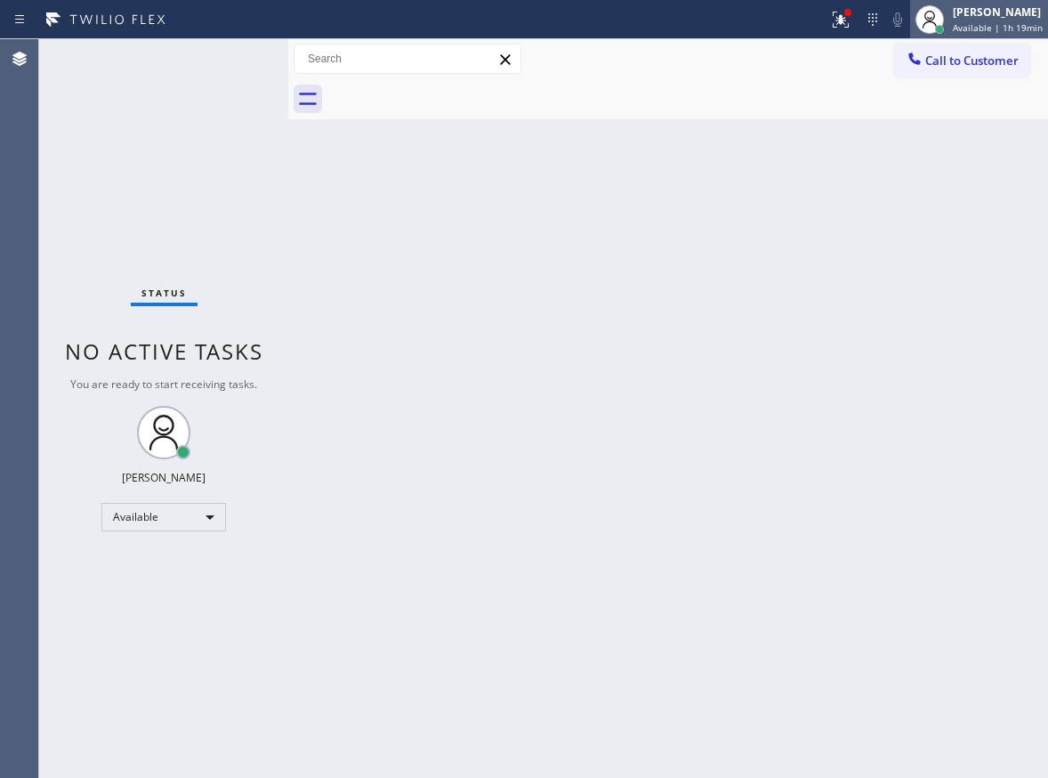
click at [974, 28] on span "Available | 1h 19min" at bounding box center [998, 27] width 90 height 12
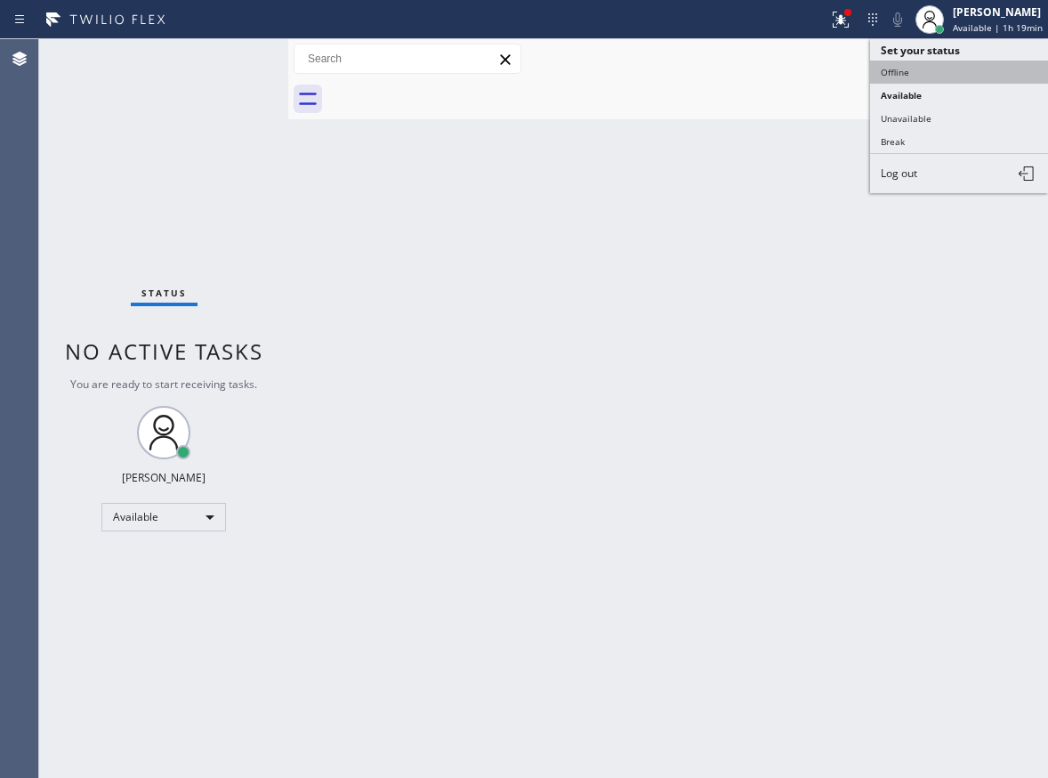
click at [900, 76] on button "Offline" at bounding box center [959, 72] width 178 height 23
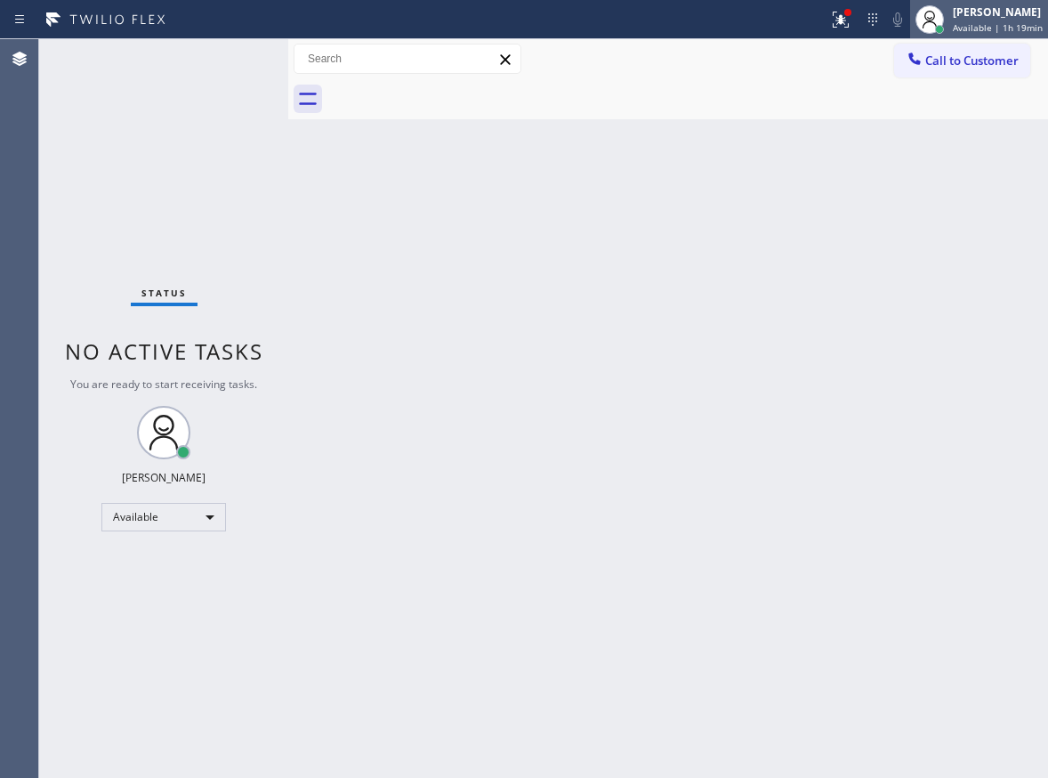
click at [959, 12] on div "[PERSON_NAME]" at bounding box center [998, 11] width 90 height 15
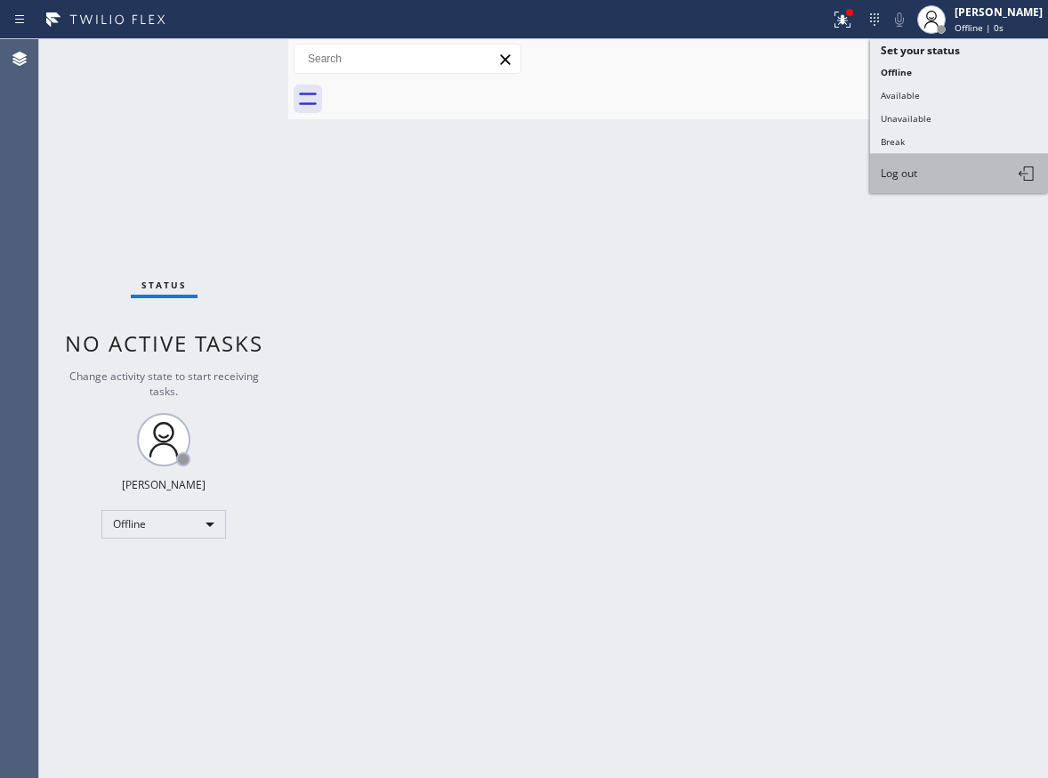
click at [897, 175] on span "Log out" at bounding box center [899, 172] width 36 height 15
